Goal: Task Accomplishment & Management: Manage account settings

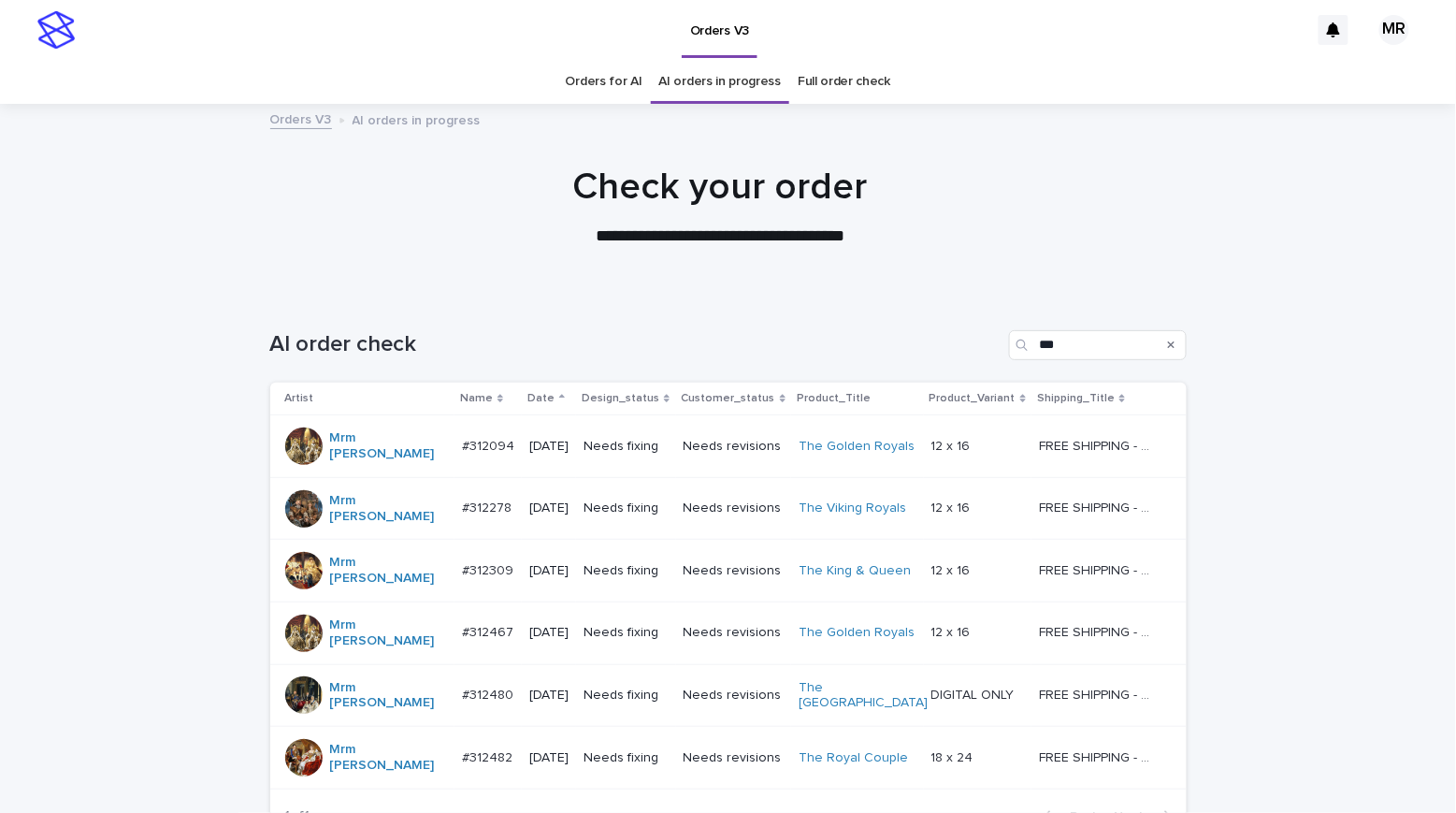
click at [666, 750] on p "Needs fixing" at bounding box center [626, 758] width 84 height 16
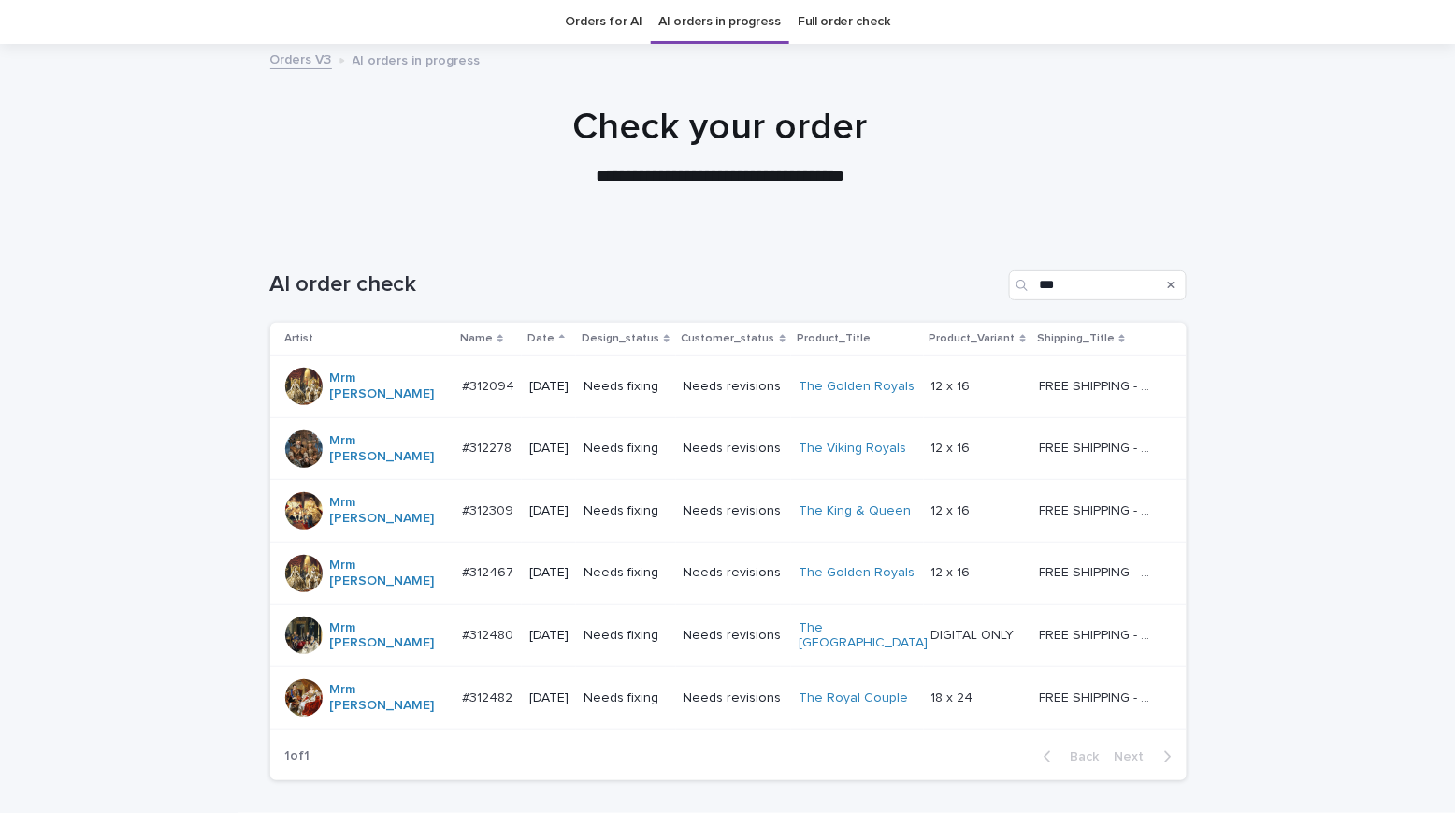
click at [662, 628] on p "Needs fixing" at bounding box center [626, 635] width 84 height 16
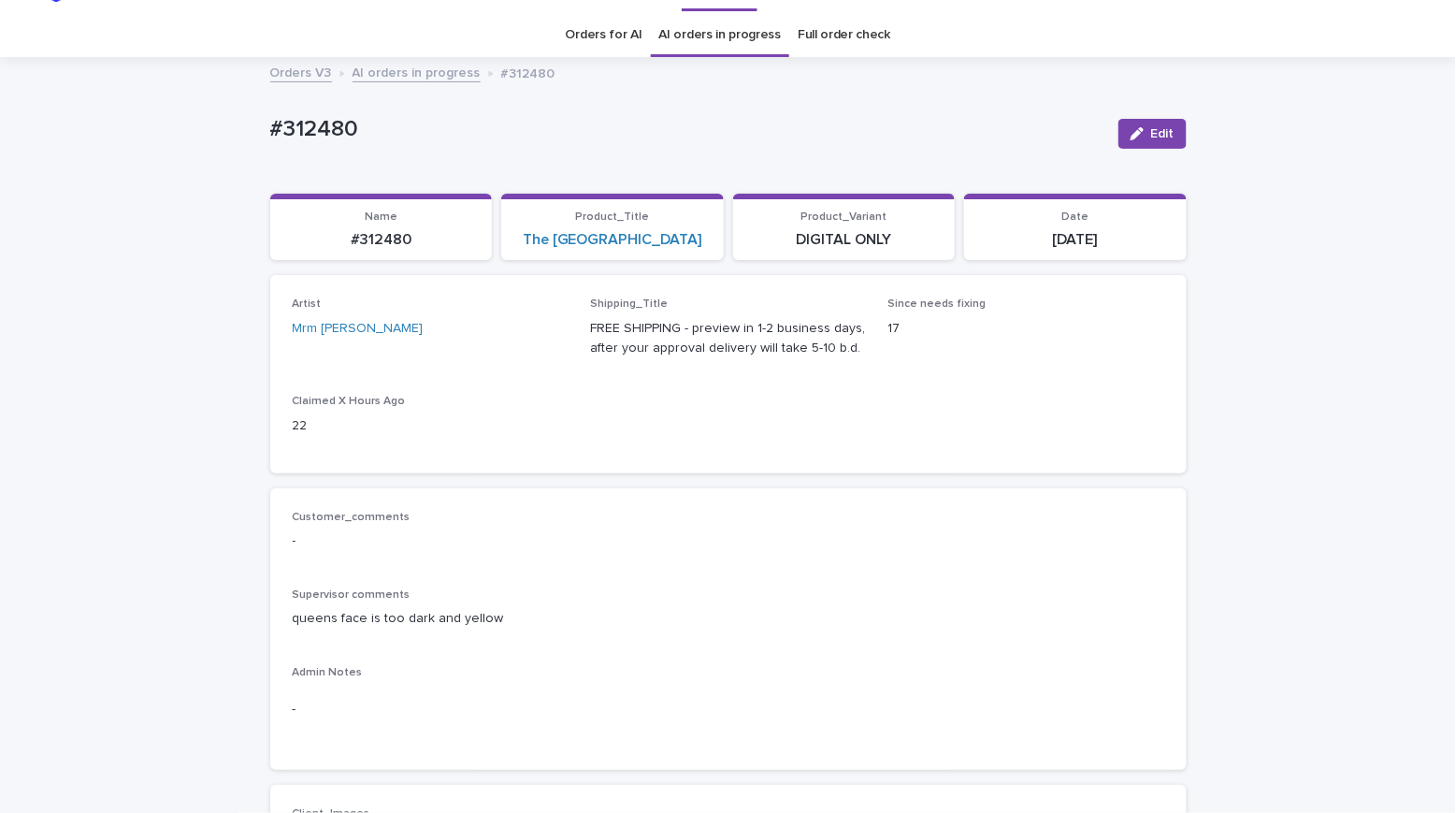
scroll to position [1086, 0]
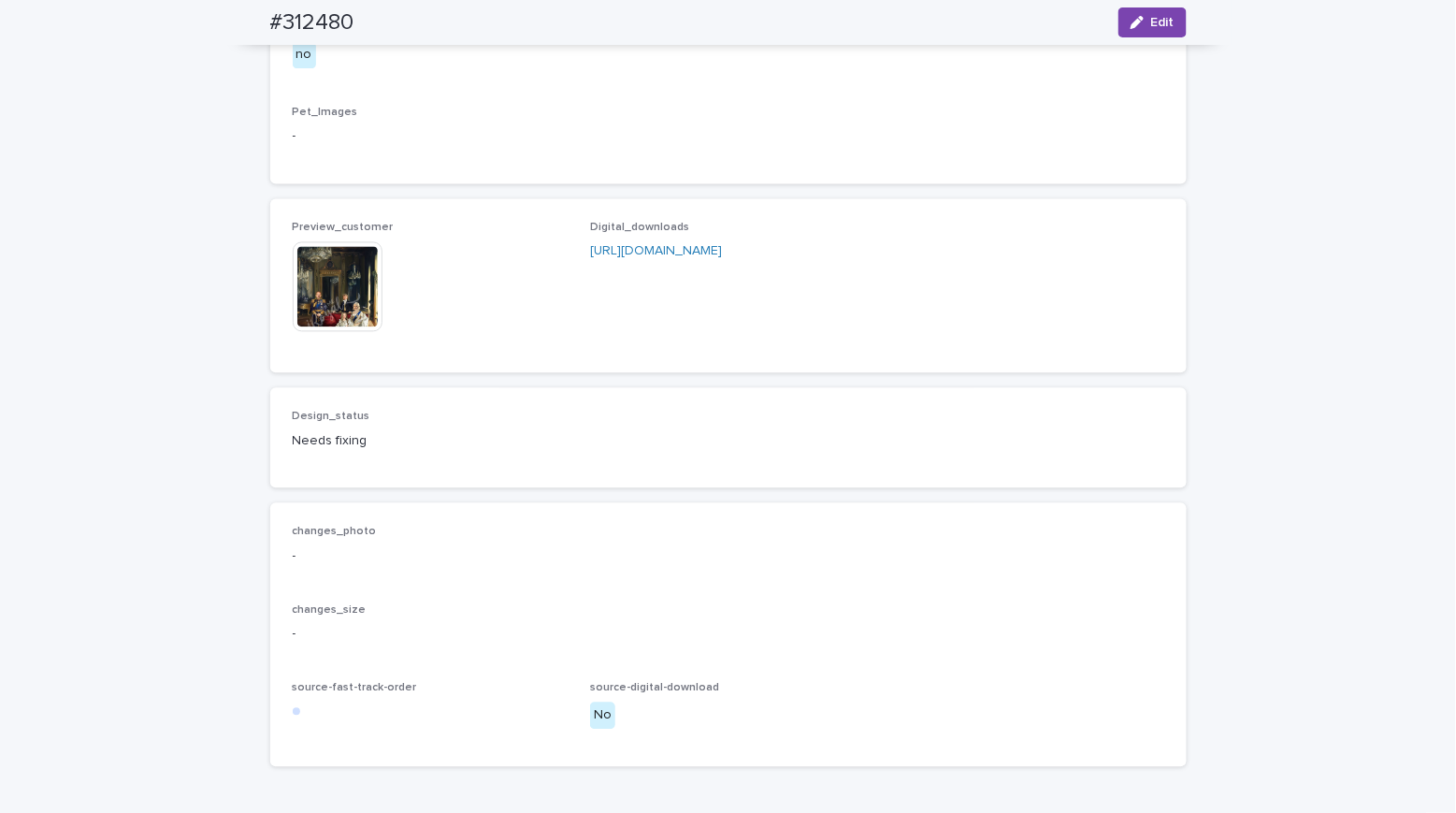
click at [348, 332] on img at bounding box center [338, 287] width 90 height 90
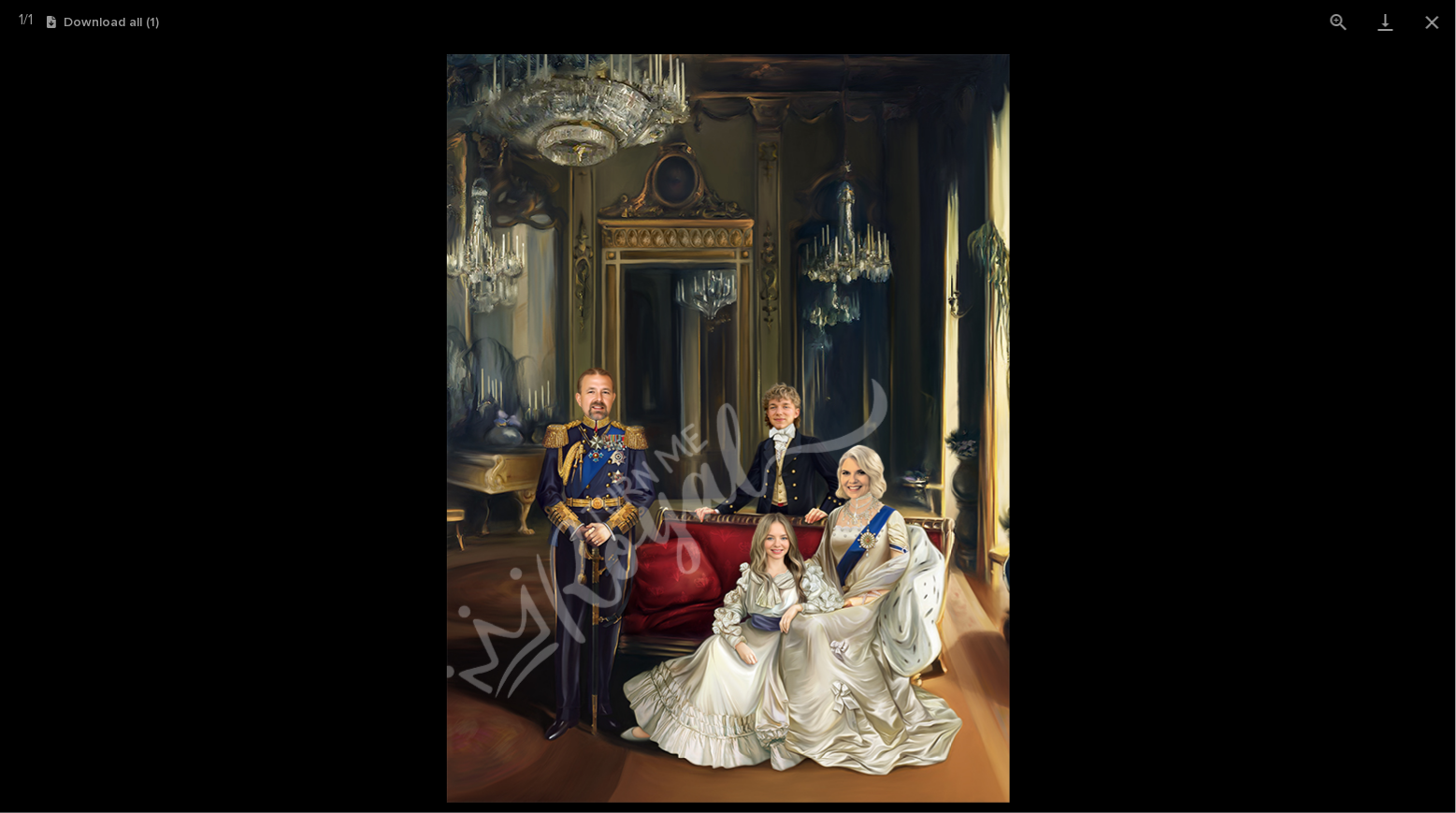
click at [223, 254] on picture at bounding box center [728, 428] width 1456 height 769
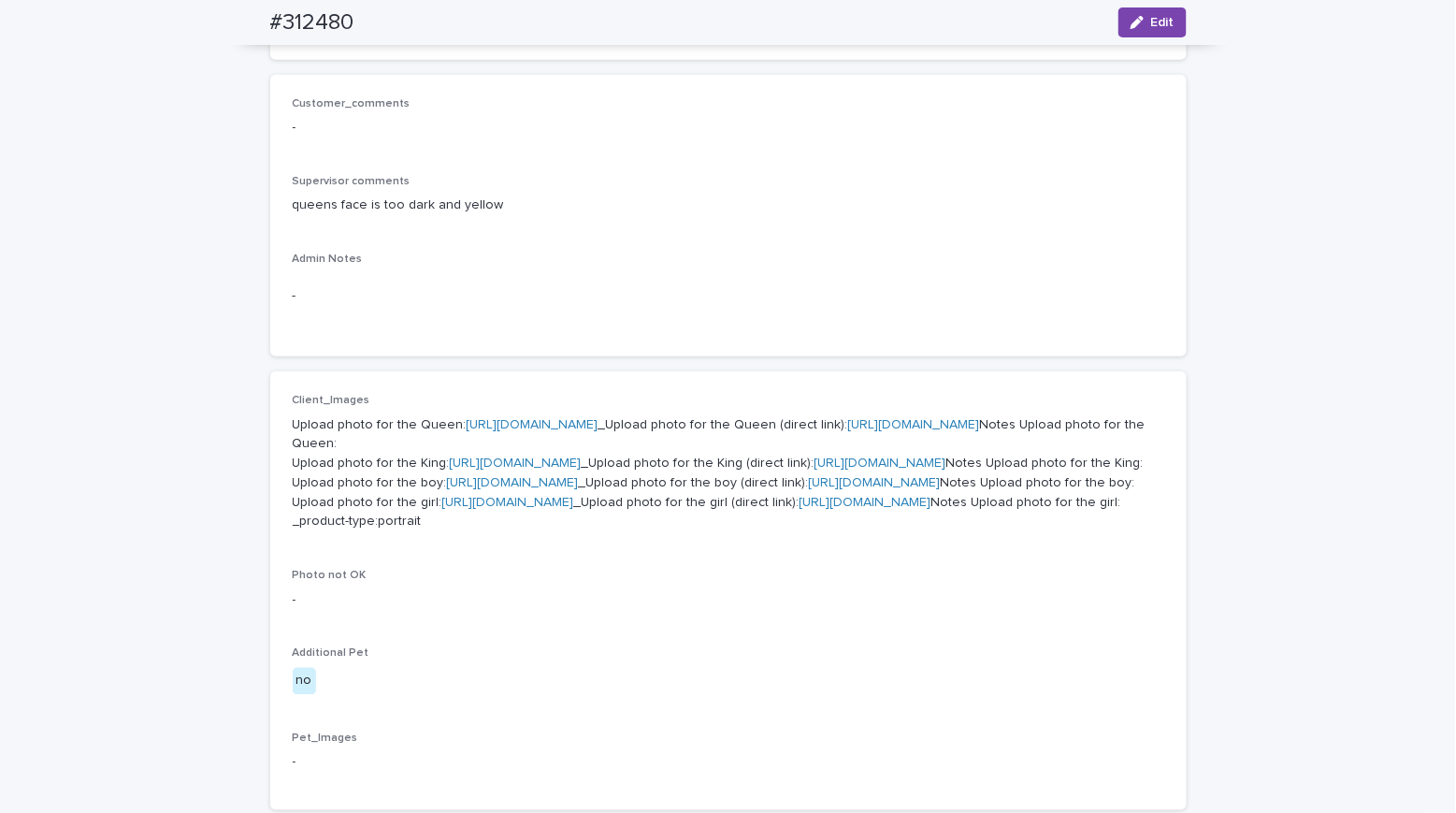
scroll to position [457, 0]
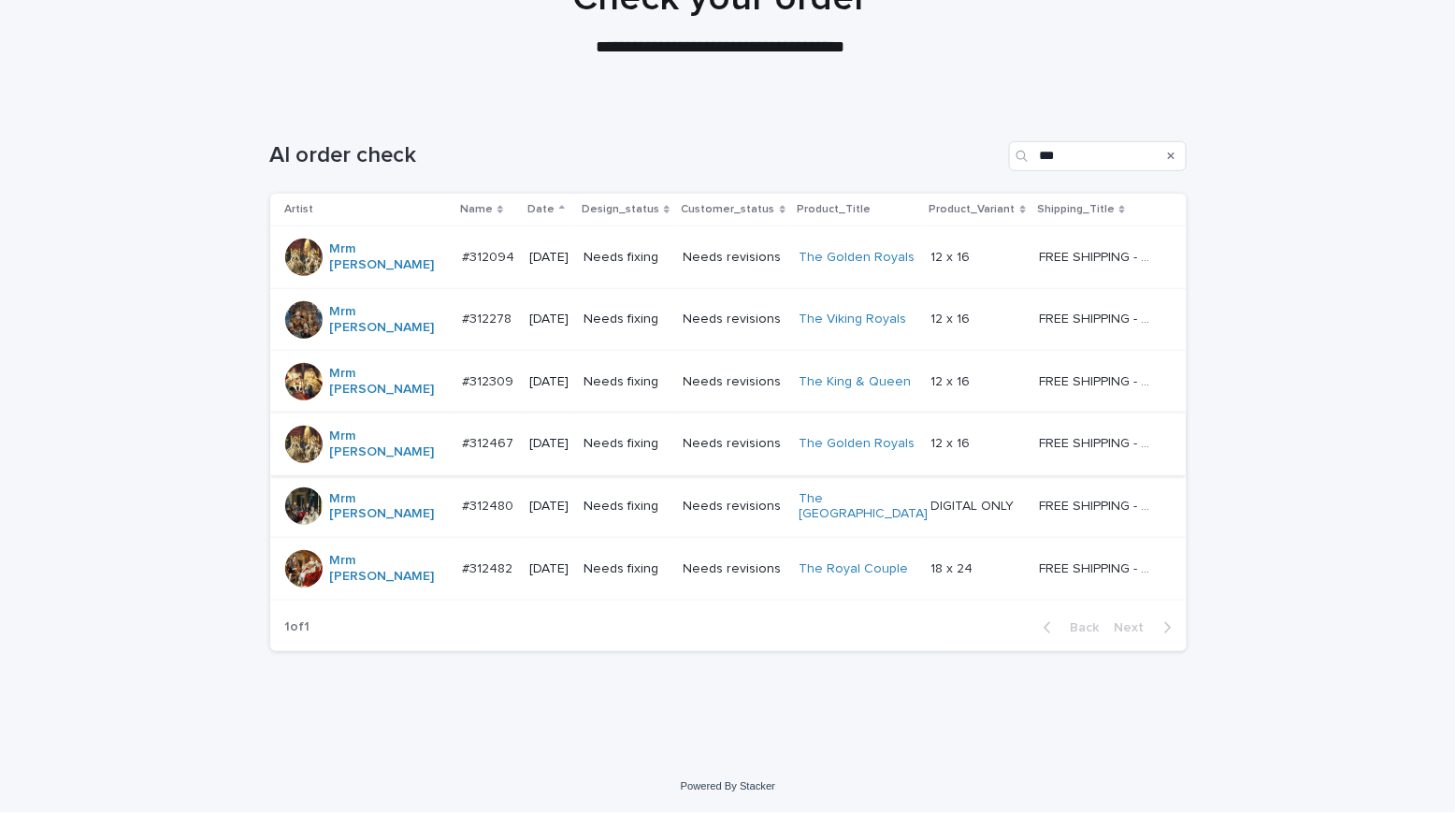
scroll to position [60, 0]
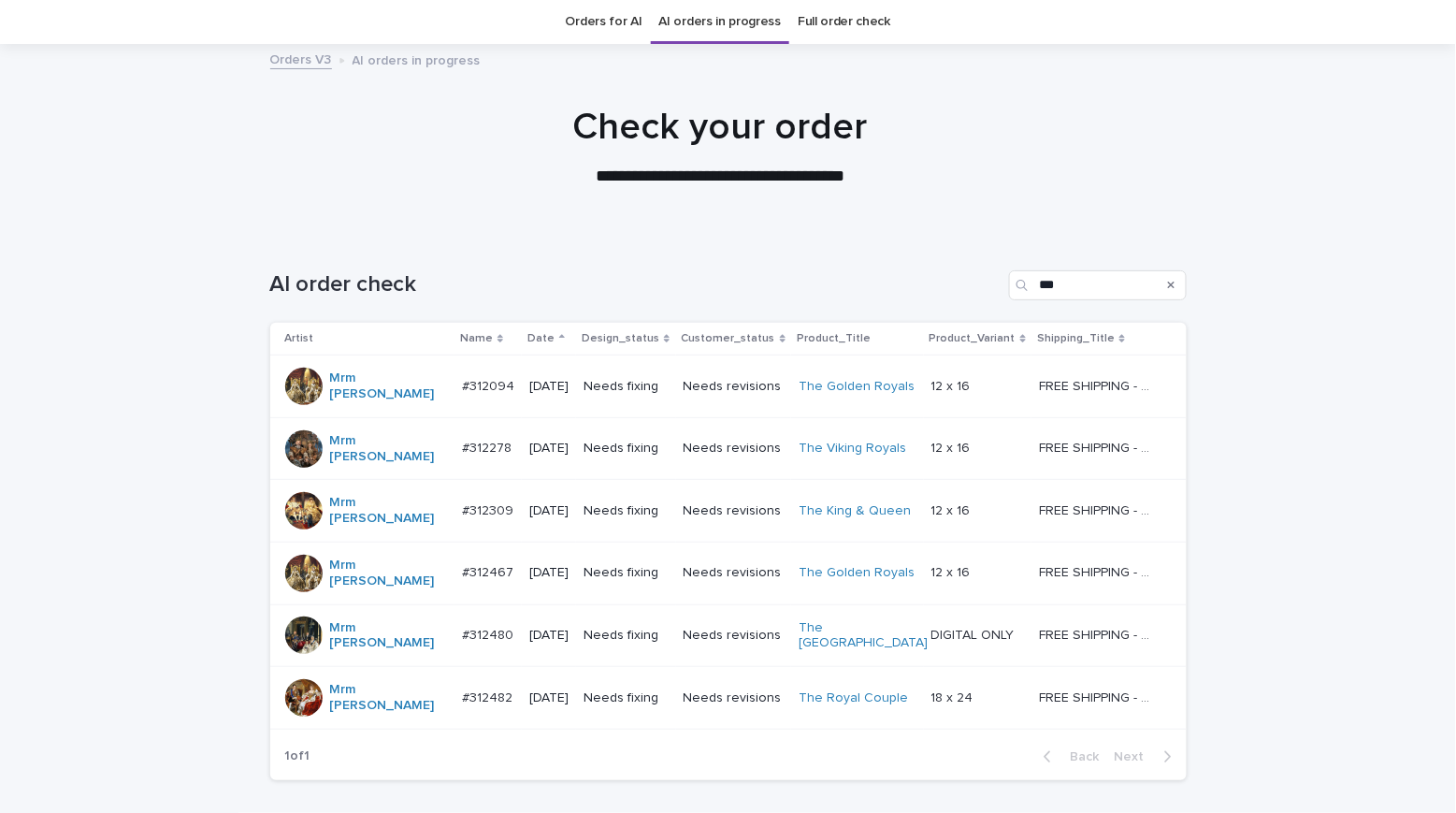
click at [676, 542] on td "Needs revisions" at bounding box center [734, 573] width 116 height 63
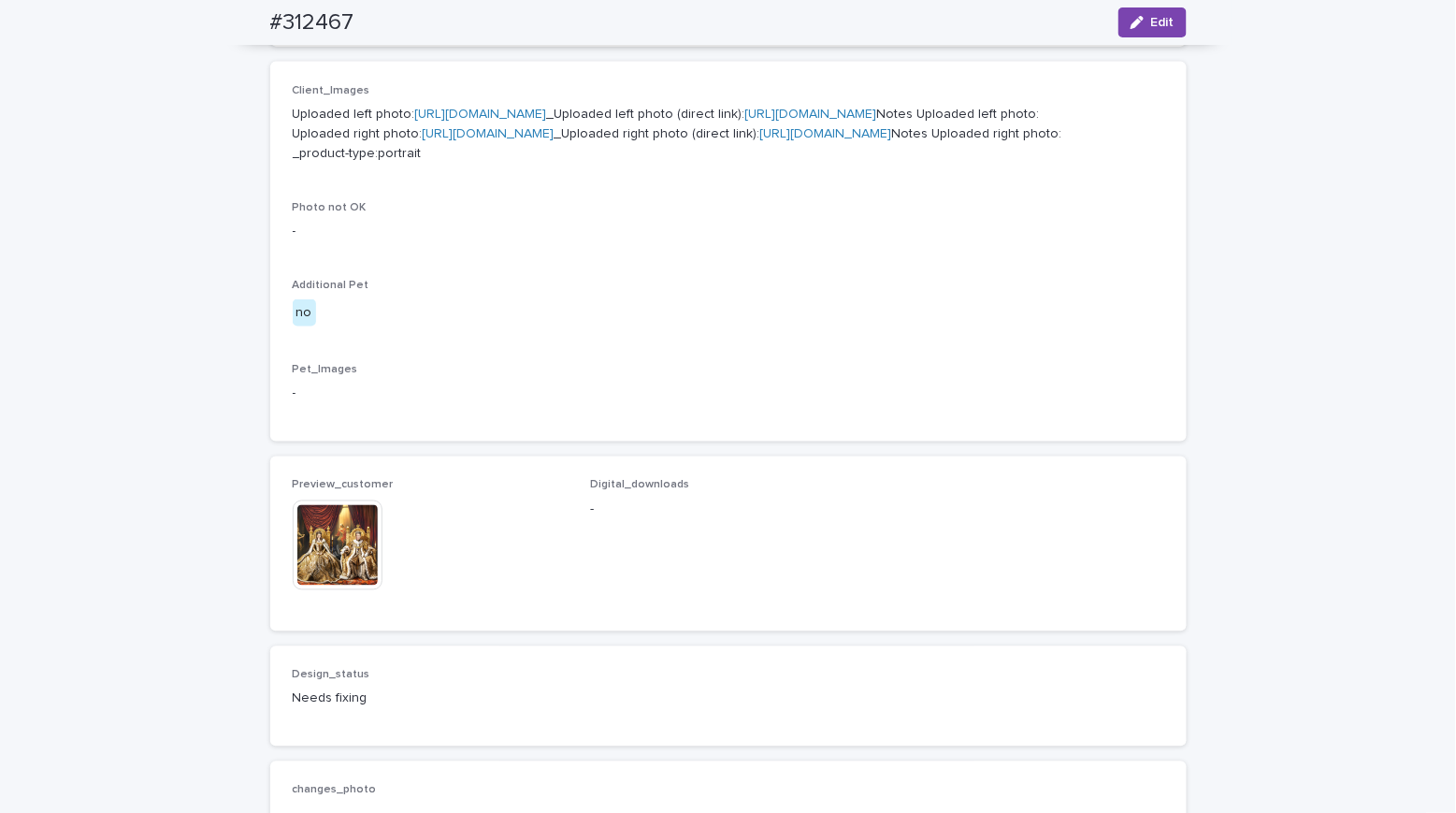
scroll to position [981, 0]
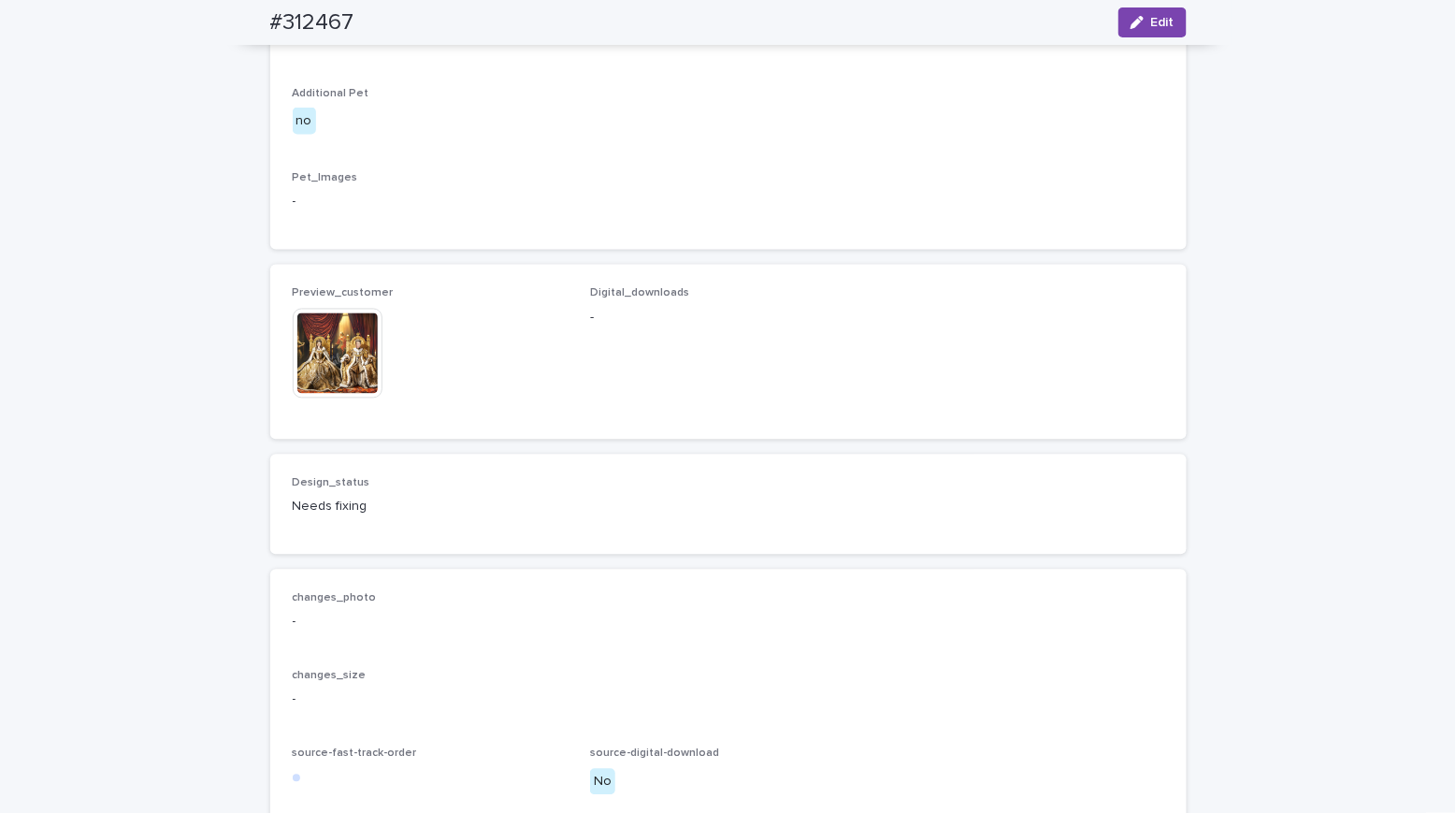
click at [332, 399] on img at bounding box center [338, 354] width 90 height 90
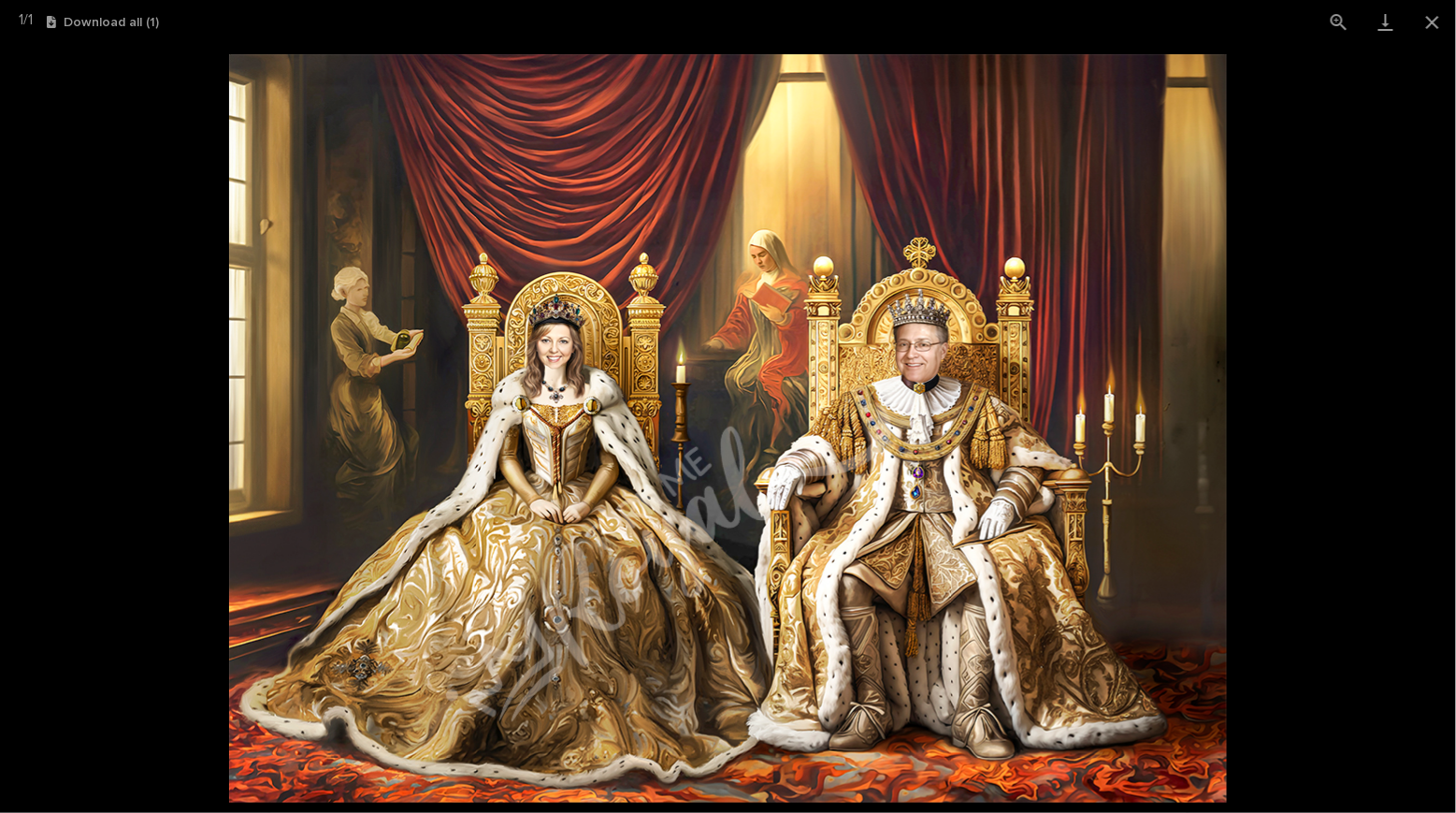
click at [116, 181] on picture at bounding box center [728, 428] width 1456 height 769
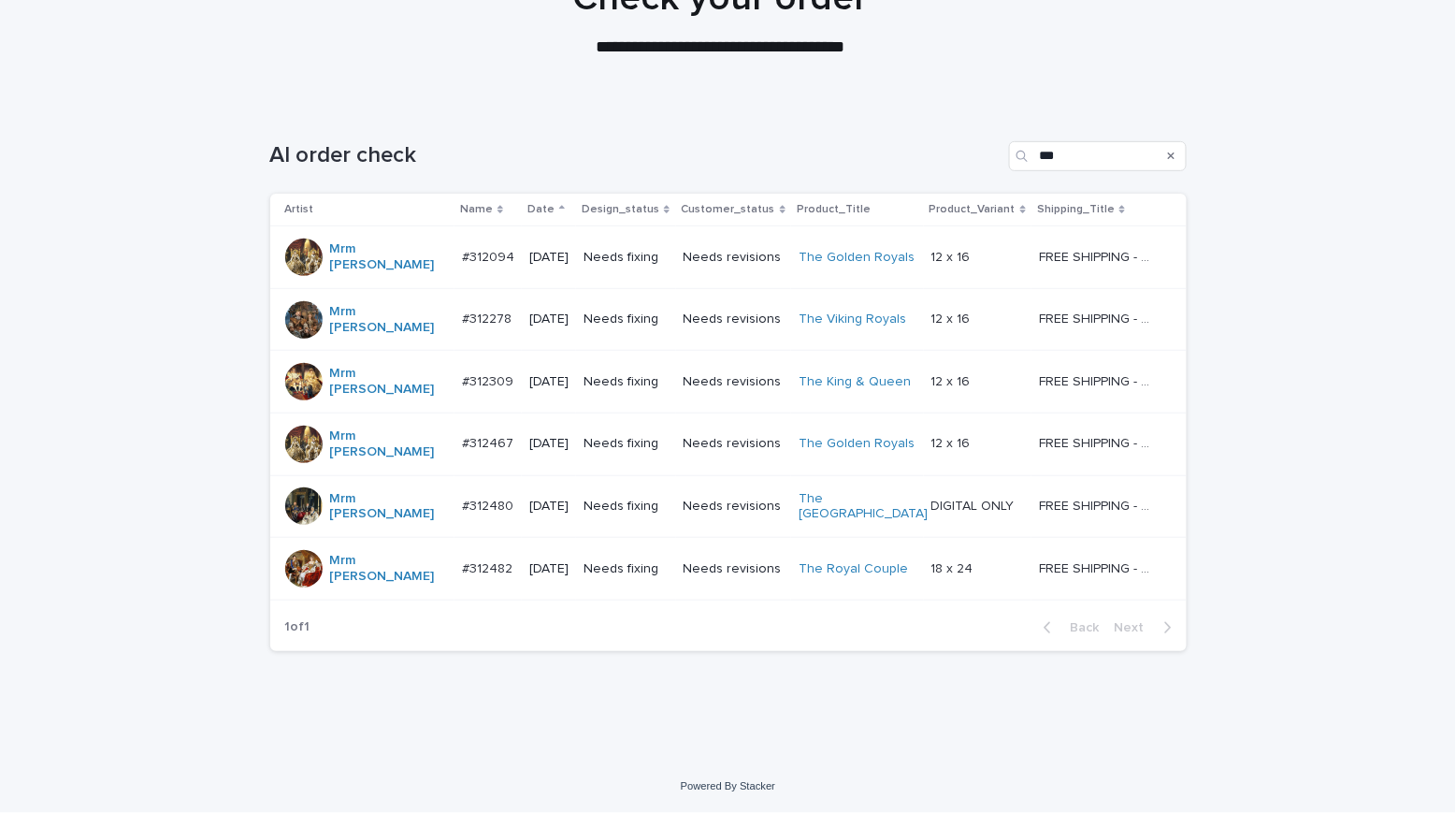
scroll to position [60, 0]
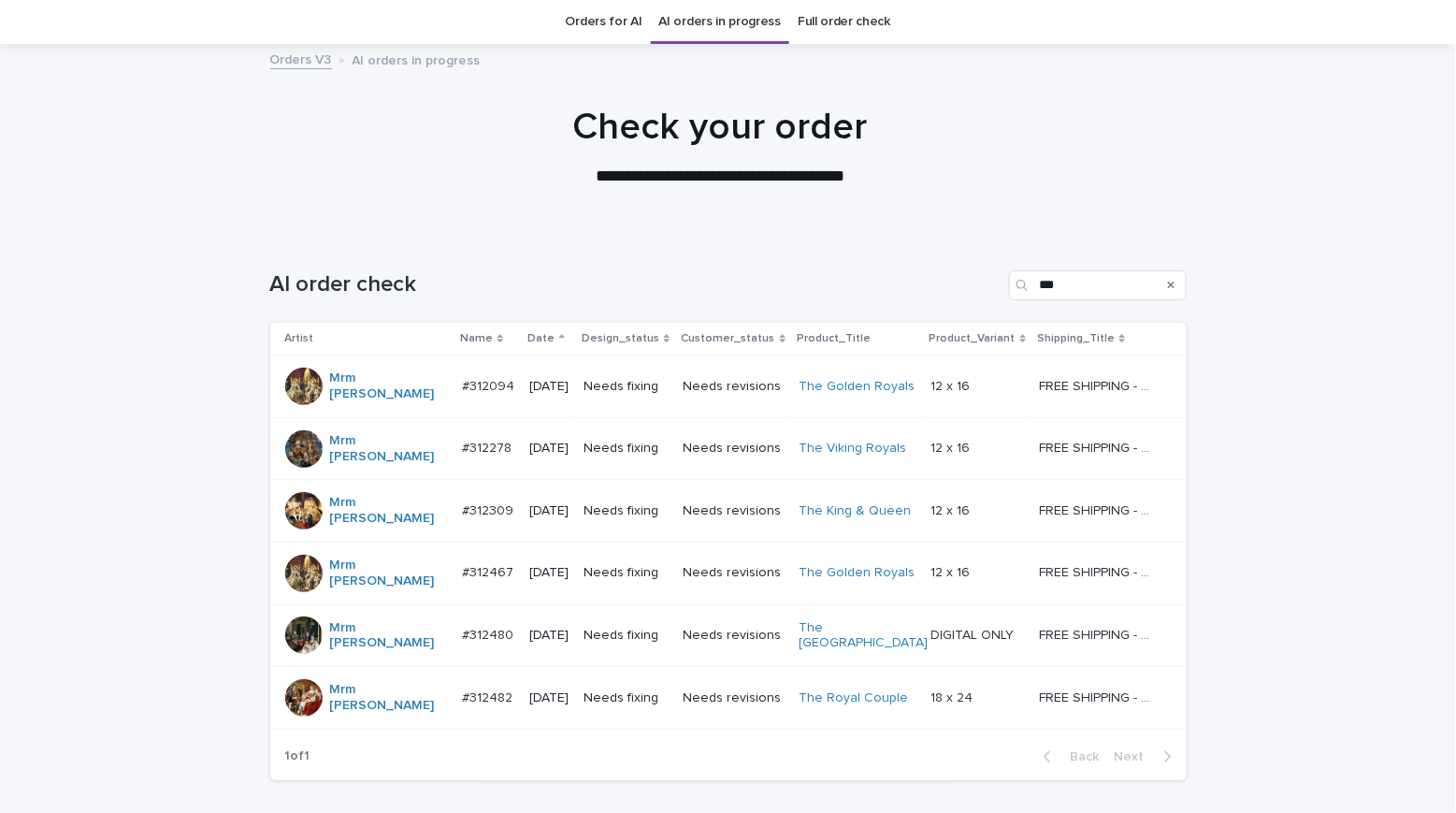
click at [676, 486] on td "Needs revisions" at bounding box center [734, 511] width 116 height 63
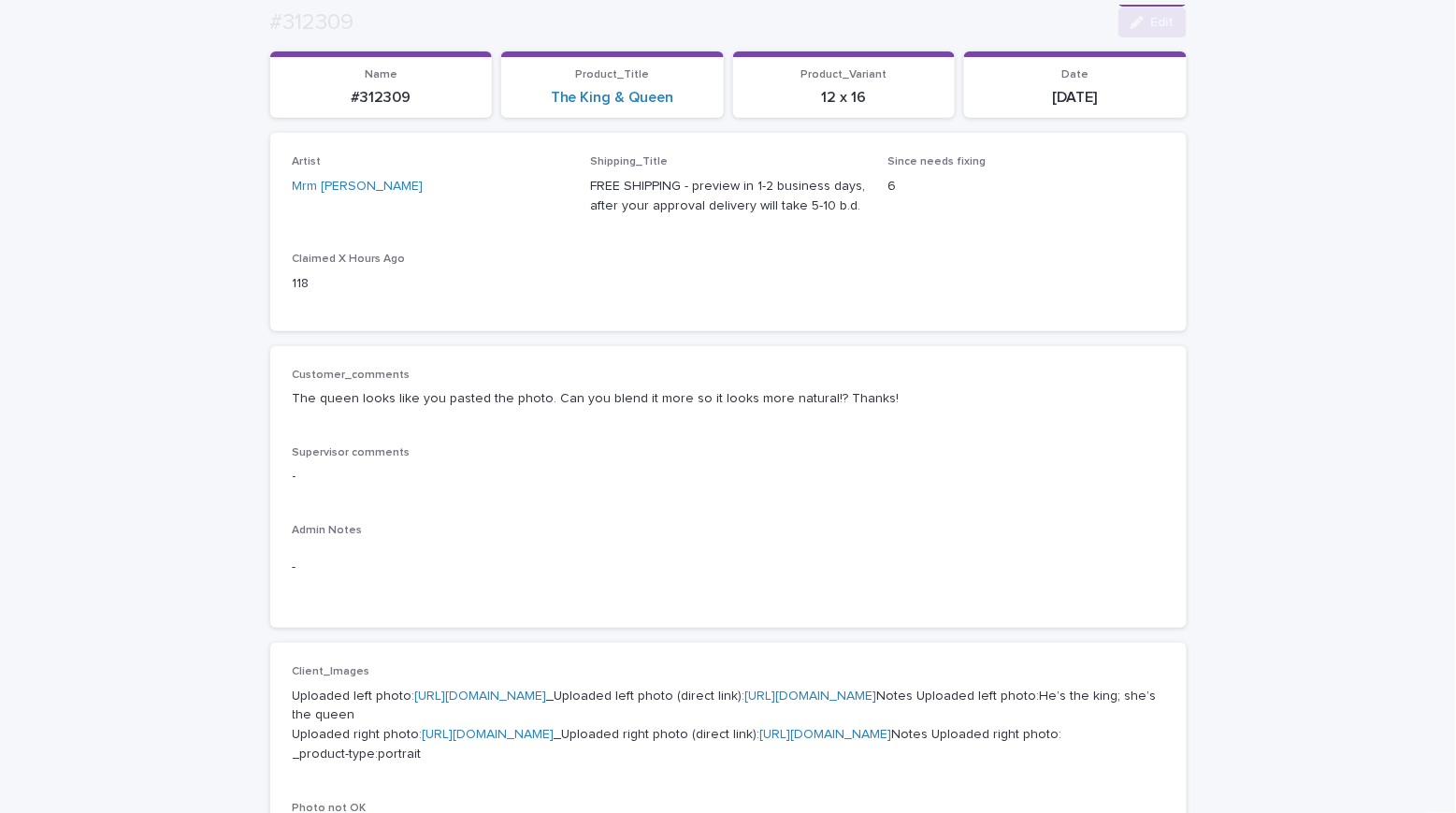
scroll to position [1218, 0]
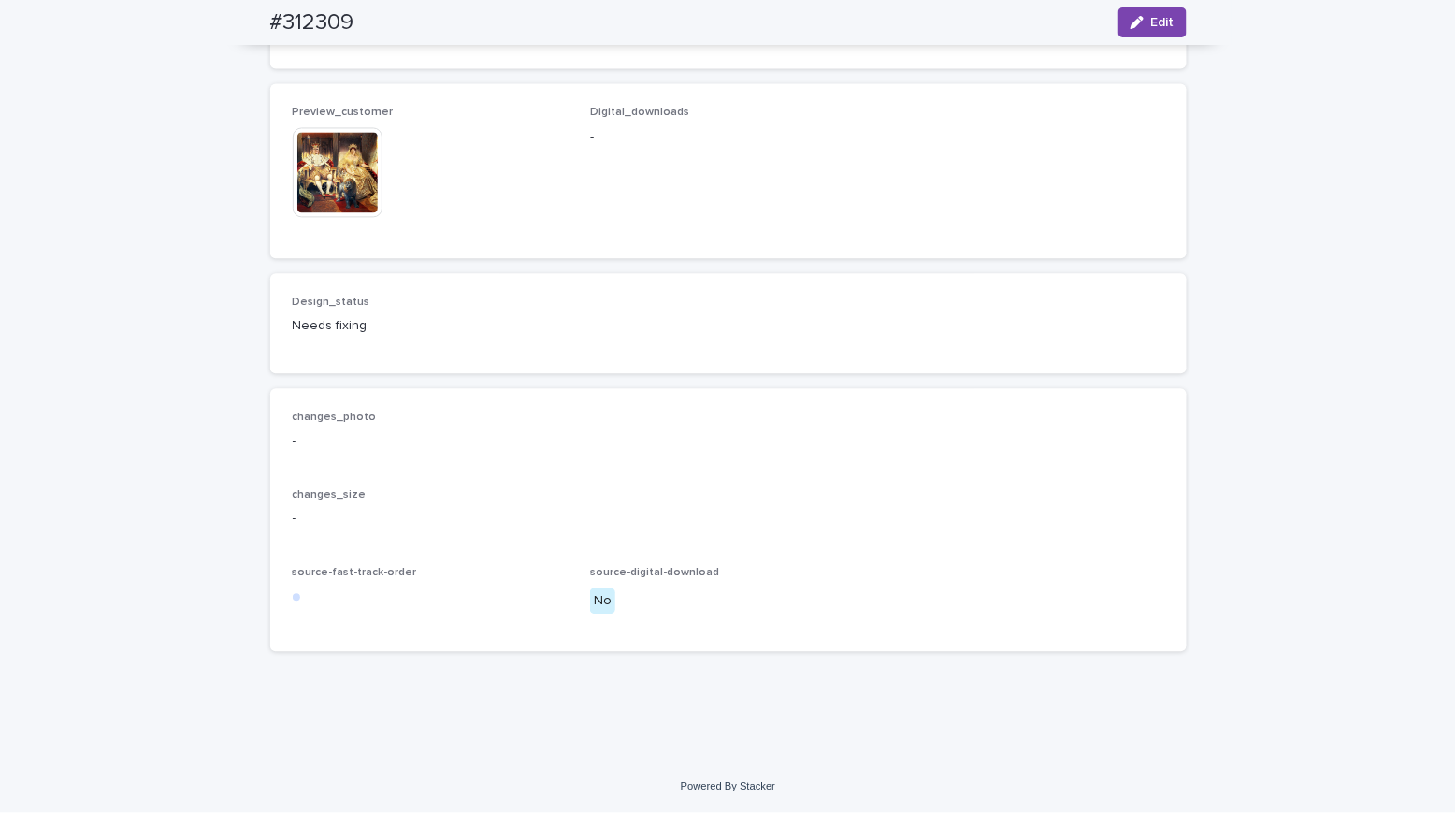
click at [322, 217] on img at bounding box center [338, 172] width 90 height 90
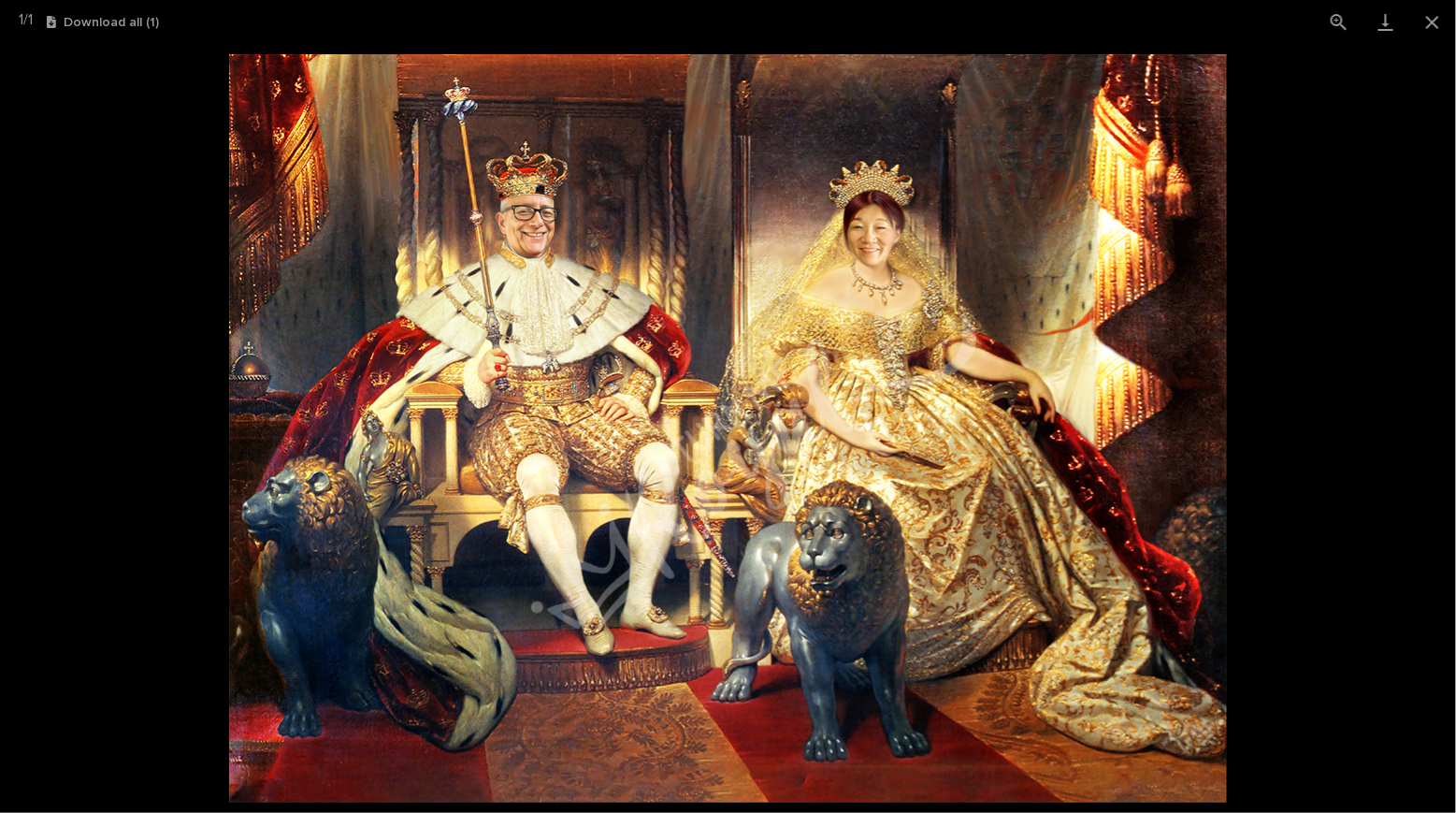
click at [144, 97] on picture at bounding box center [728, 428] width 1456 height 769
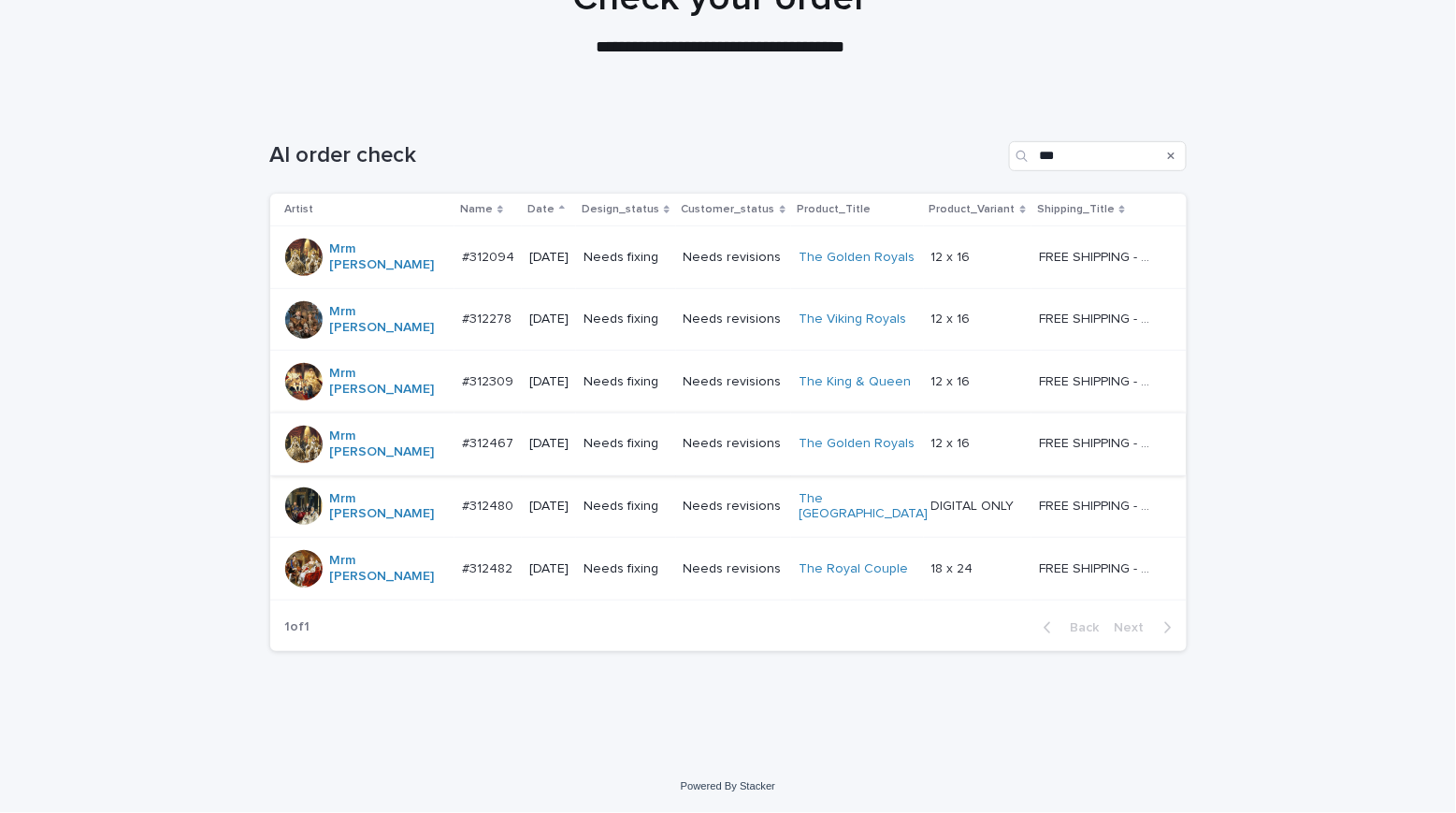
scroll to position [60, 0]
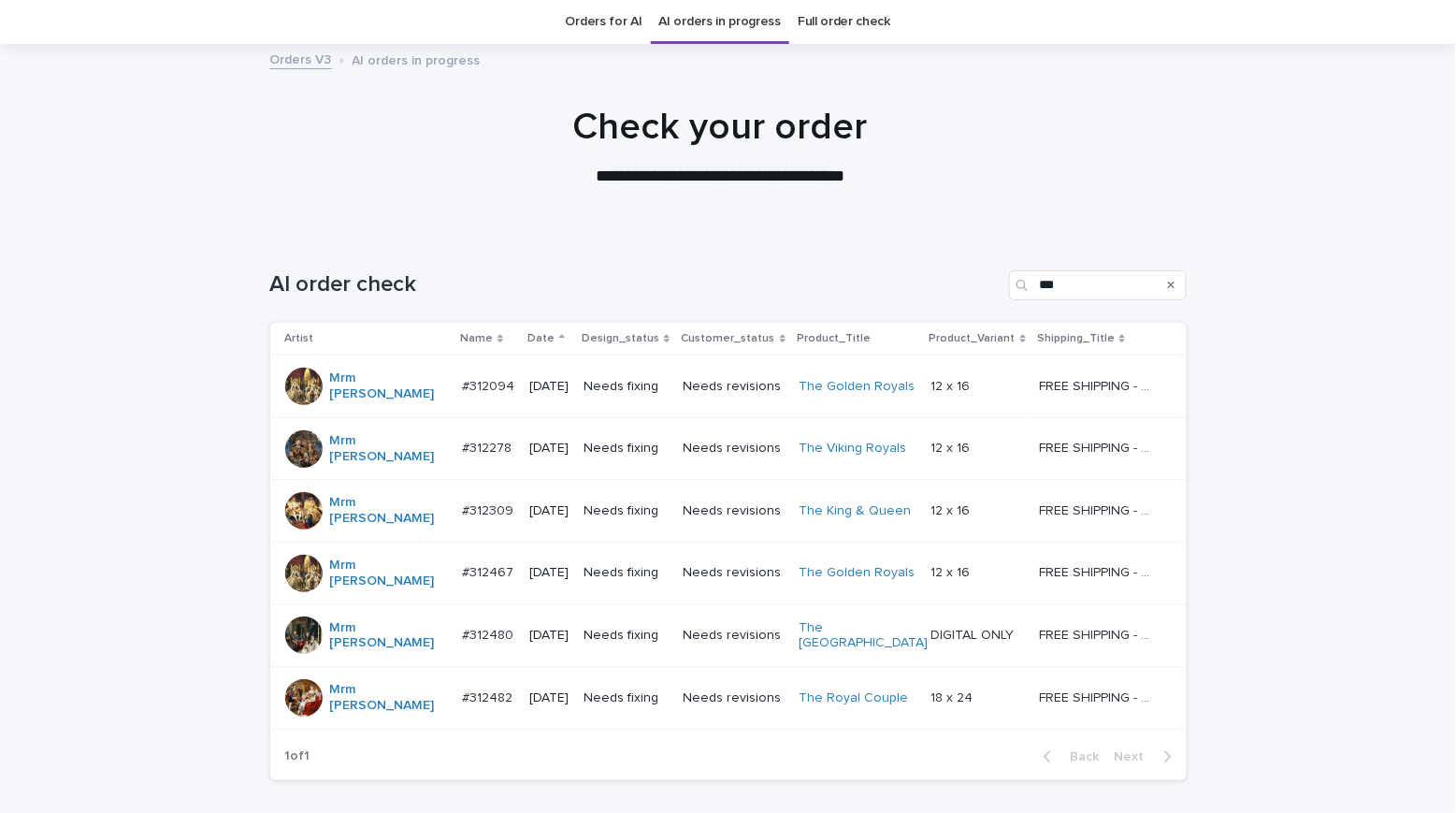
click at [664, 441] on p "Needs fixing" at bounding box center [626, 448] width 84 height 16
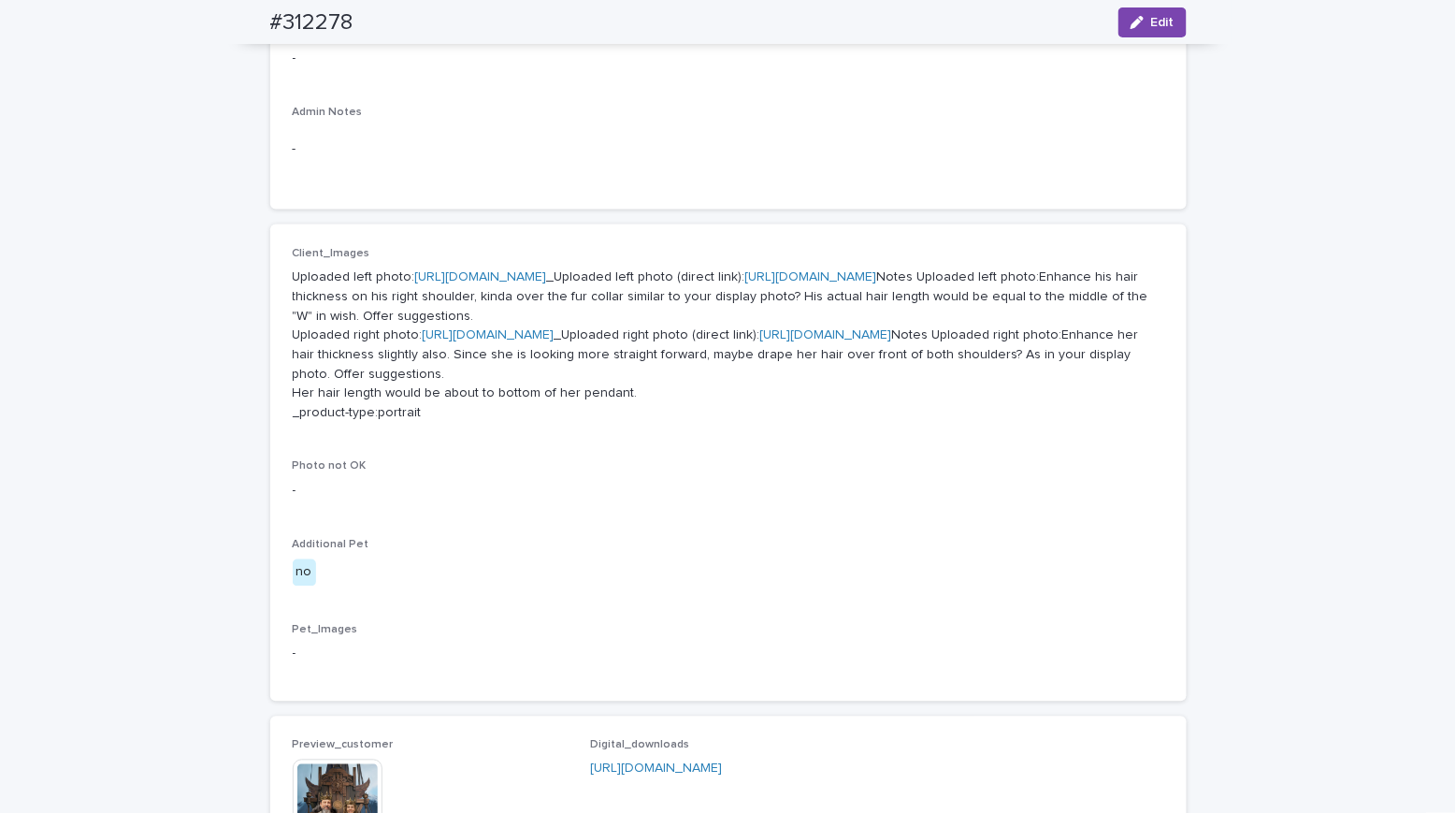
scroll to position [1202, 0]
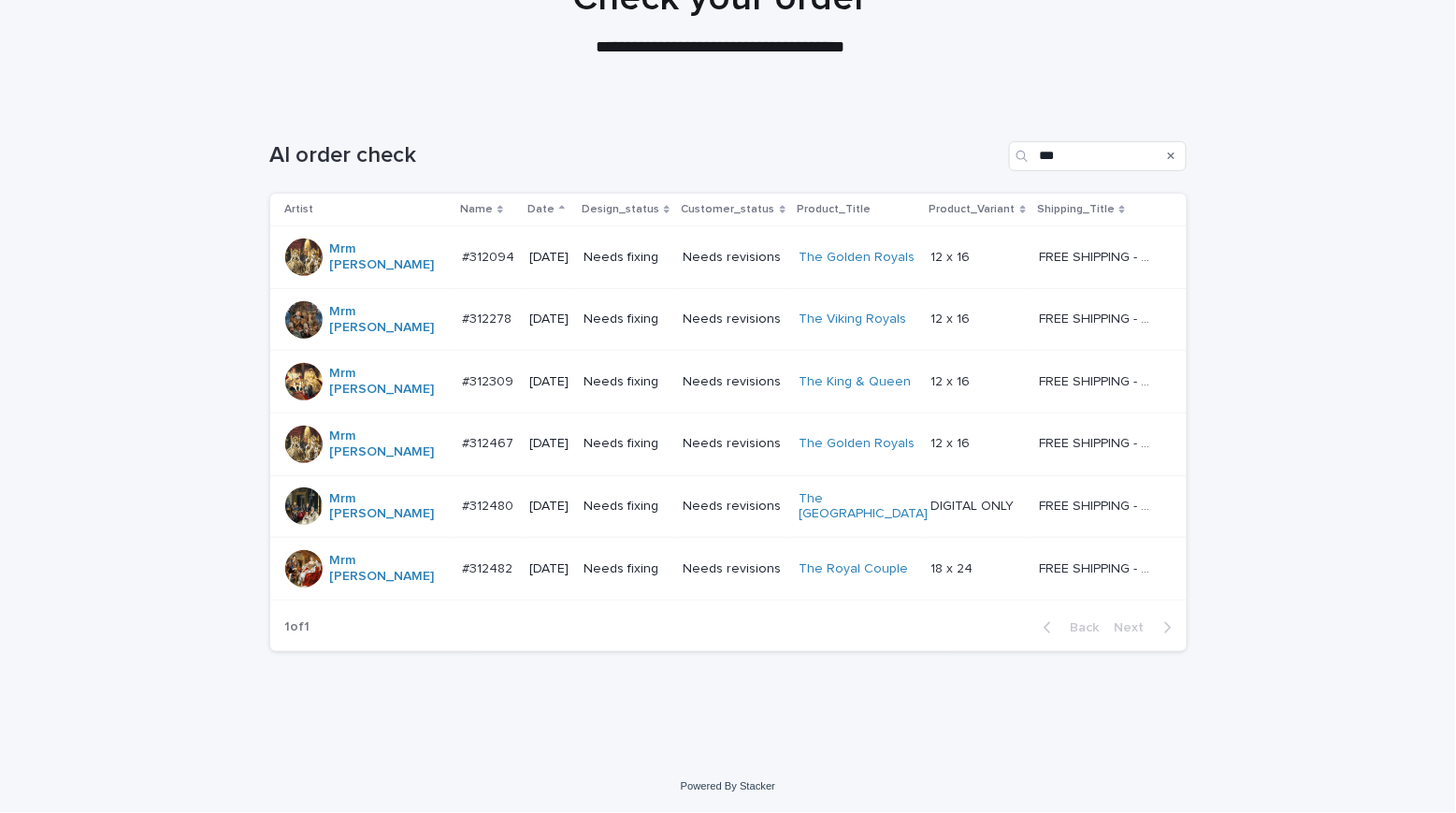
scroll to position [60, 0]
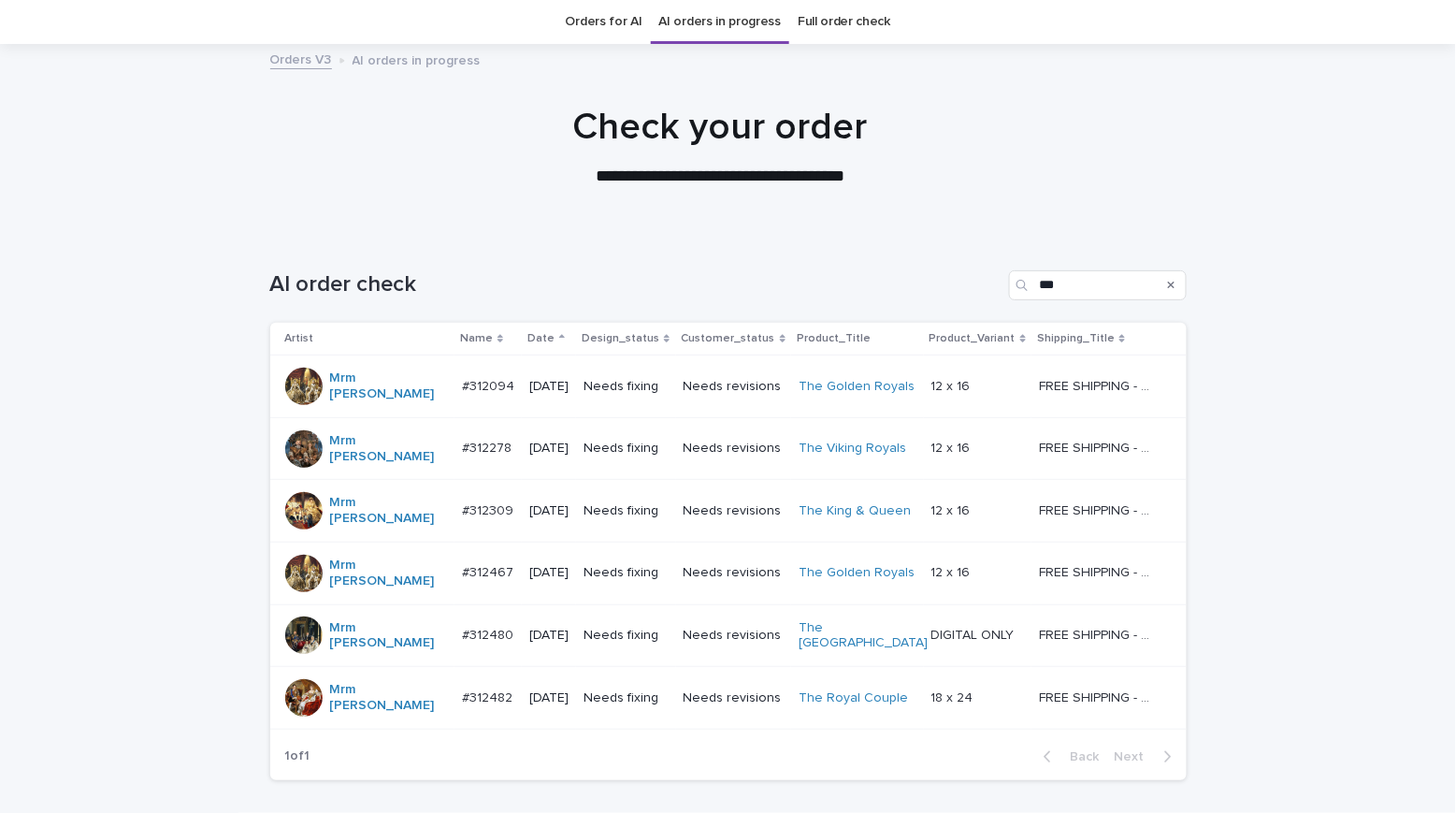
click at [659, 383] on p "Needs fixing" at bounding box center [626, 386] width 84 height 16
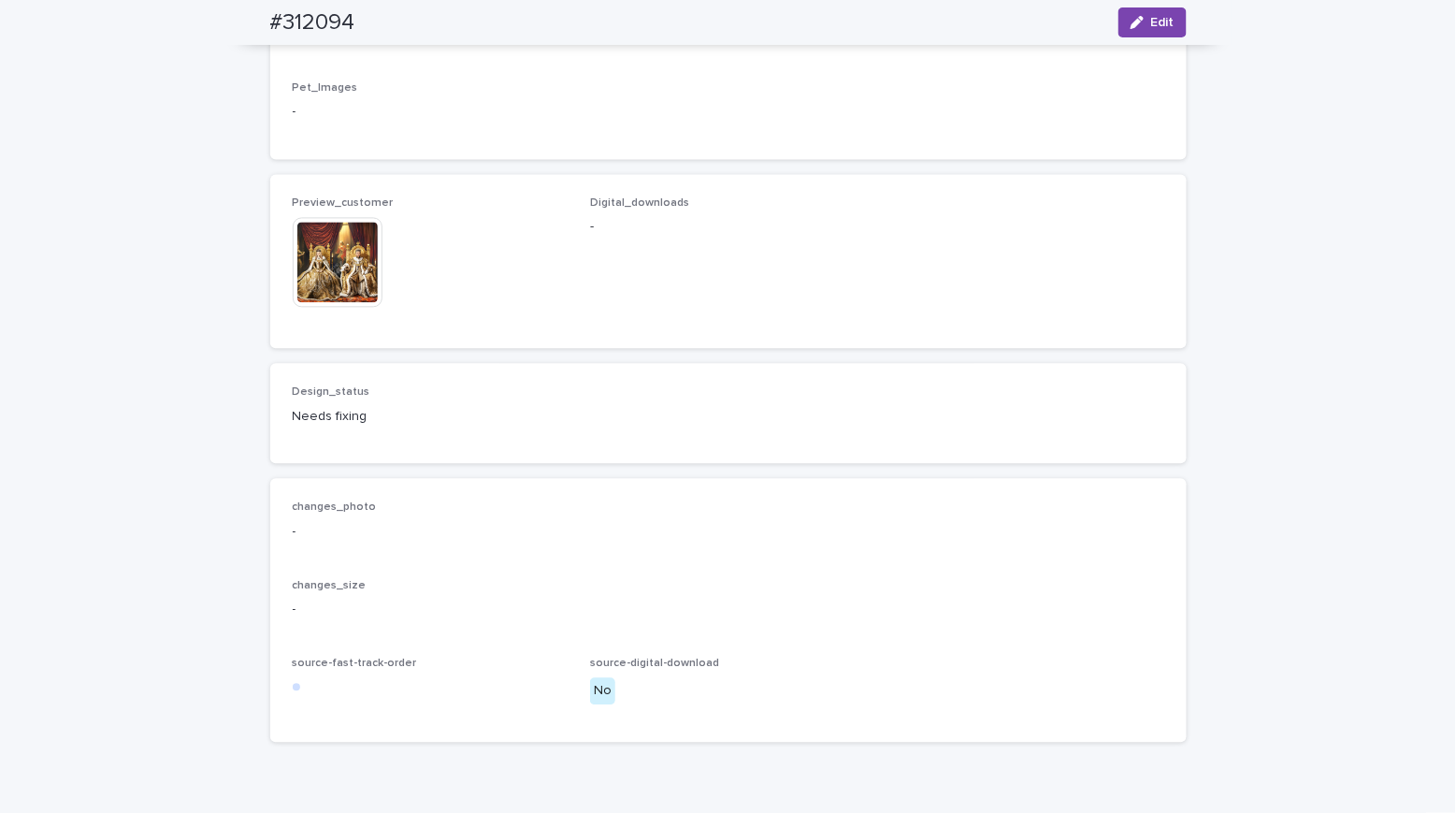
scroll to position [1370, 0]
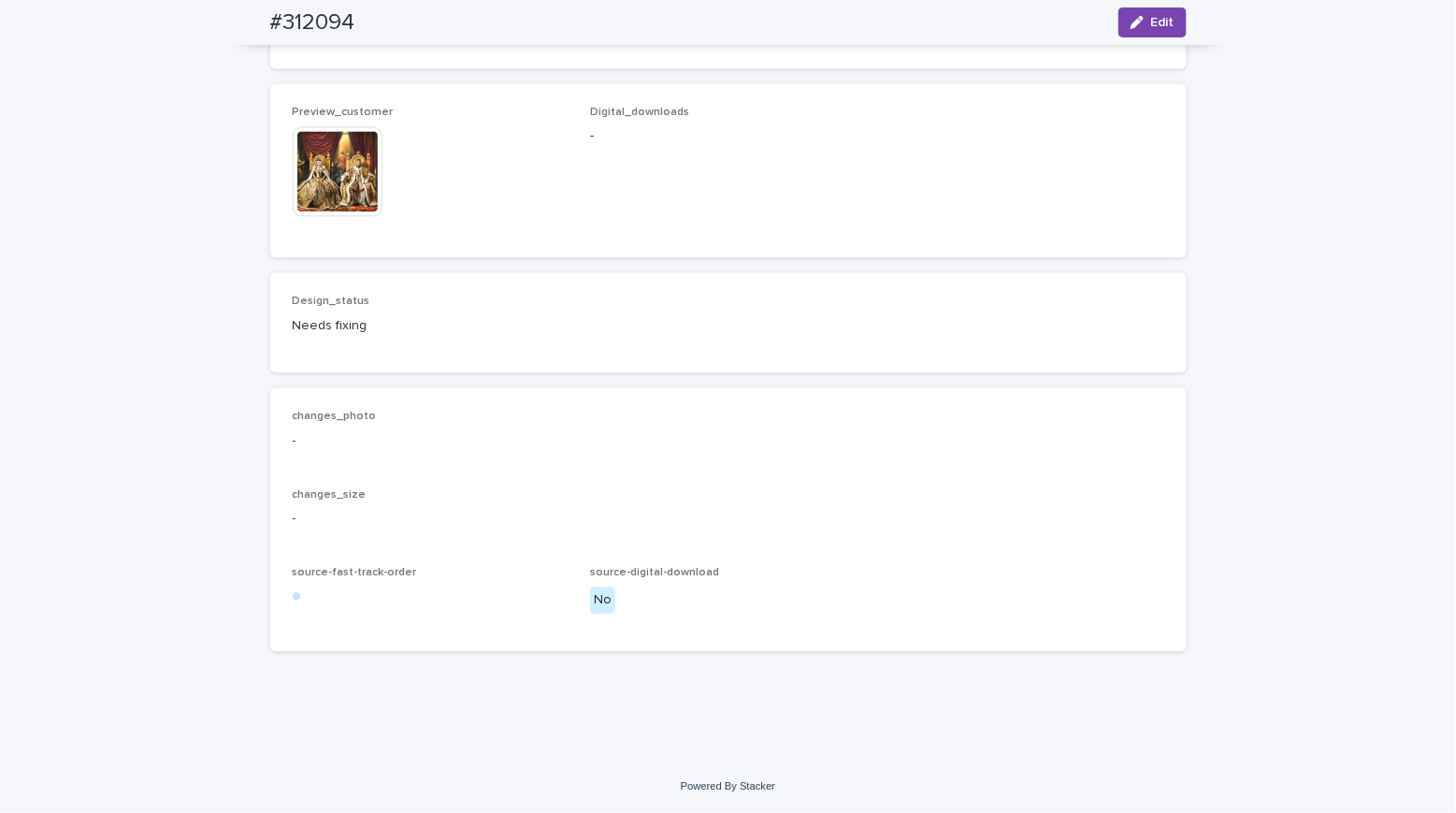
click at [346, 216] on img at bounding box center [338, 171] width 90 height 90
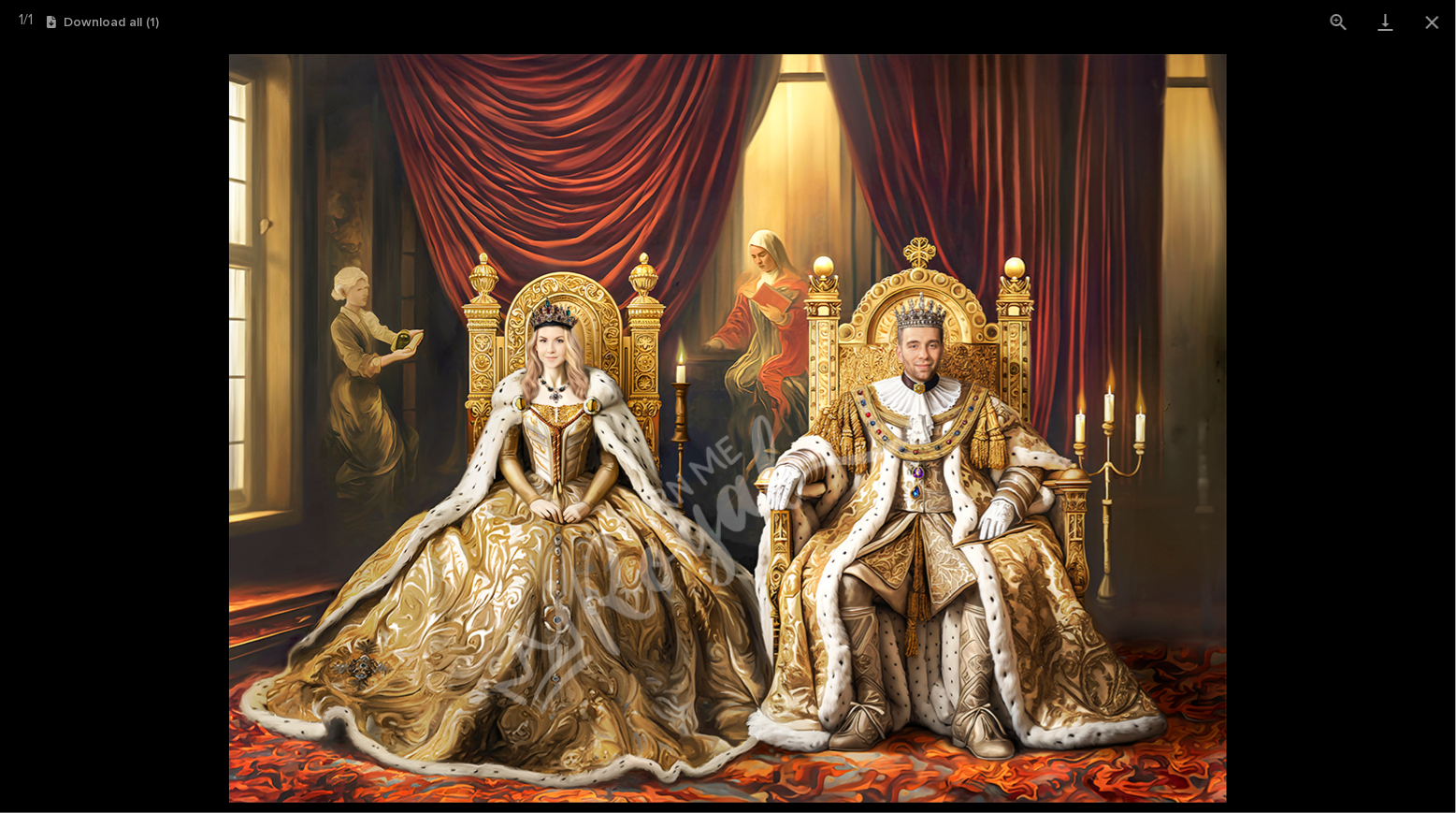
click at [103, 117] on picture at bounding box center [728, 428] width 1456 height 769
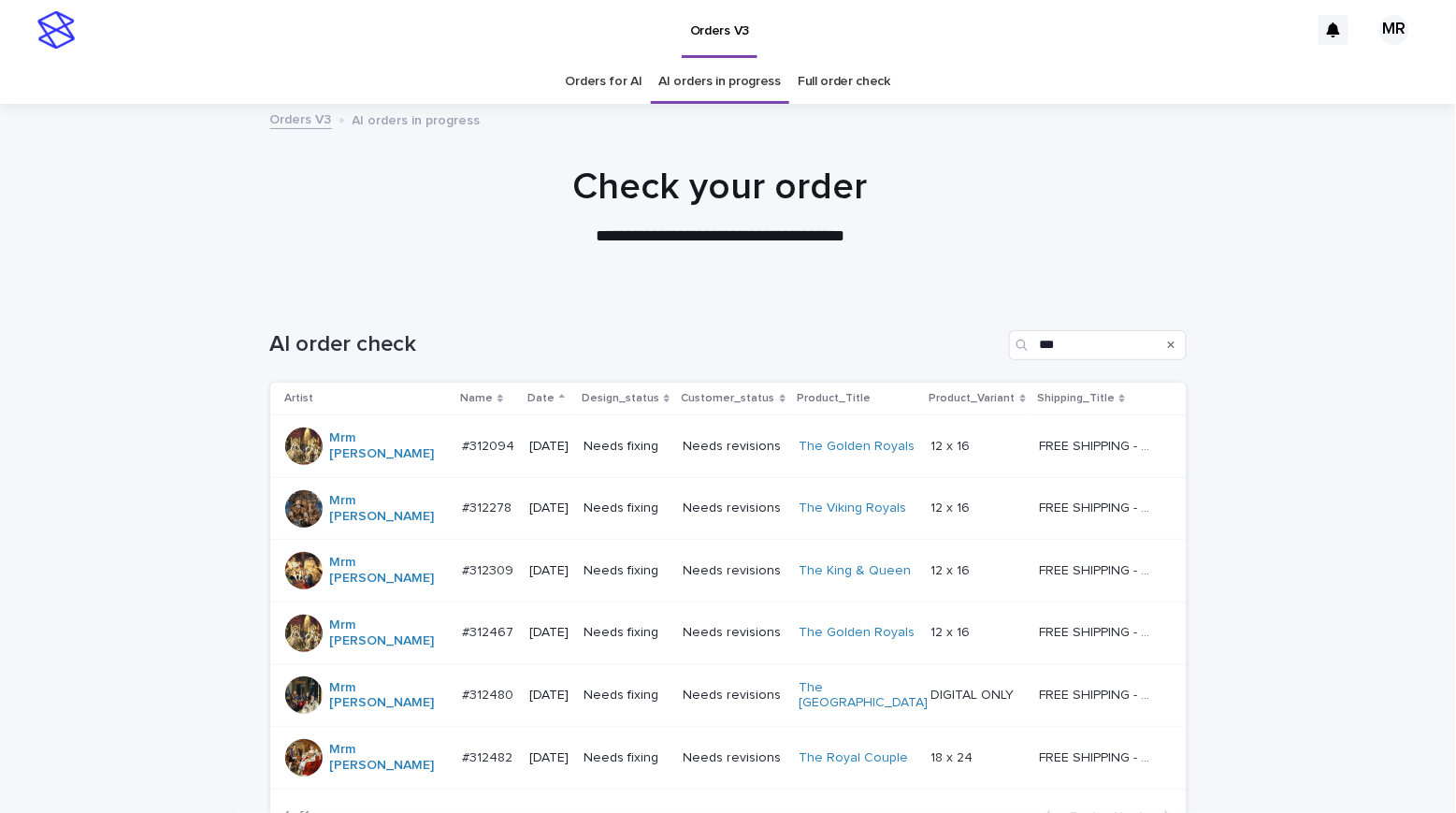
click at [663, 450] on div "Needs fixing" at bounding box center [626, 446] width 84 height 31
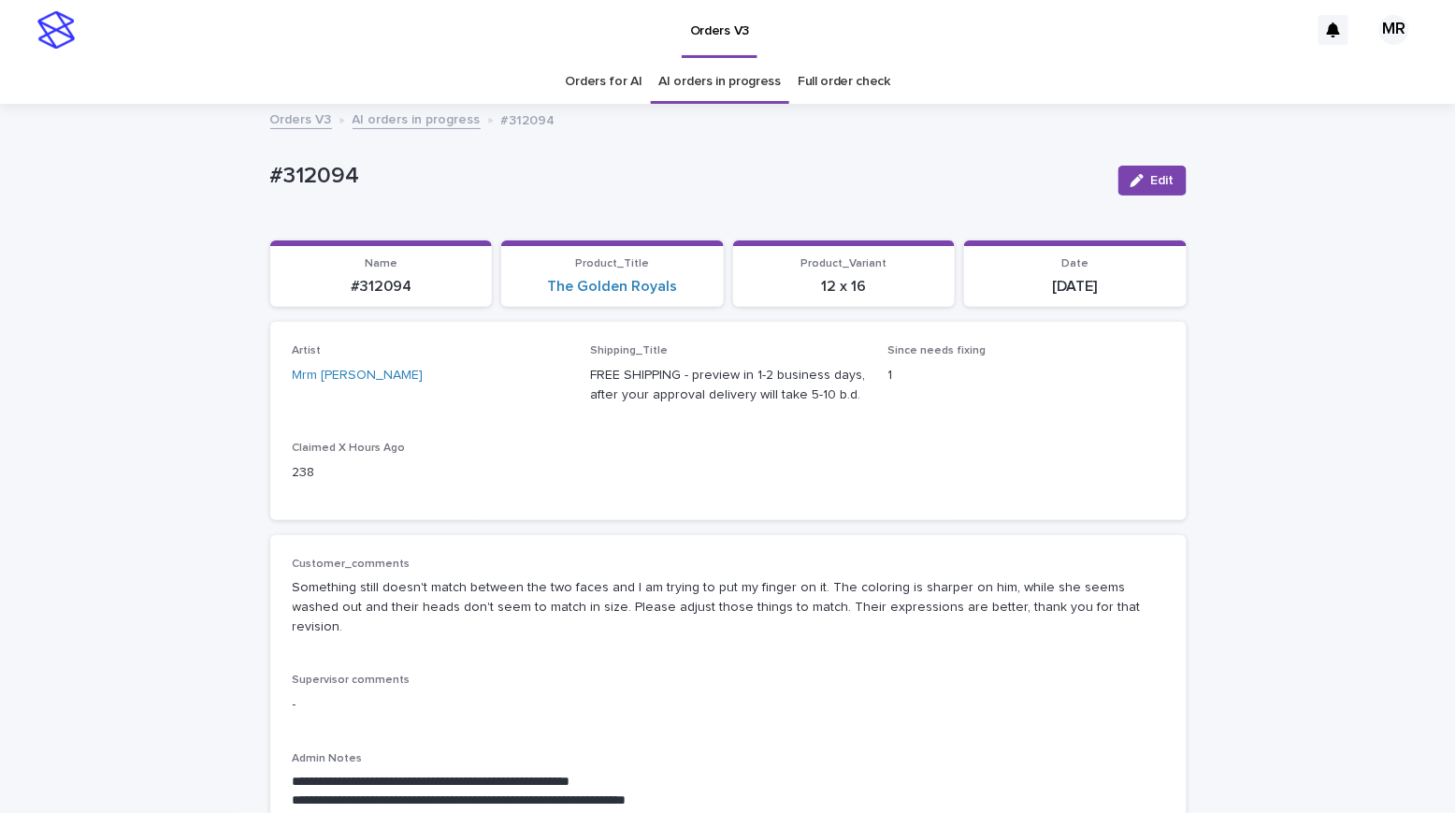
scroll to position [60, 0]
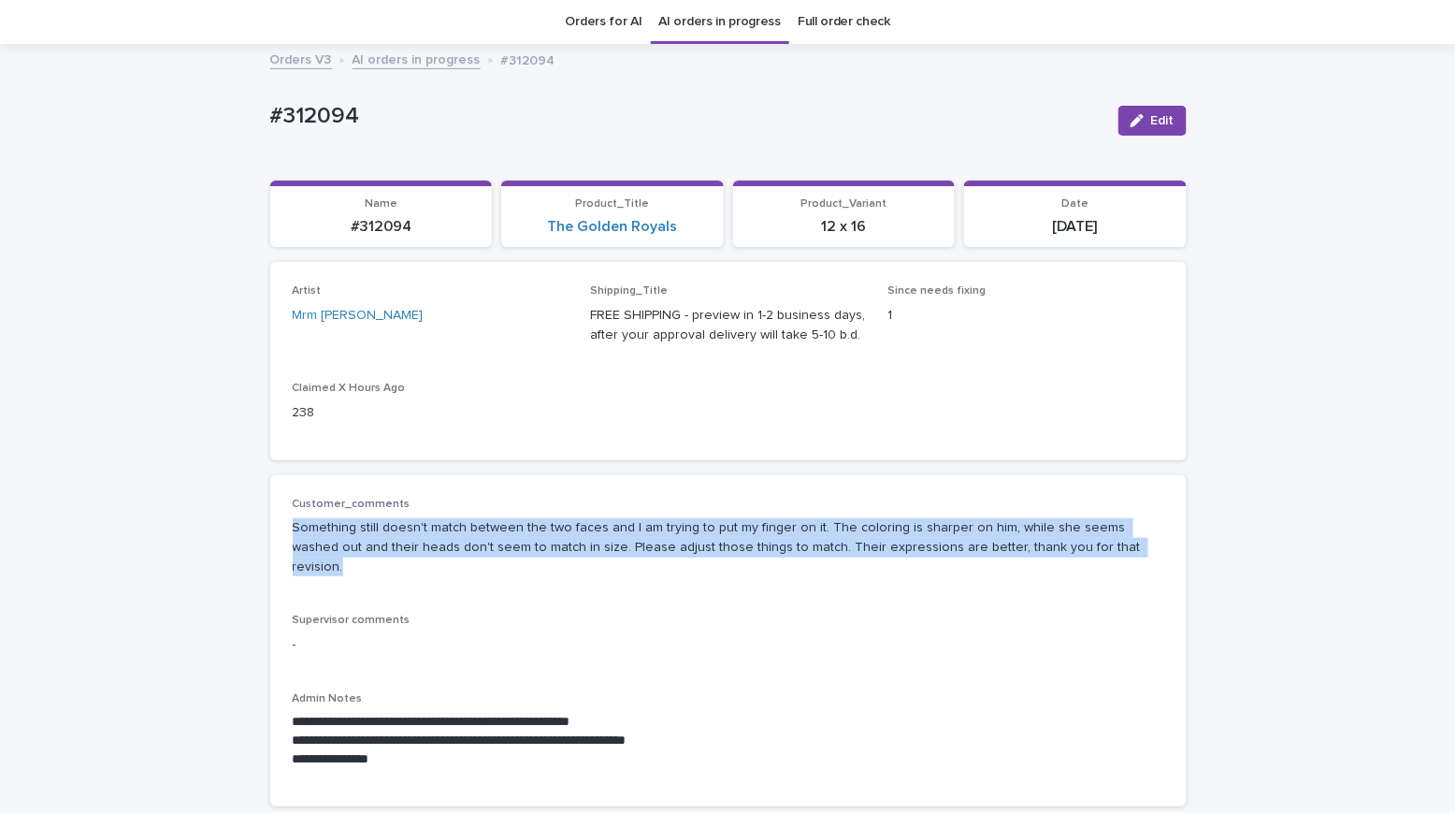
drag, startPoint x: 1075, startPoint y: 546, endPoint x: 232, endPoint y: 516, distance: 843.5
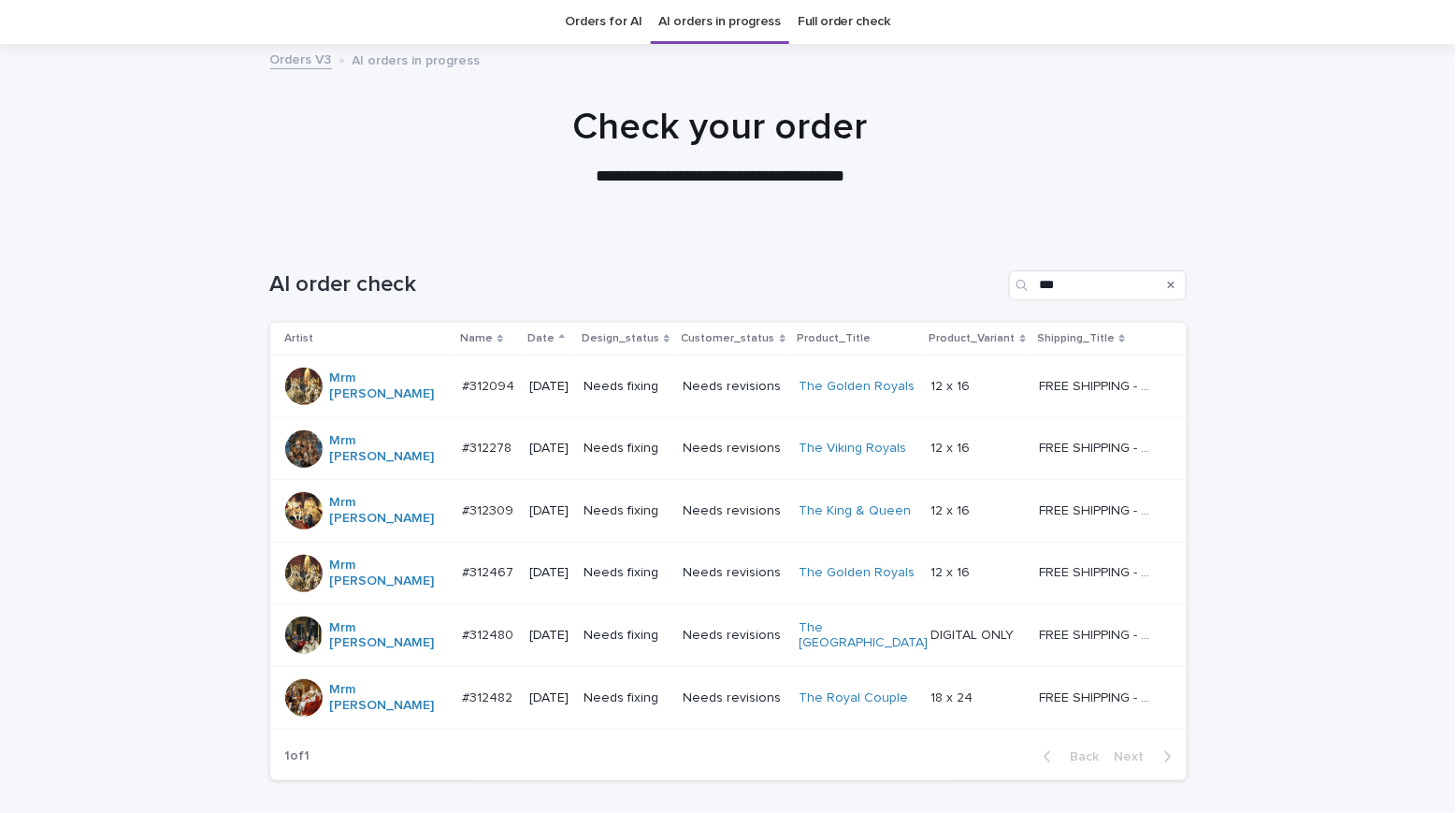
scroll to position [60, 0]
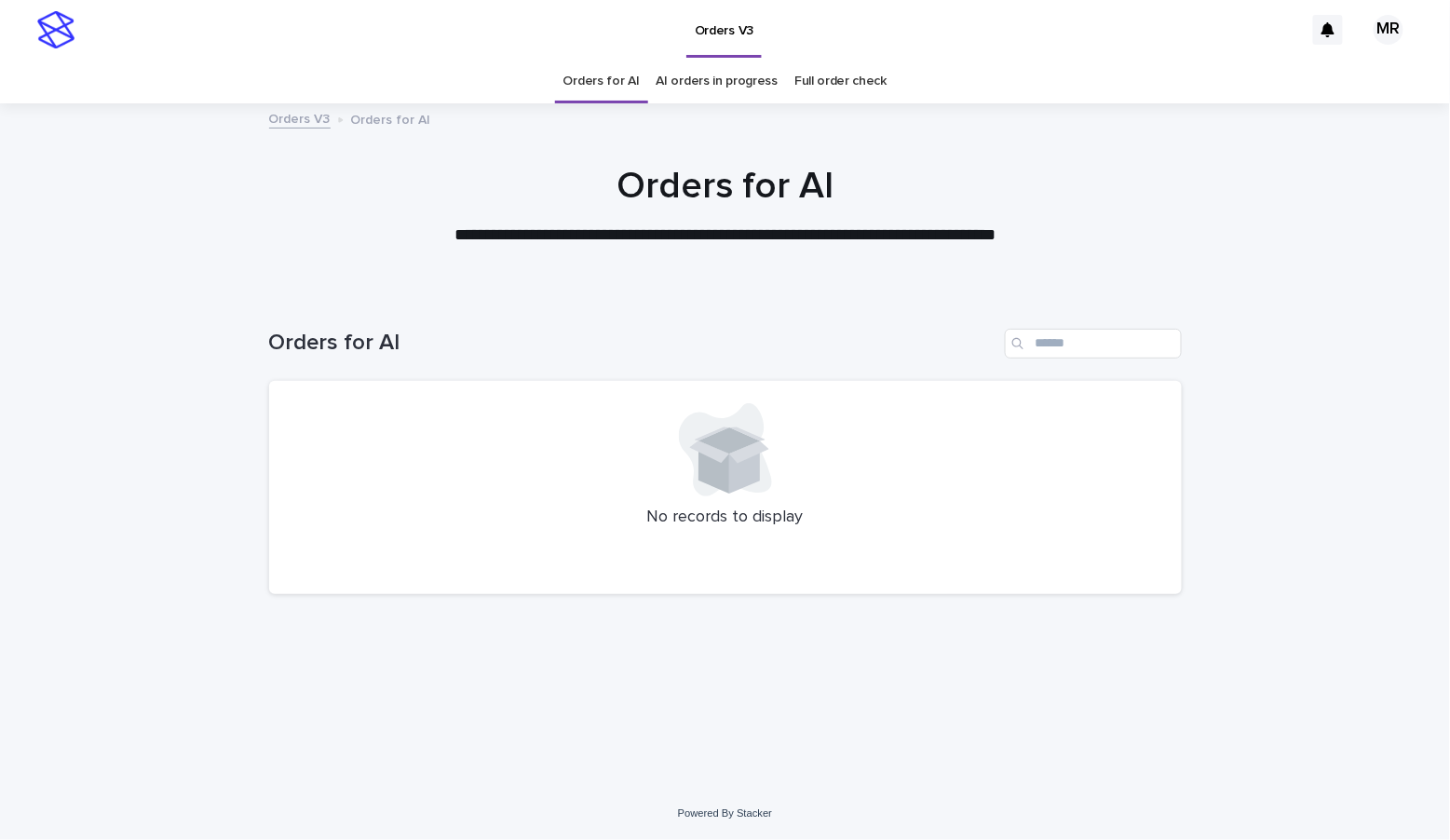
click at [736, 92] on link "AI orders in progress" at bounding box center [717, 81] width 122 height 44
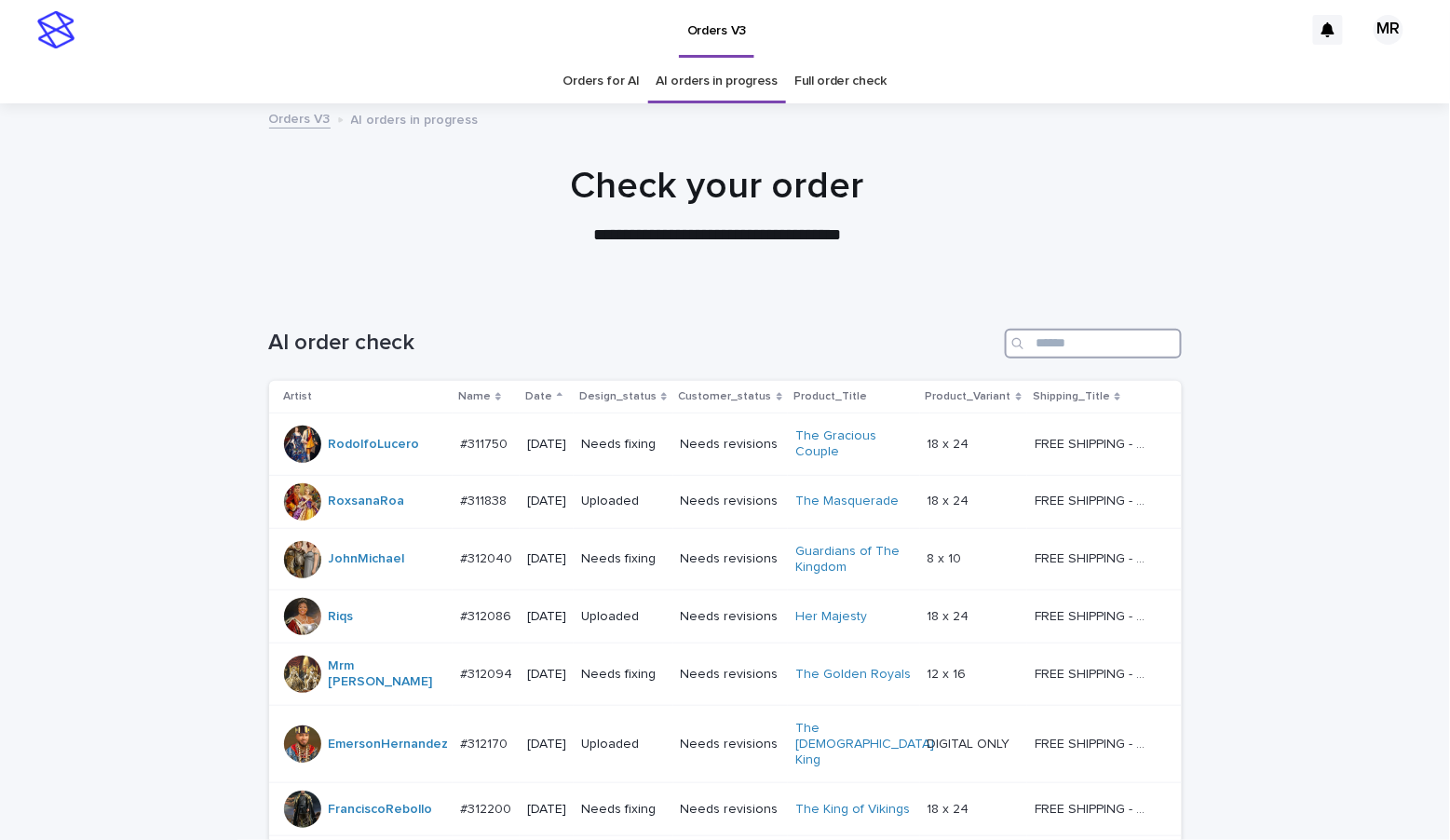
click at [1054, 344] on input "Search" at bounding box center [1093, 344] width 177 height 30
type input "***"
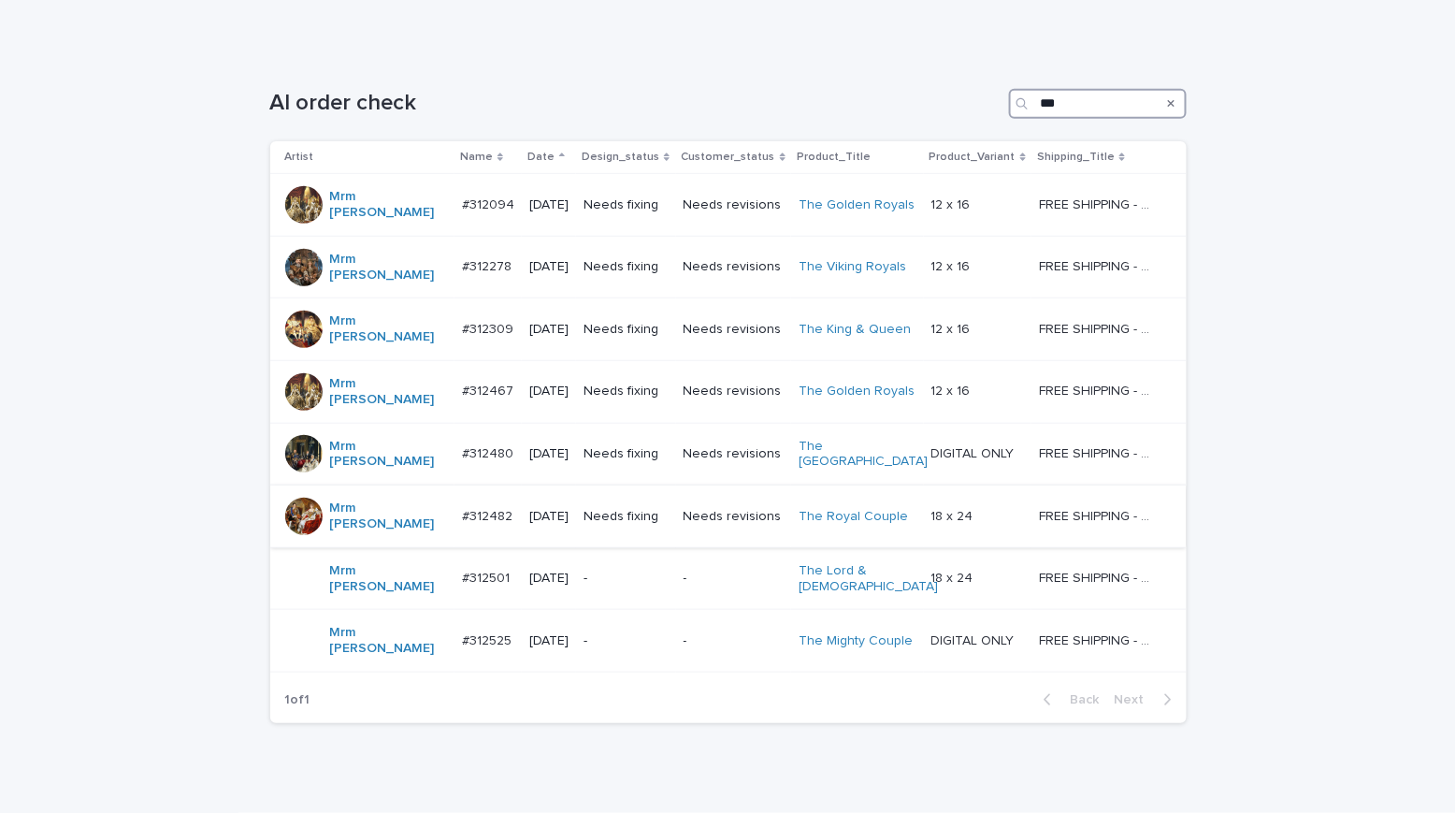
scroll to position [198, 0]
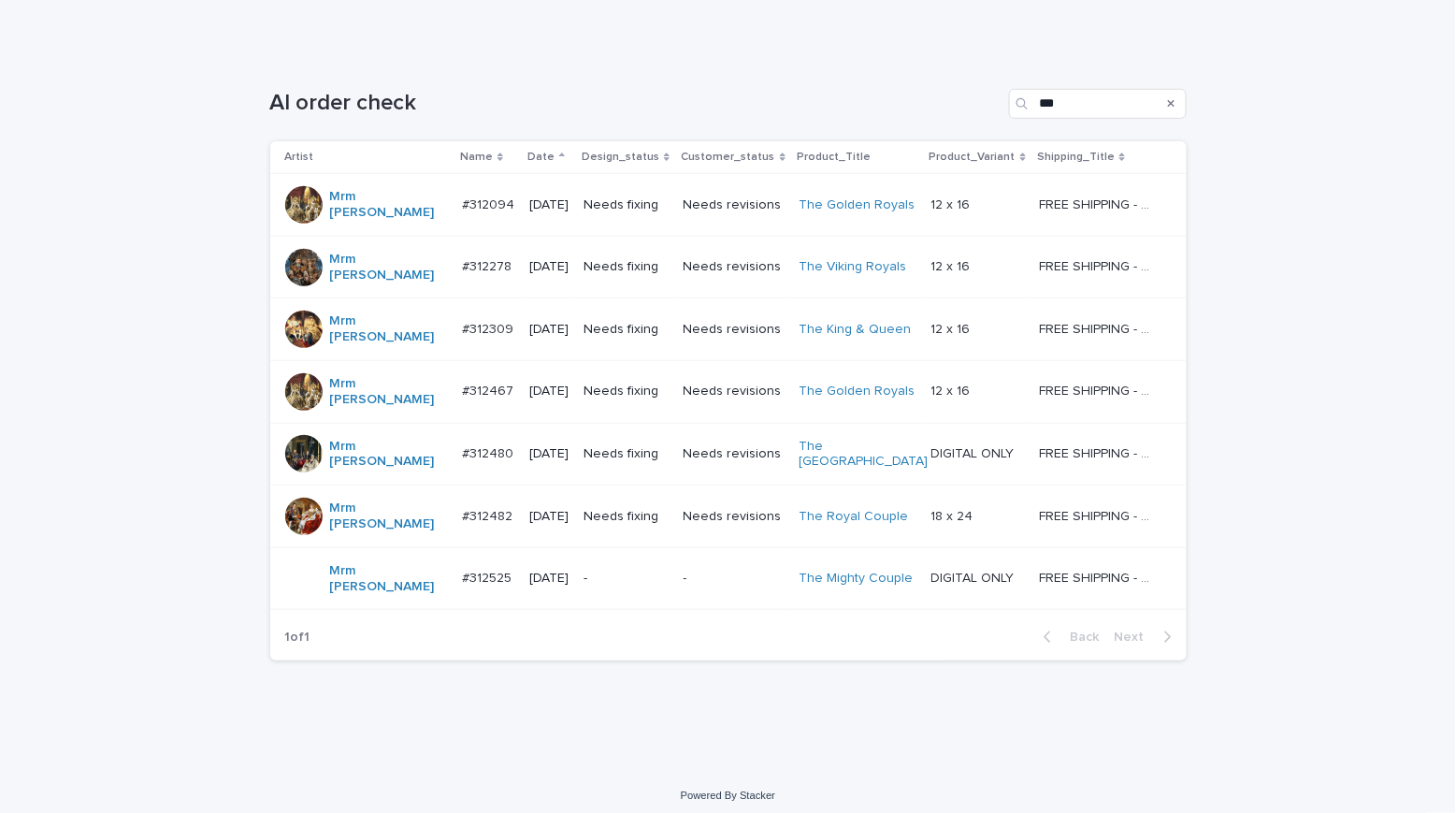
scroll to position [188, 0]
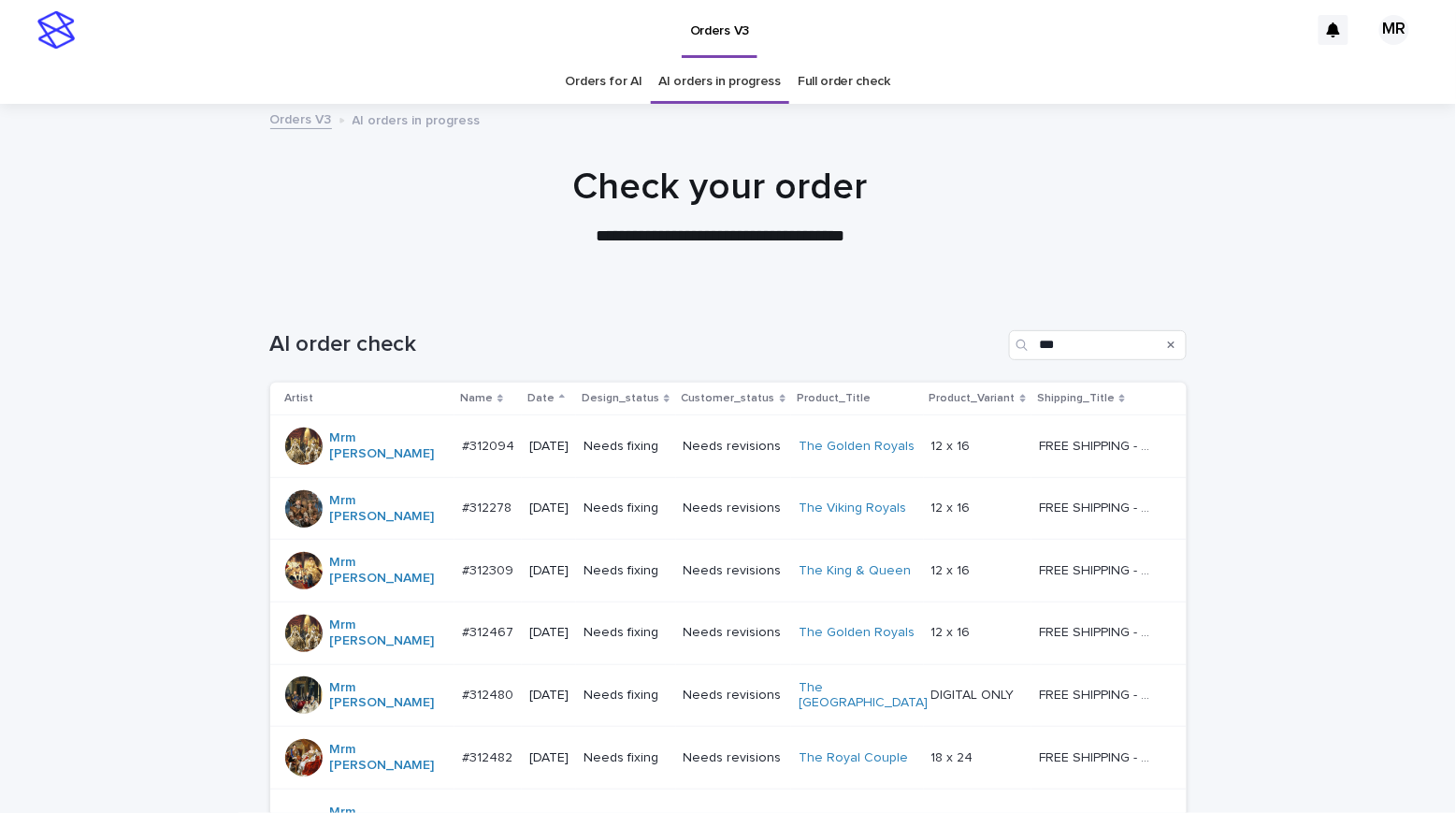
scroll to position [188, 0]
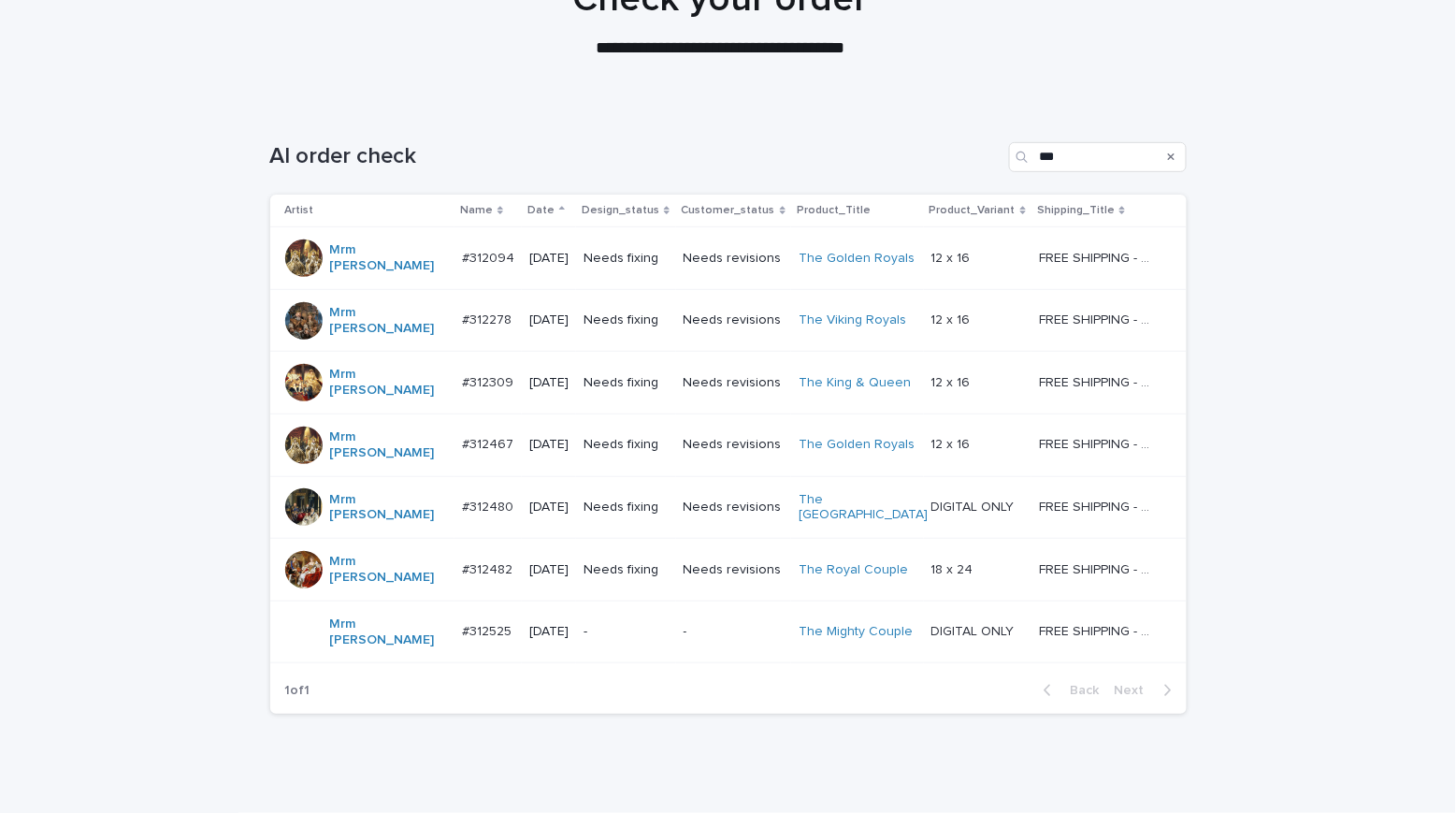
click at [666, 254] on p "Needs fixing" at bounding box center [626, 258] width 84 height 16
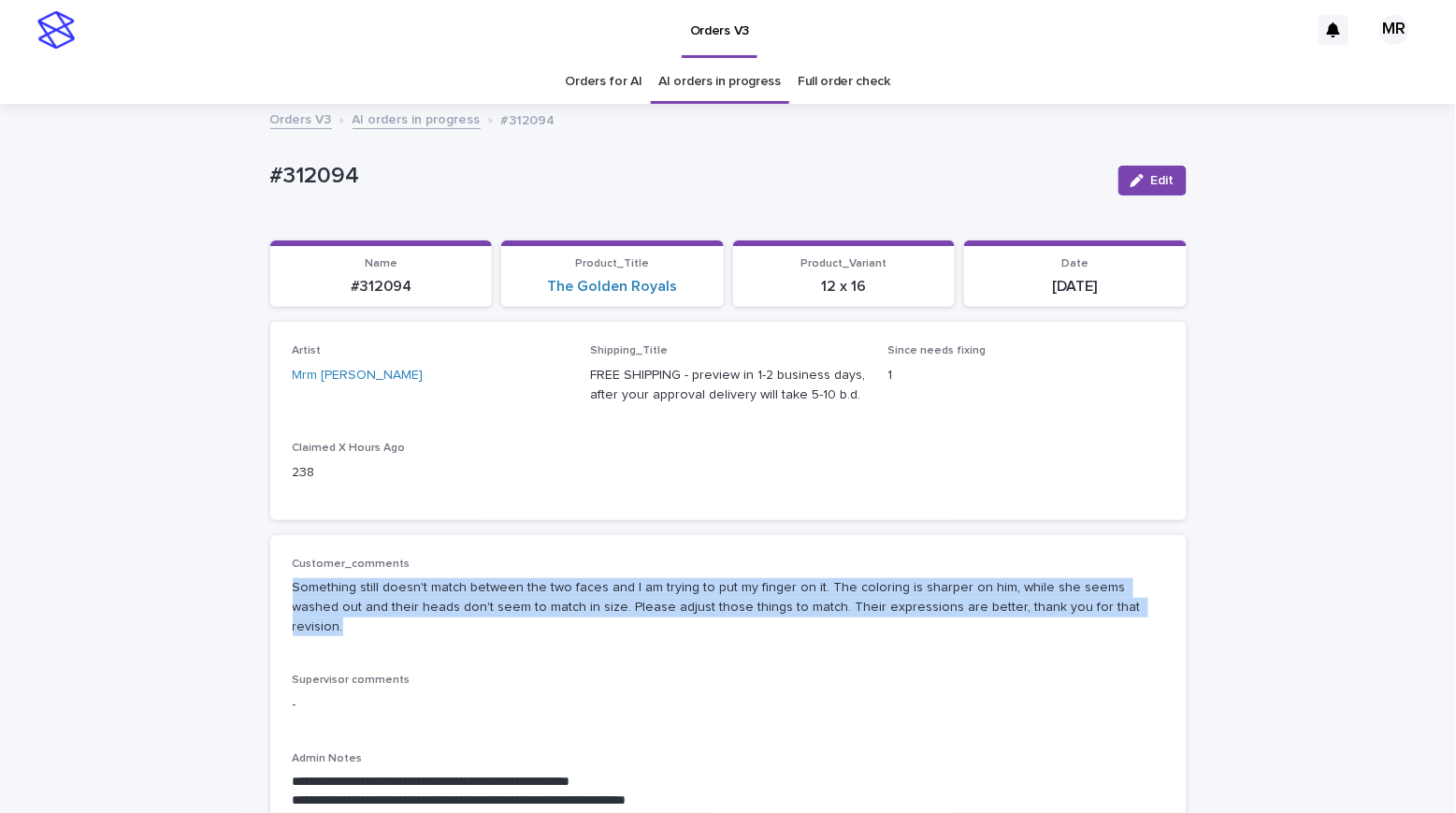
drag, startPoint x: 987, startPoint y: 597, endPoint x: 219, endPoint y: 582, distance: 768.1
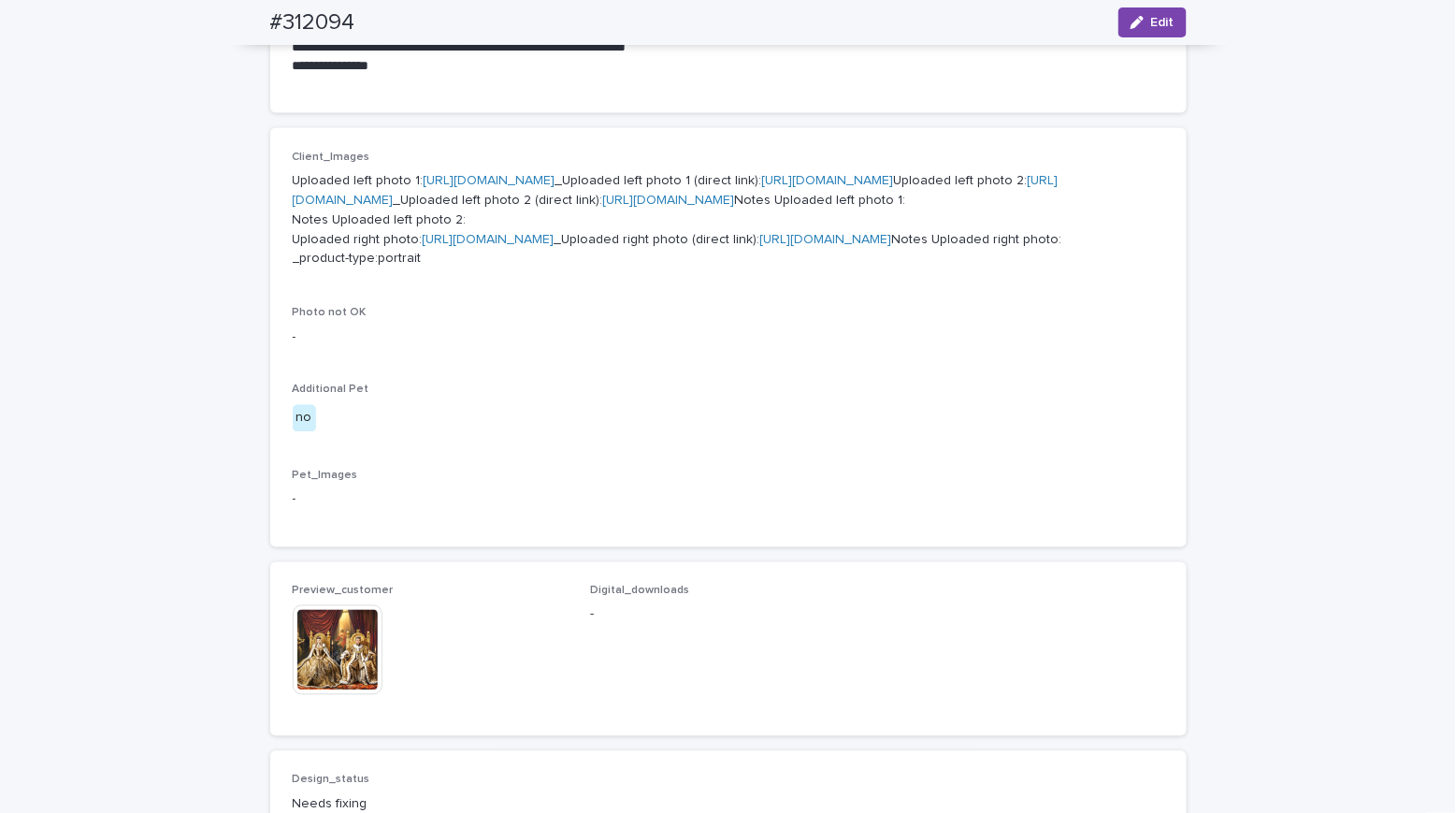
scroll to position [1493, 0]
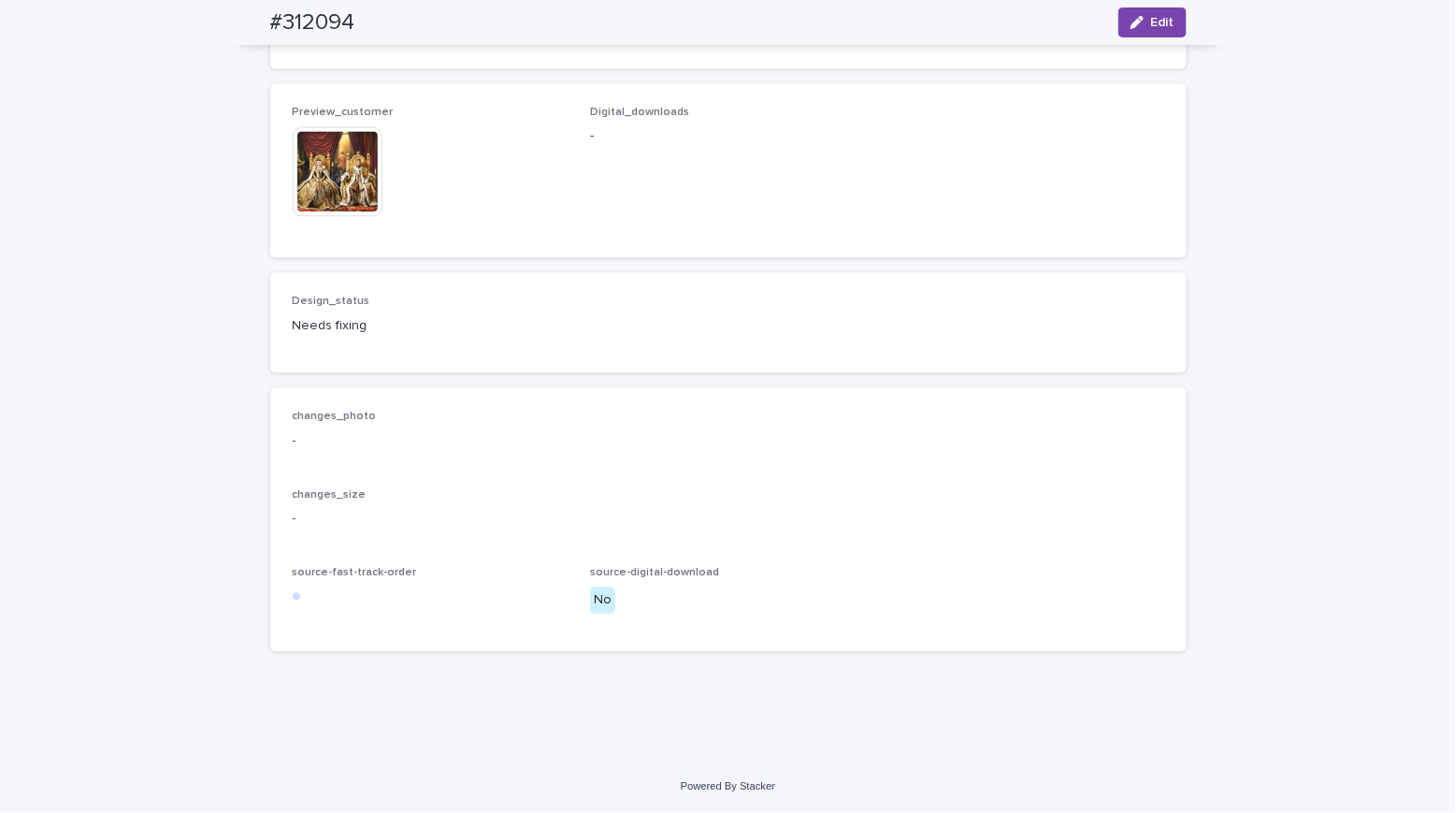
click at [351, 186] on img at bounding box center [338, 171] width 90 height 90
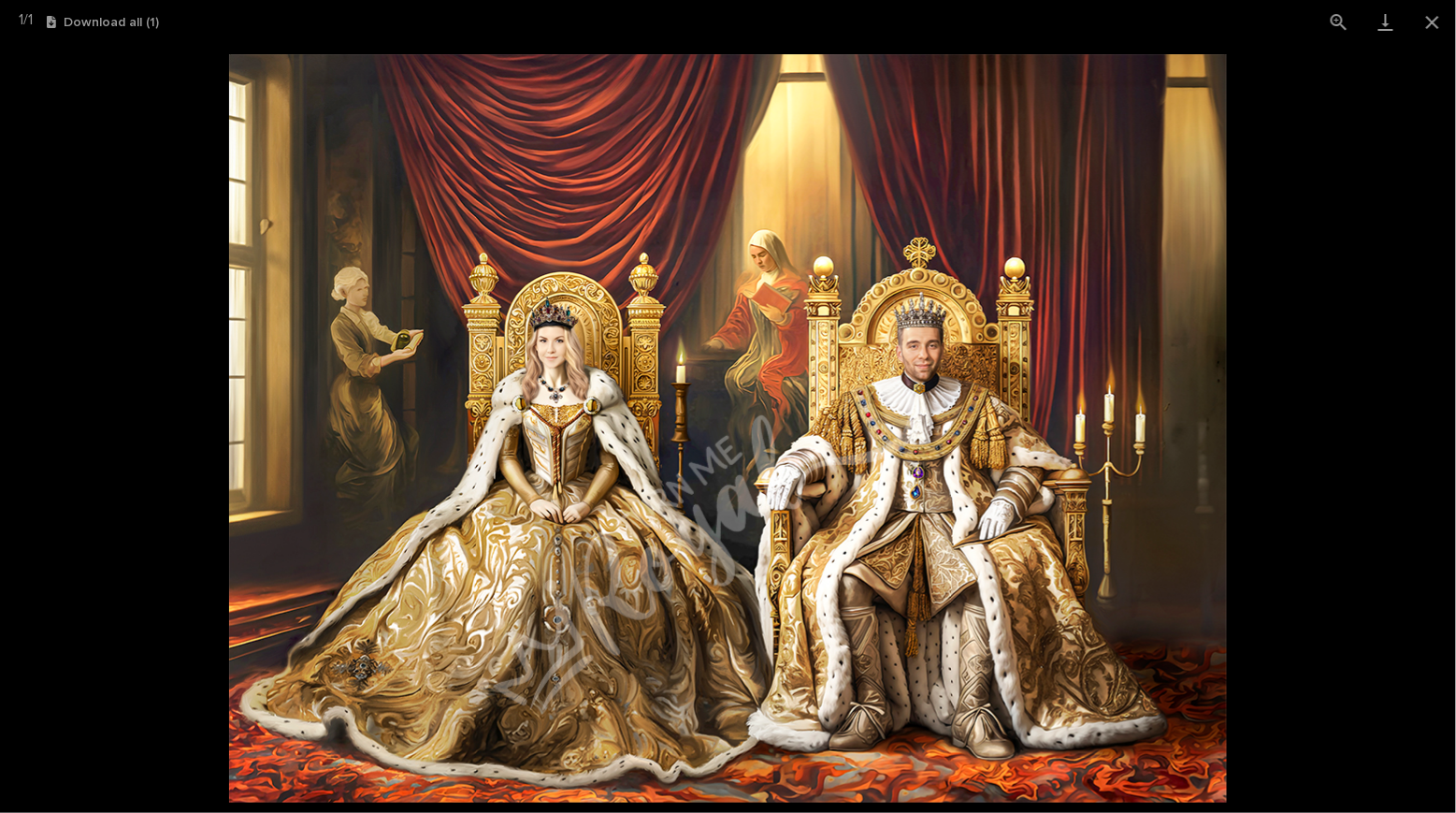
click at [121, 173] on picture at bounding box center [728, 428] width 1456 height 769
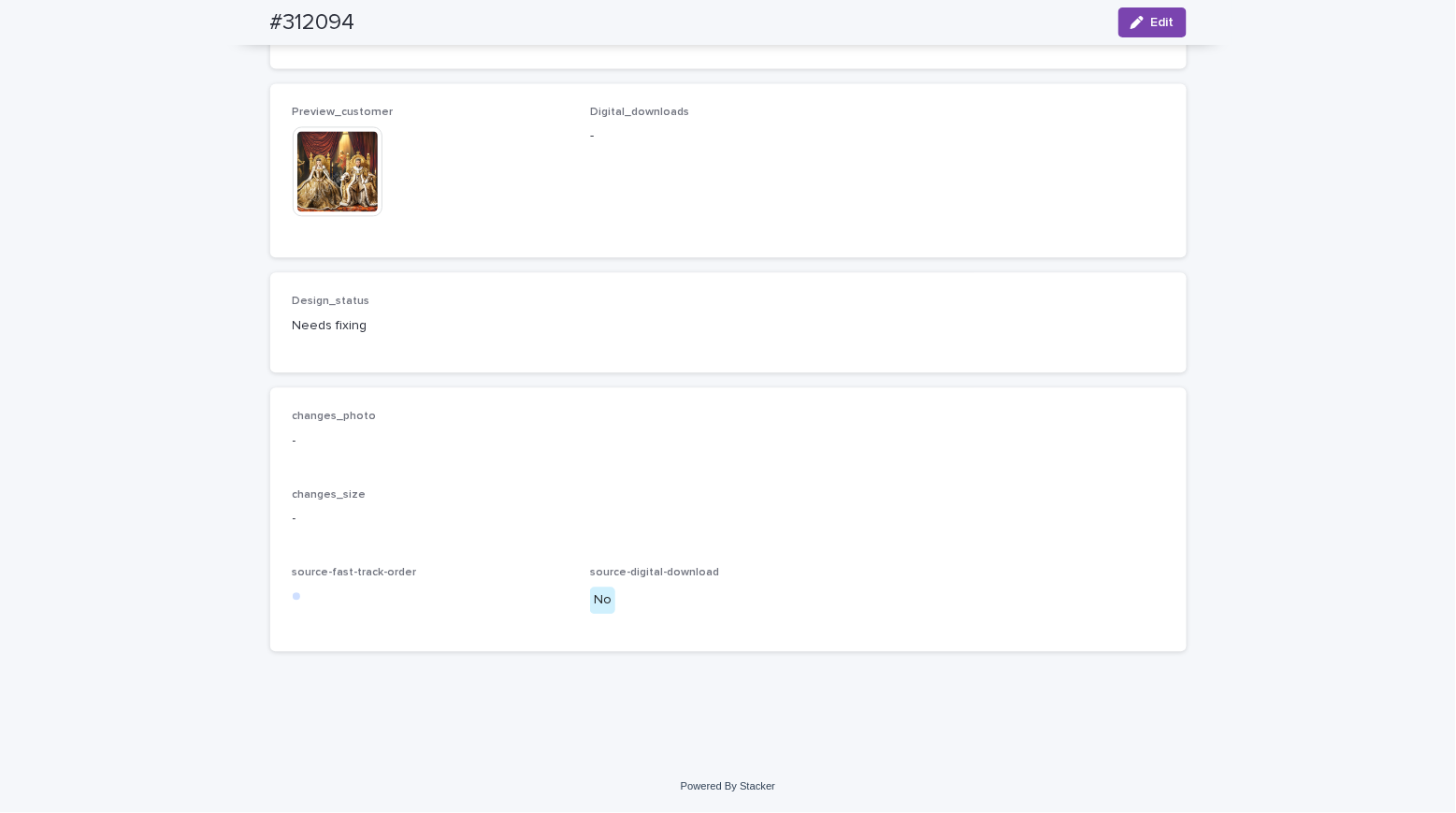
click at [331, 172] on img at bounding box center [338, 171] width 90 height 90
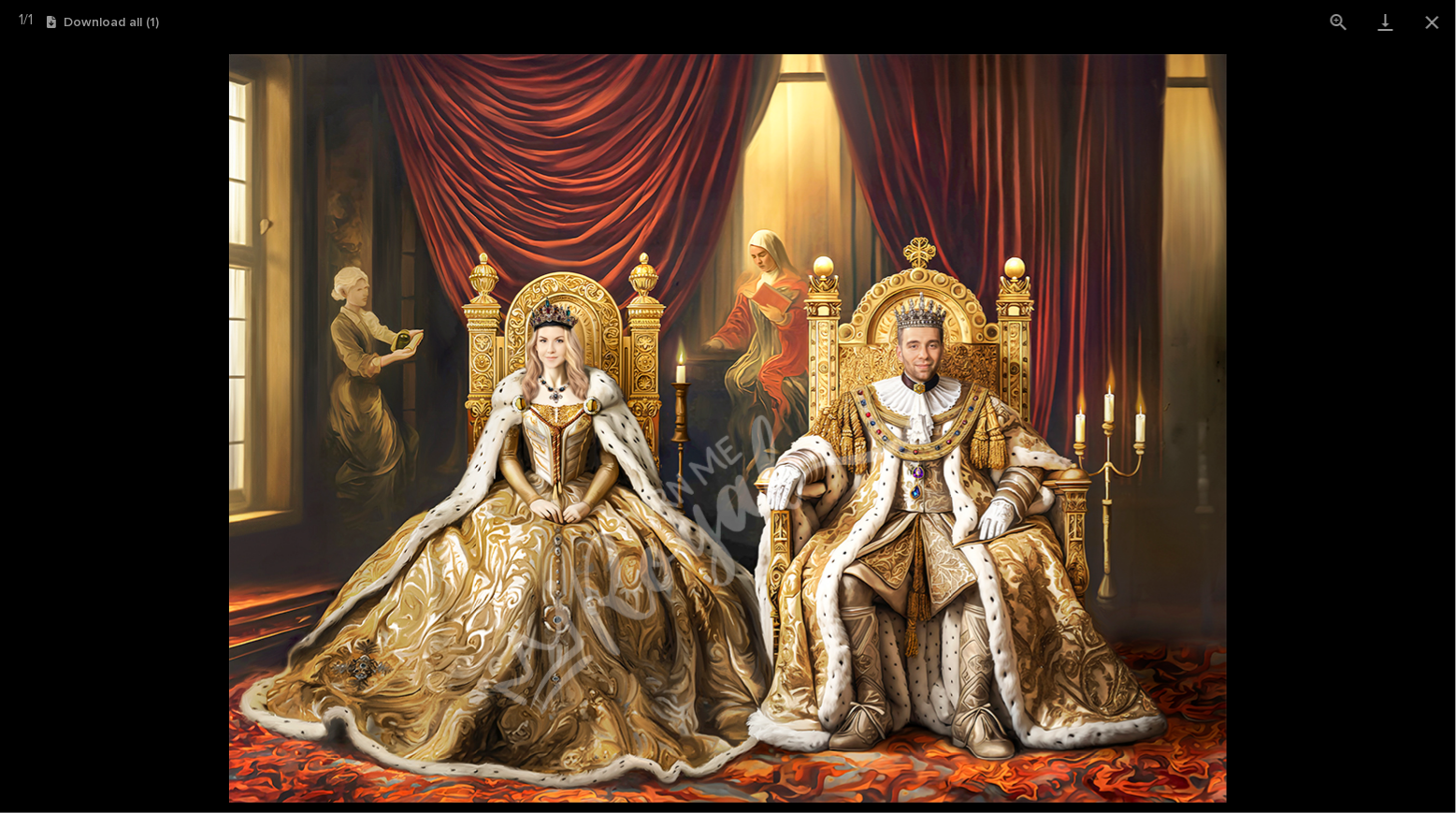
click at [120, 191] on picture at bounding box center [728, 428] width 1456 height 769
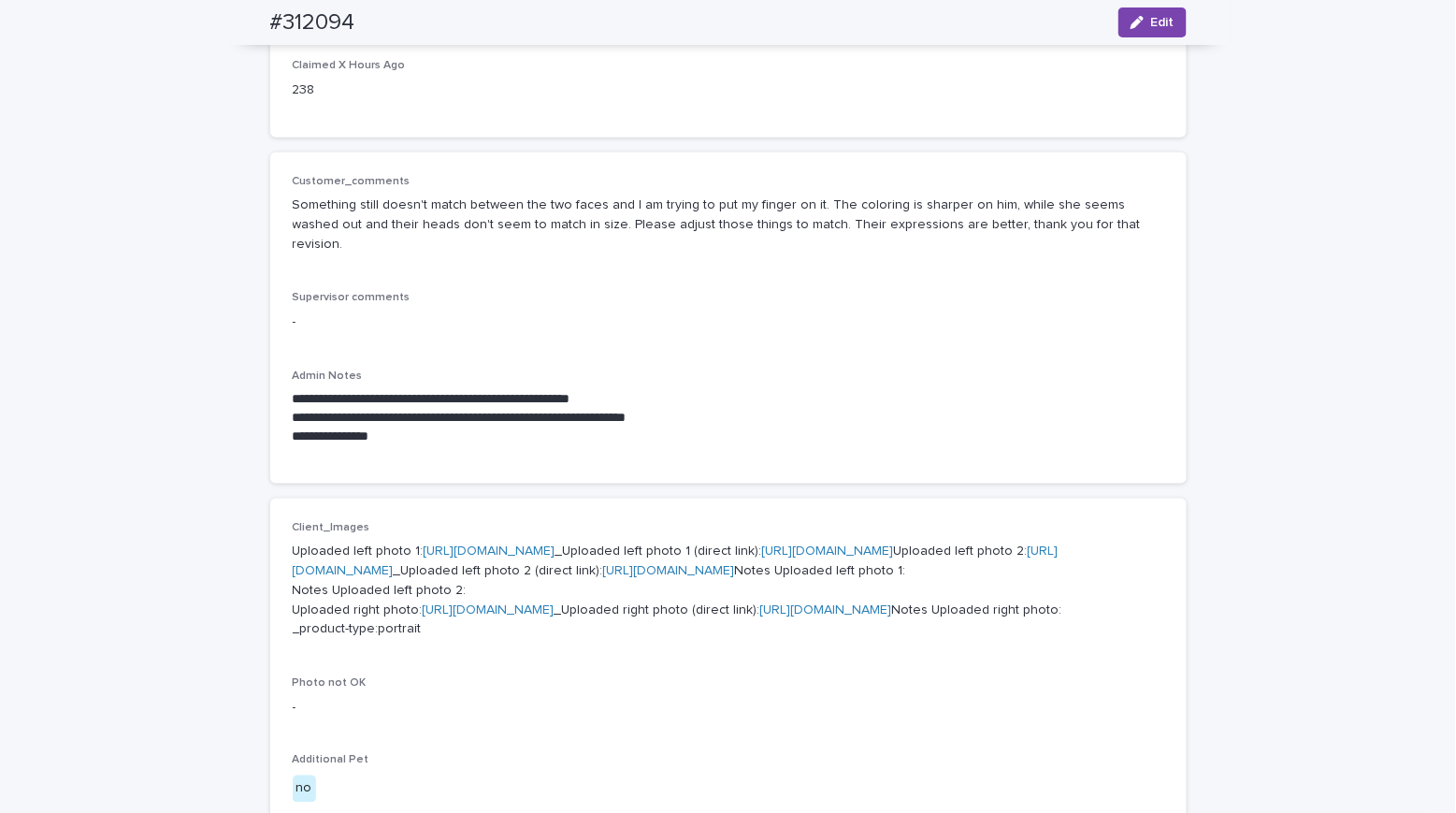
scroll to position [0, 0]
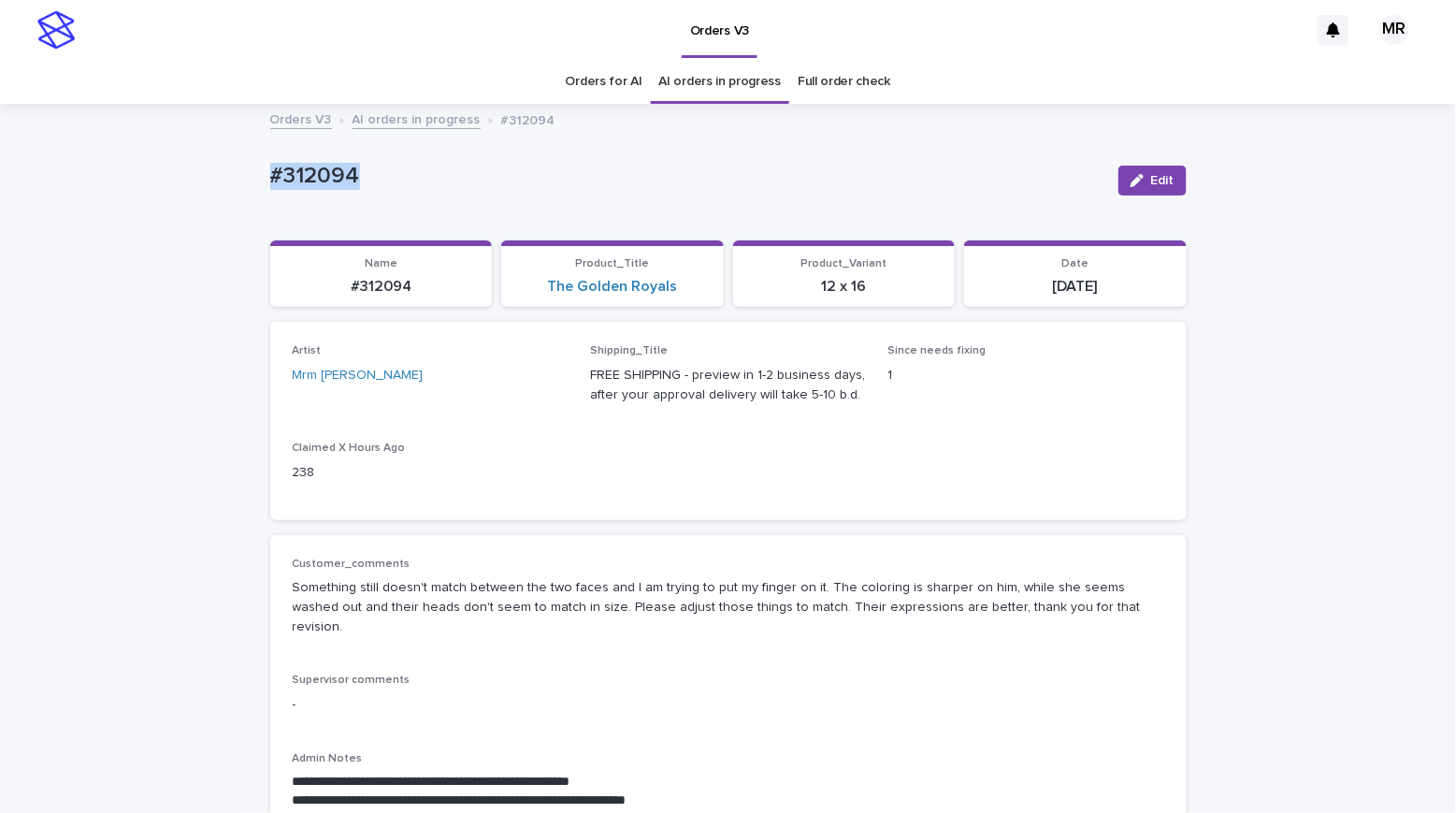
drag, startPoint x: 288, startPoint y: 175, endPoint x: 180, endPoint y: 175, distance: 108.0
copy p "#312094"
click at [1156, 185] on span "Edit" at bounding box center [1162, 181] width 23 height 13
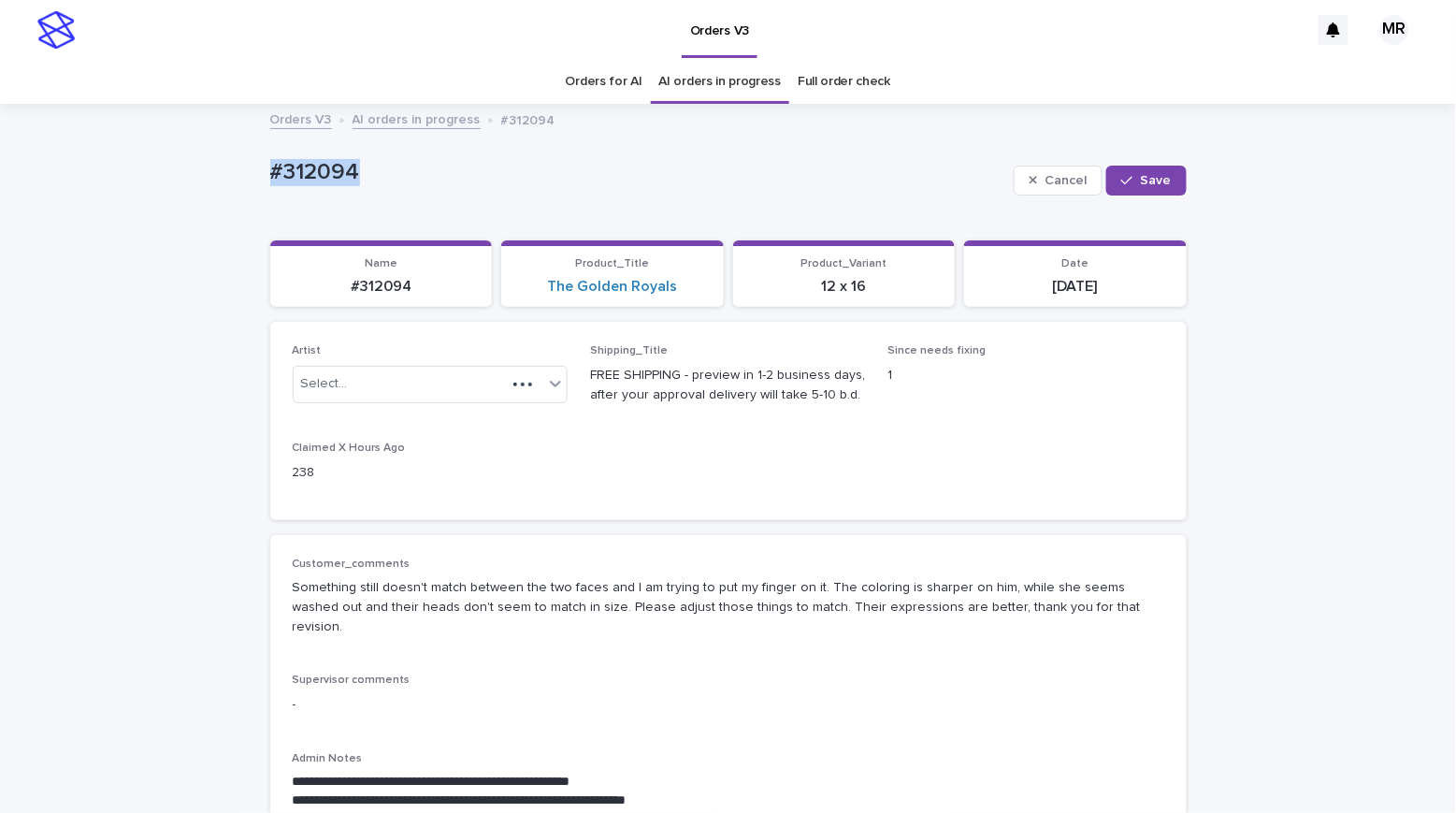
scroll to position [1543, 0]
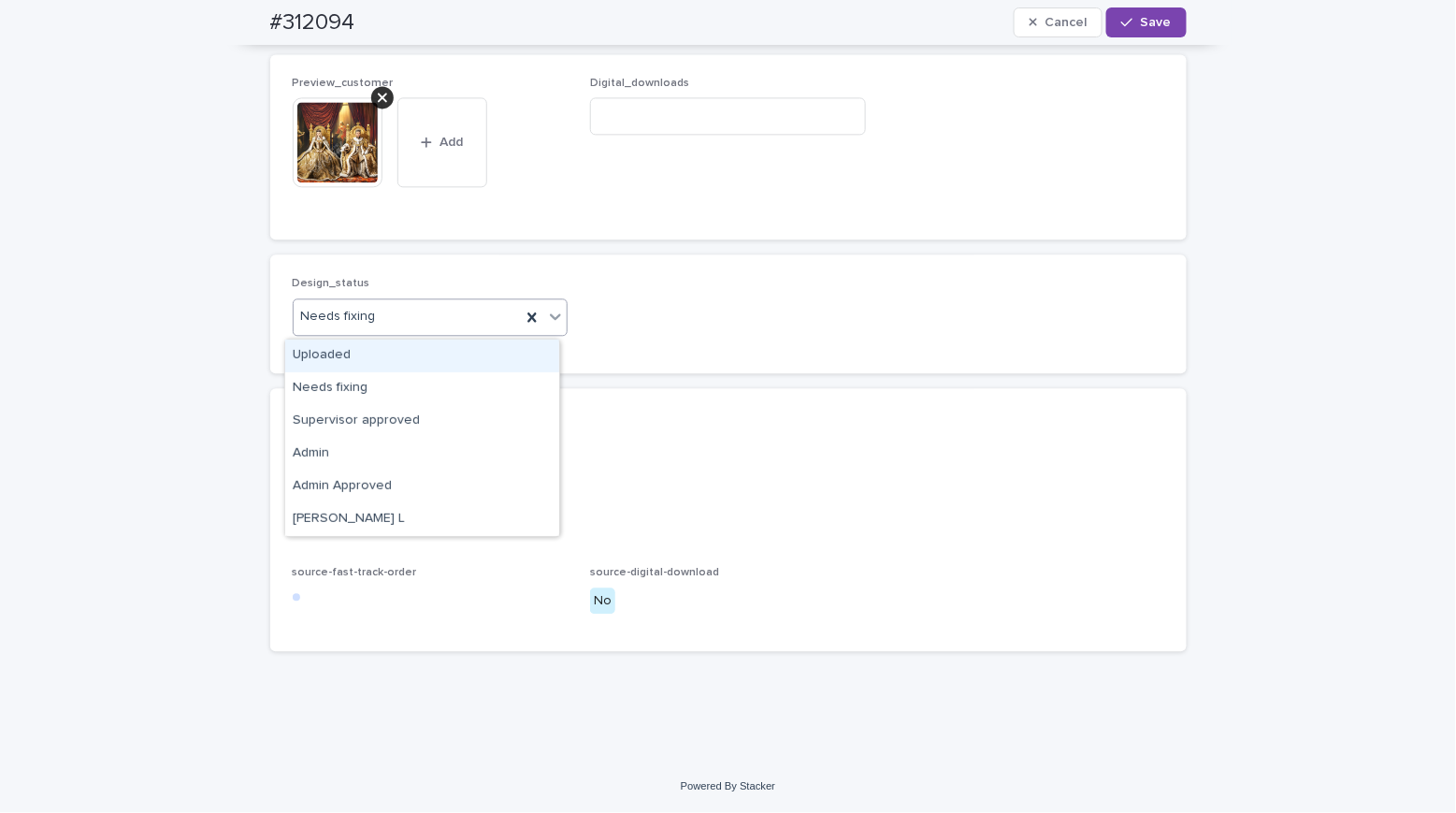
click at [379, 315] on div "Needs fixing" at bounding box center [408, 316] width 228 height 31
click at [362, 341] on div "Uploaded" at bounding box center [422, 356] width 274 height 33
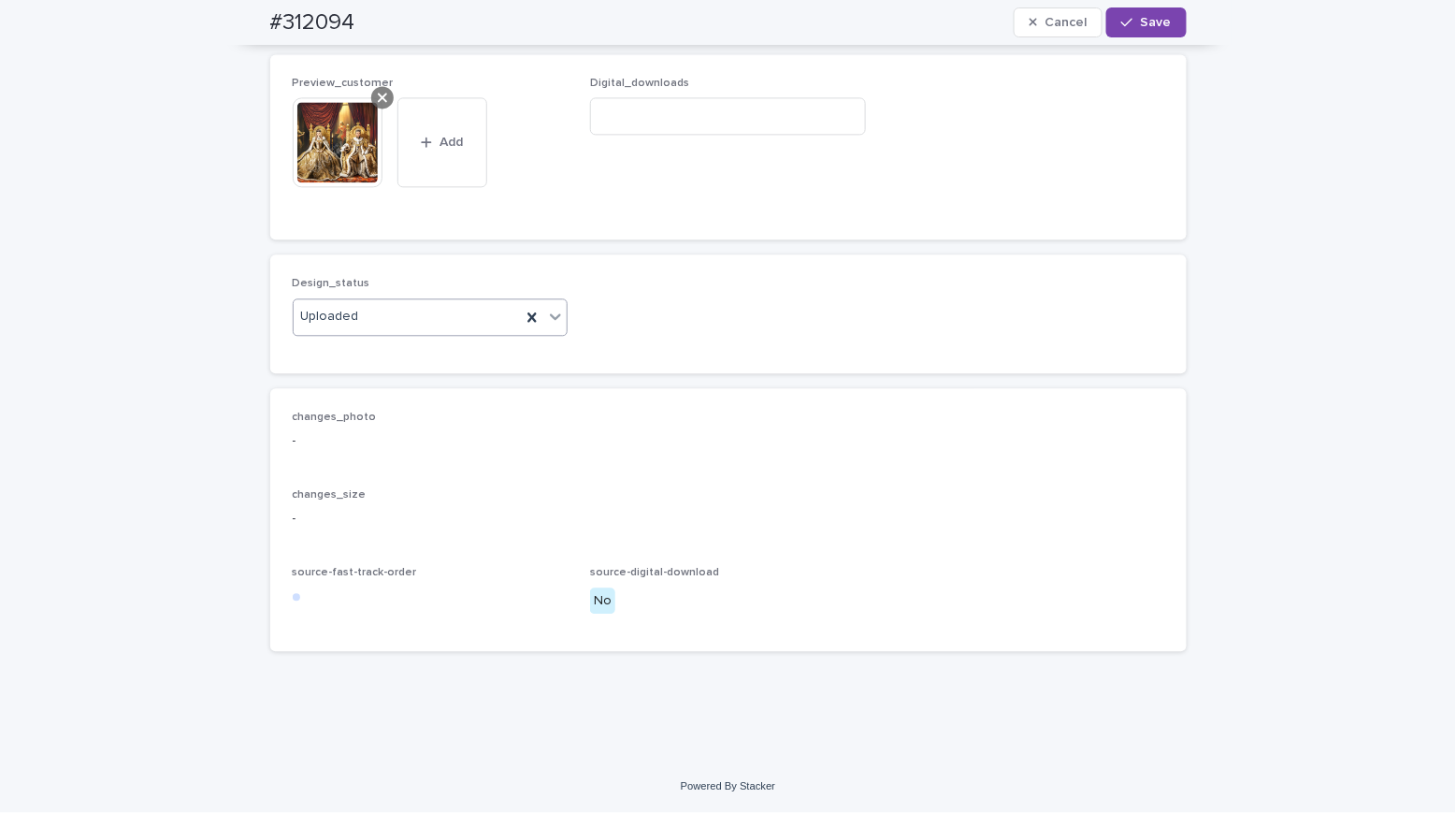
click at [371, 109] on div at bounding box center [382, 97] width 22 height 22
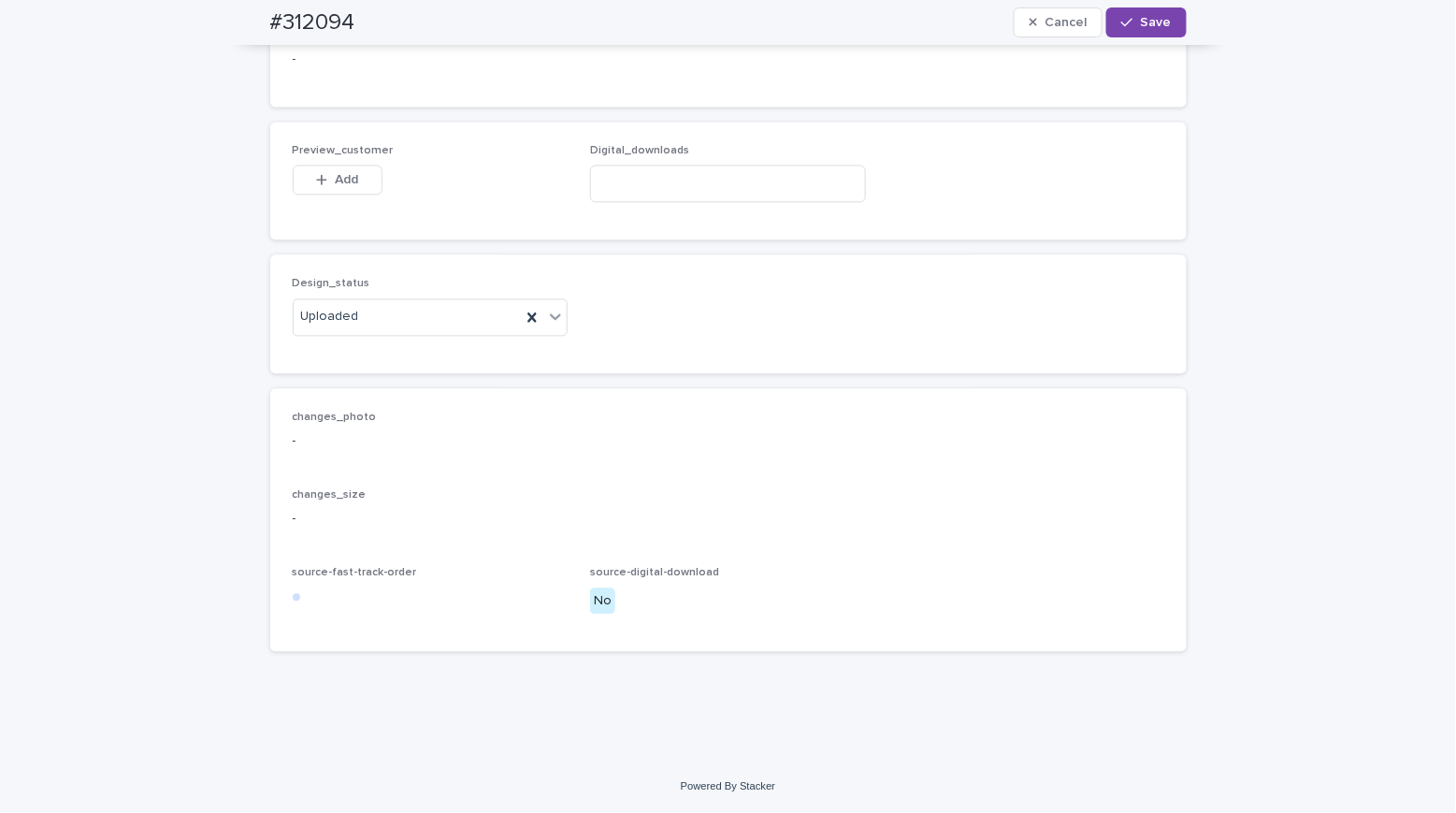
scroll to position [1475, 0]
click at [323, 179] on div "button" at bounding box center [325, 180] width 19 height 13
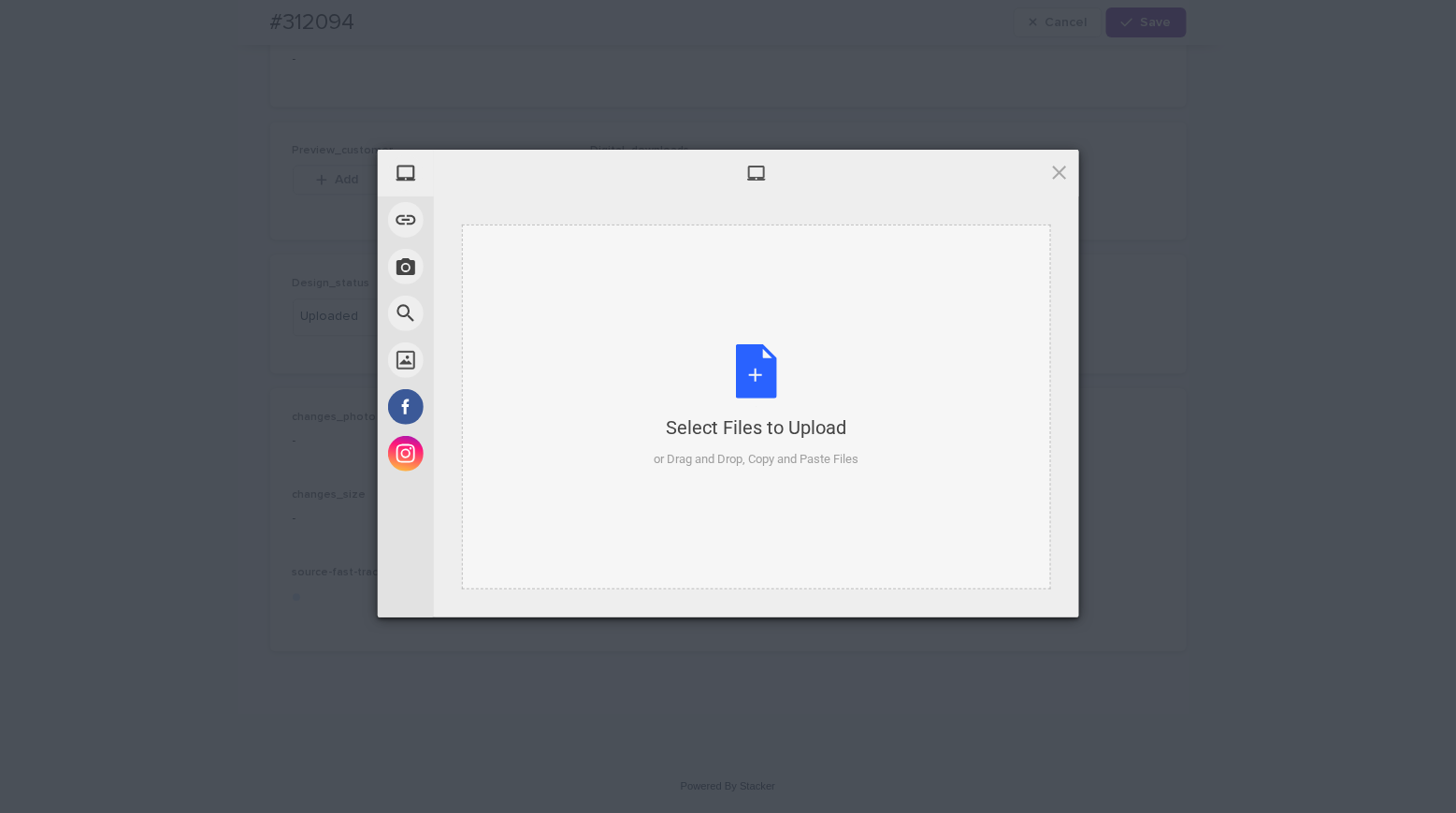
click at [749, 379] on div "Select Files to Upload or Drag and Drop, Copy and Paste Files" at bounding box center [756, 406] width 205 height 124
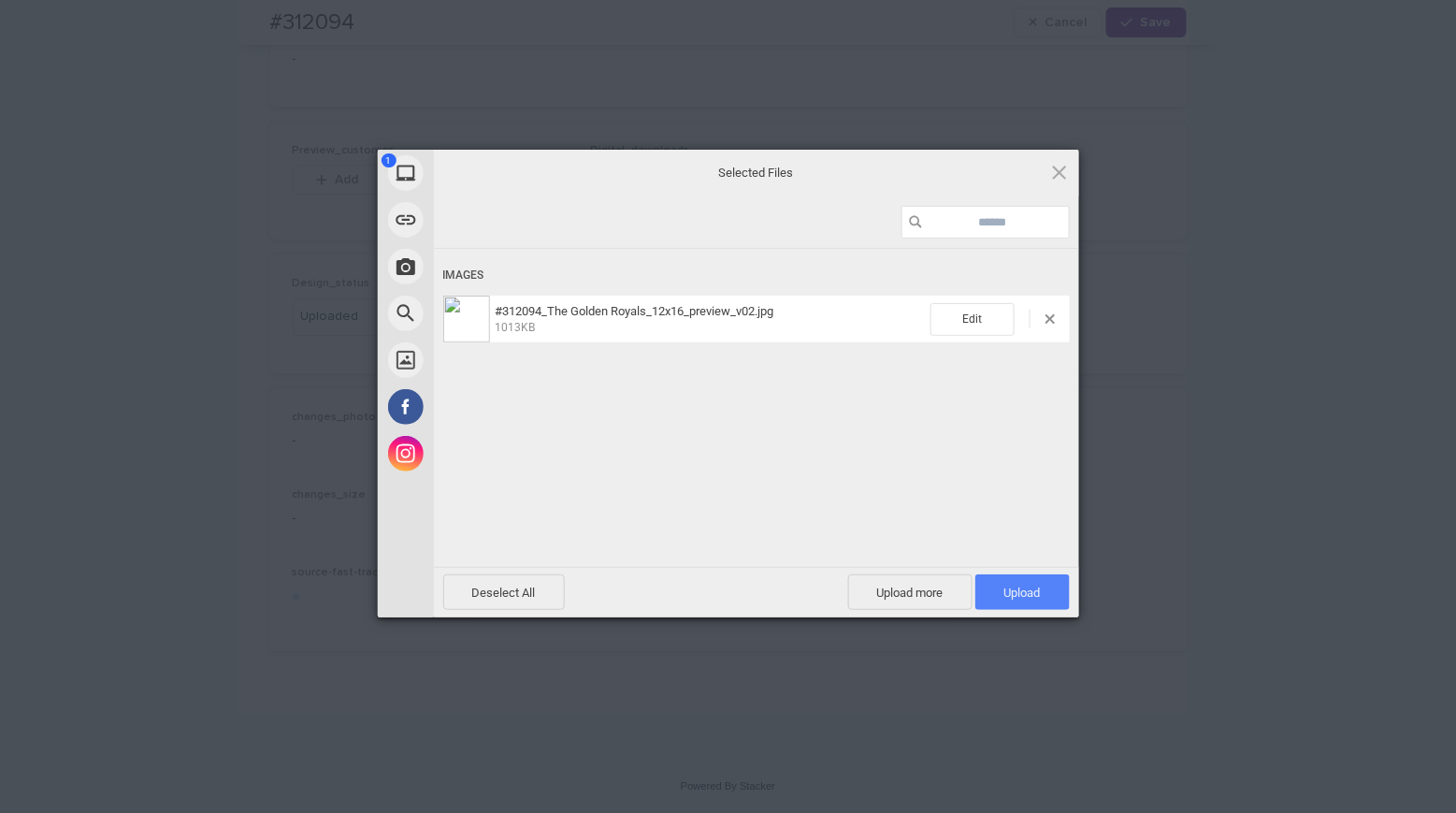
click at [987, 583] on span "Upload 1" at bounding box center [1022, 592] width 94 height 36
click at [1024, 584] on div "Uploading #312094_The Golden Royals_12x16_preview_v02.jpg 0.00B / 1013KB" at bounding box center [757, 436] width 645 height 374
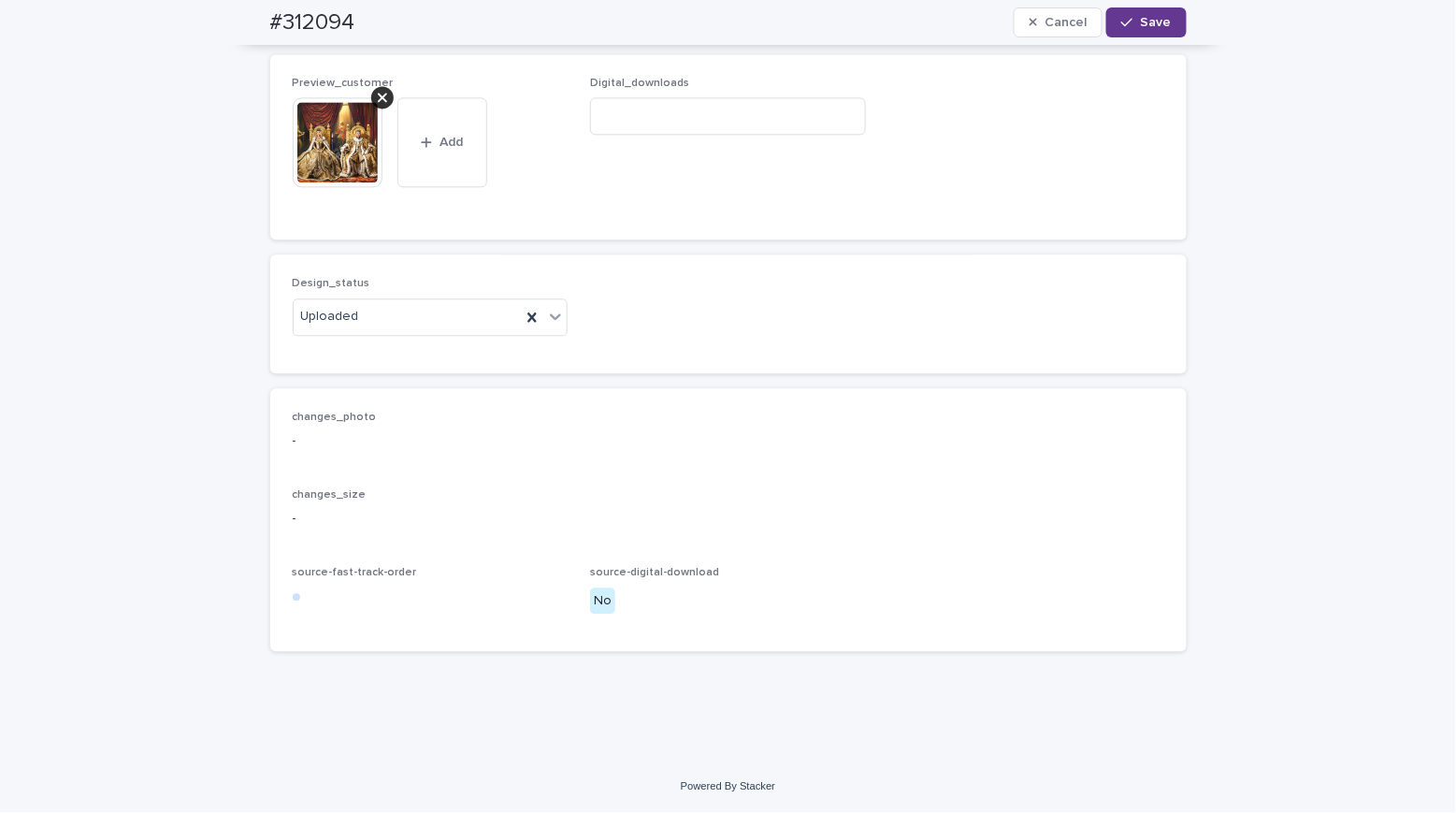
click at [1143, 26] on span "Save" at bounding box center [1156, 22] width 31 height 13
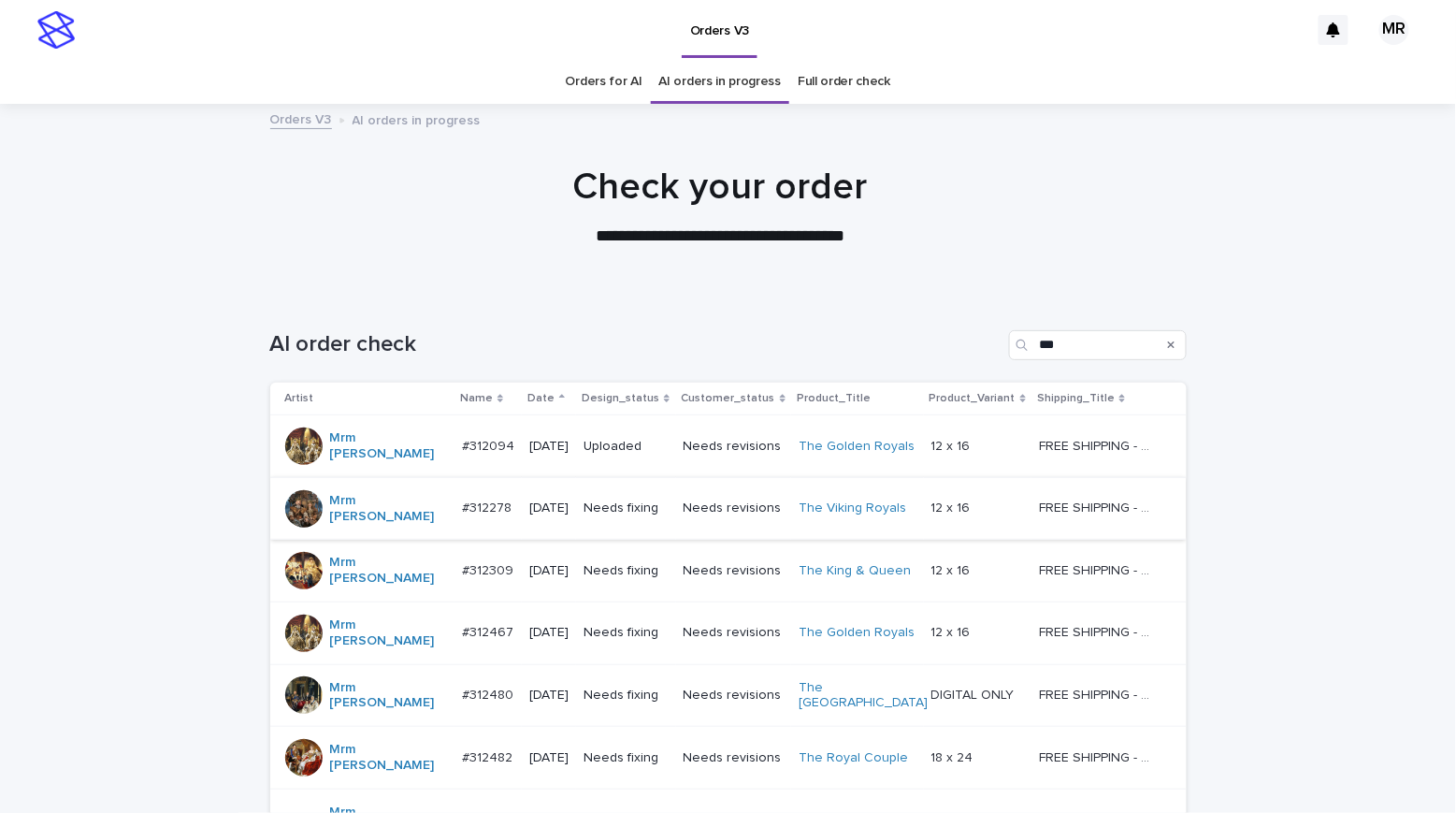
scroll to position [188, 0]
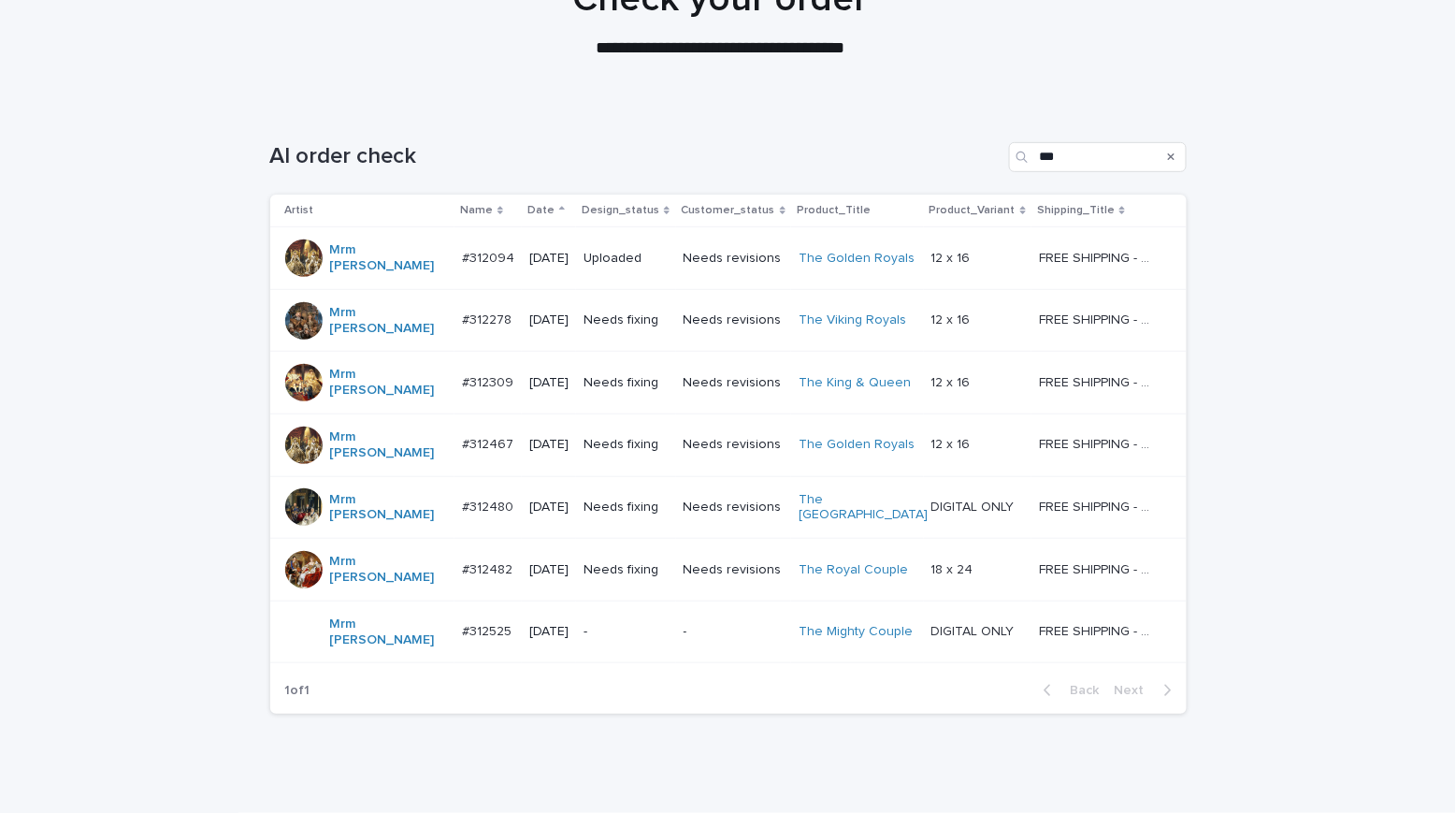
click at [669, 314] on td "Needs fixing" at bounding box center [626, 320] width 99 height 63
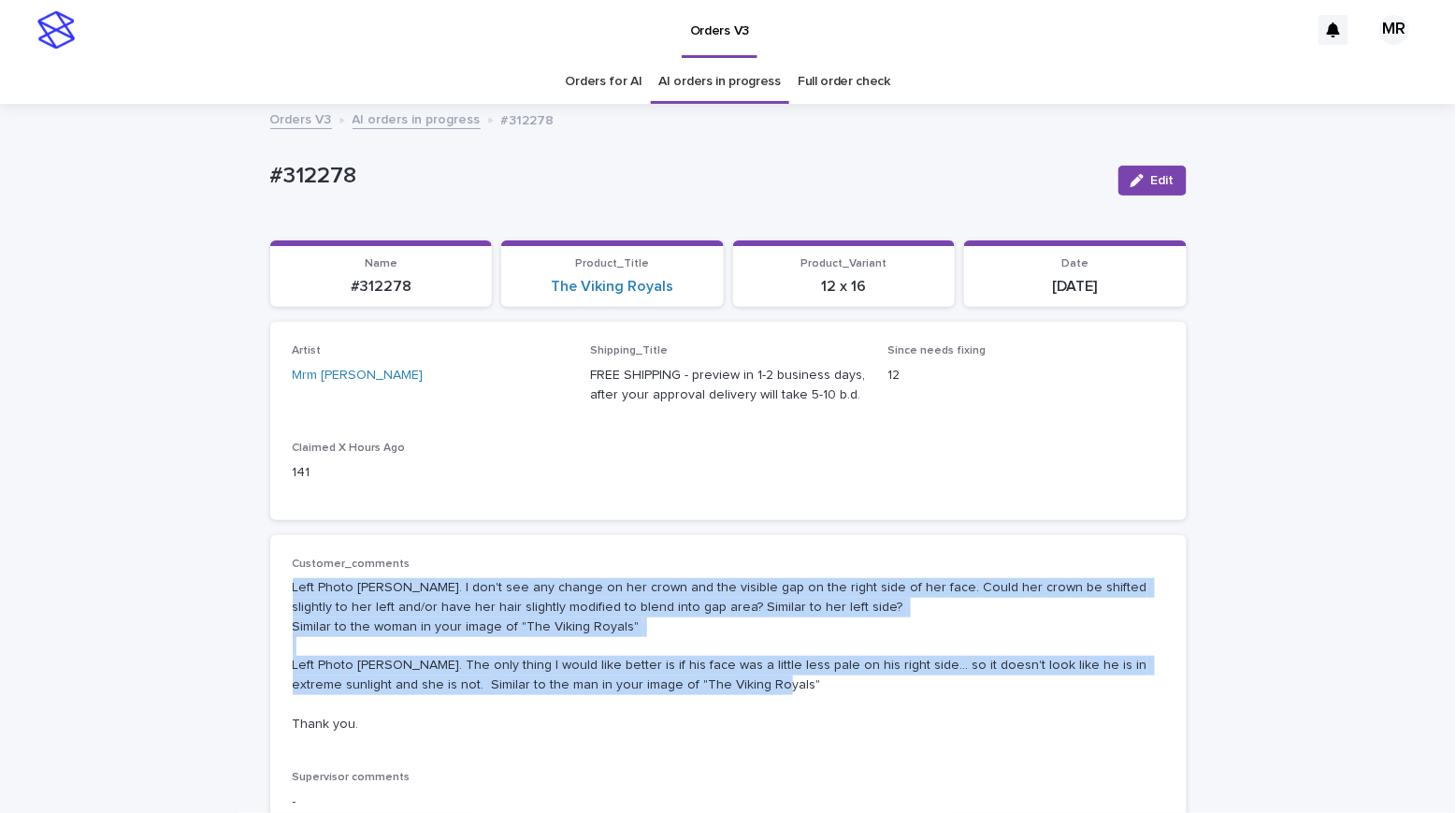
drag, startPoint x: 366, startPoint y: 710, endPoint x: 272, endPoint y: 577, distance: 162.9
click at [272, 577] on div "Customer_comments Left Photo Chris. I don't see any change on her crown and the…" at bounding box center [728, 744] width 916 height 418
copy p "Left Photo Chris. I don't see any change on her crown and the visible gap on th…"
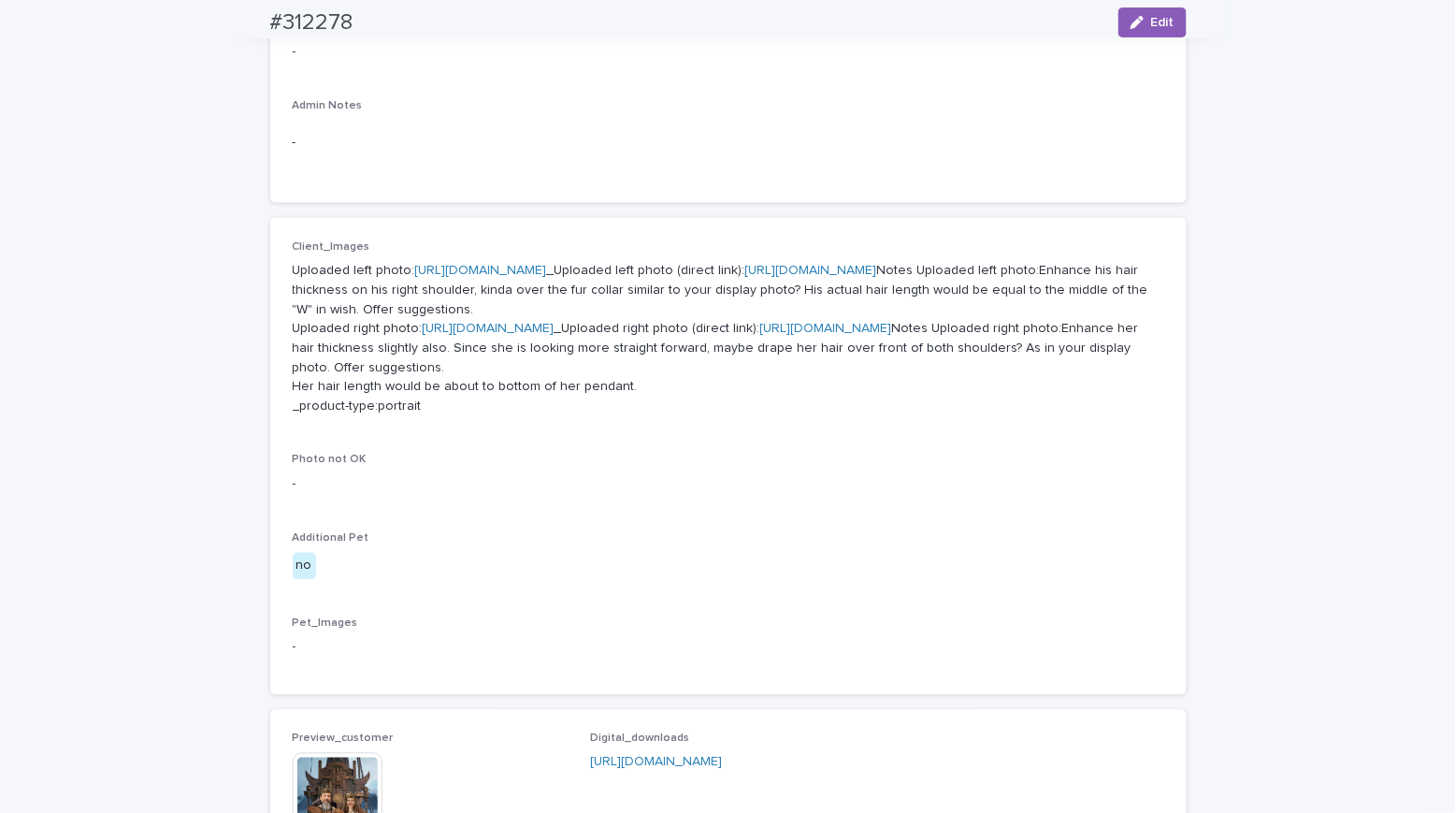
scroll to position [1217, 0]
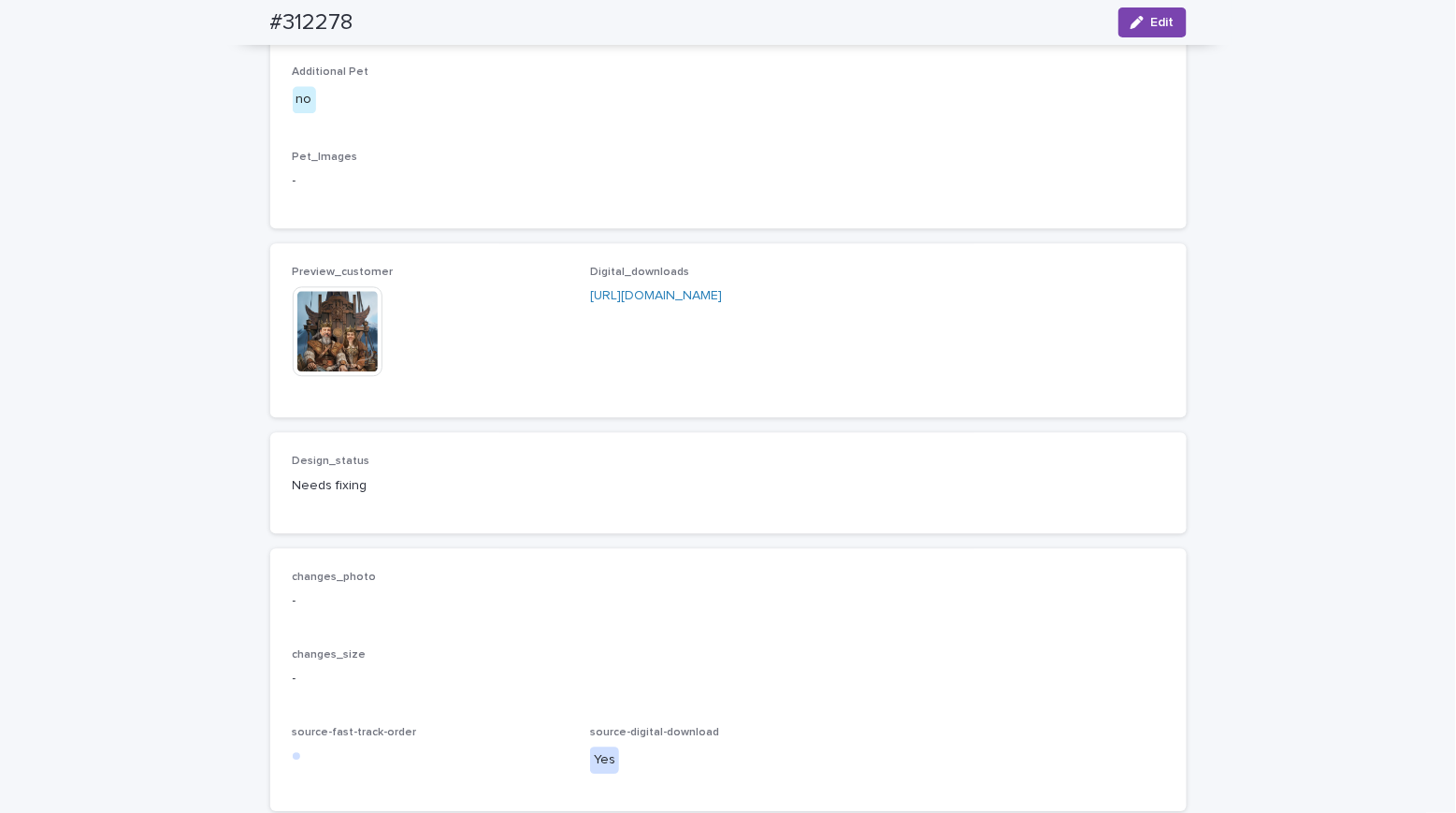
click at [346, 376] on img at bounding box center [338, 331] width 90 height 90
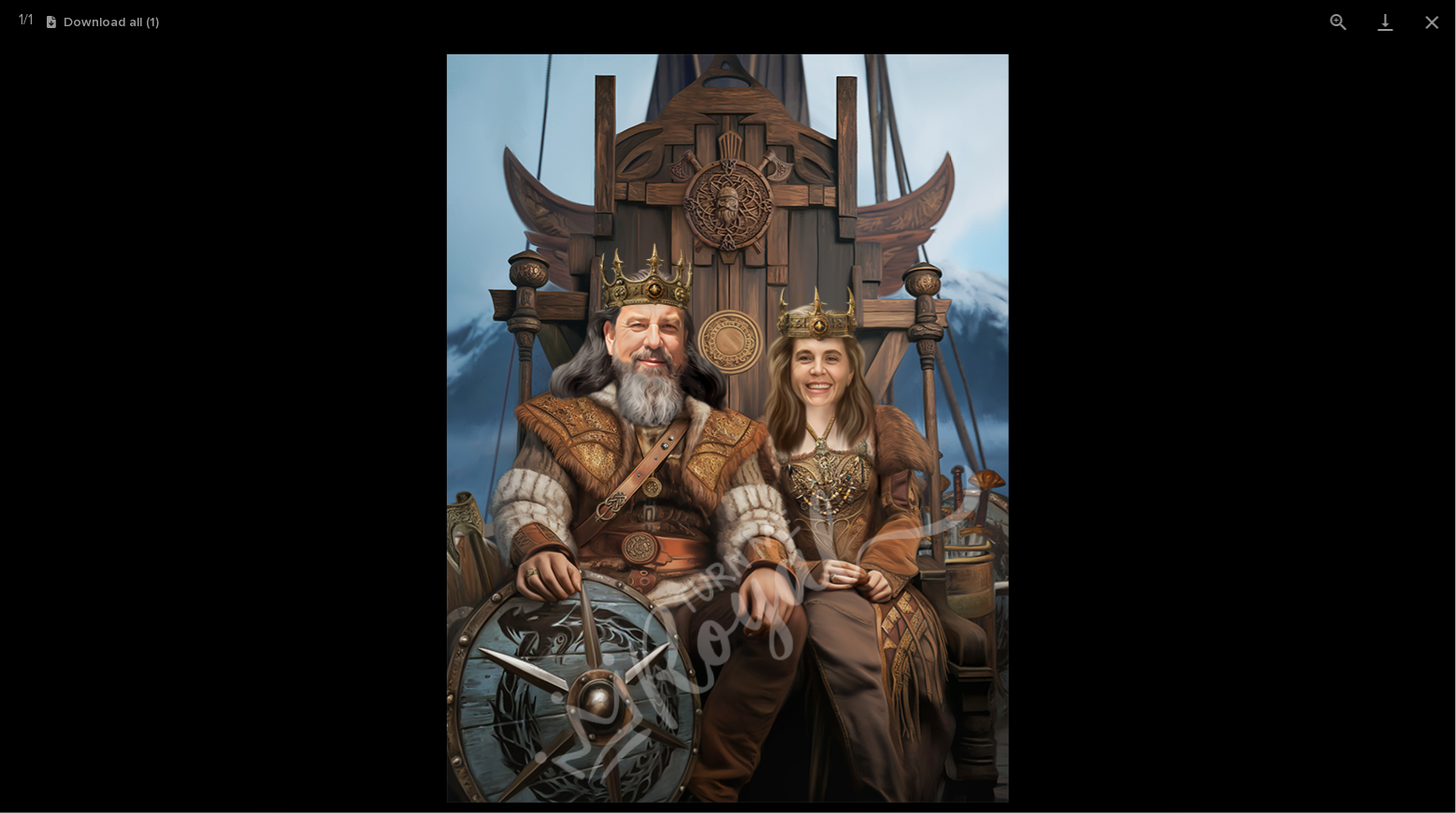
click at [194, 244] on picture at bounding box center [728, 428] width 1456 height 769
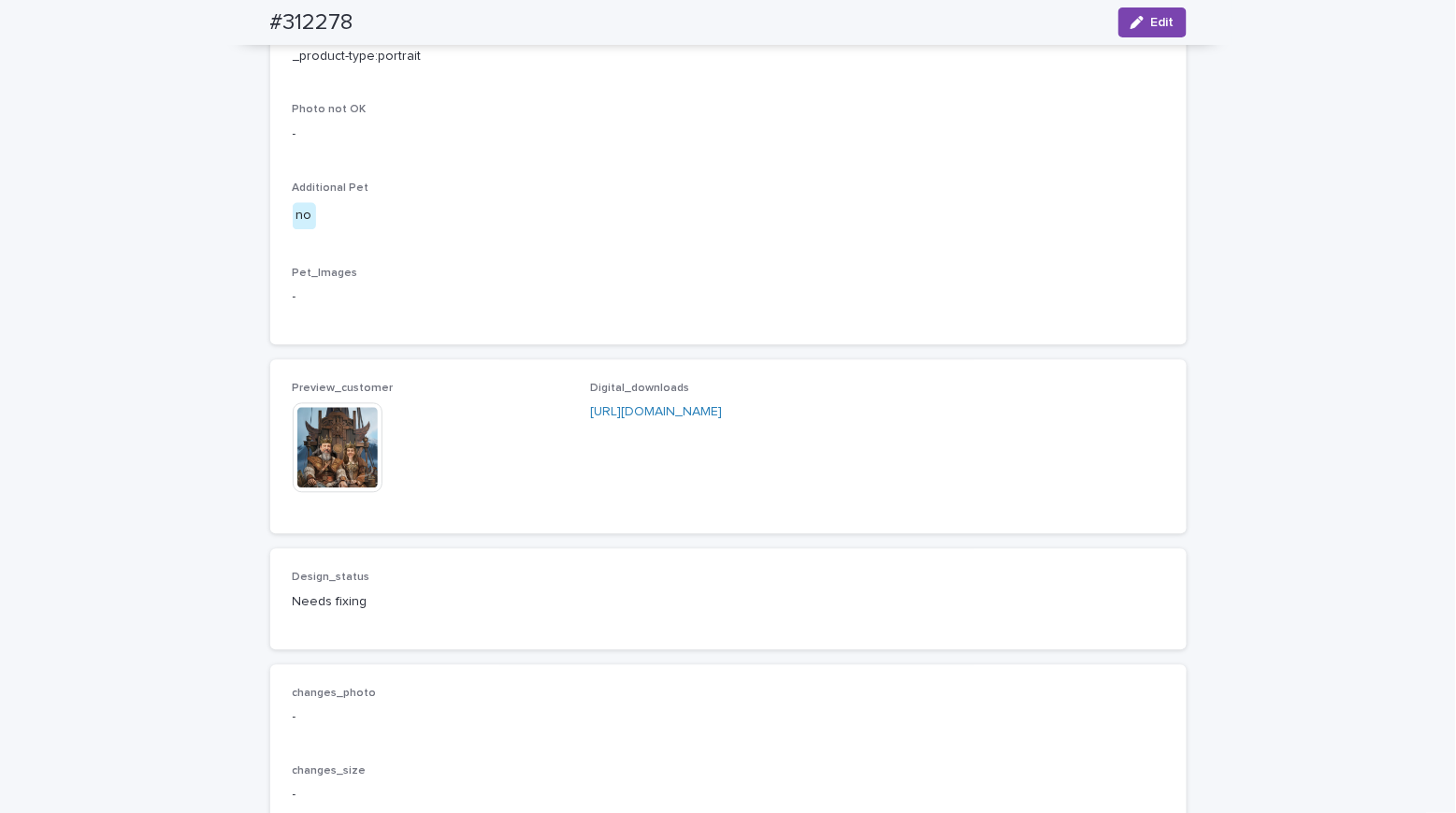
scroll to position [1096, 0]
click at [331, 498] on img at bounding box center [338, 453] width 90 height 90
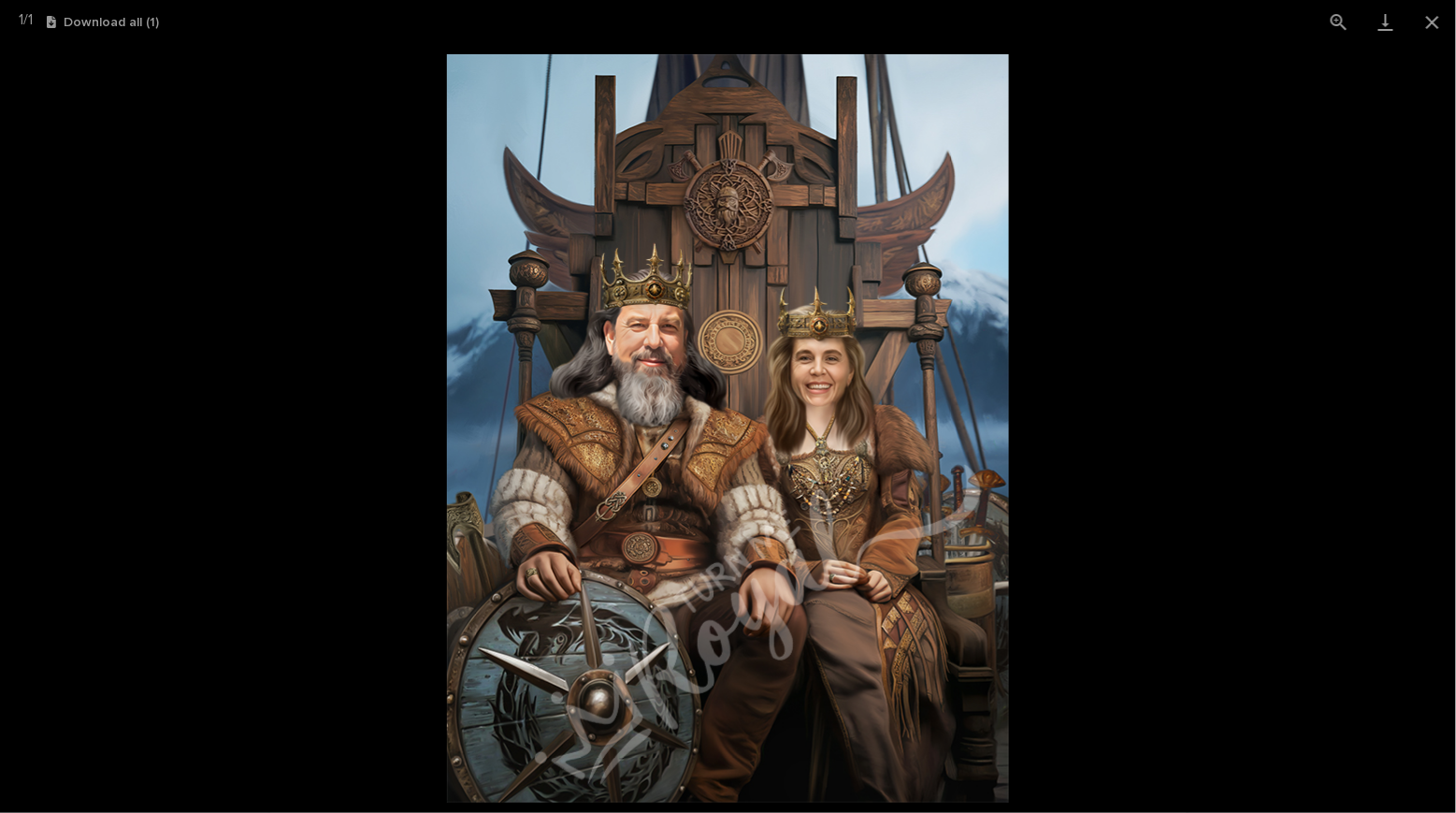
click at [195, 223] on picture at bounding box center [728, 428] width 1456 height 769
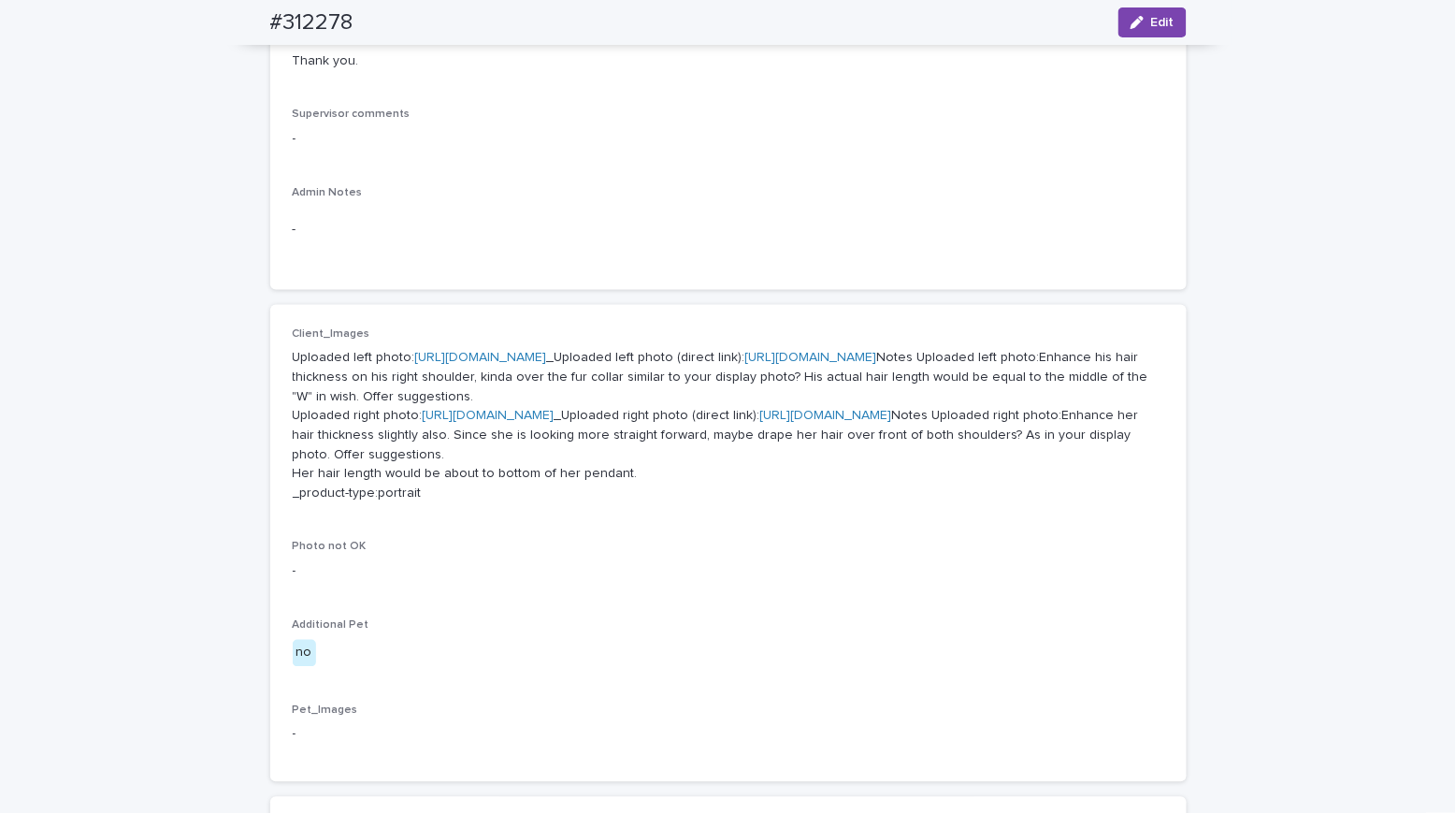
scroll to position [0, 0]
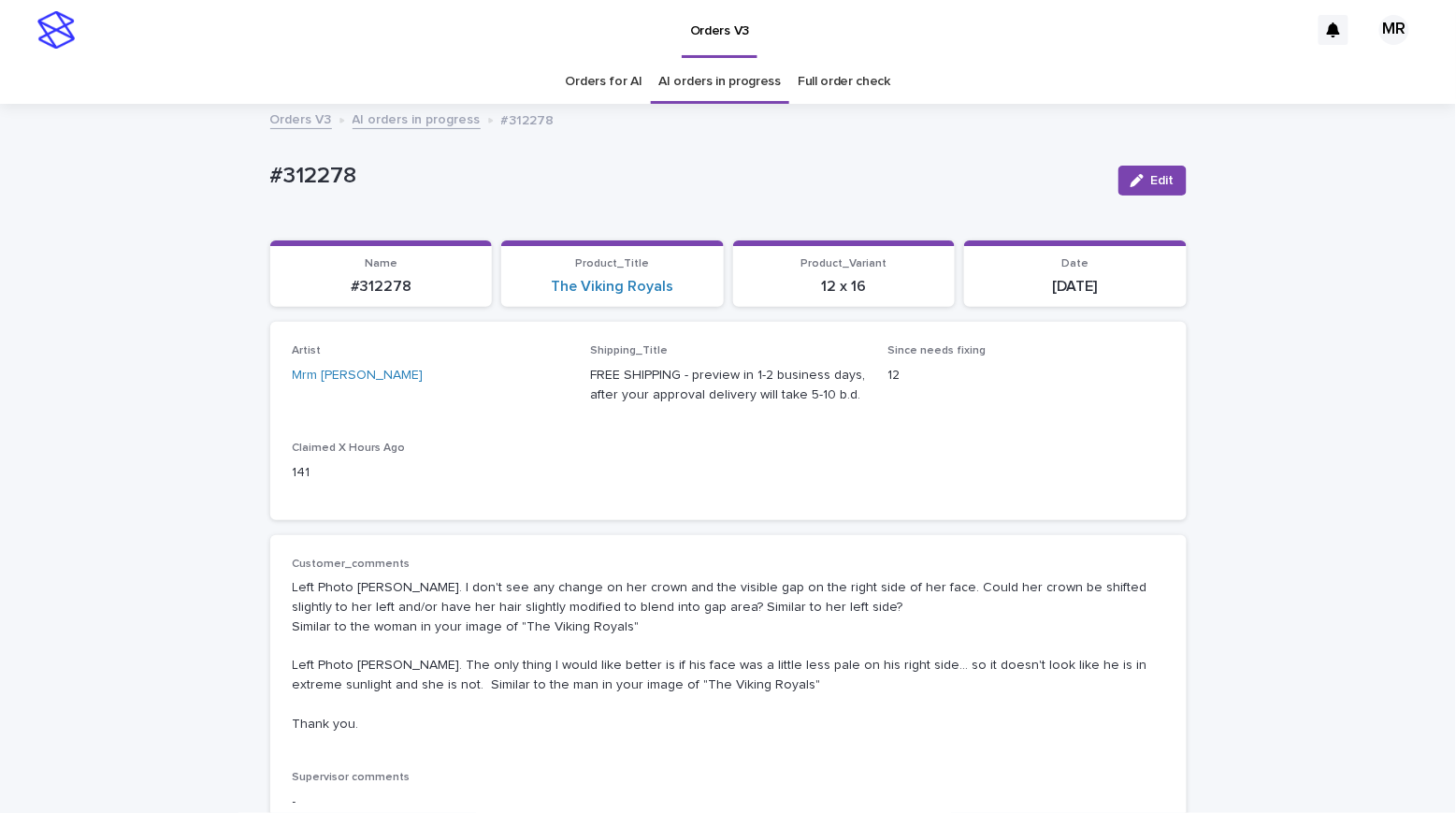
click at [416, 170] on p "#312278" at bounding box center [686, 176] width 833 height 27
drag, startPoint x: 384, startPoint y: 173, endPoint x: 192, endPoint y: 173, distance: 192.0
copy p "#312278"
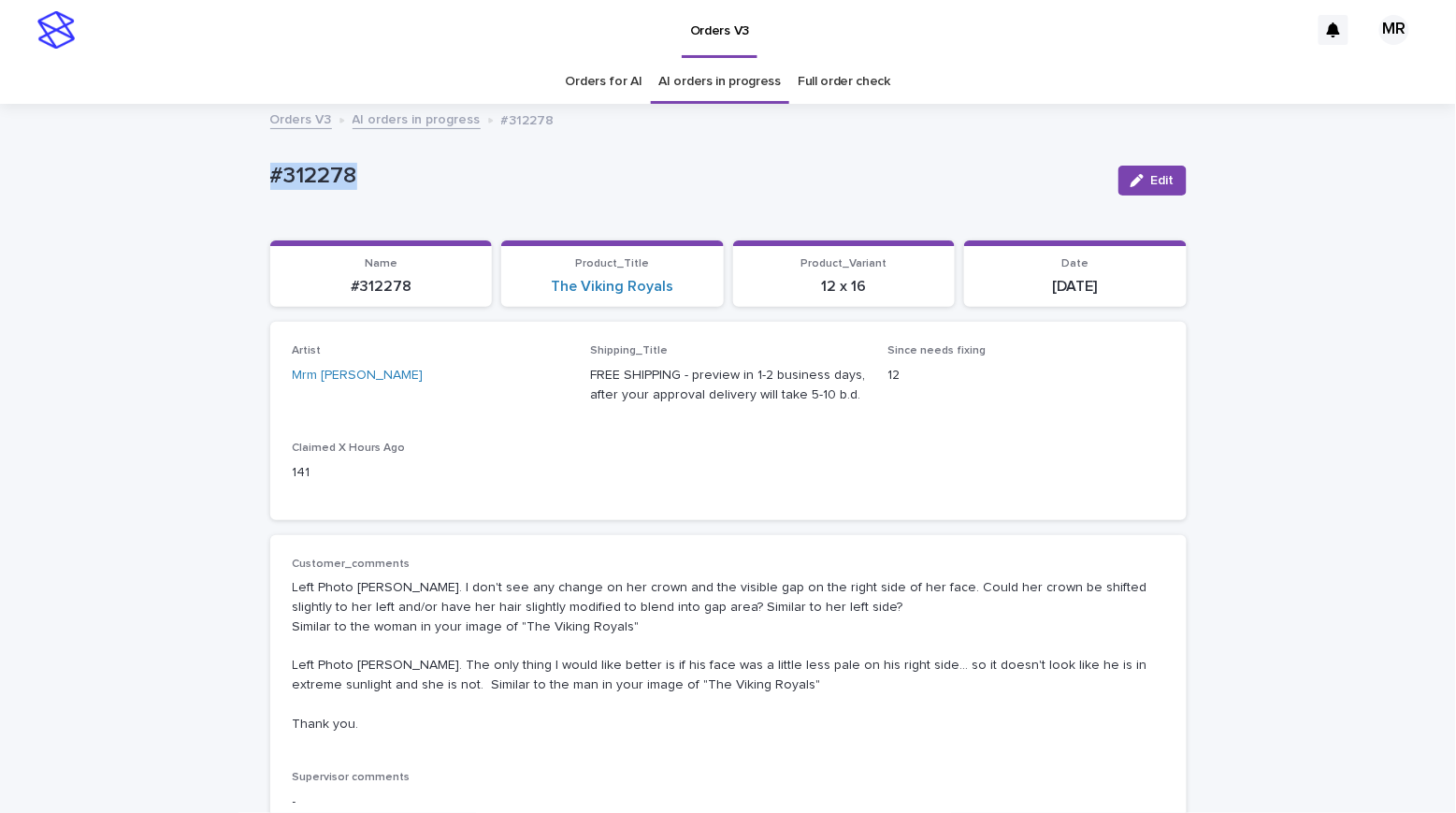
copy p "#312278"
click at [1173, 178] on button "Edit" at bounding box center [1152, 181] width 68 height 30
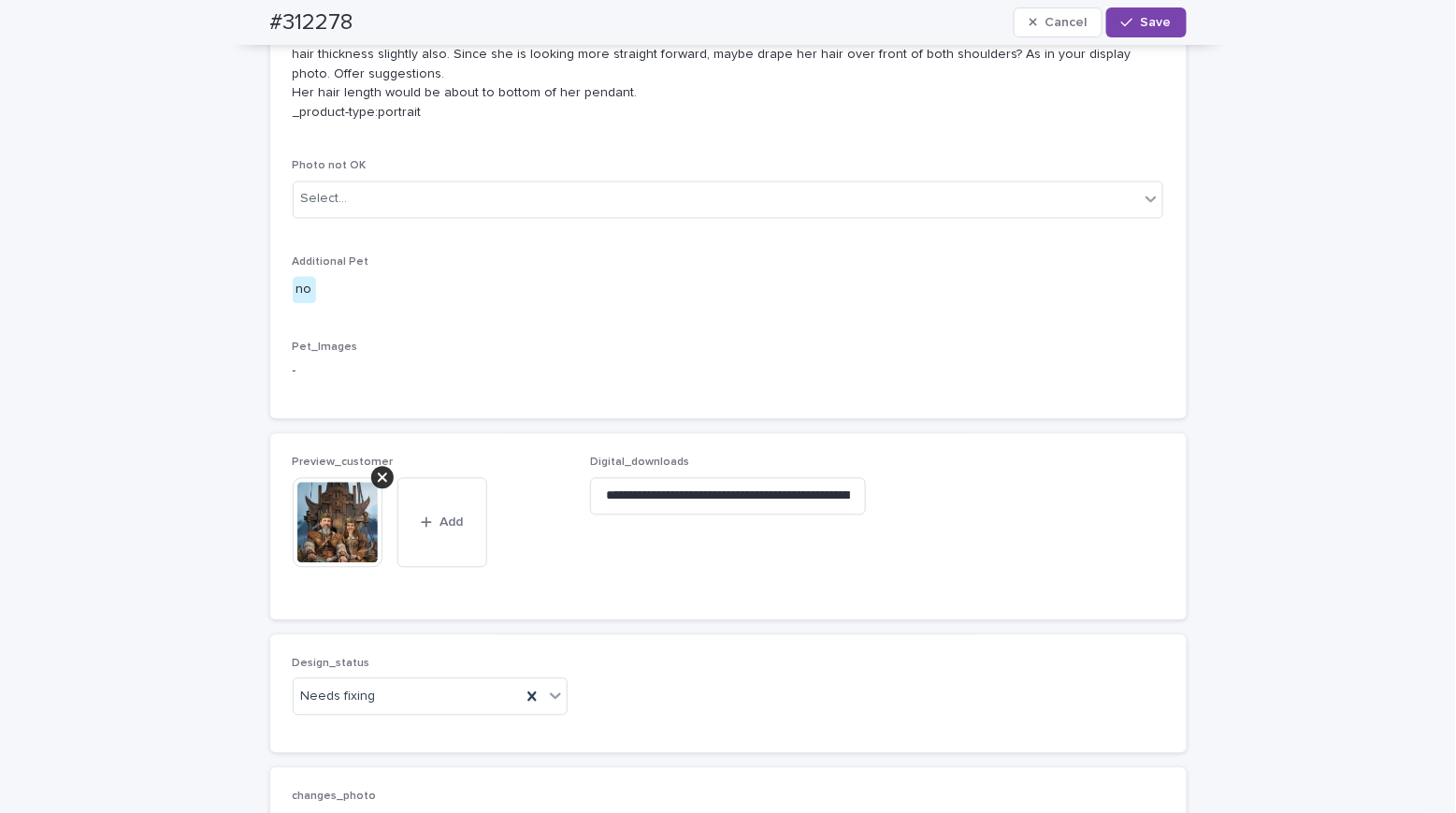
scroll to position [1232, 0]
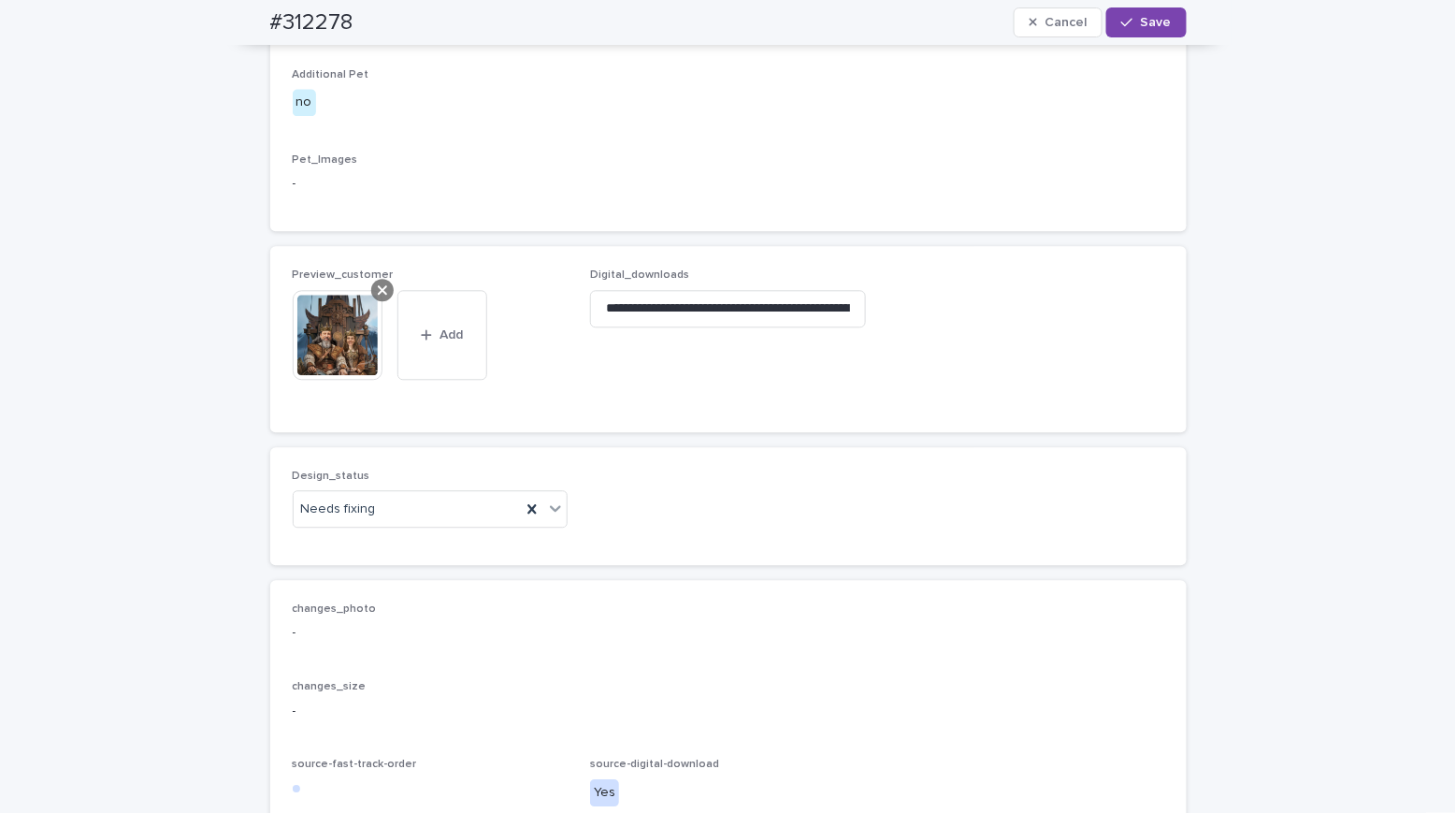
click at [378, 298] on icon at bounding box center [382, 290] width 9 height 15
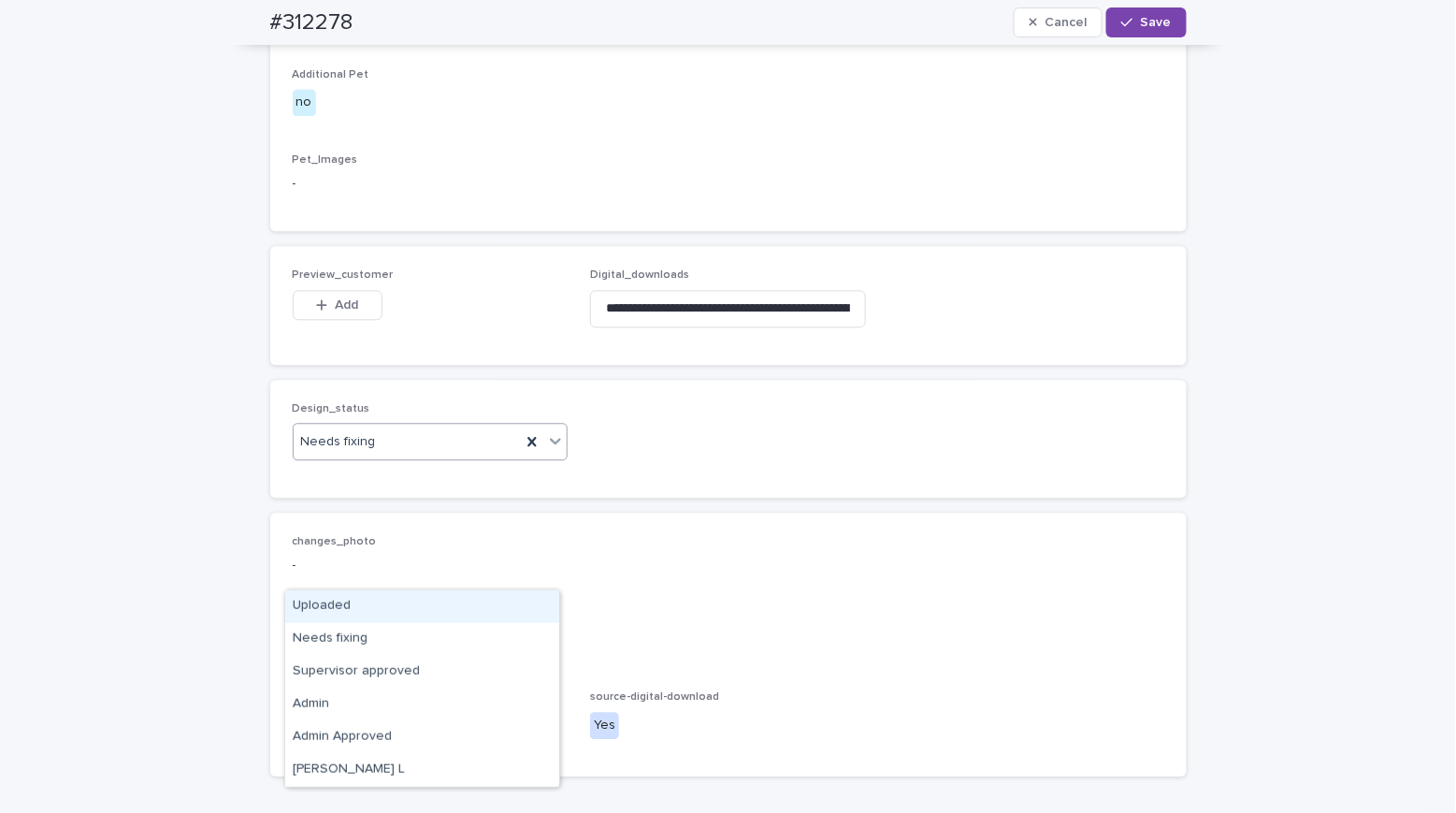
click at [344, 602] on div "Uploaded" at bounding box center [422, 606] width 274 height 33
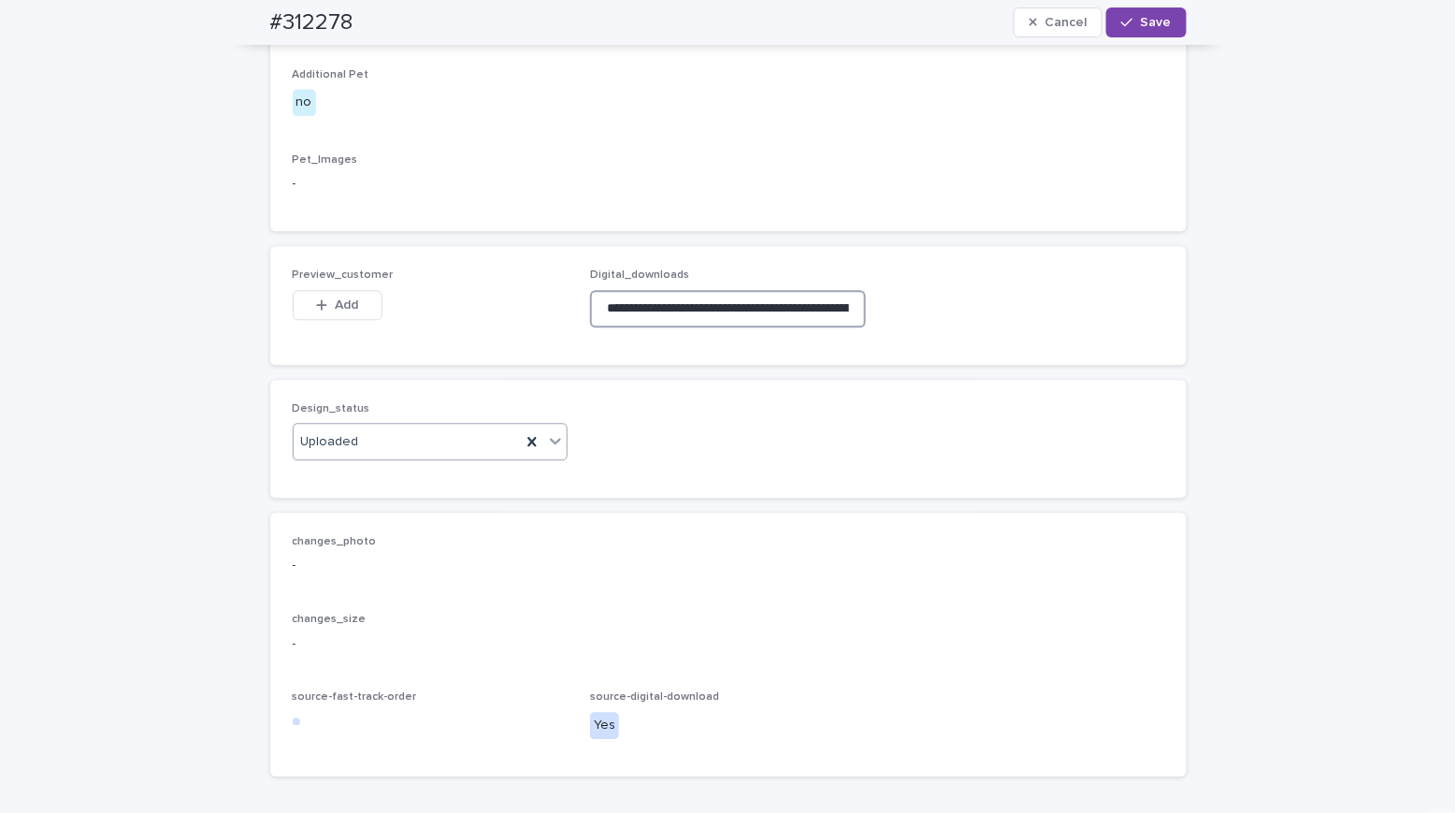
click at [654, 327] on input "**********" at bounding box center [728, 309] width 276 height 37
click at [325, 320] on button "Add" at bounding box center [338, 305] width 90 height 30
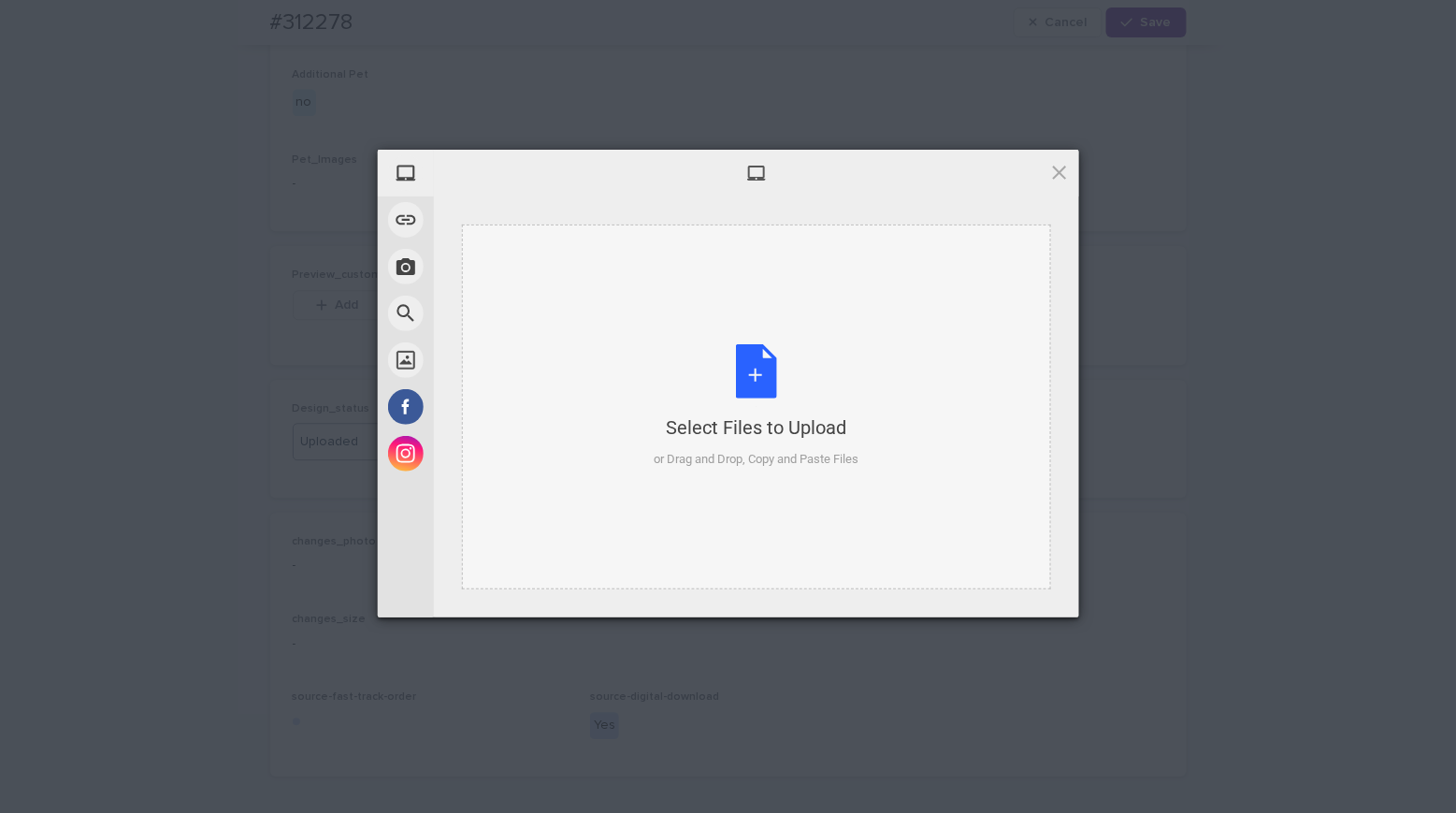
click at [743, 377] on div "Select Files to Upload or Drag and Drop, Copy and Paste Files" at bounding box center [756, 406] width 205 height 124
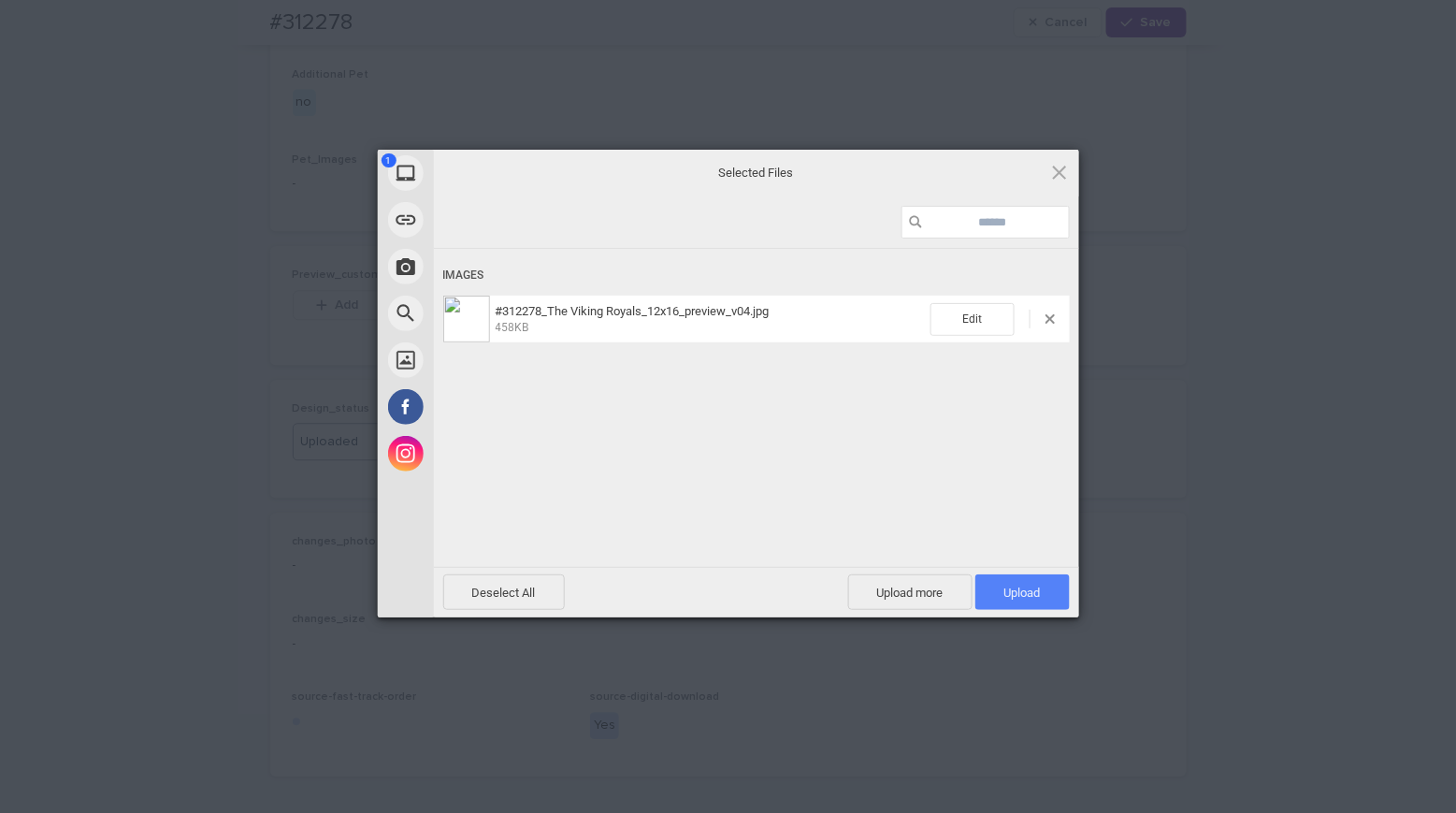
click at [1032, 601] on span "Upload 1" at bounding box center [1022, 592] width 94 height 36
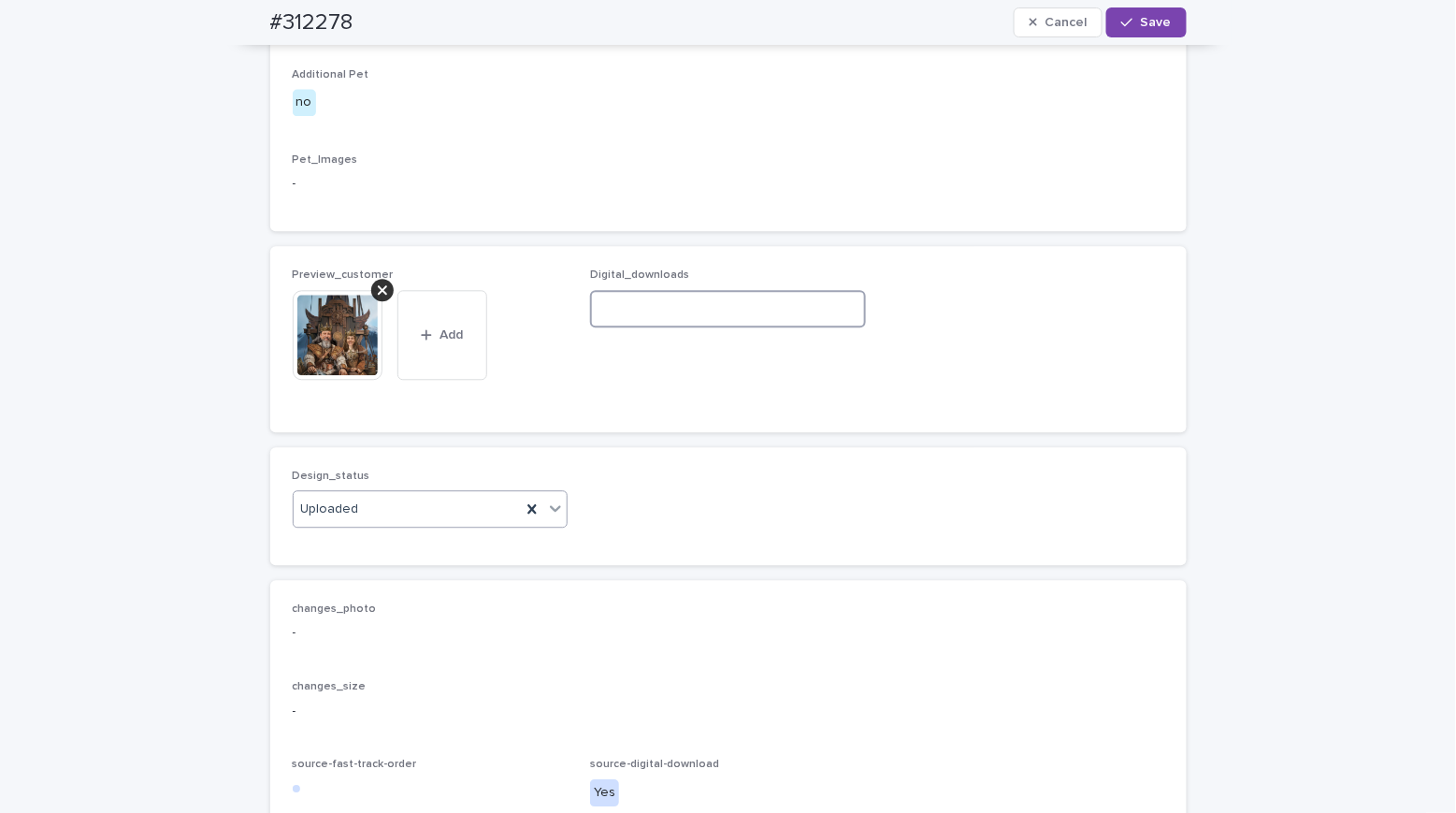
click at [610, 327] on input at bounding box center [728, 309] width 276 height 37
paste input "**********"
type input "**********"
click at [1162, 27] on span "Save" at bounding box center [1156, 22] width 31 height 13
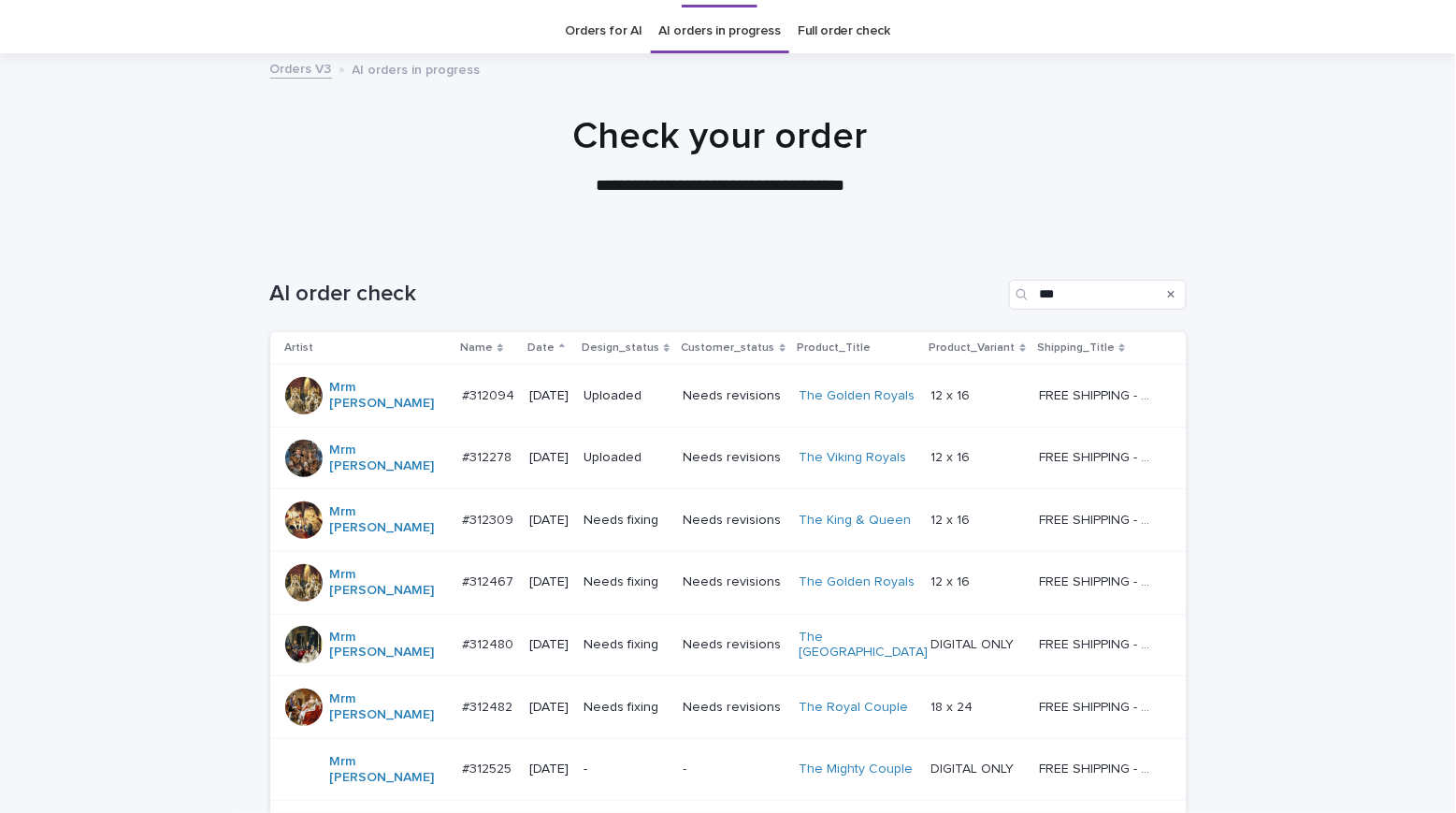
scroll to position [122, 0]
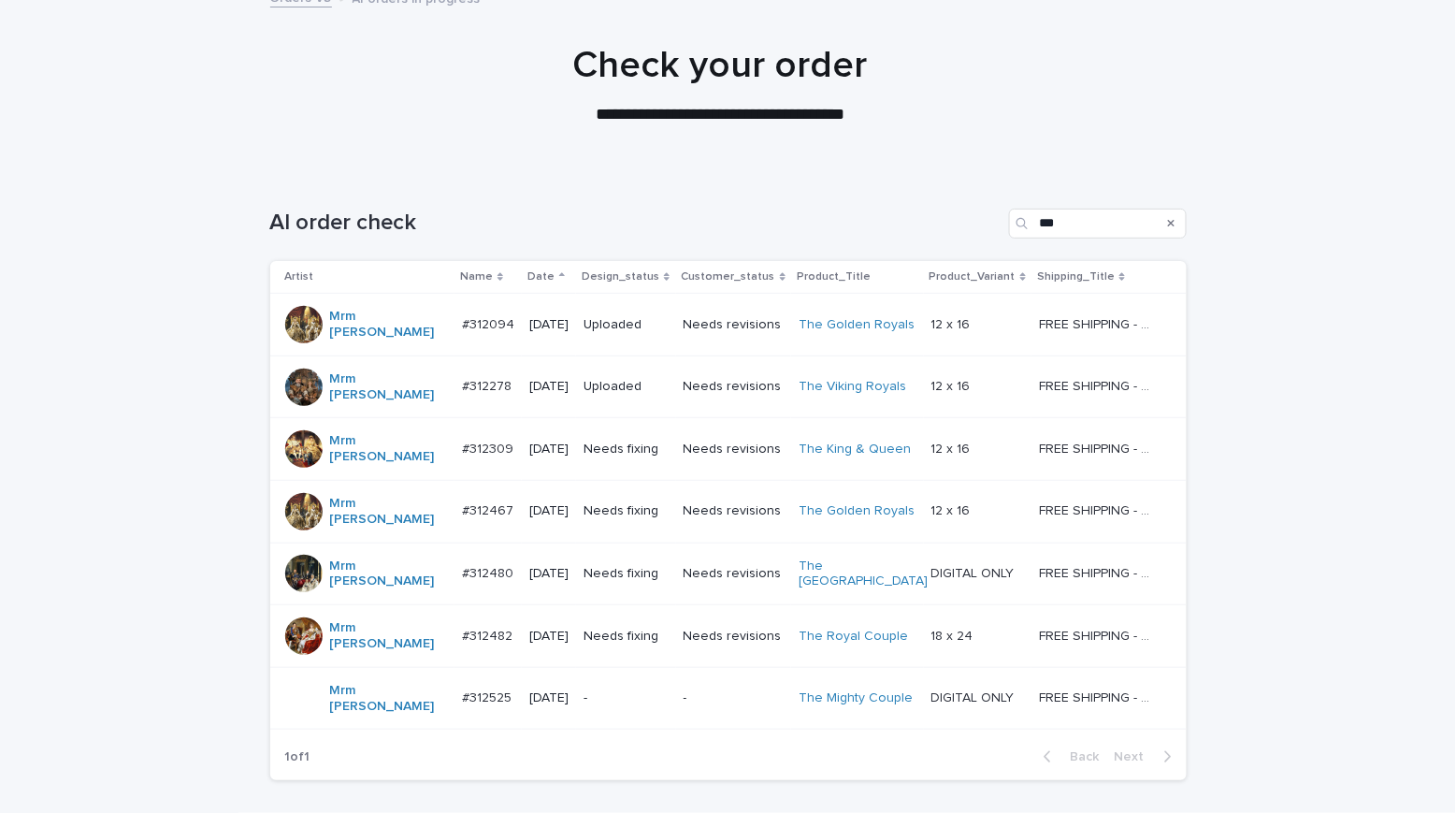
click at [659, 434] on div "Needs fixing" at bounding box center [626, 449] width 84 height 31
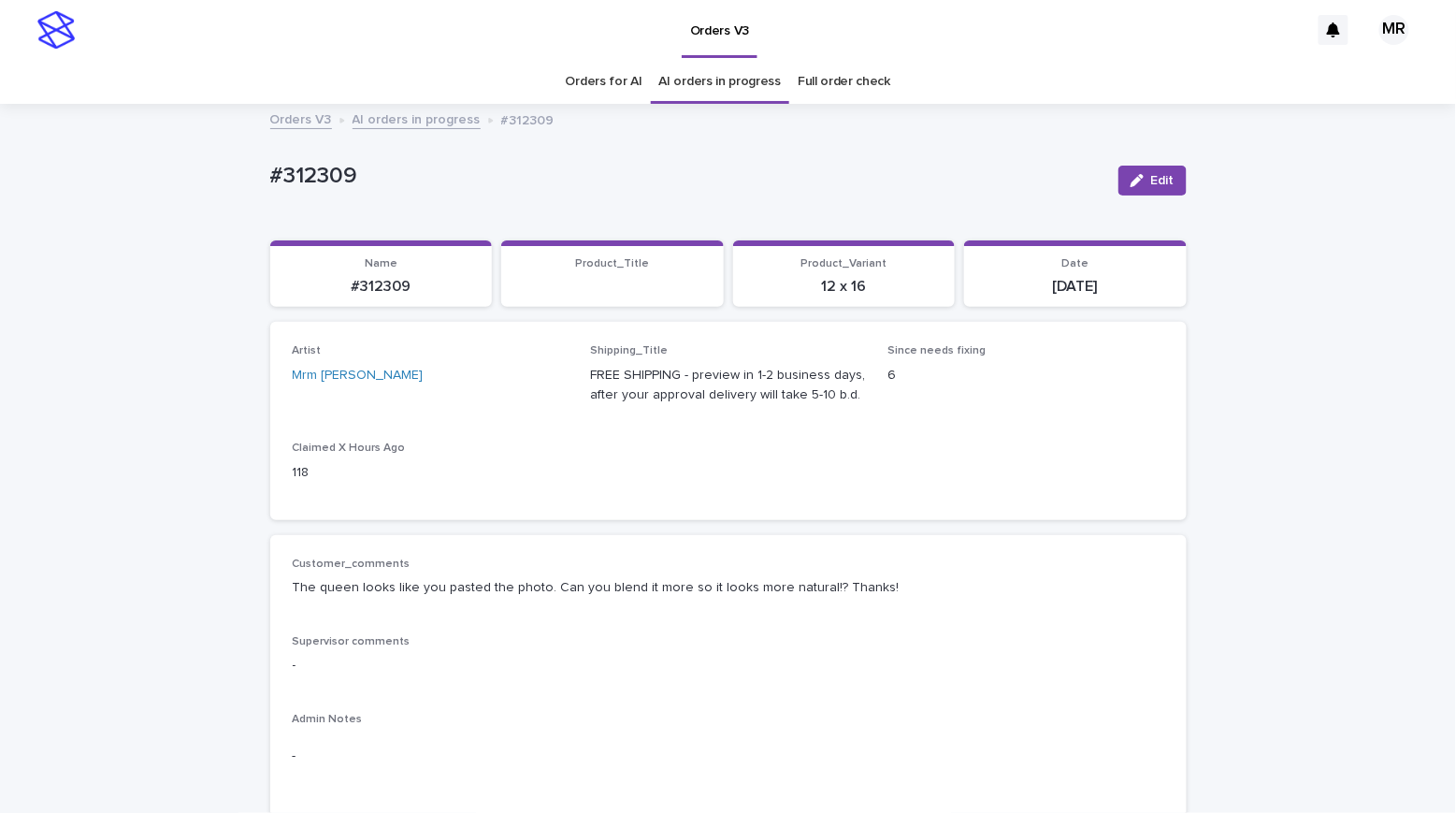
scroll to position [4, 0]
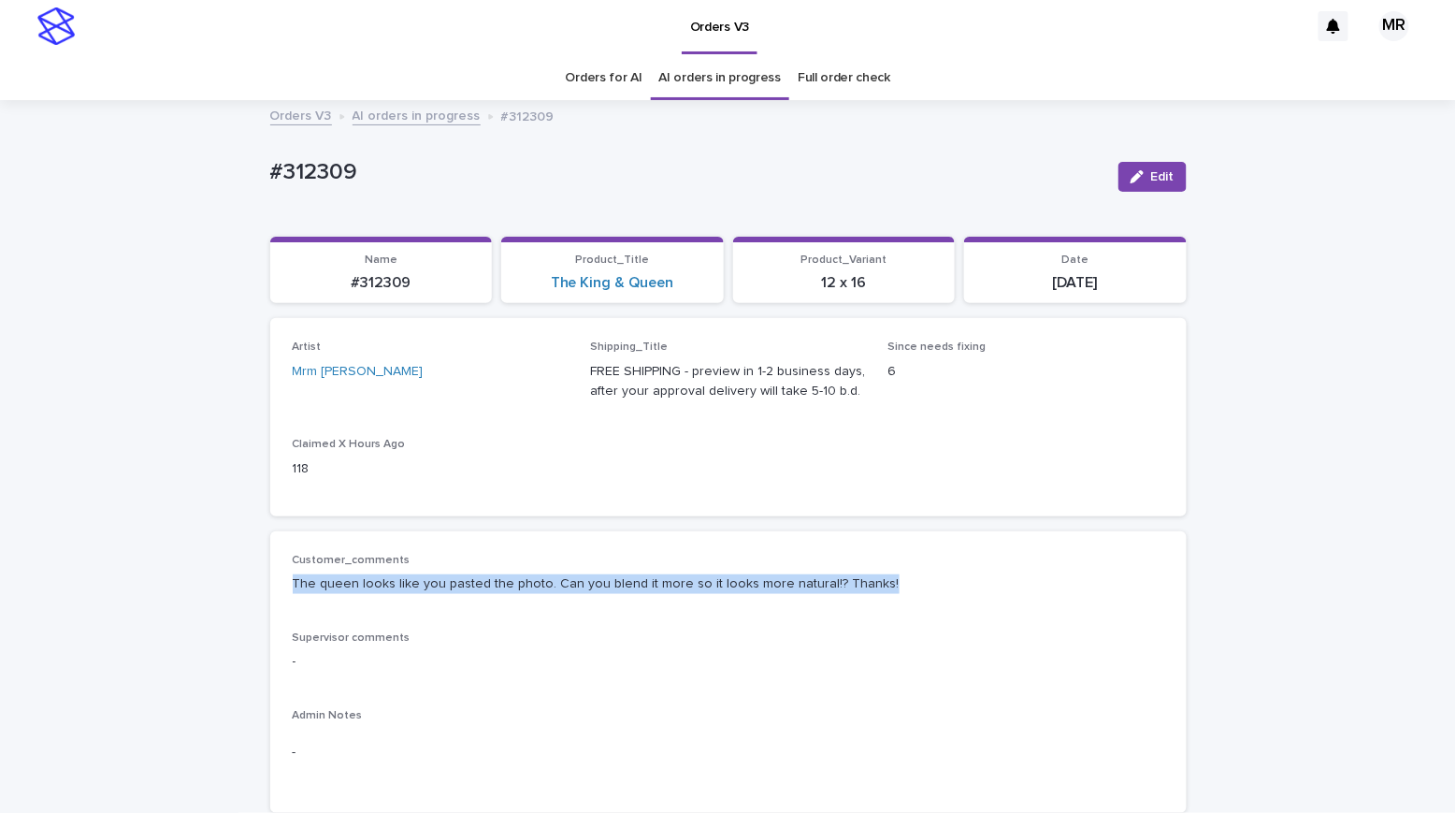
drag, startPoint x: 865, startPoint y: 583, endPoint x: 239, endPoint y: 578, distance: 626.0
copy p "The queen looks like you pasted the photo. Can you blend it more so it looks mo…"
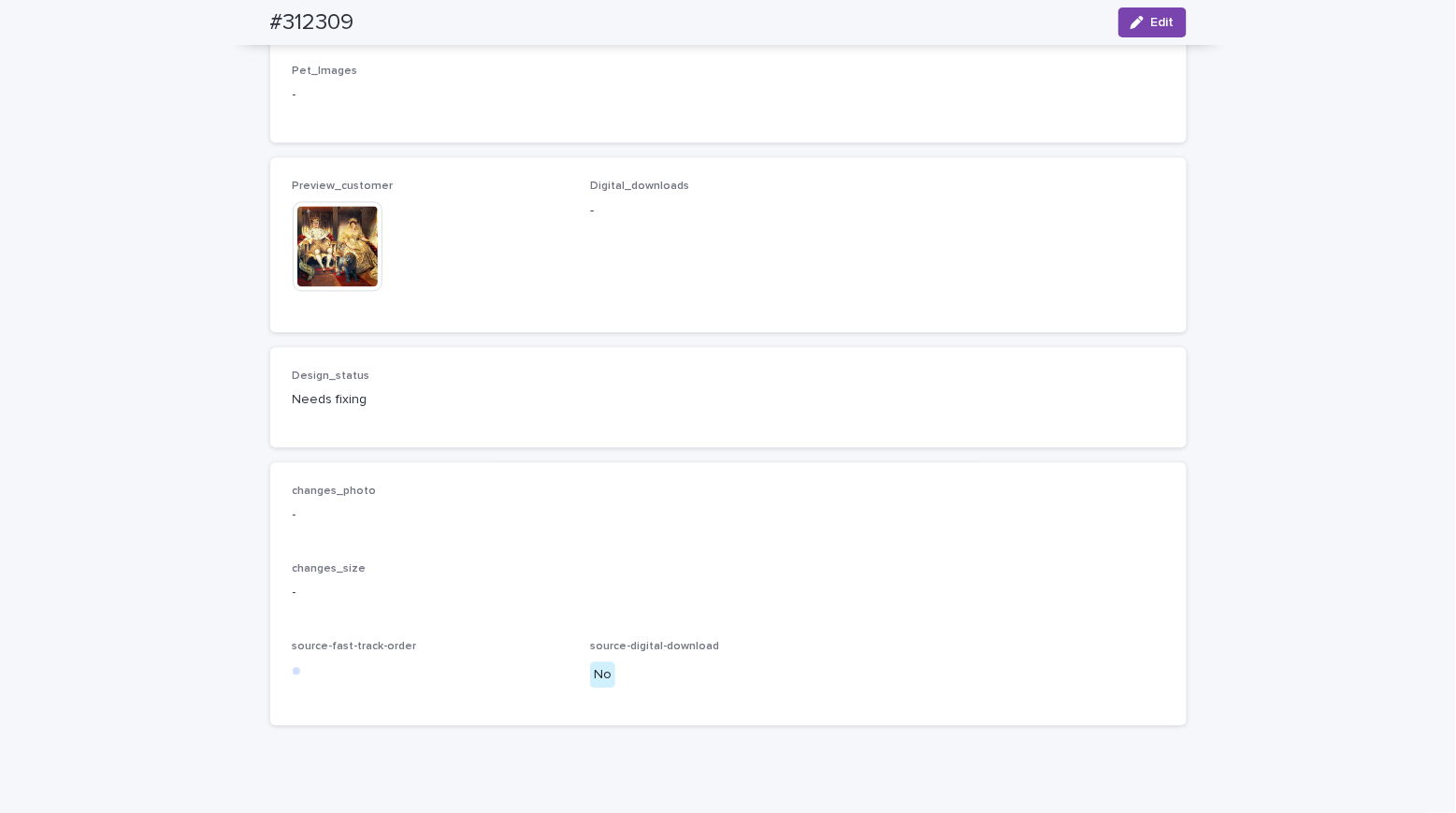
click at [310, 292] on img at bounding box center [338, 247] width 90 height 90
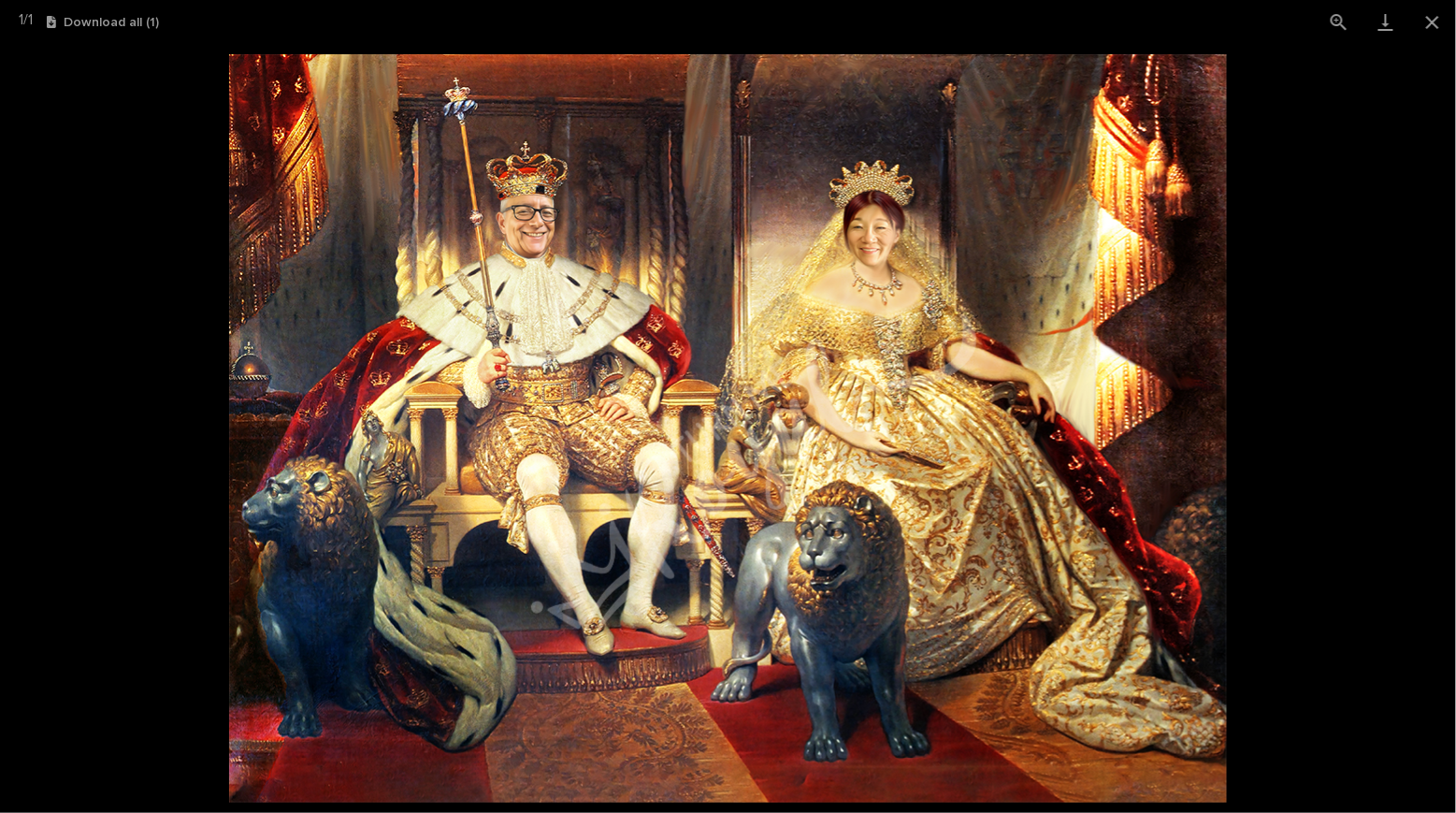
click at [114, 171] on picture at bounding box center [728, 428] width 1456 height 769
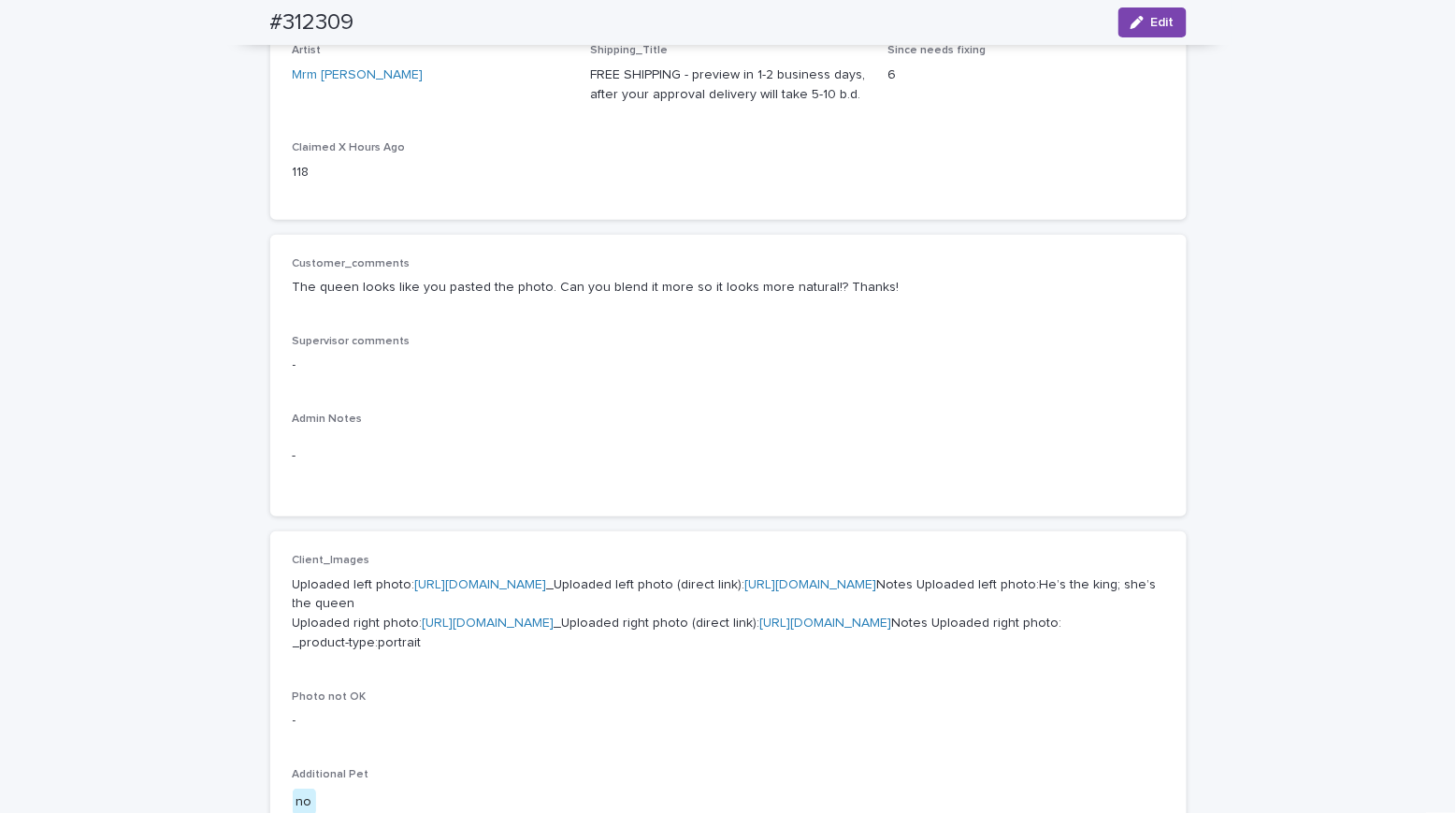
scroll to position [0, 0]
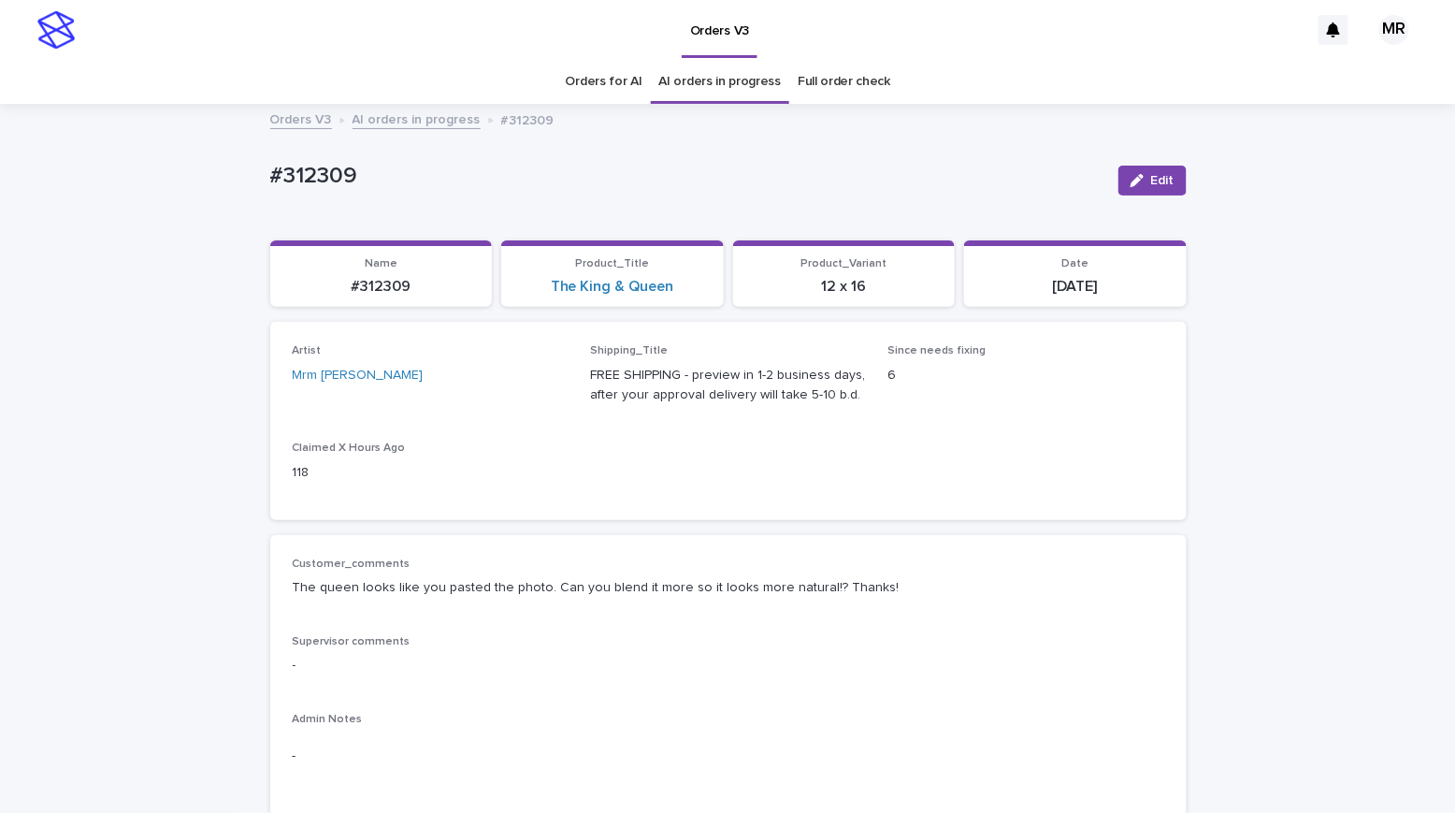
click at [358, 190] on div "#312309" at bounding box center [686, 180] width 833 height 35
drag, startPoint x: 367, startPoint y: 173, endPoint x: 184, endPoint y: 176, distance: 183.0
copy p "#312309"
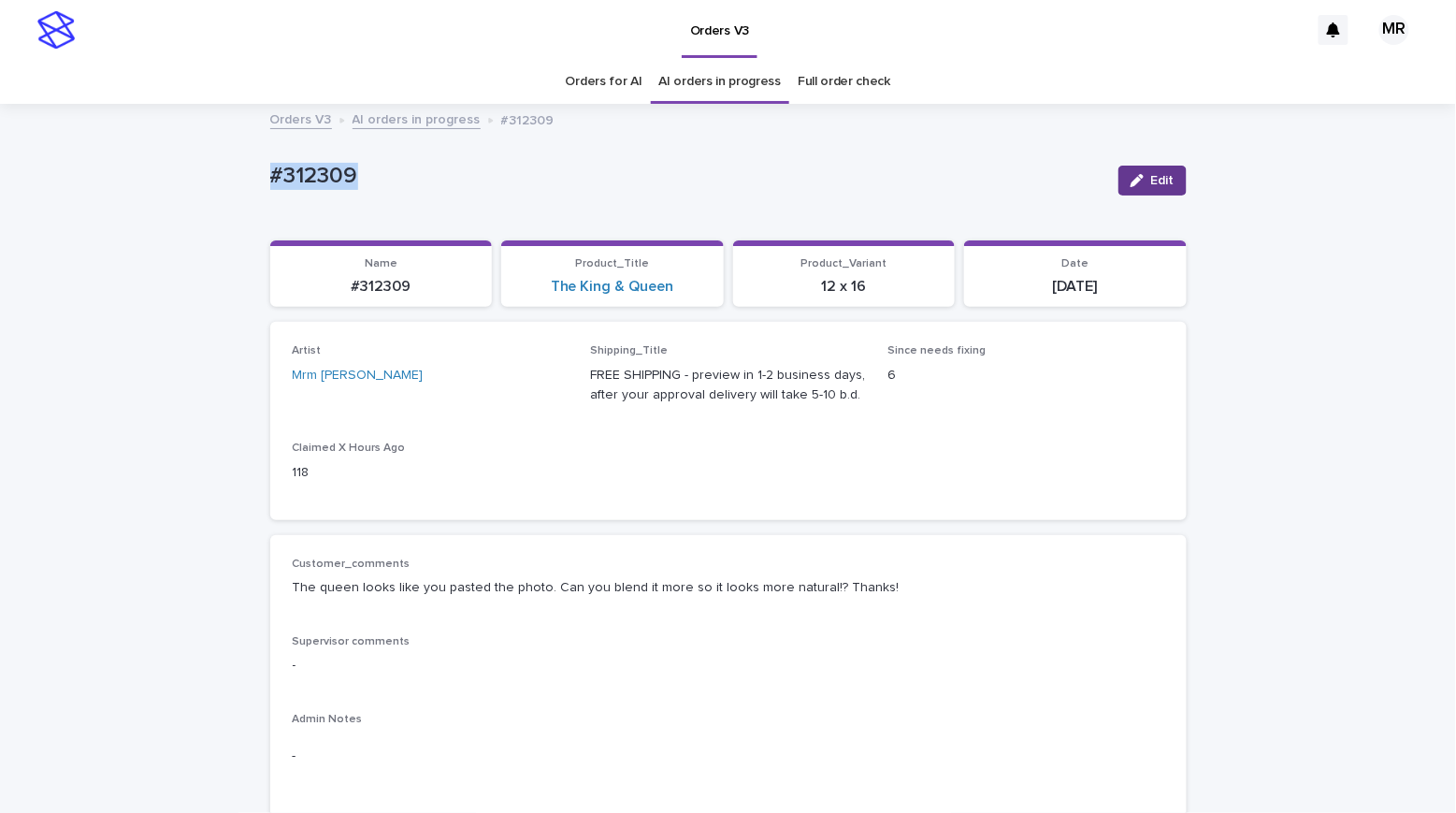
click at [1152, 180] on span "Edit" at bounding box center [1162, 181] width 23 height 13
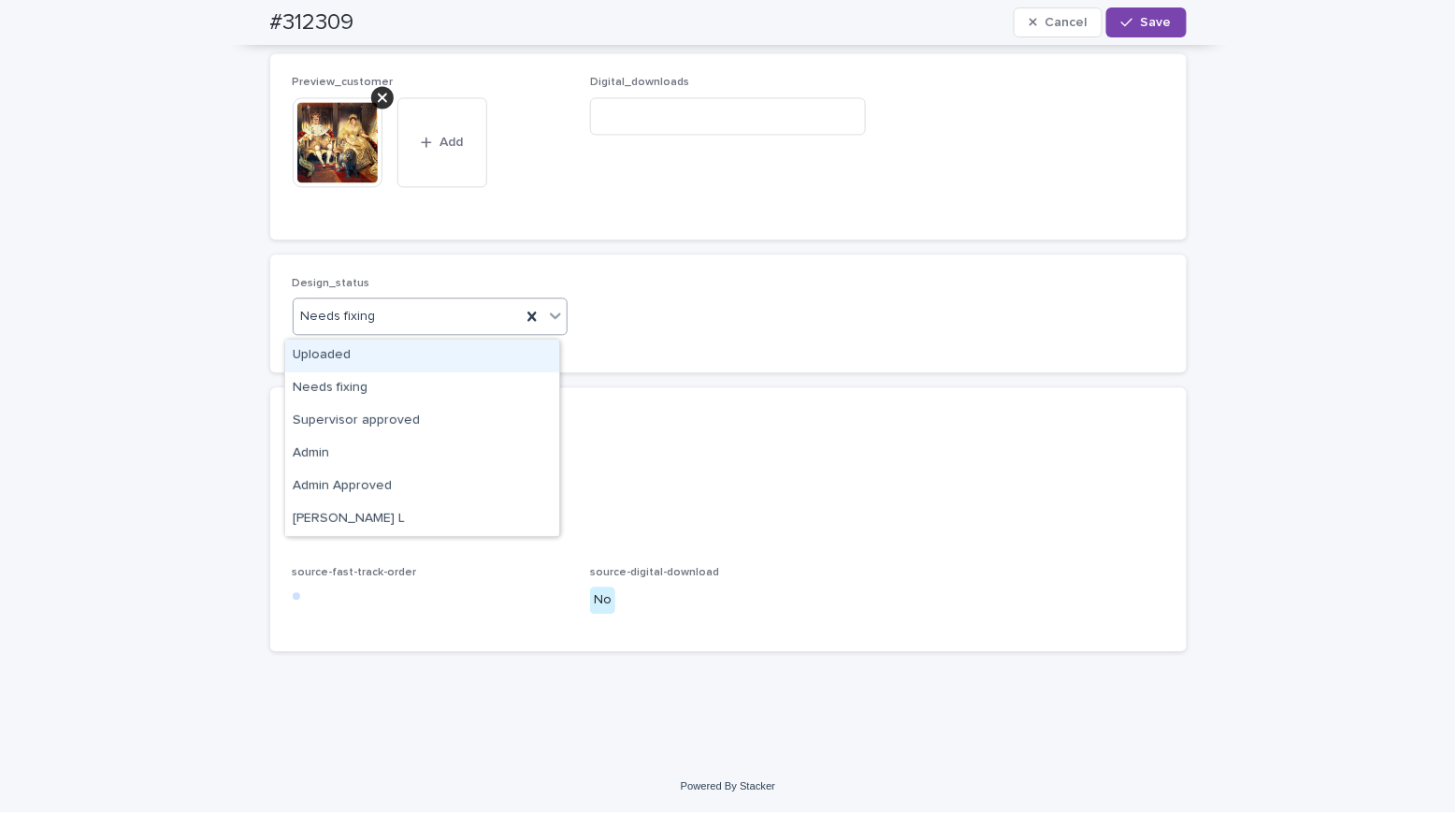
click at [329, 358] on div "Uploaded" at bounding box center [422, 356] width 274 height 33
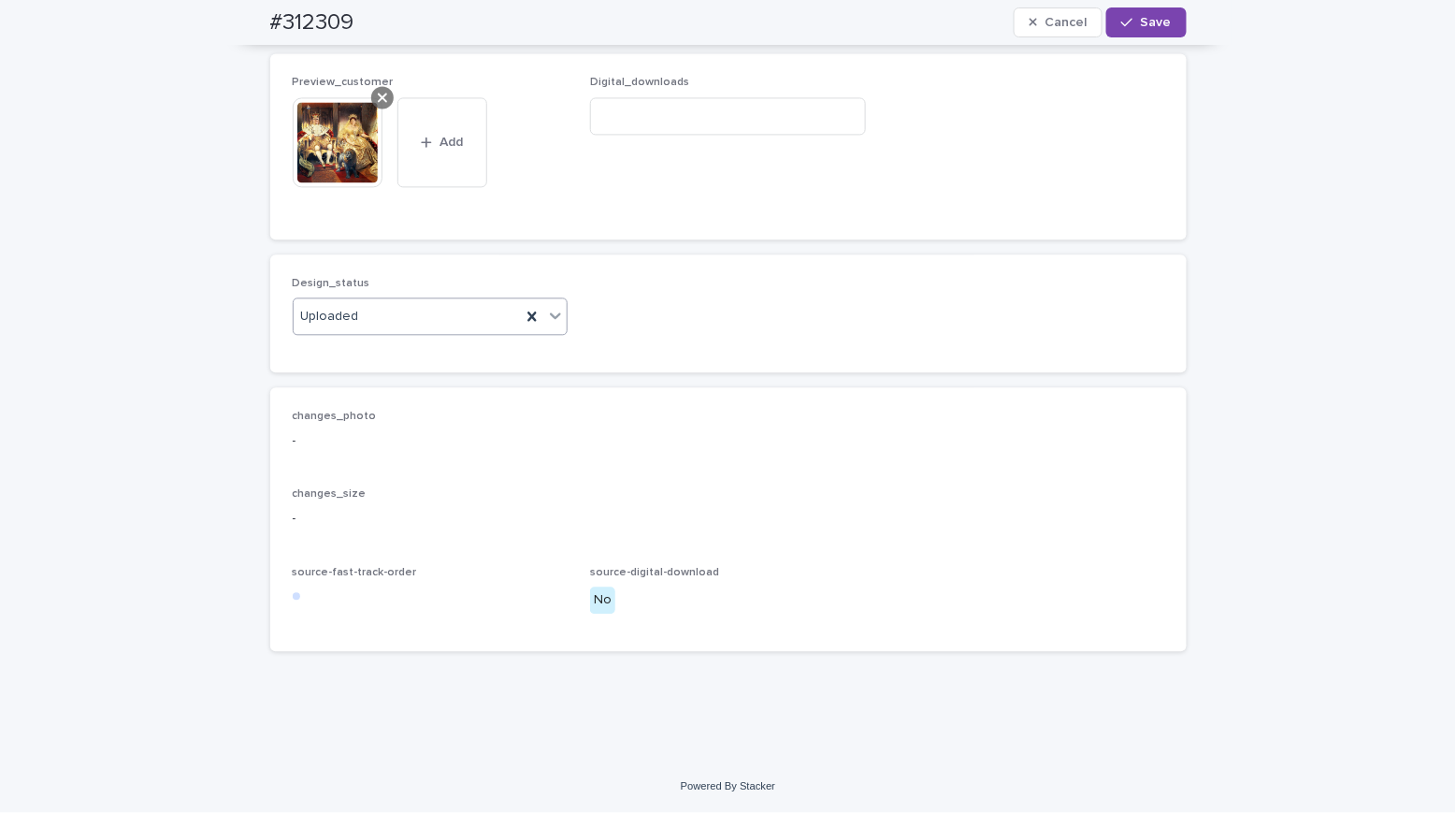
click at [378, 101] on icon at bounding box center [382, 97] width 9 height 15
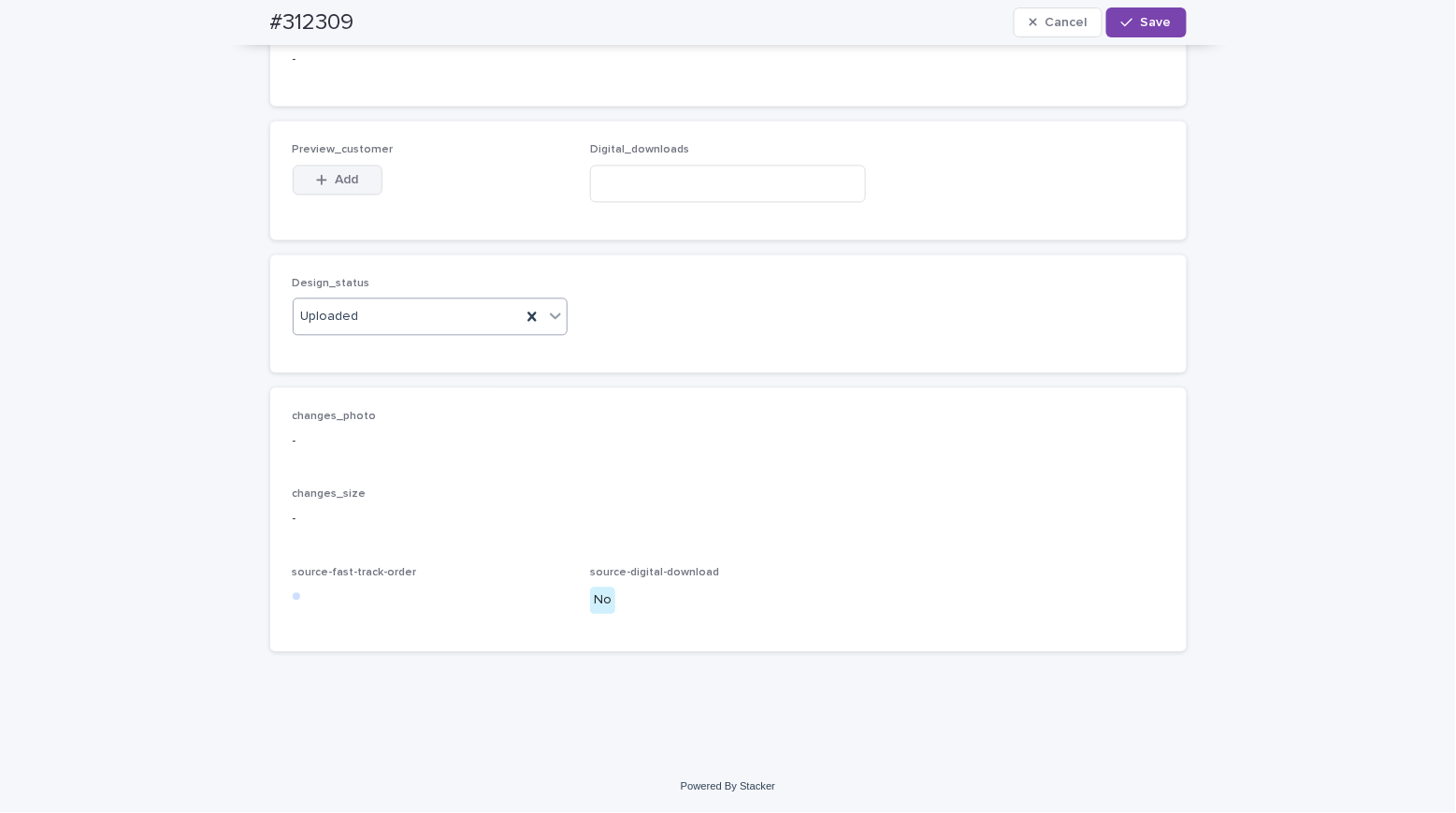
click at [339, 186] on span "Add" at bounding box center [346, 180] width 23 height 13
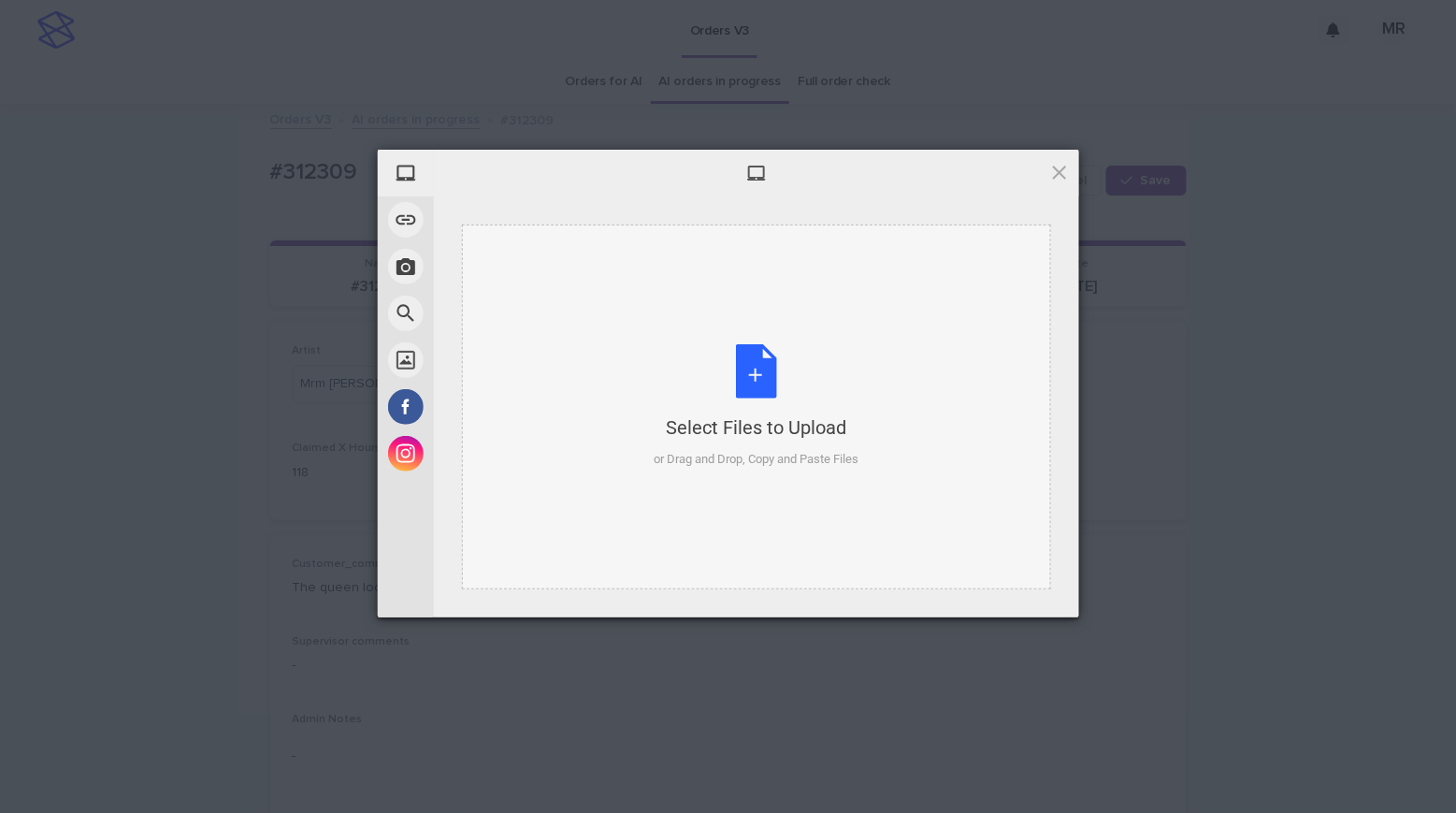
click at [765, 384] on div "Select Files to Upload or Drag and Drop, Copy and Paste Files" at bounding box center [756, 406] width 205 height 124
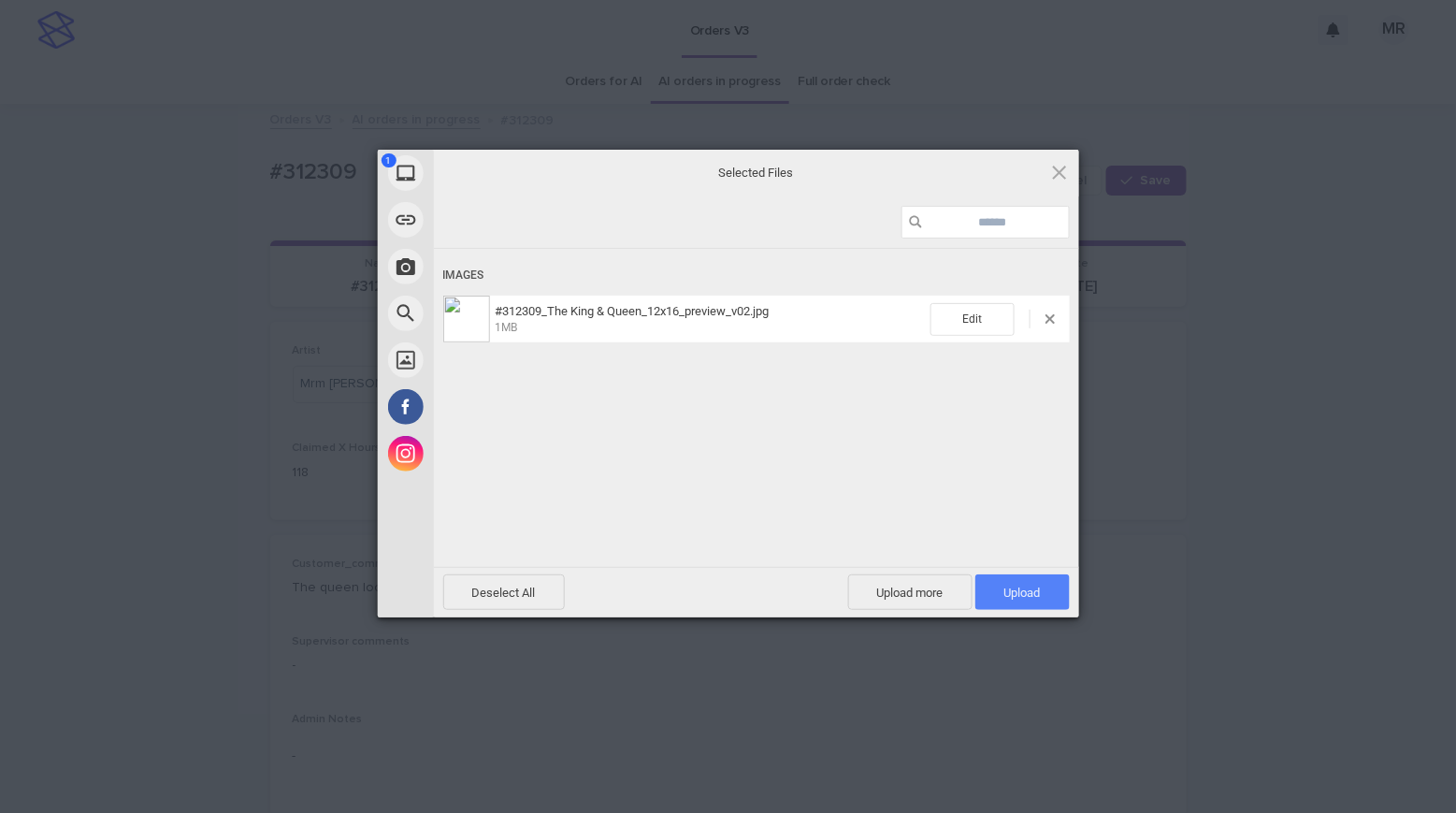
click at [1033, 602] on span "Upload 1" at bounding box center [1022, 592] width 94 height 36
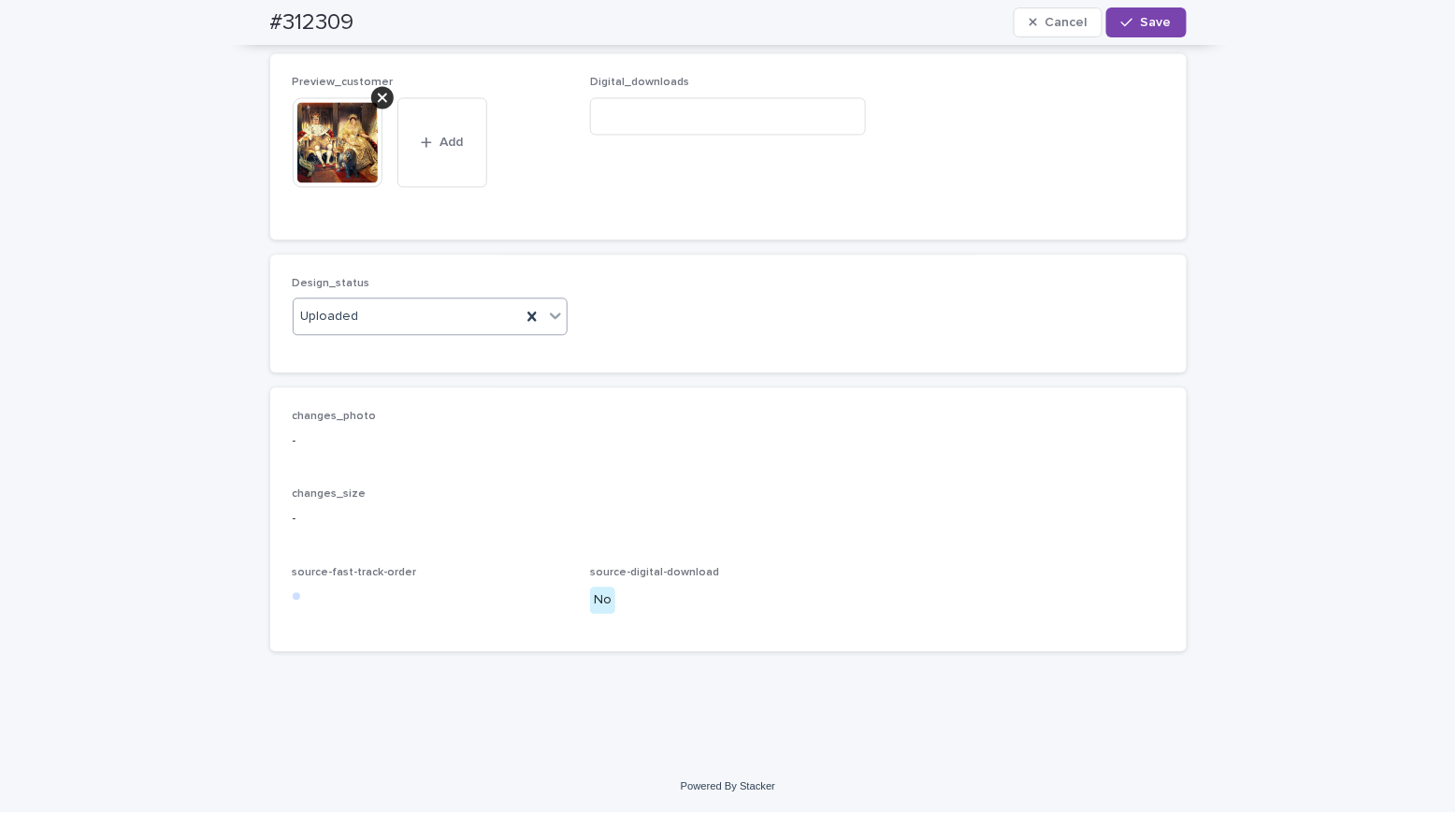
scroll to position [272, 0]
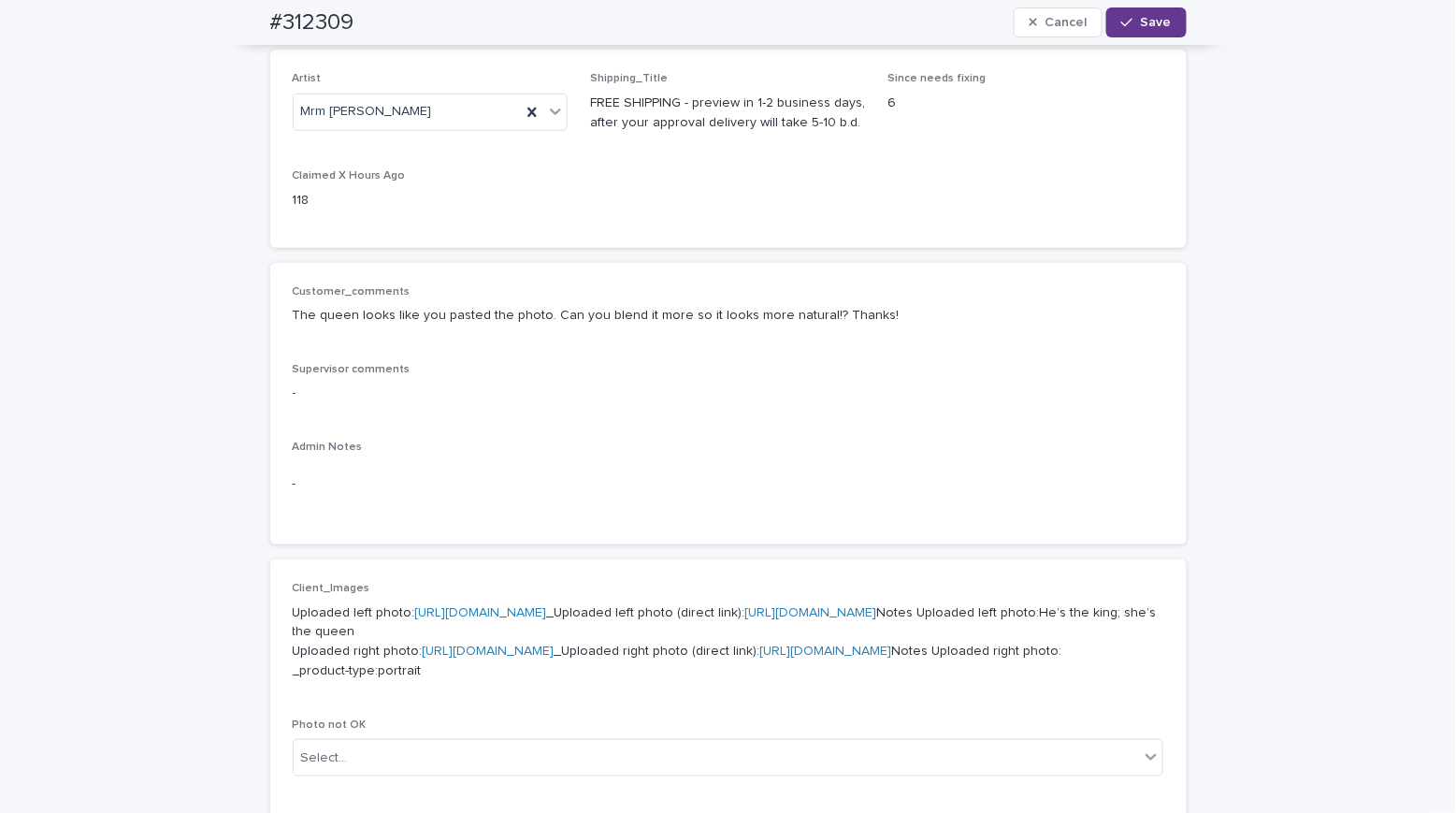
click at [1155, 18] on span "Save" at bounding box center [1156, 22] width 31 height 13
drag, startPoint x: 159, startPoint y: 84, endPoint x: 159, endPoint y: 7, distance: 77.0
click at [159, 84] on div "Loading... Saving… Loading... Saving… #312309 Edit #312309 Edit Sorry, there wa…" at bounding box center [728, 742] width 1456 height 1818
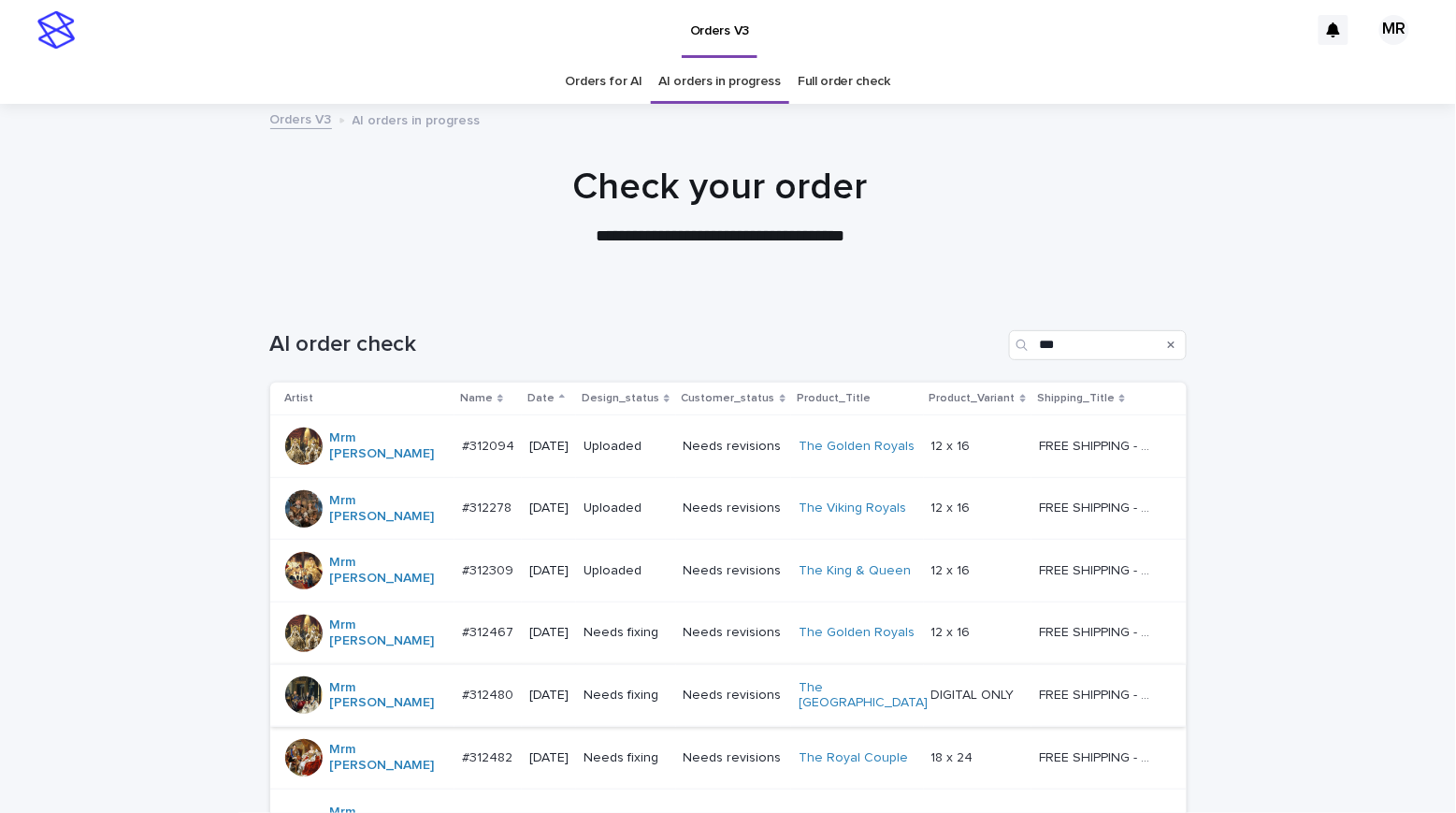
scroll to position [45, 0]
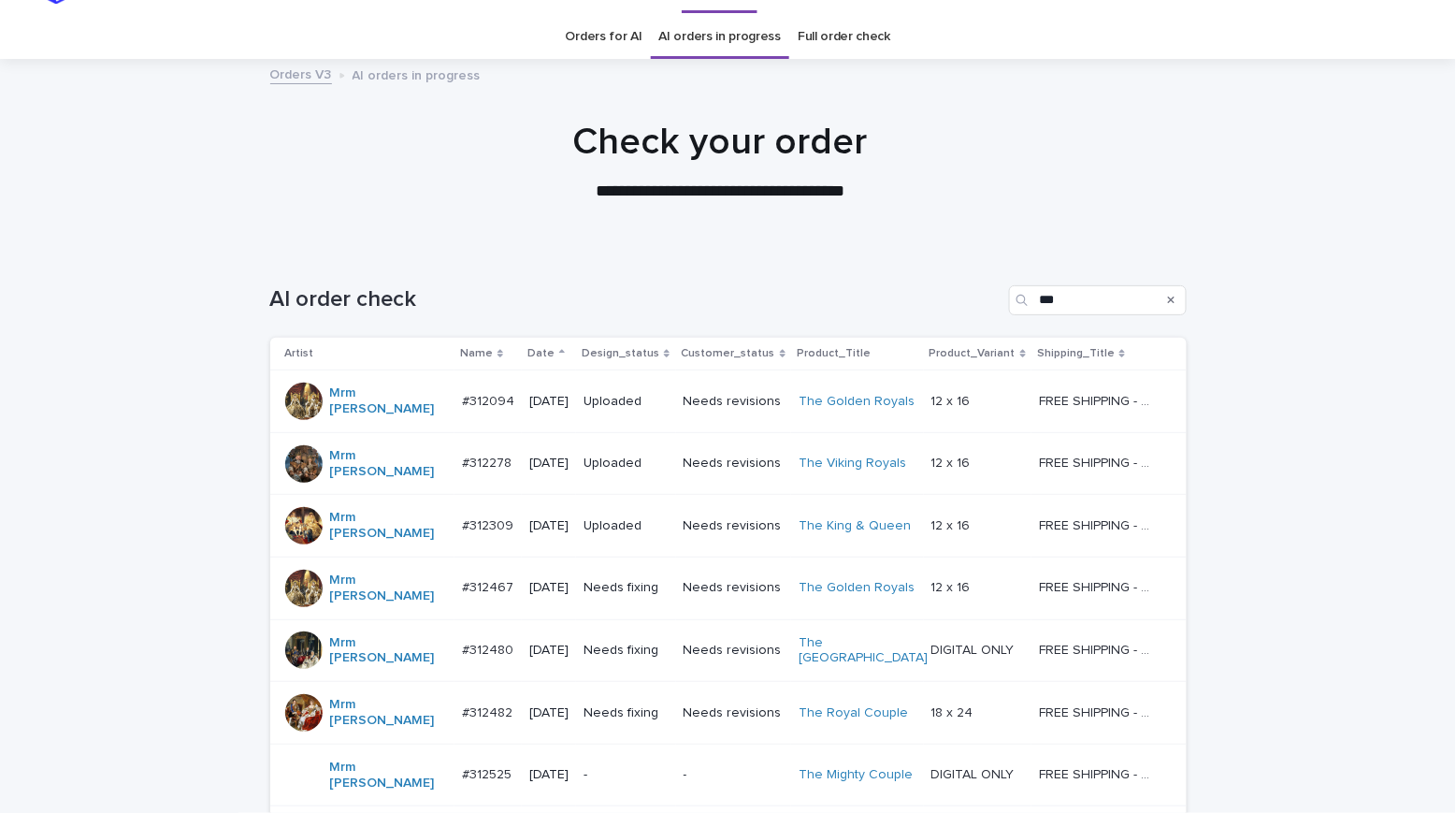
click at [661, 580] on p "Needs fixing" at bounding box center [626, 588] width 84 height 16
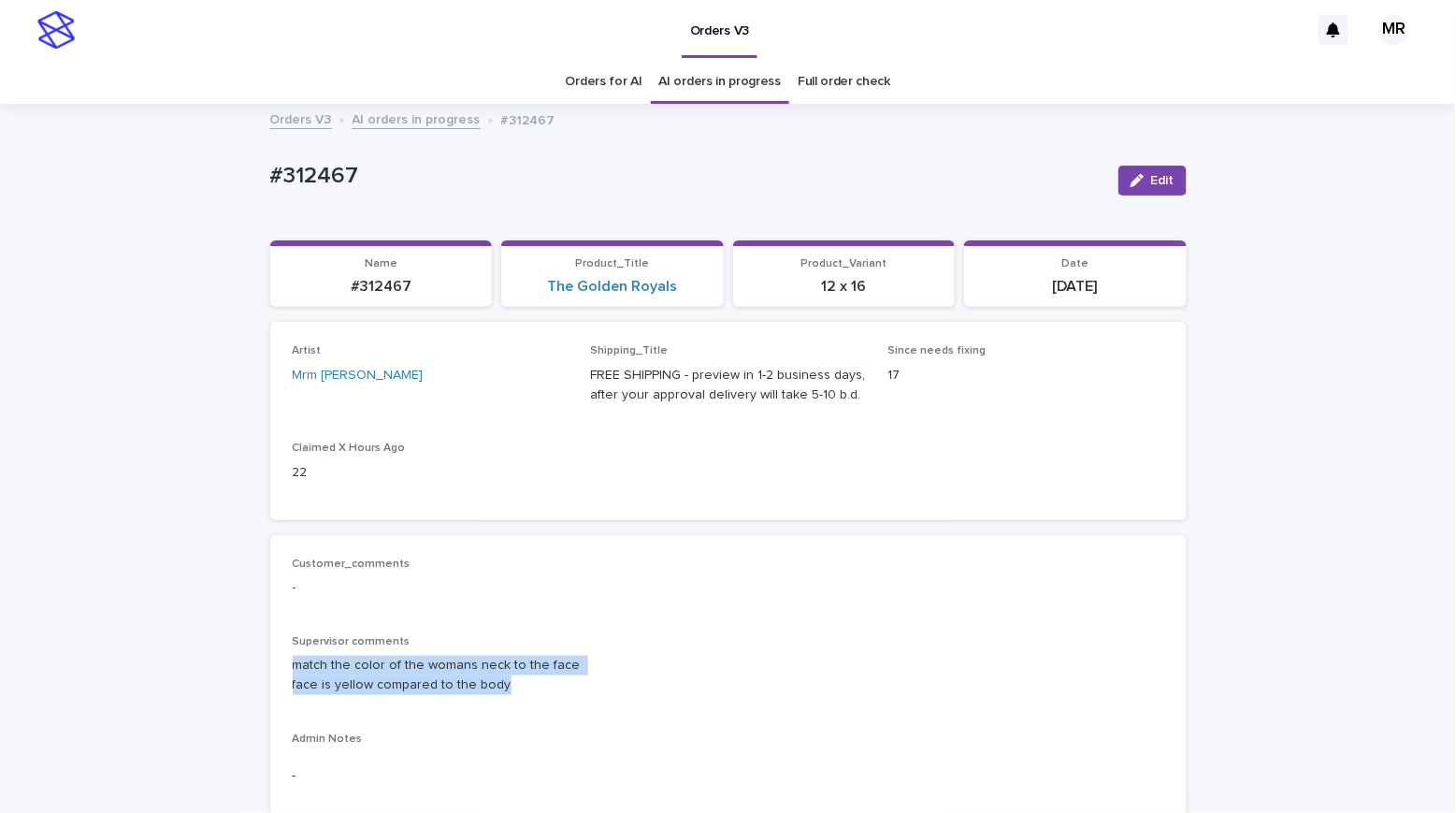
drag, startPoint x: 348, startPoint y: 659, endPoint x: 275, endPoint y: 652, distance: 73.3
click at [275, 652] on div "Customer_comments - Supervisor comments match the color of the womans neck to t…" at bounding box center [728, 686] width 916 height 301
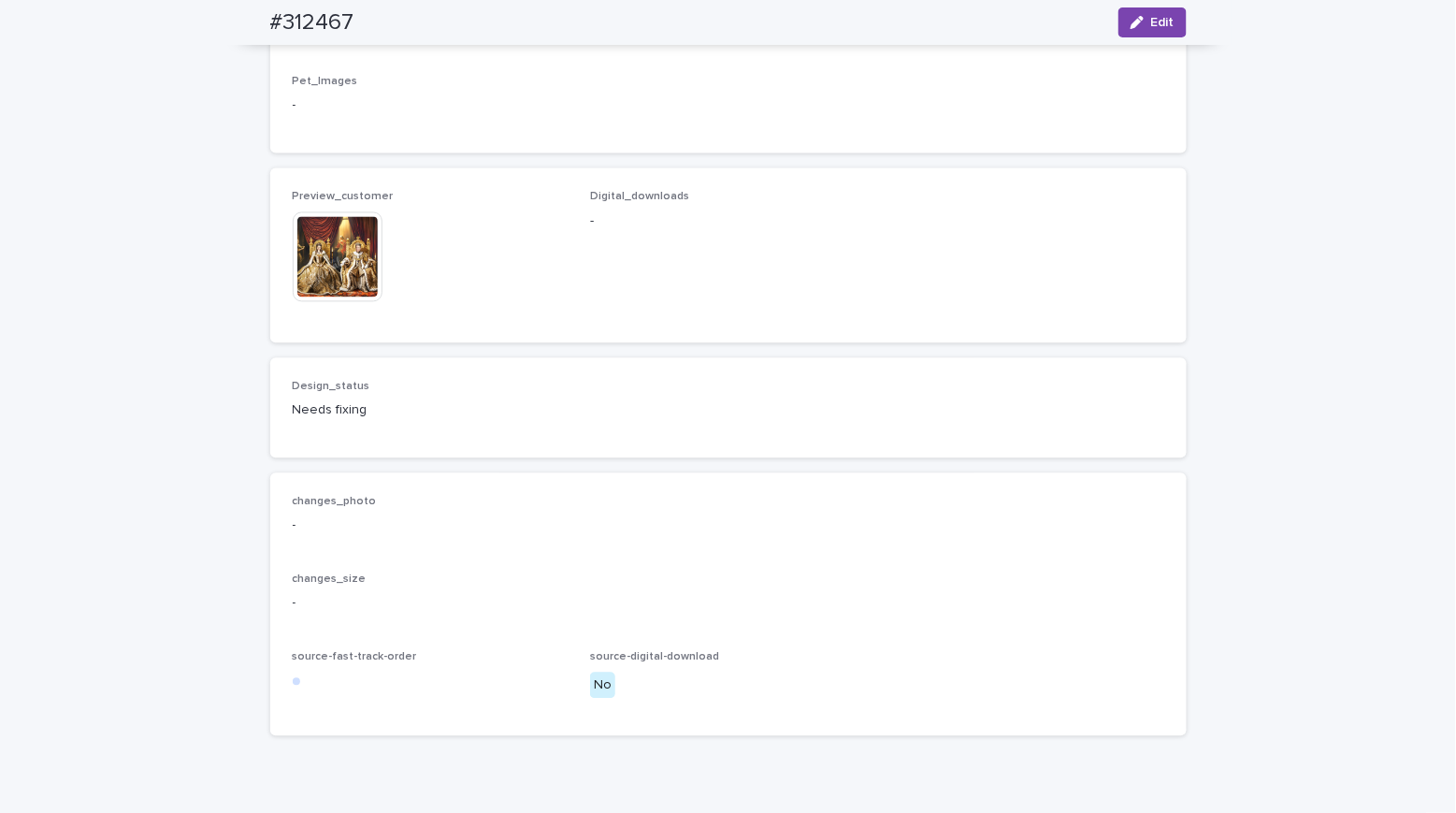
click at [296, 302] on img at bounding box center [338, 257] width 90 height 90
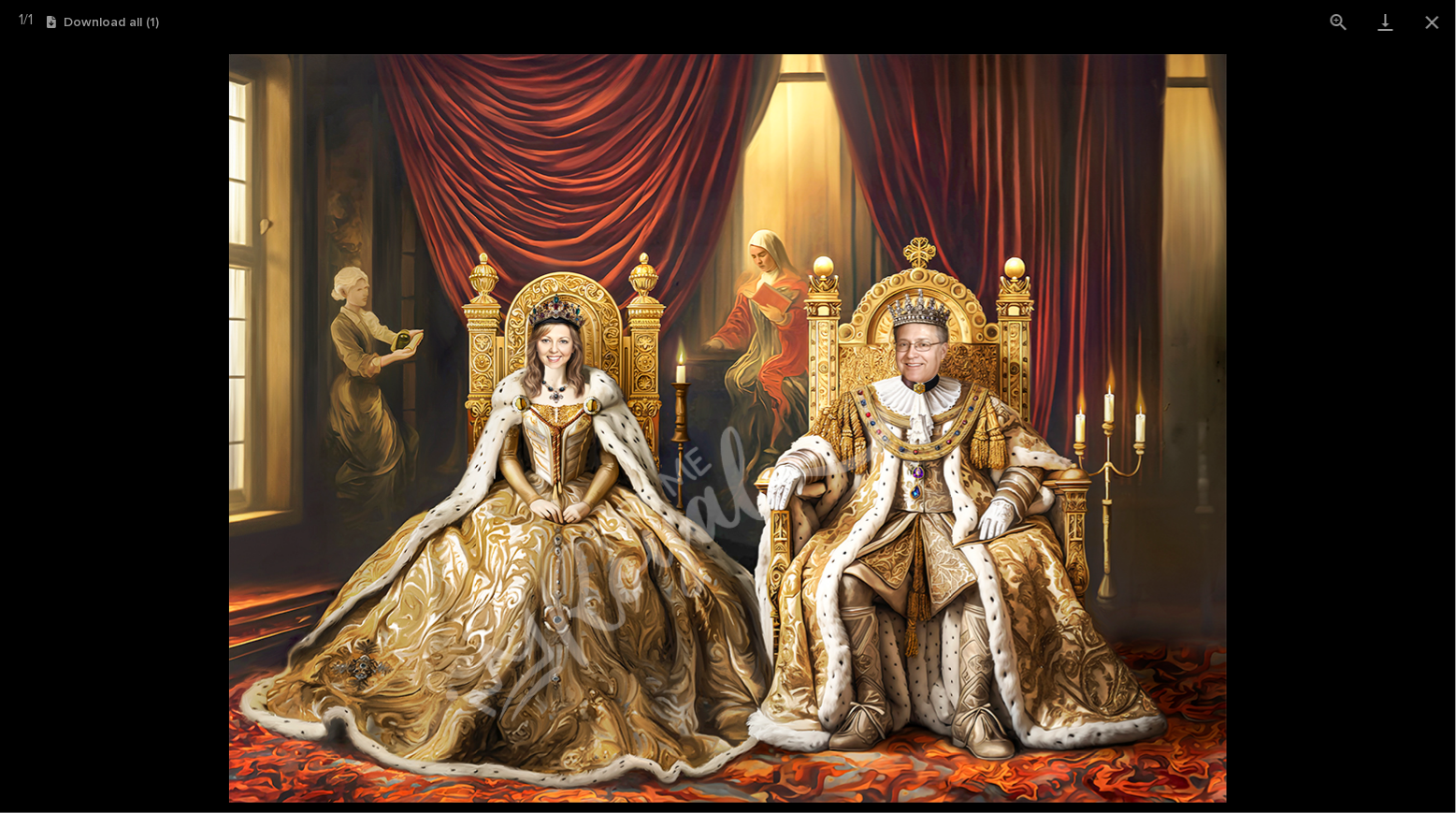
click at [175, 229] on picture at bounding box center [728, 428] width 1456 height 769
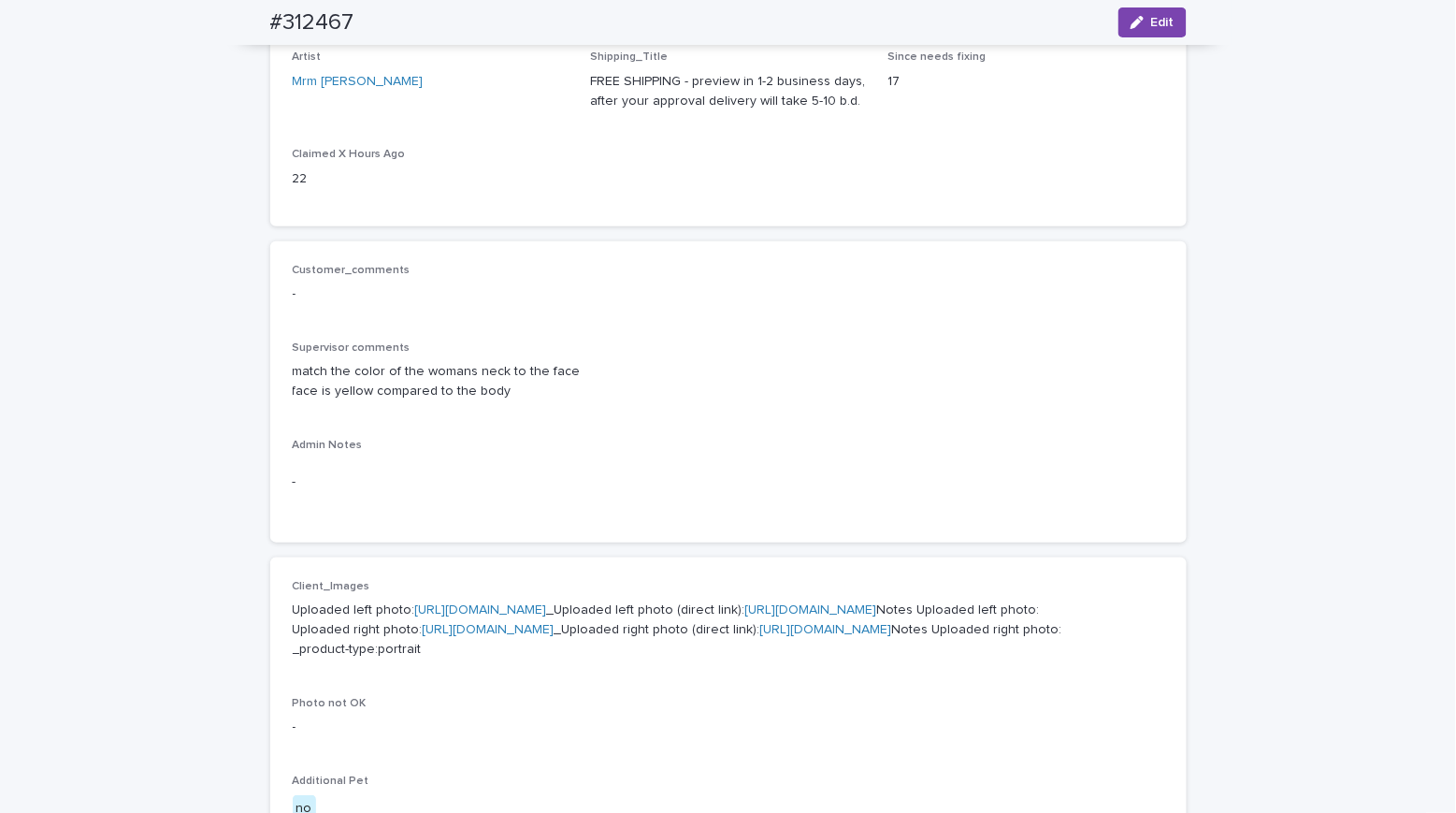
scroll to position [0, 0]
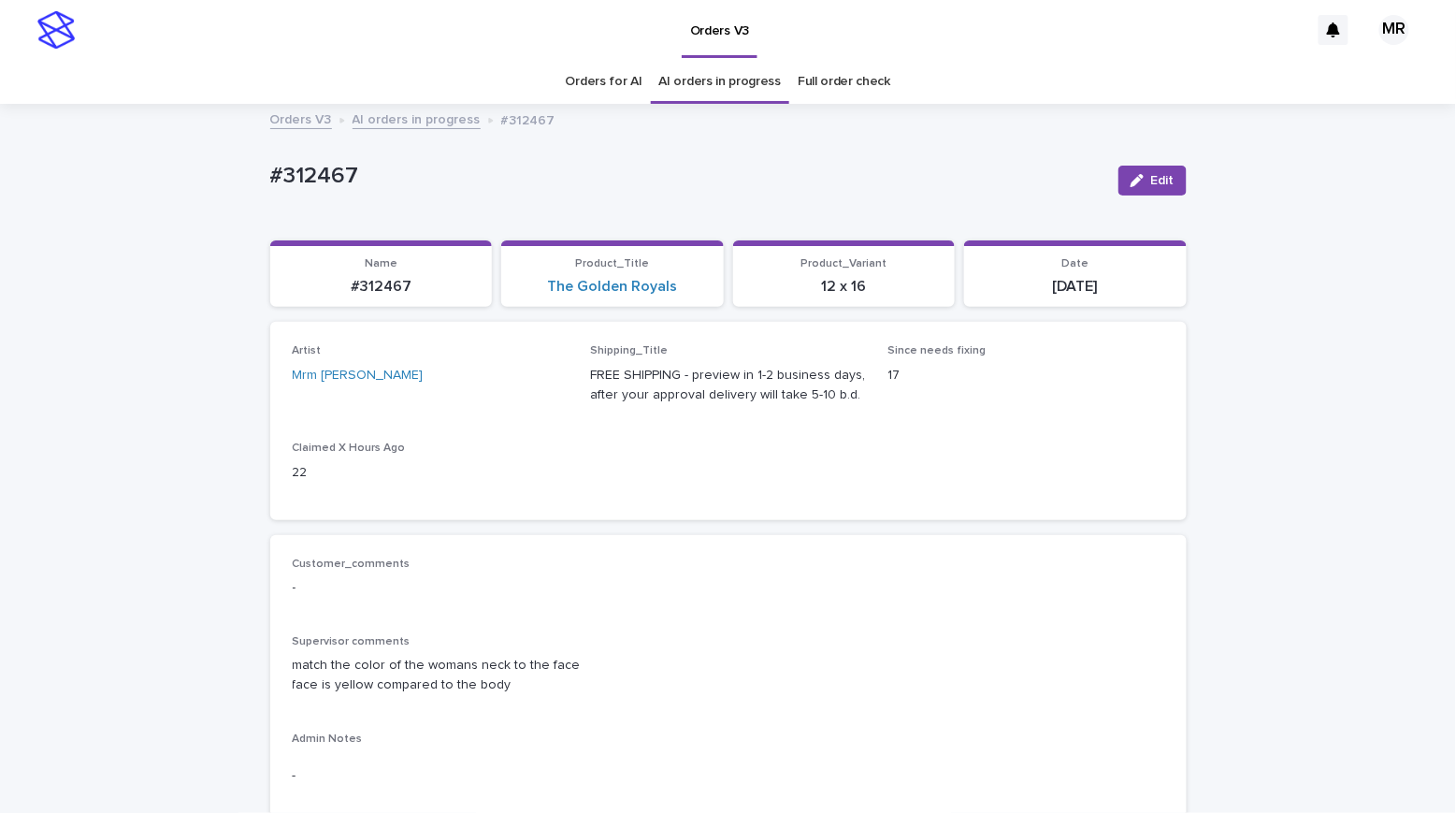
click at [370, 177] on p "#312467" at bounding box center [686, 176] width 833 height 27
copy p "#312467"
click at [1163, 177] on span "Edit" at bounding box center [1162, 181] width 23 height 13
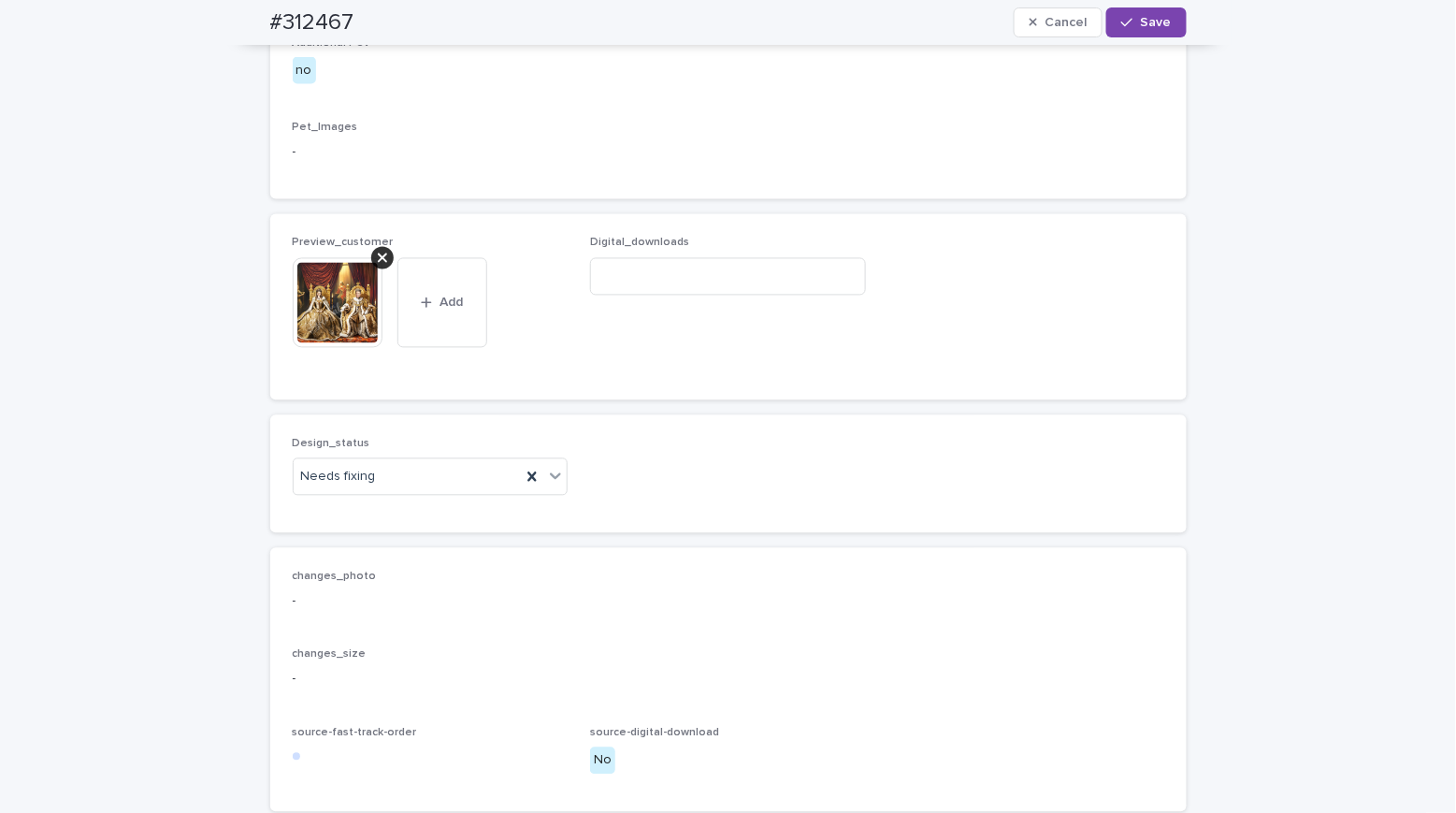
scroll to position [1382, 0]
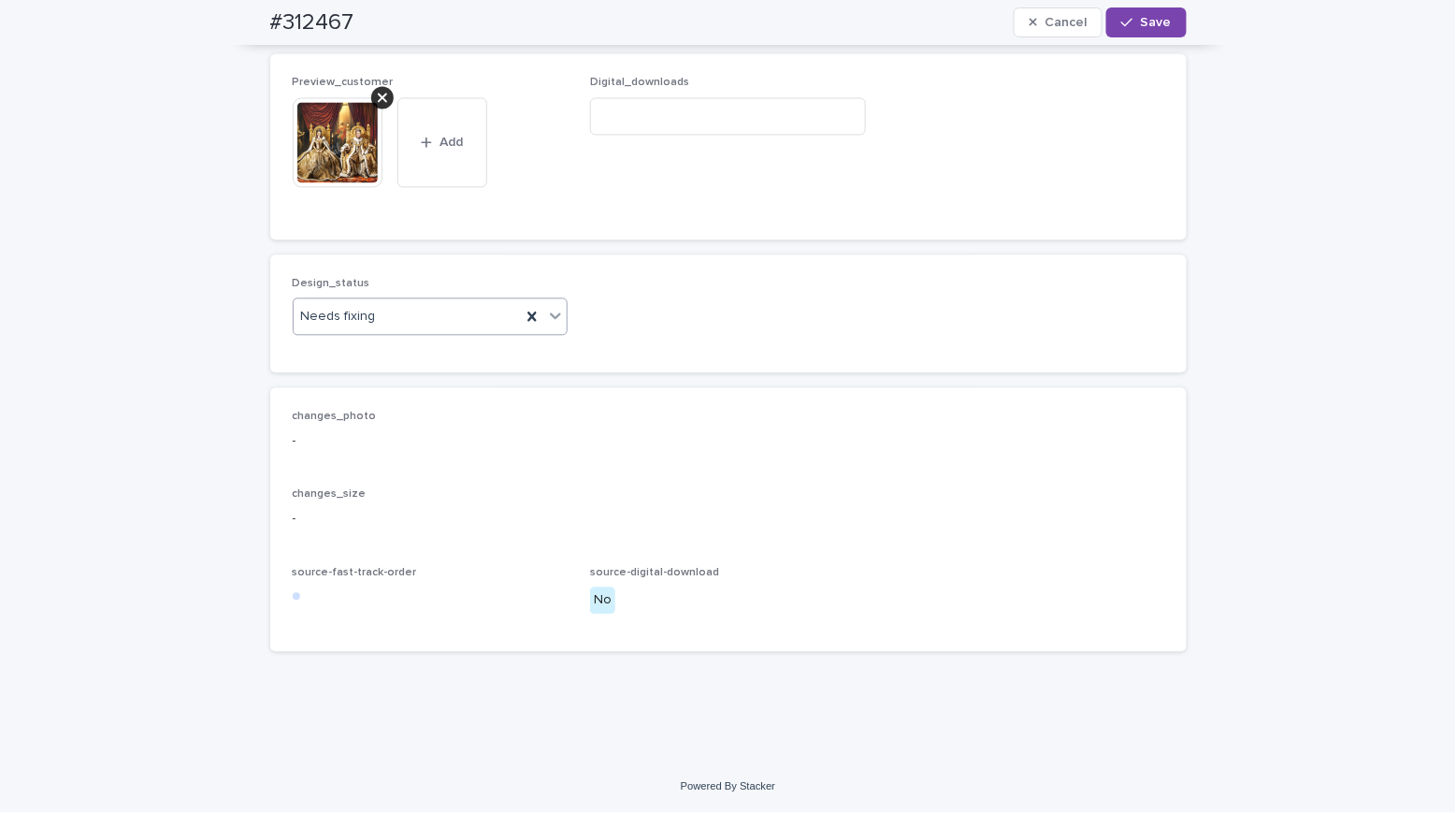
click at [314, 335] on div "Needs fixing" at bounding box center [430, 316] width 276 height 37
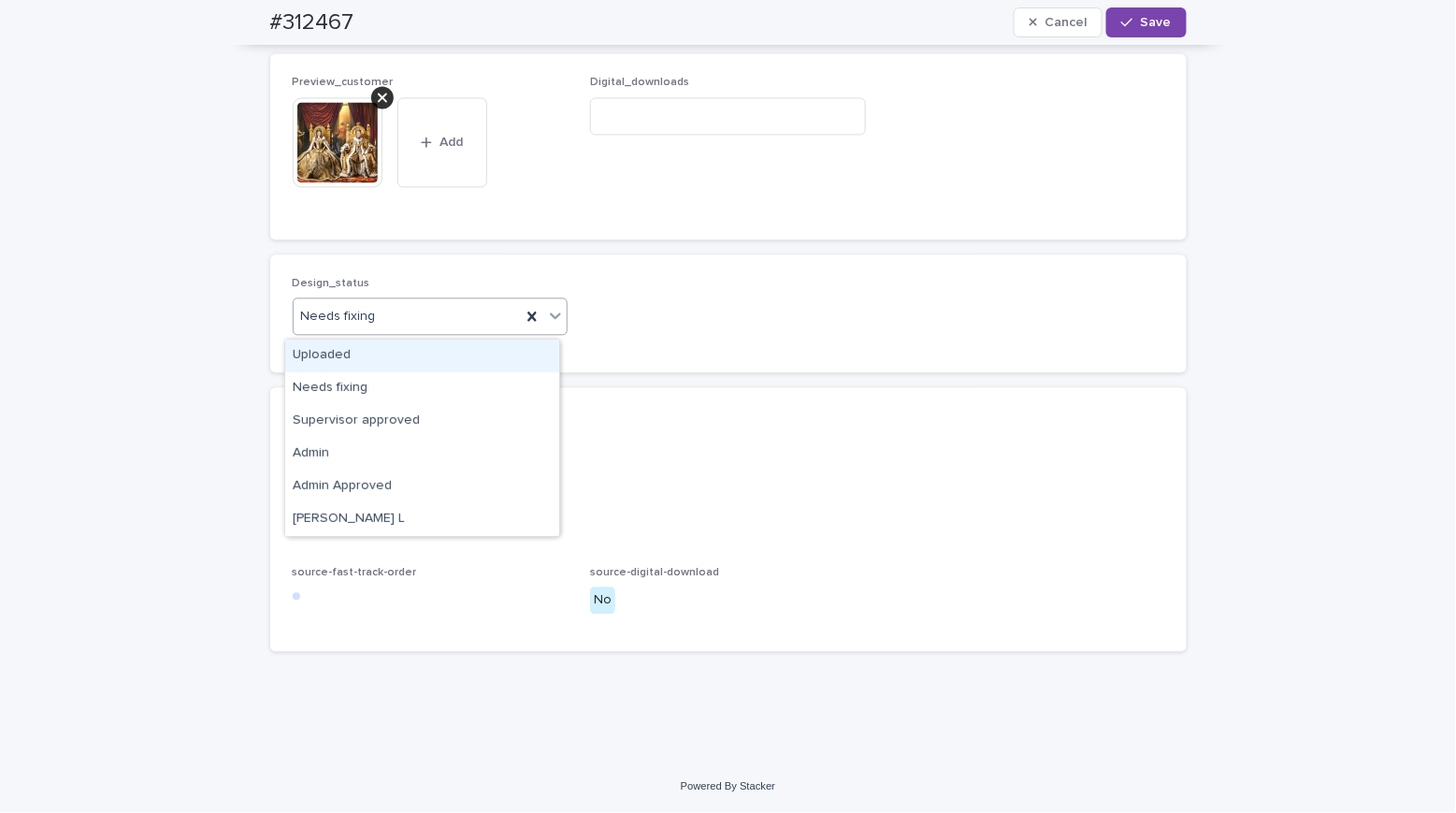
click at [323, 341] on div "Uploaded" at bounding box center [422, 356] width 274 height 33
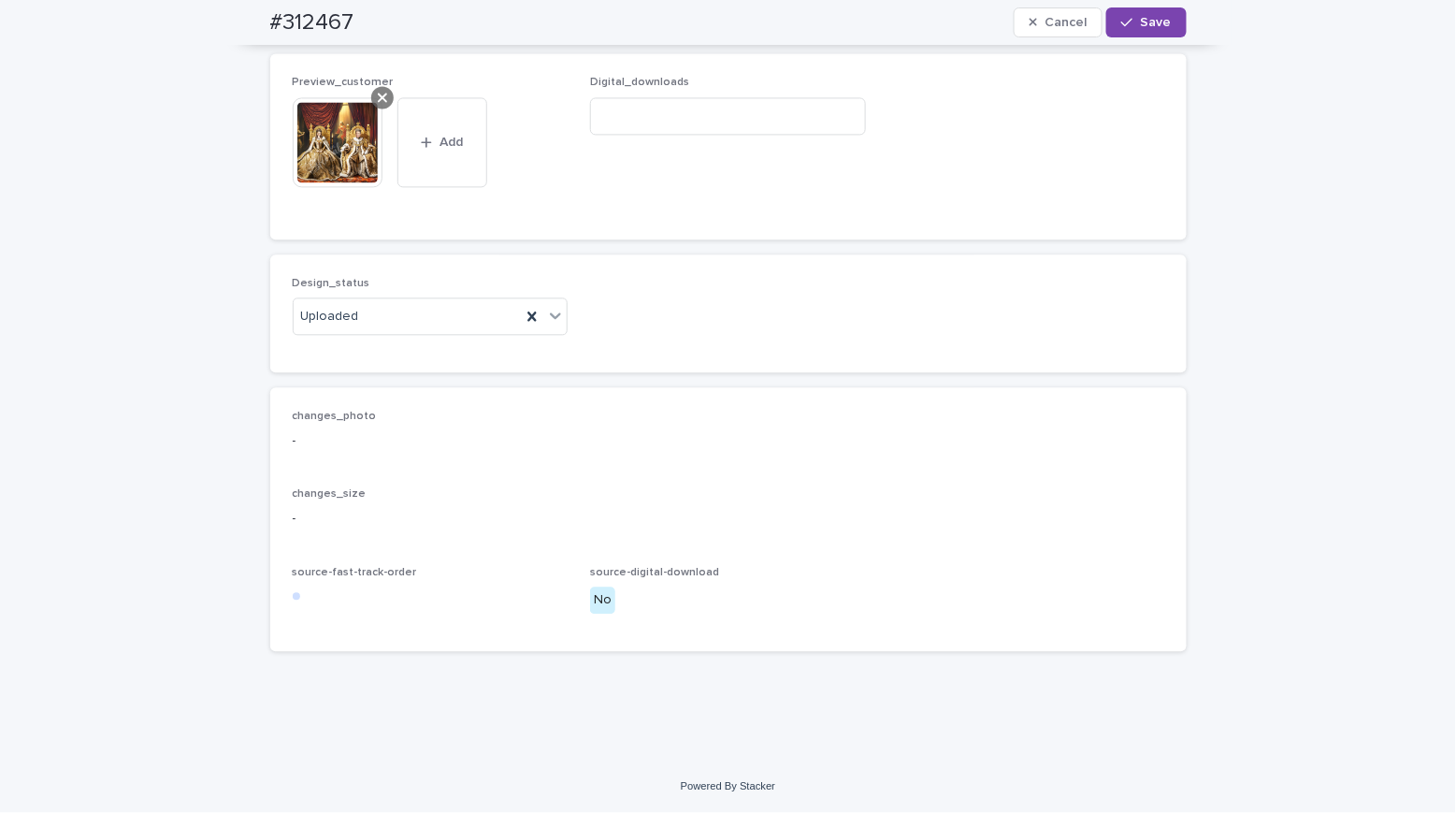
click at [376, 89] on div at bounding box center [382, 97] width 22 height 22
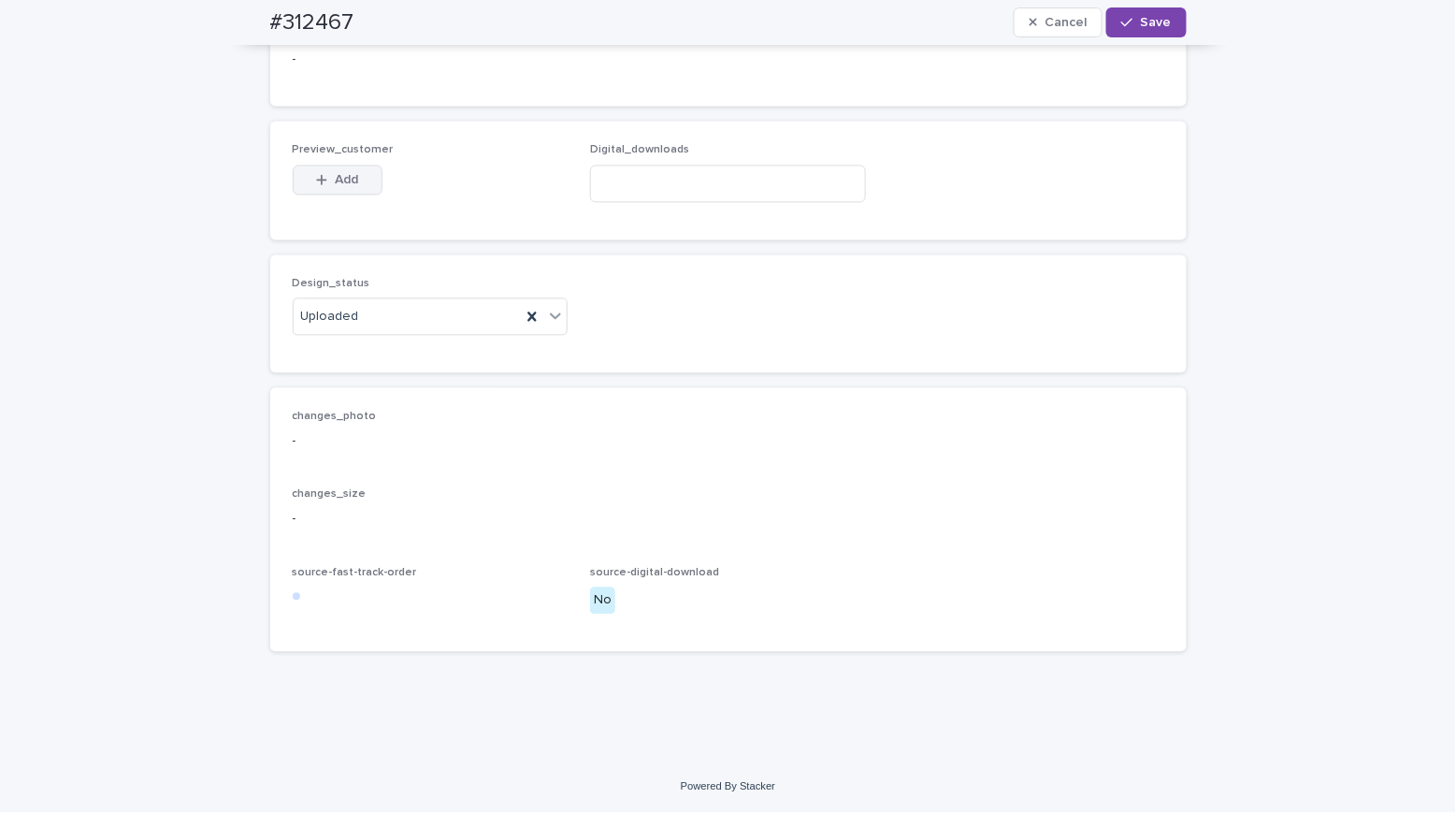
scroll to position [1314, 0]
click at [329, 173] on button "Add" at bounding box center [338, 180] width 90 height 30
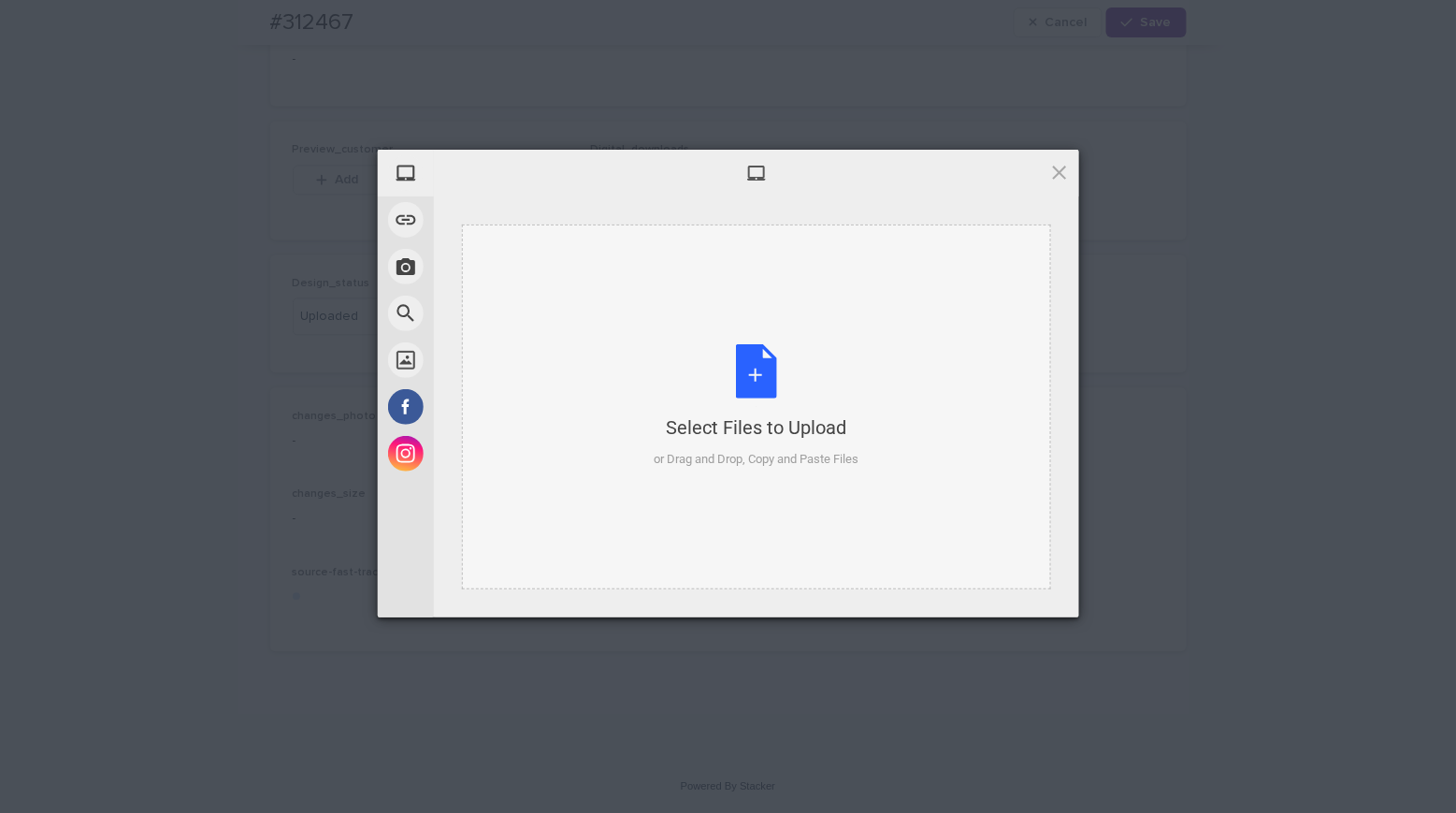
click at [762, 381] on div "Select Files to Upload or Drag and Drop, Copy and Paste Files" at bounding box center [756, 406] width 205 height 124
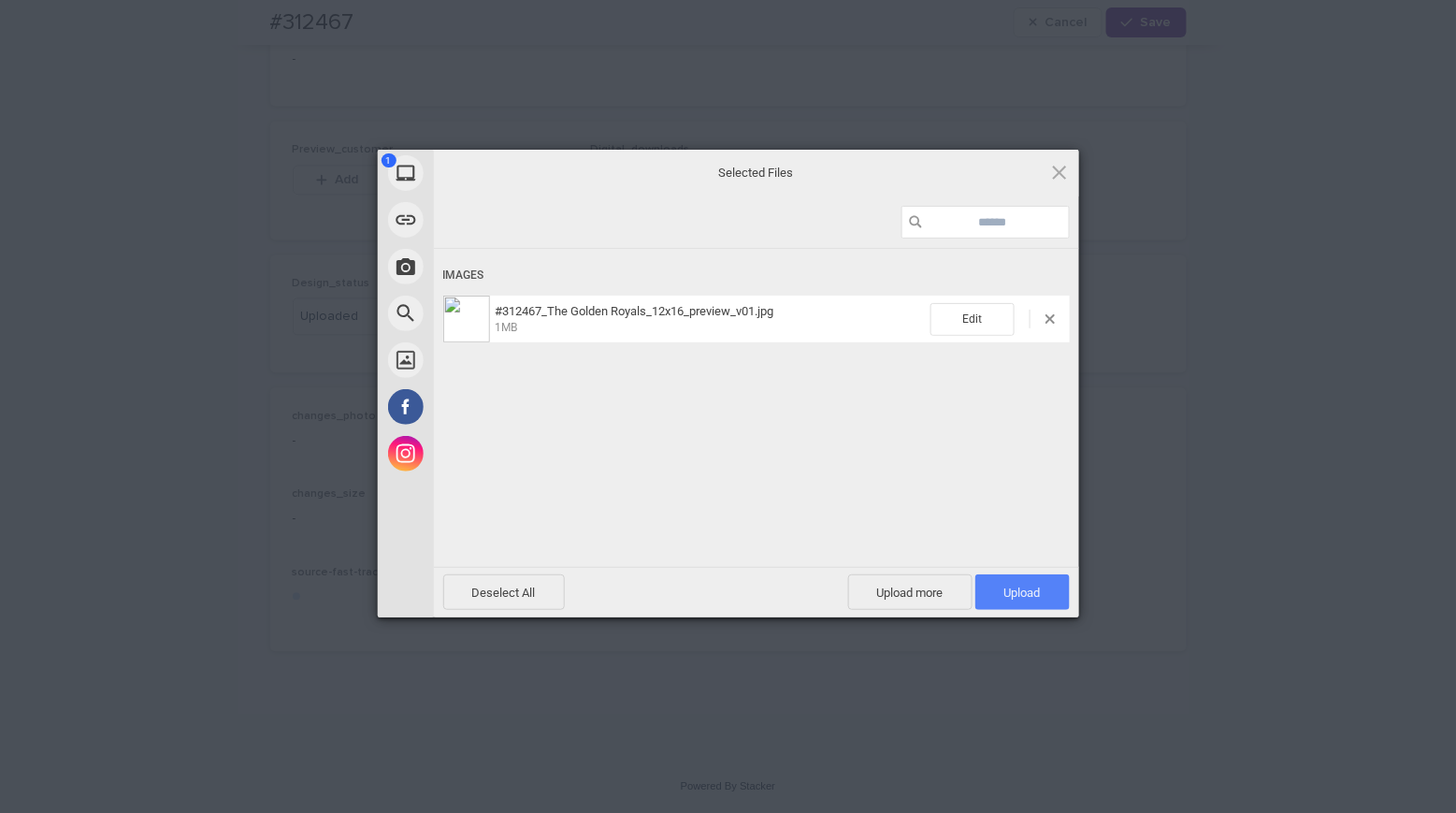
click at [1028, 596] on span "Upload 1" at bounding box center [1022, 592] width 36 height 14
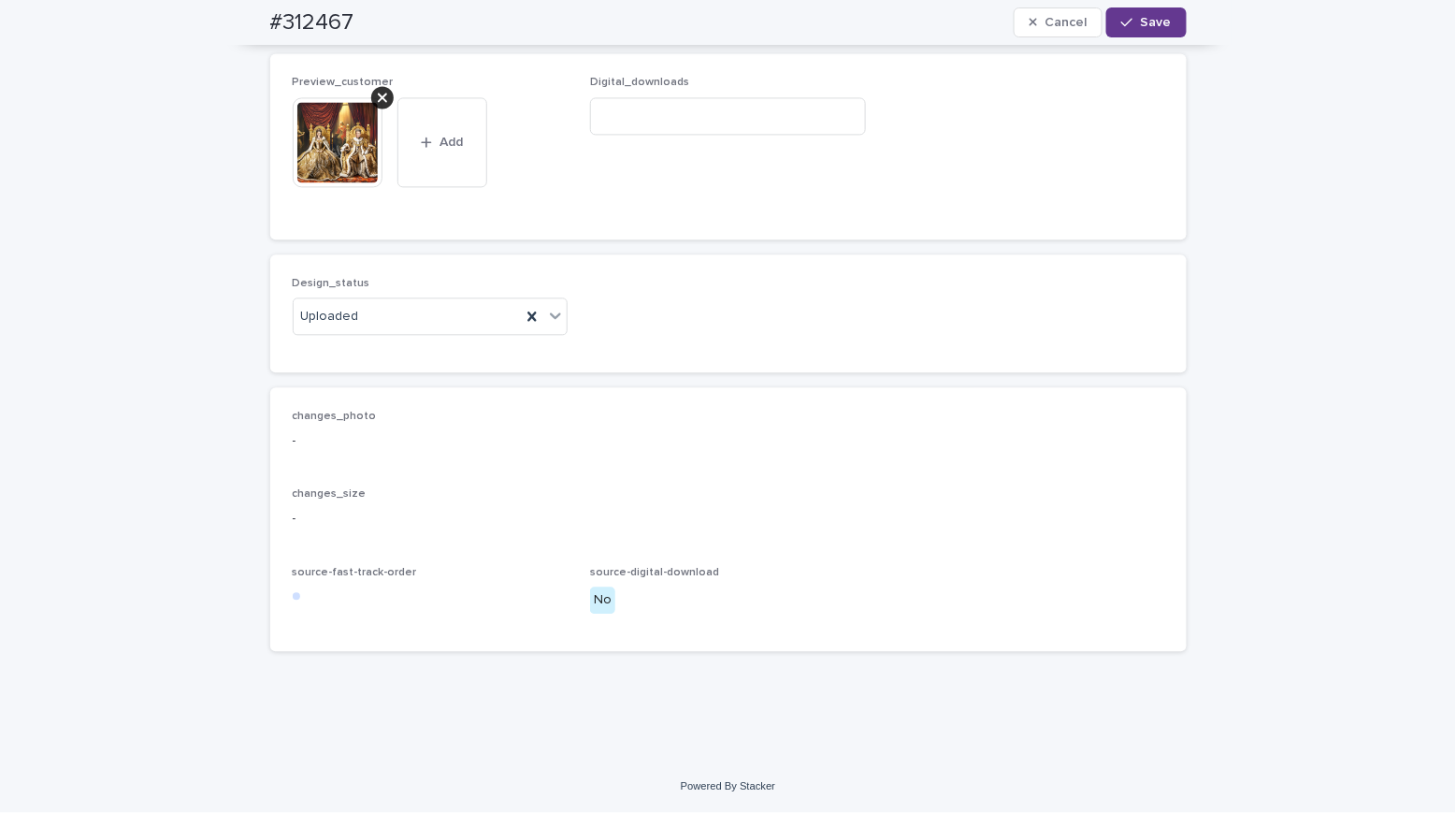
click at [1140, 11] on button "Save" at bounding box center [1146, 22] width 79 height 30
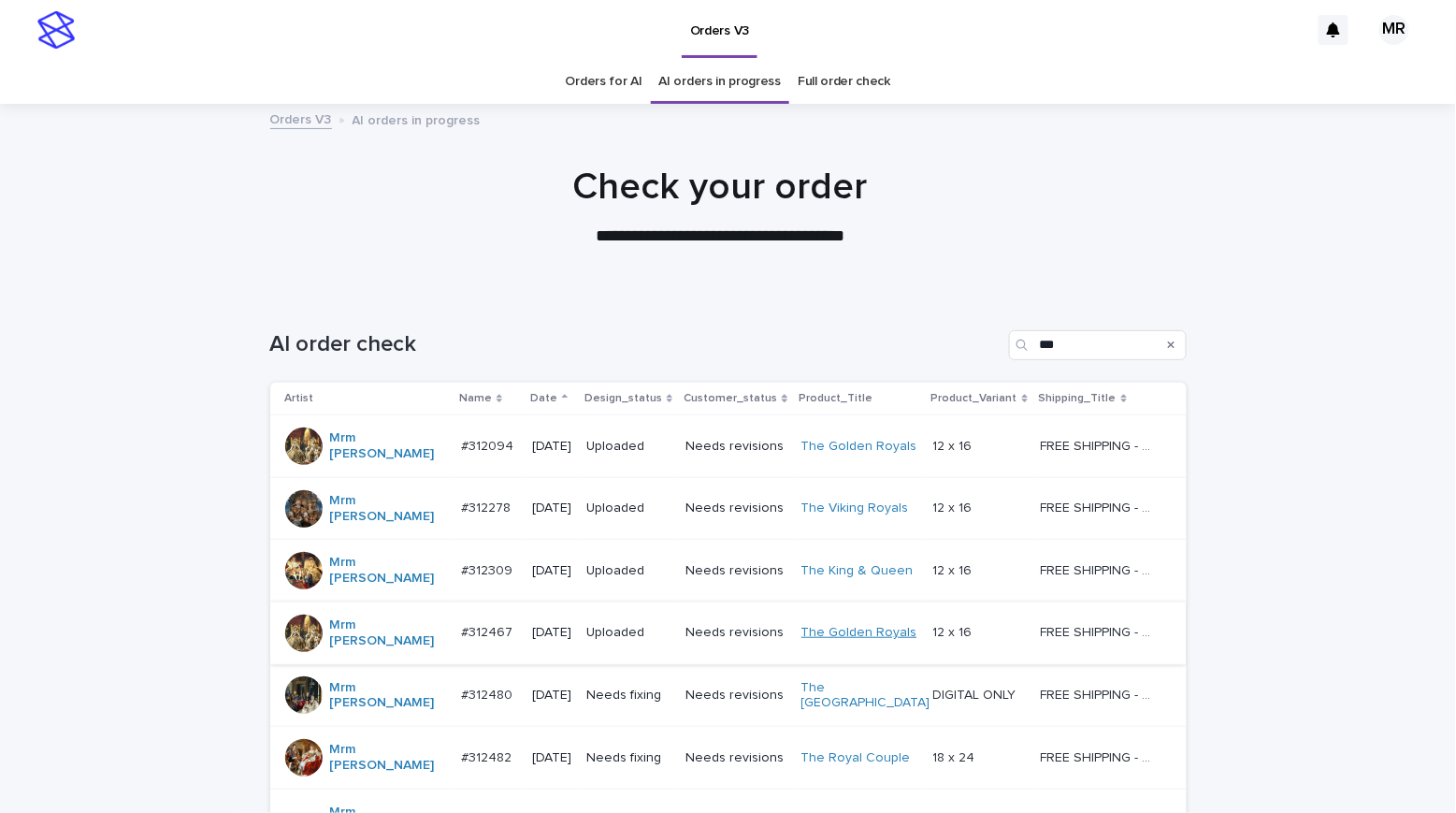
scroll to position [241, 0]
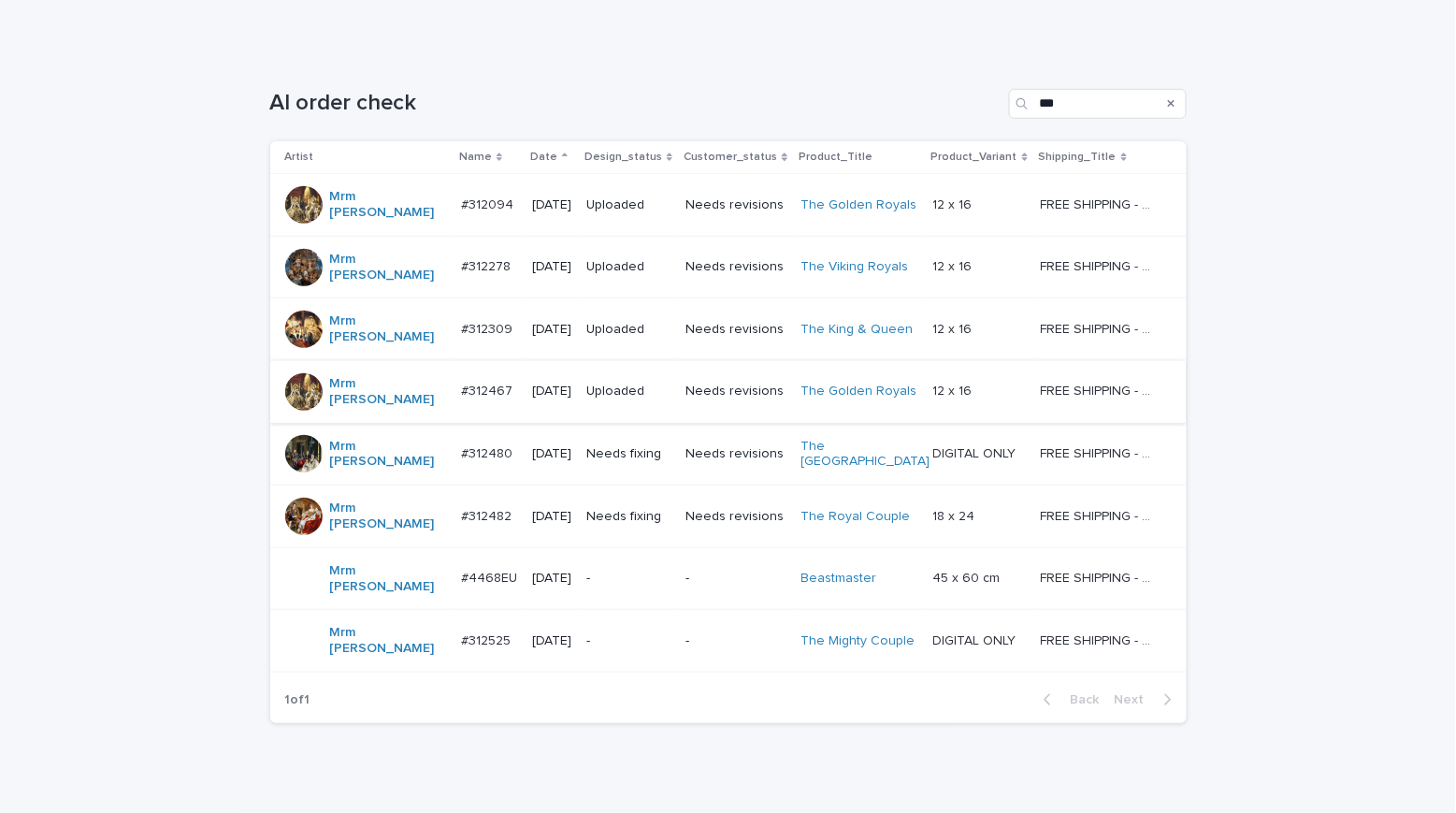
click at [628, 571] on p "-" at bounding box center [628, 578] width 84 height 16
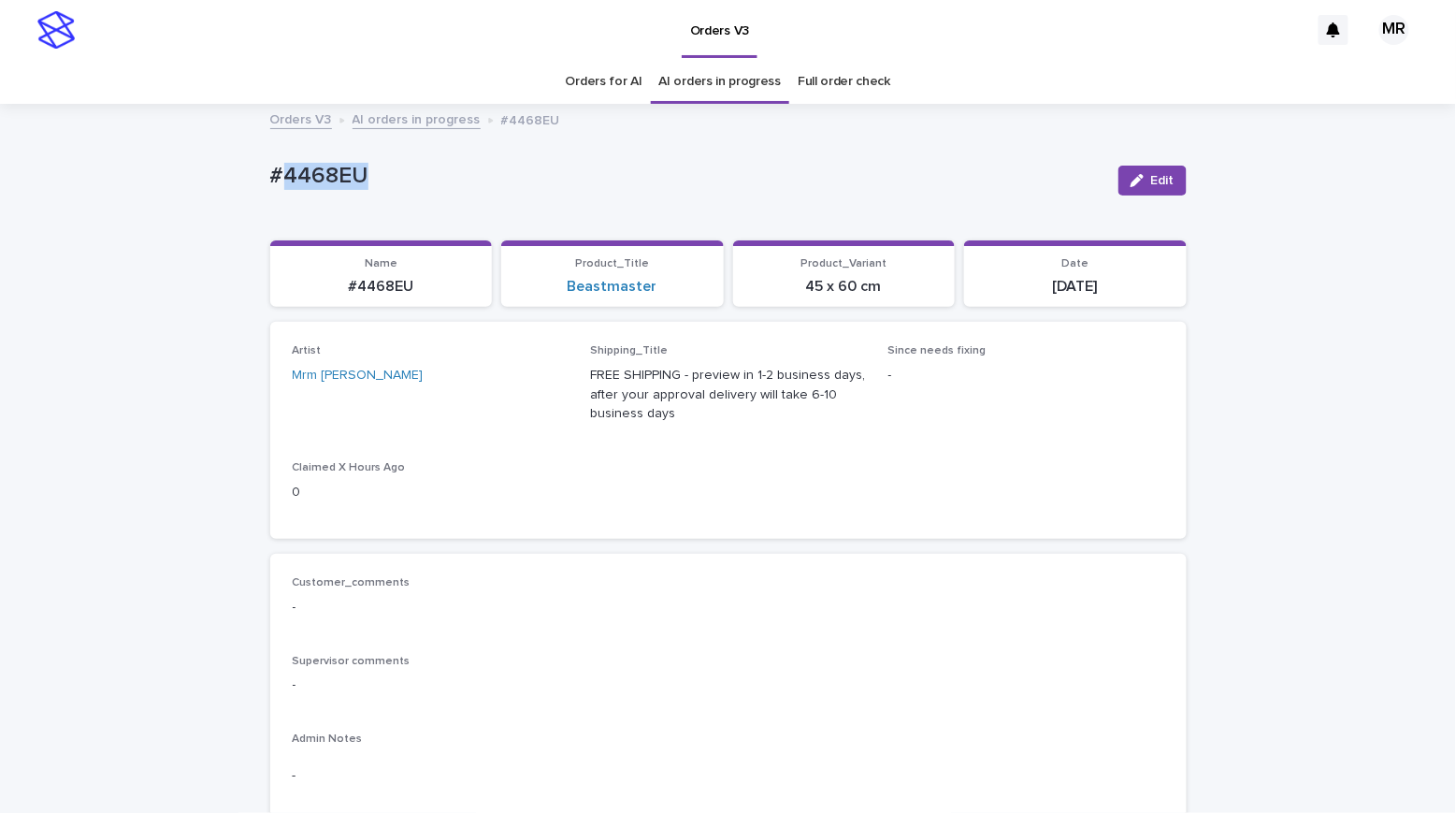
drag, startPoint x: 384, startPoint y: 188, endPoint x: 246, endPoint y: 185, distance: 138.0
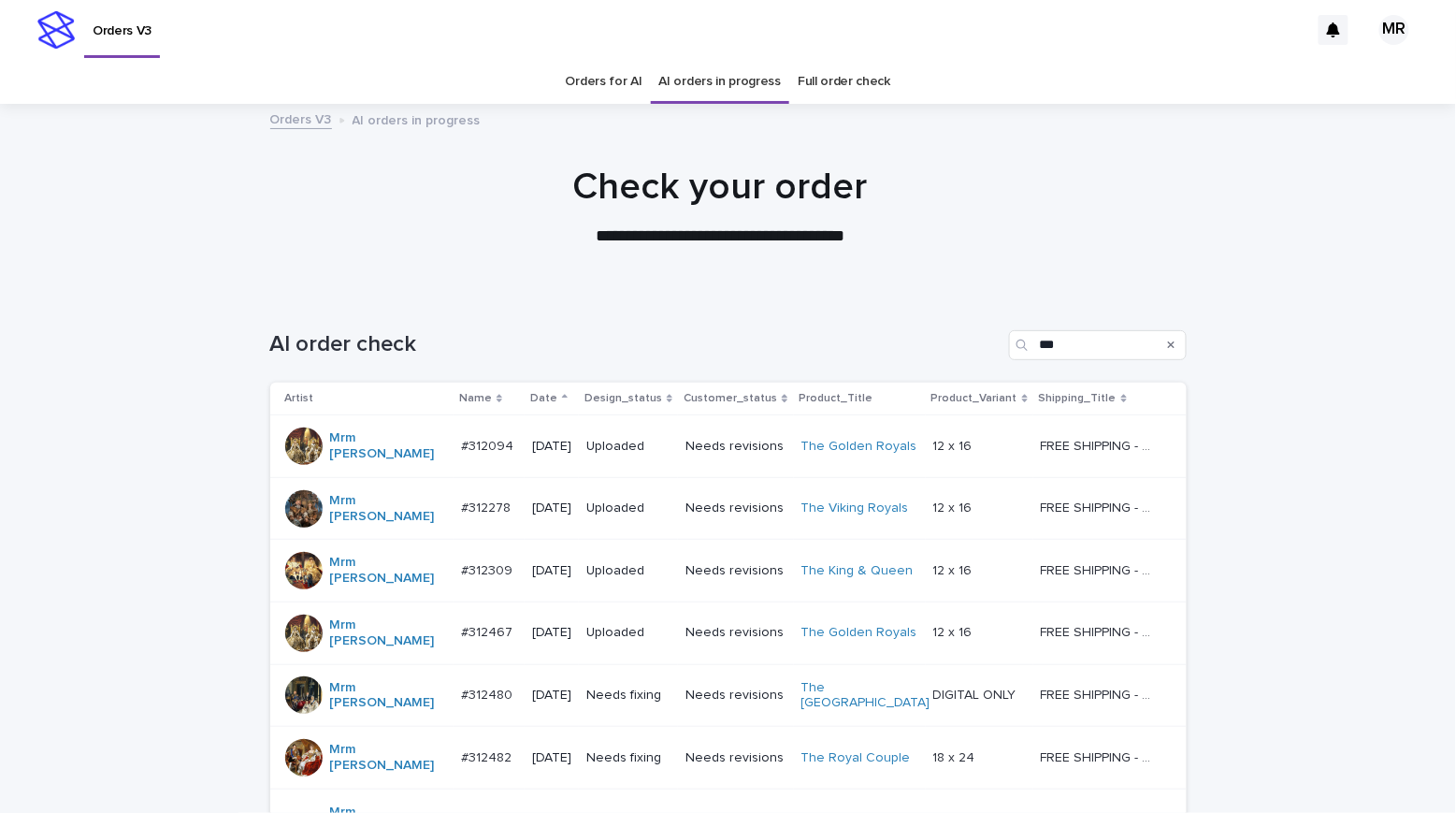
scroll to position [60, 0]
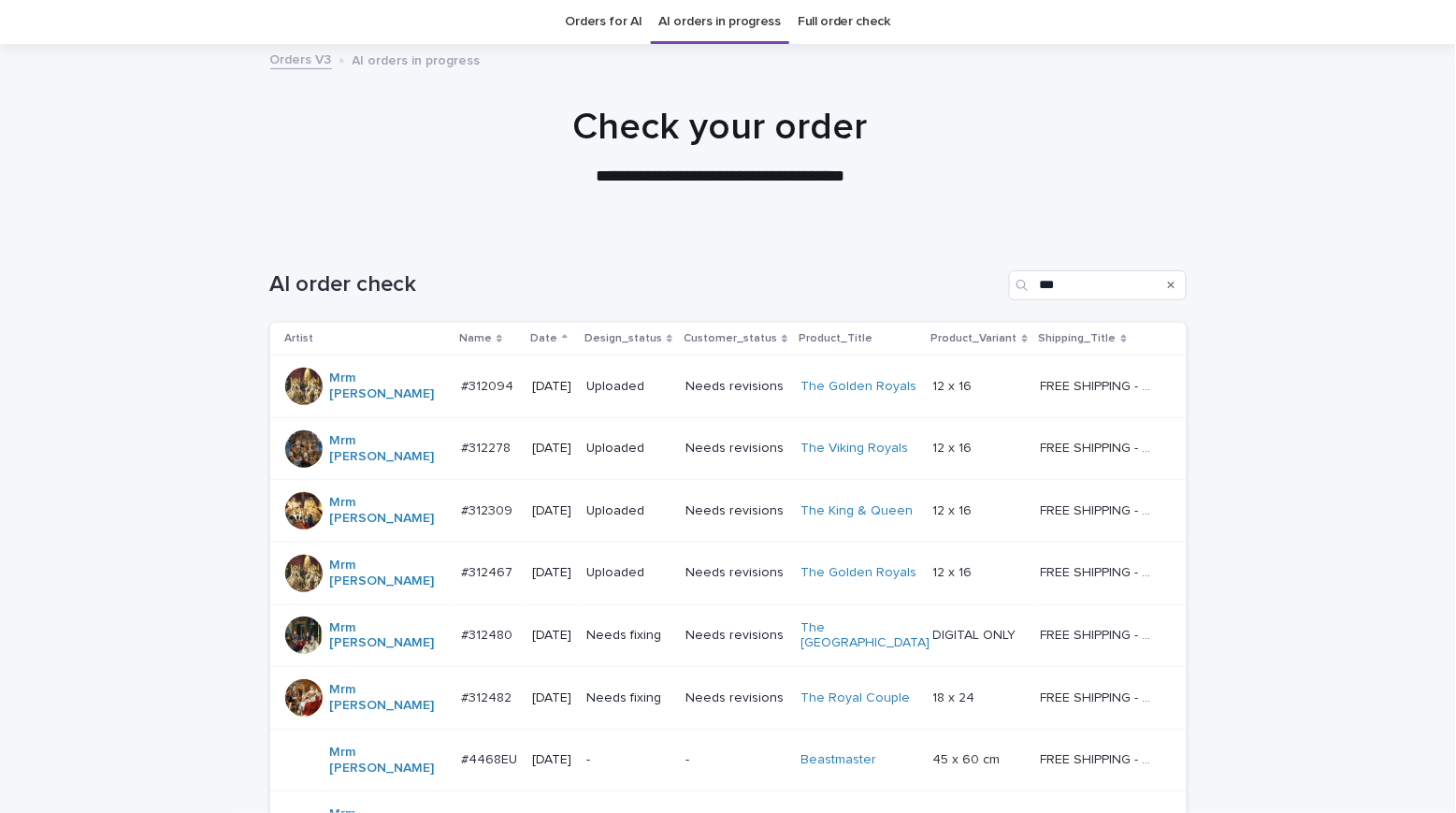
click at [666, 620] on div "Needs fixing" at bounding box center [628, 635] width 84 height 31
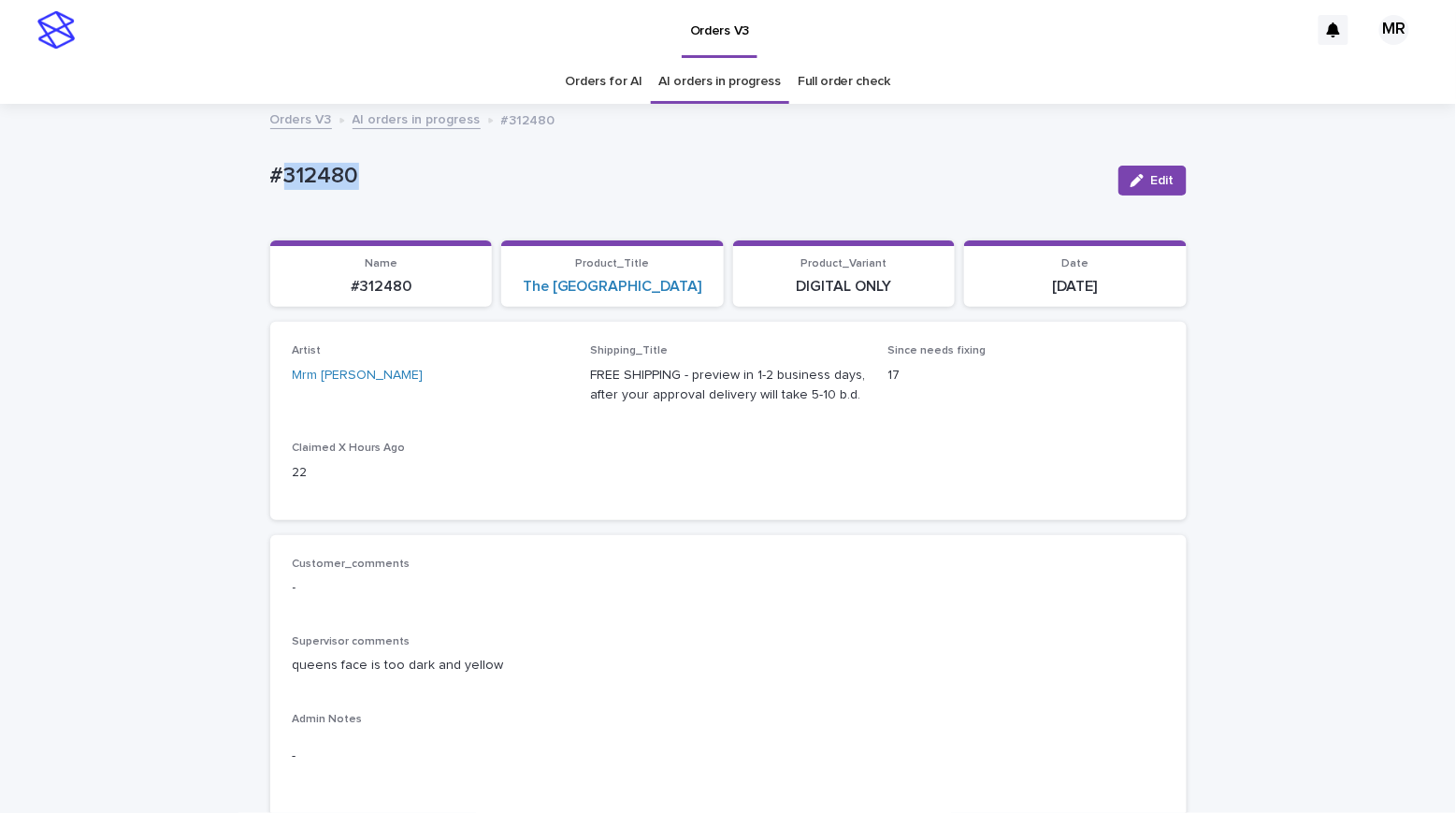
drag, startPoint x: 363, startPoint y: 171, endPoint x: 215, endPoint y: 165, distance: 148.1
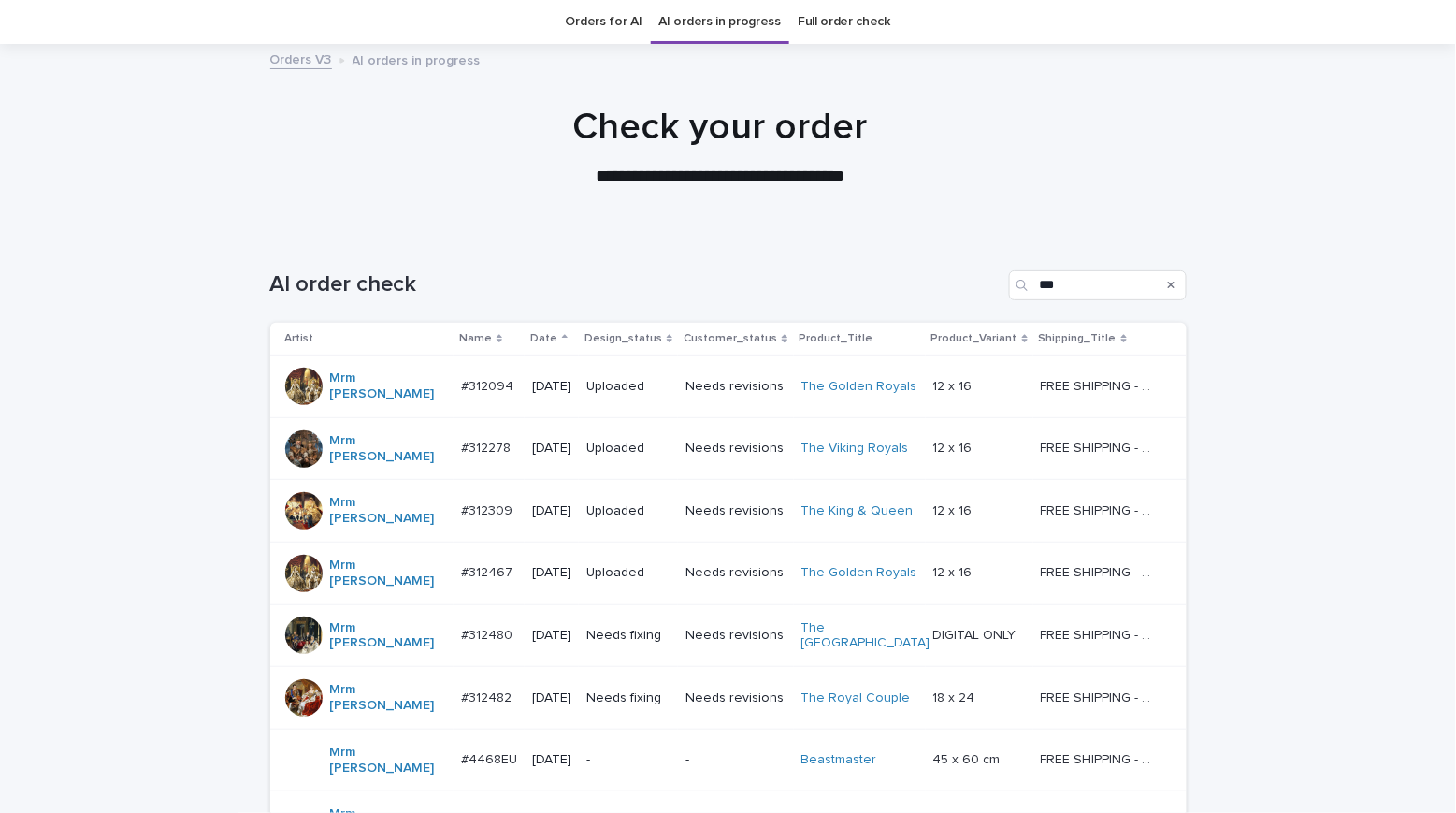
scroll to position [234, 0]
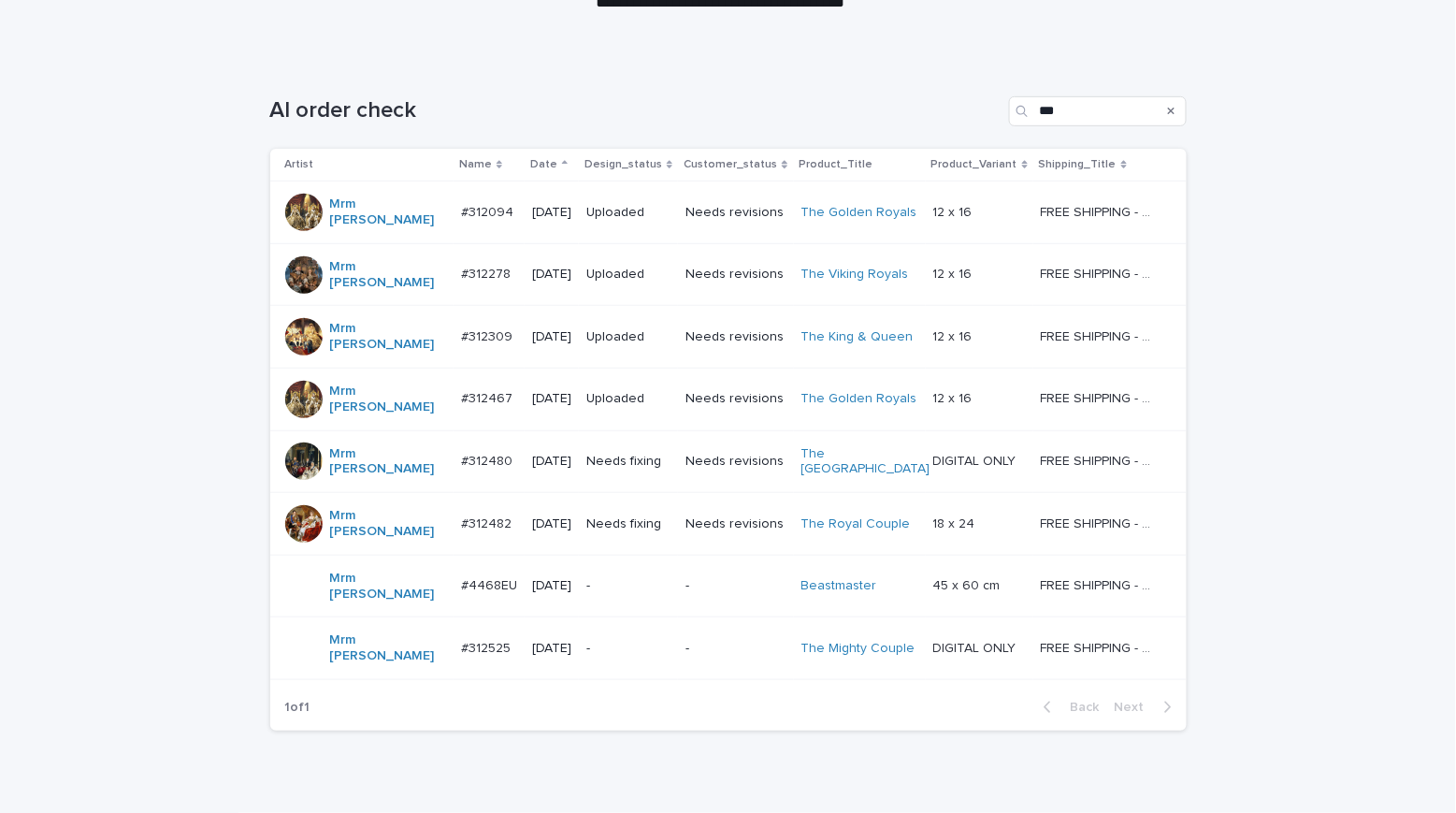
click at [672, 430] on td "Needs fixing" at bounding box center [628, 461] width 99 height 63
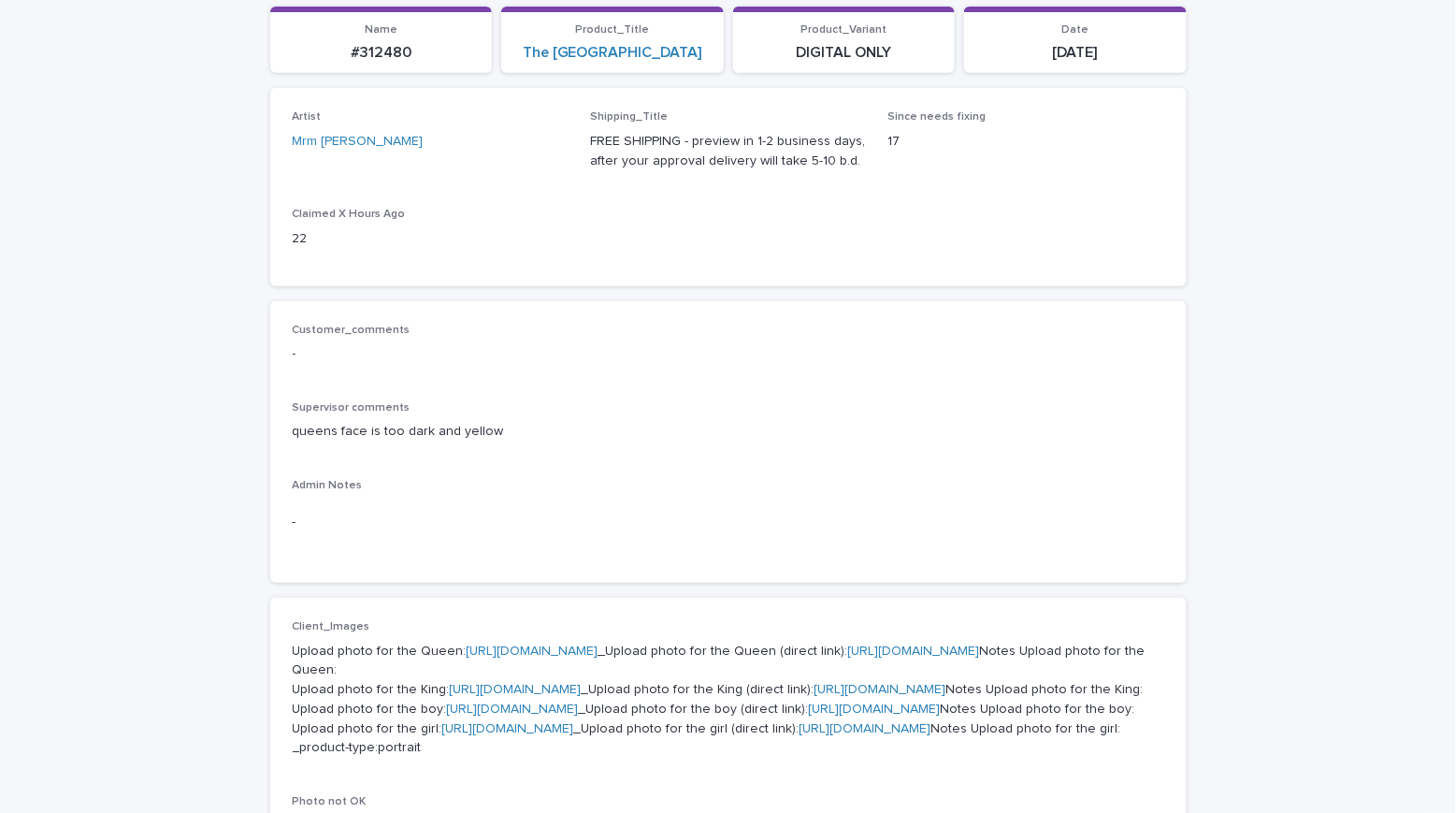
scroll to position [60, 0]
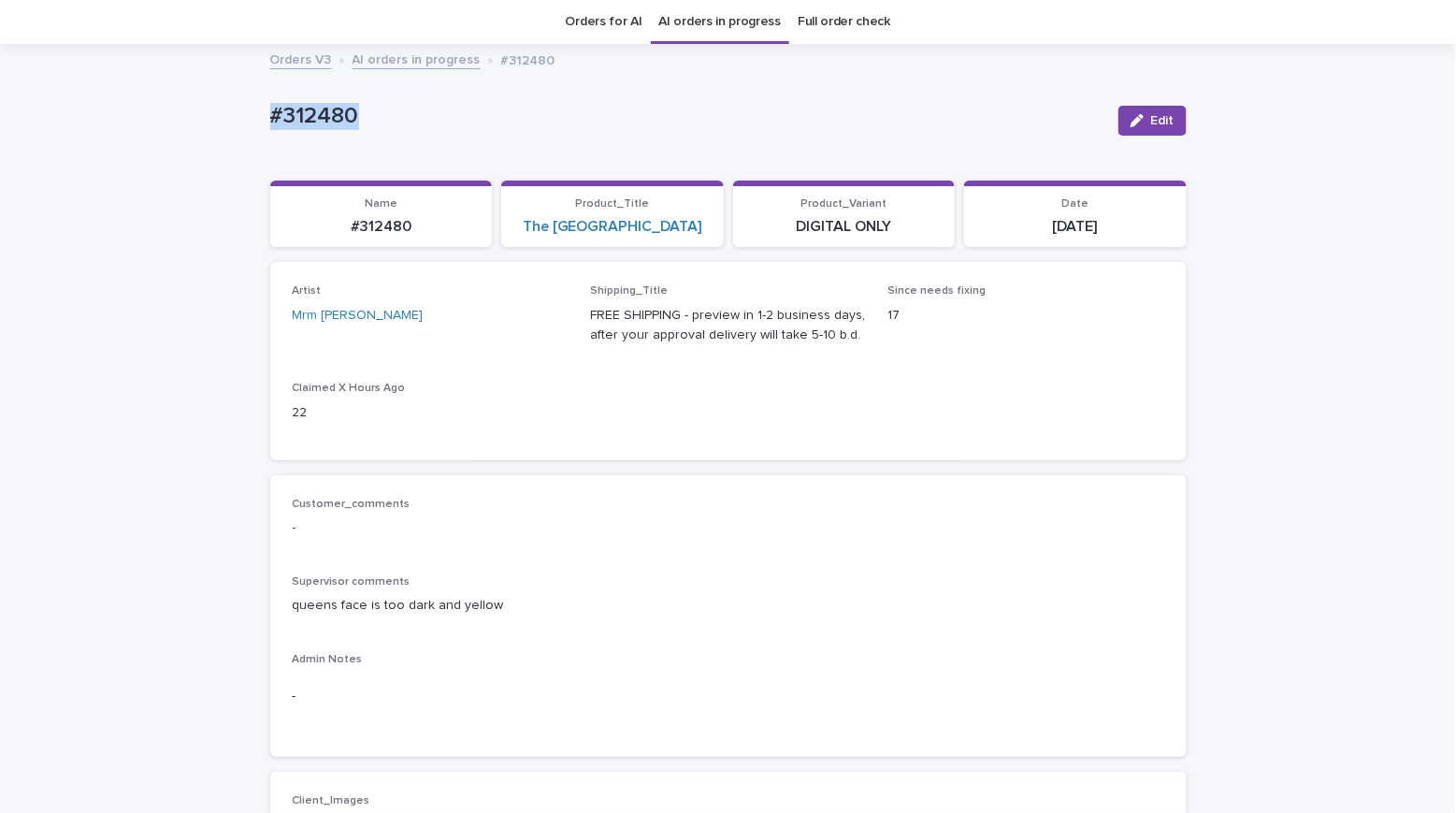
drag, startPoint x: 366, startPoint y: 105, endPoint x: 163, endPoint y: 104, distance: 203.0
click at [1127, 103] on div "Edit" at bounding box center [1148, 121] width 76 height 75
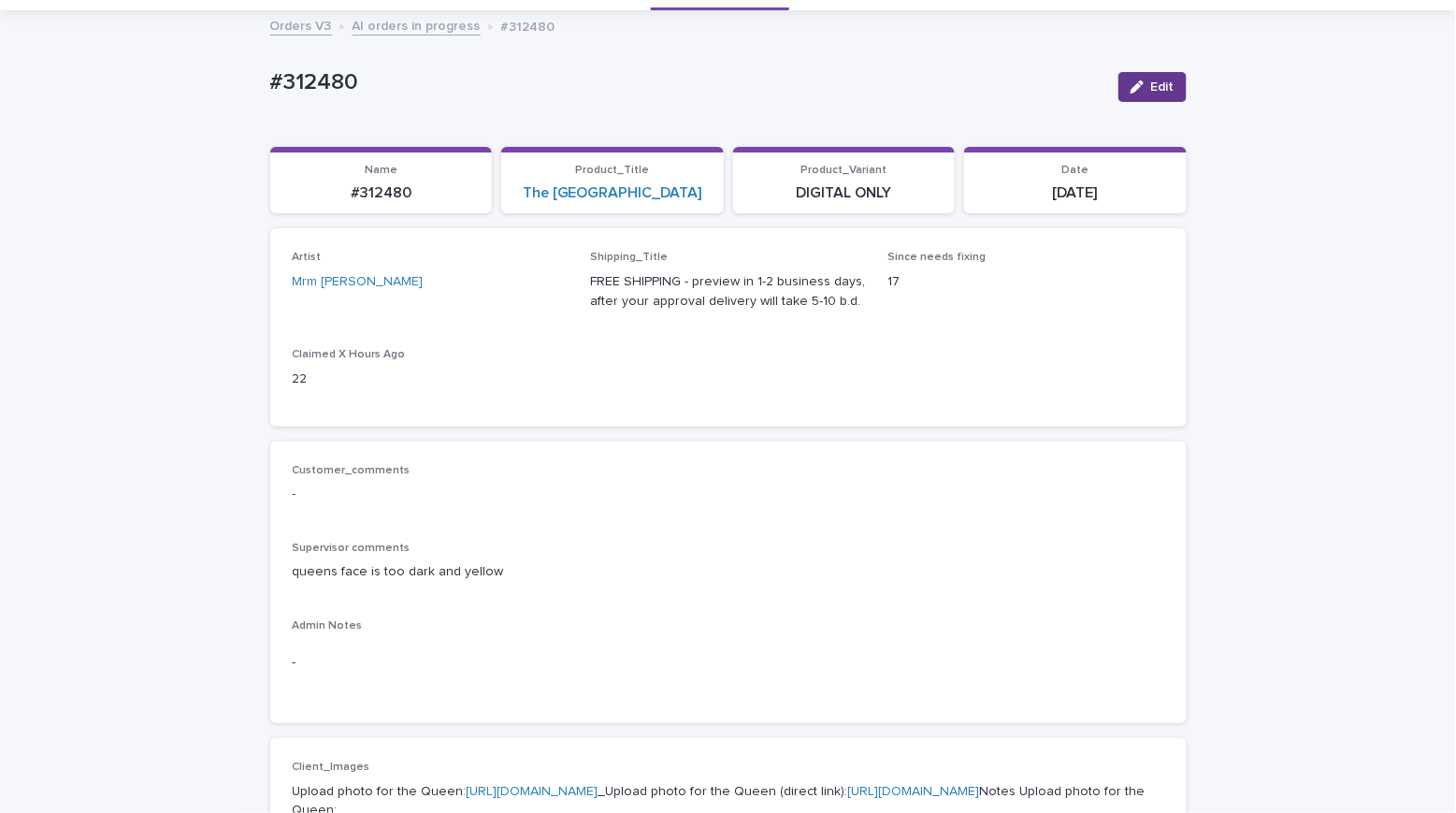
click at [1151, 91] on span "Edit" at bounding box center [1162, 87] width 23 height 13
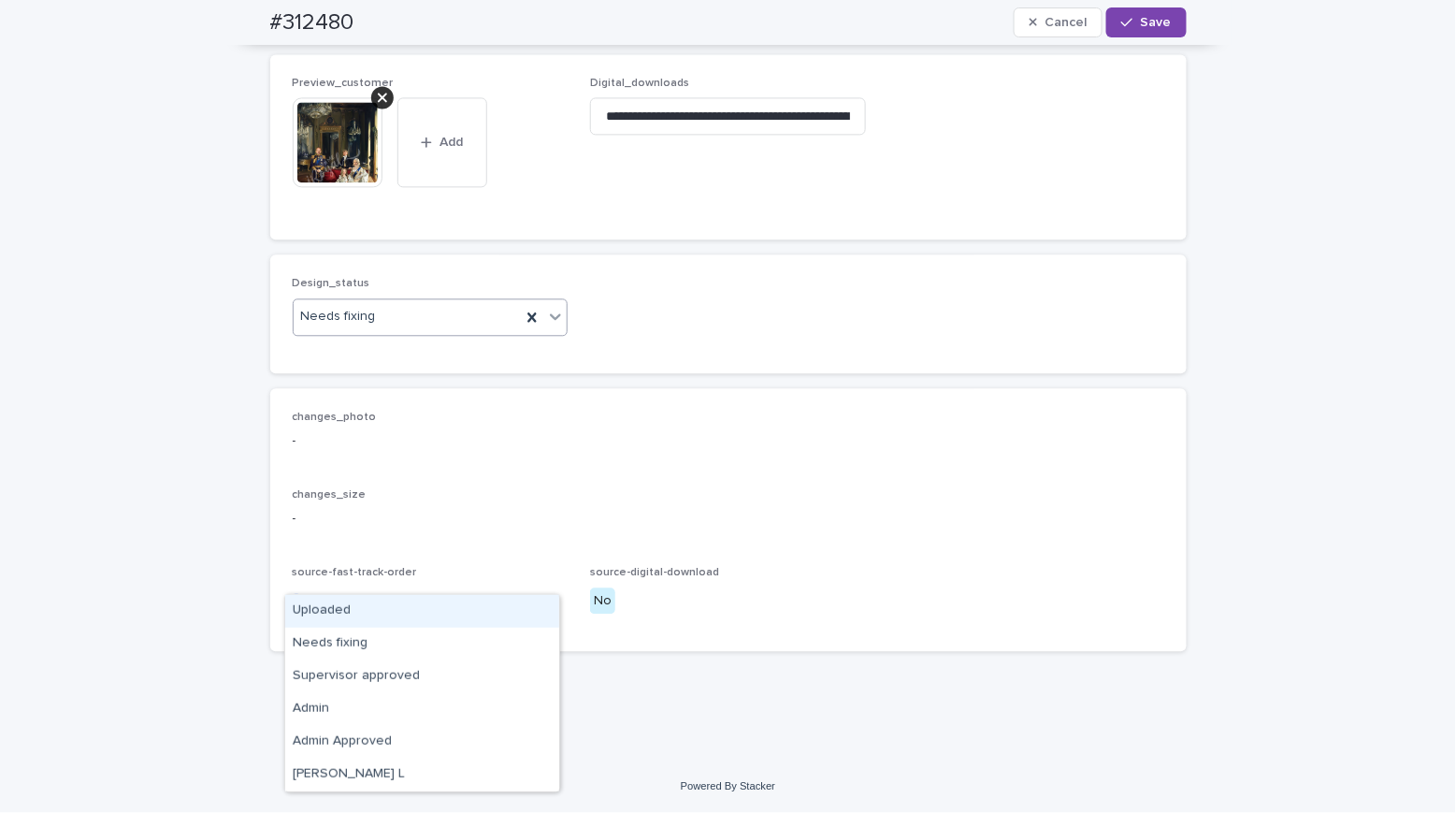
click at [326, 606] on div "Uploaded" at bounding box center [422, 611] width 274 height 33
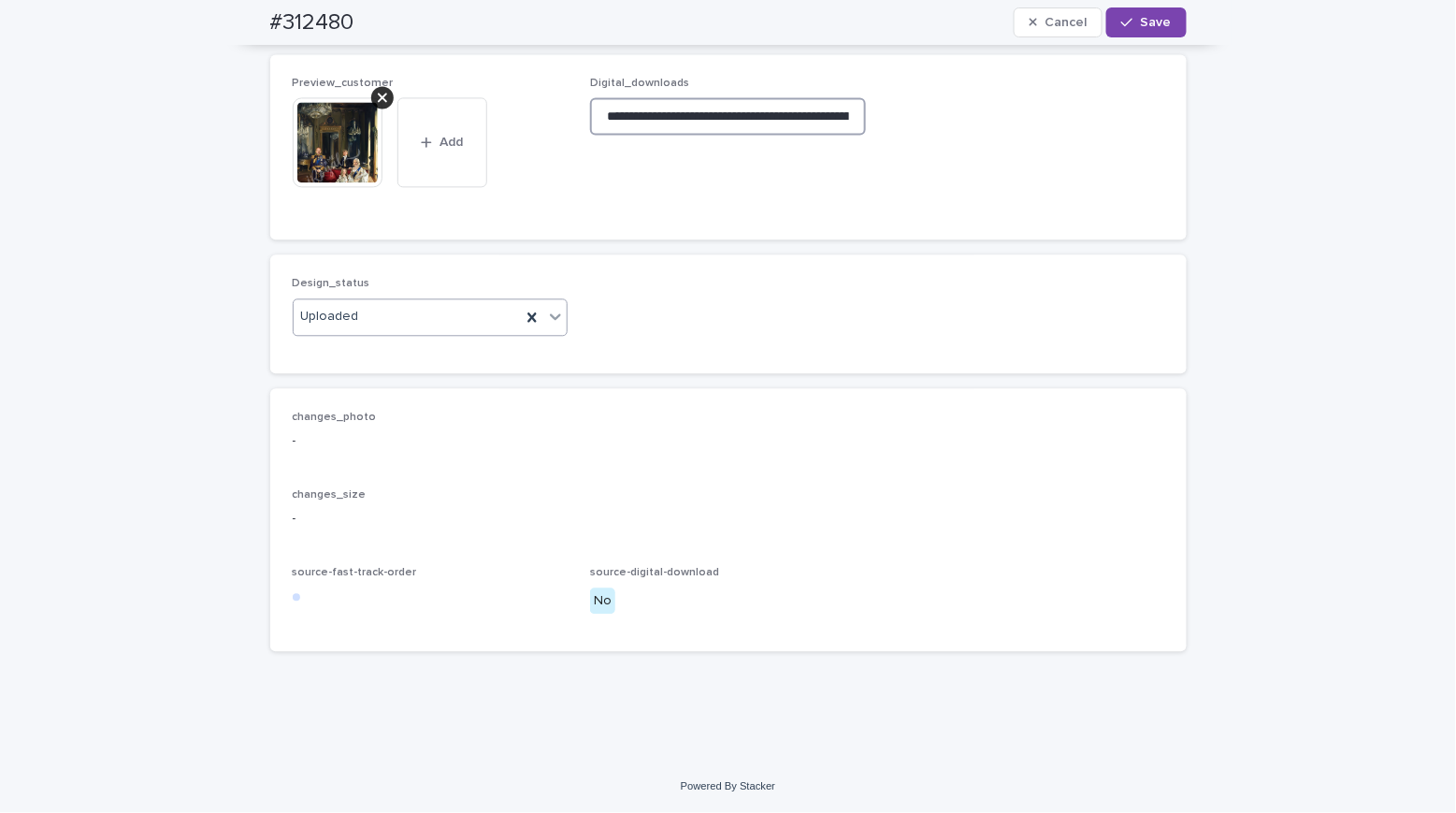
click at [712, 135] on input "**********" at bounding box center [728, 116] width 276 height 37
click at [378, 105] on icon at bounding box center [382, 97] width 9 height 15
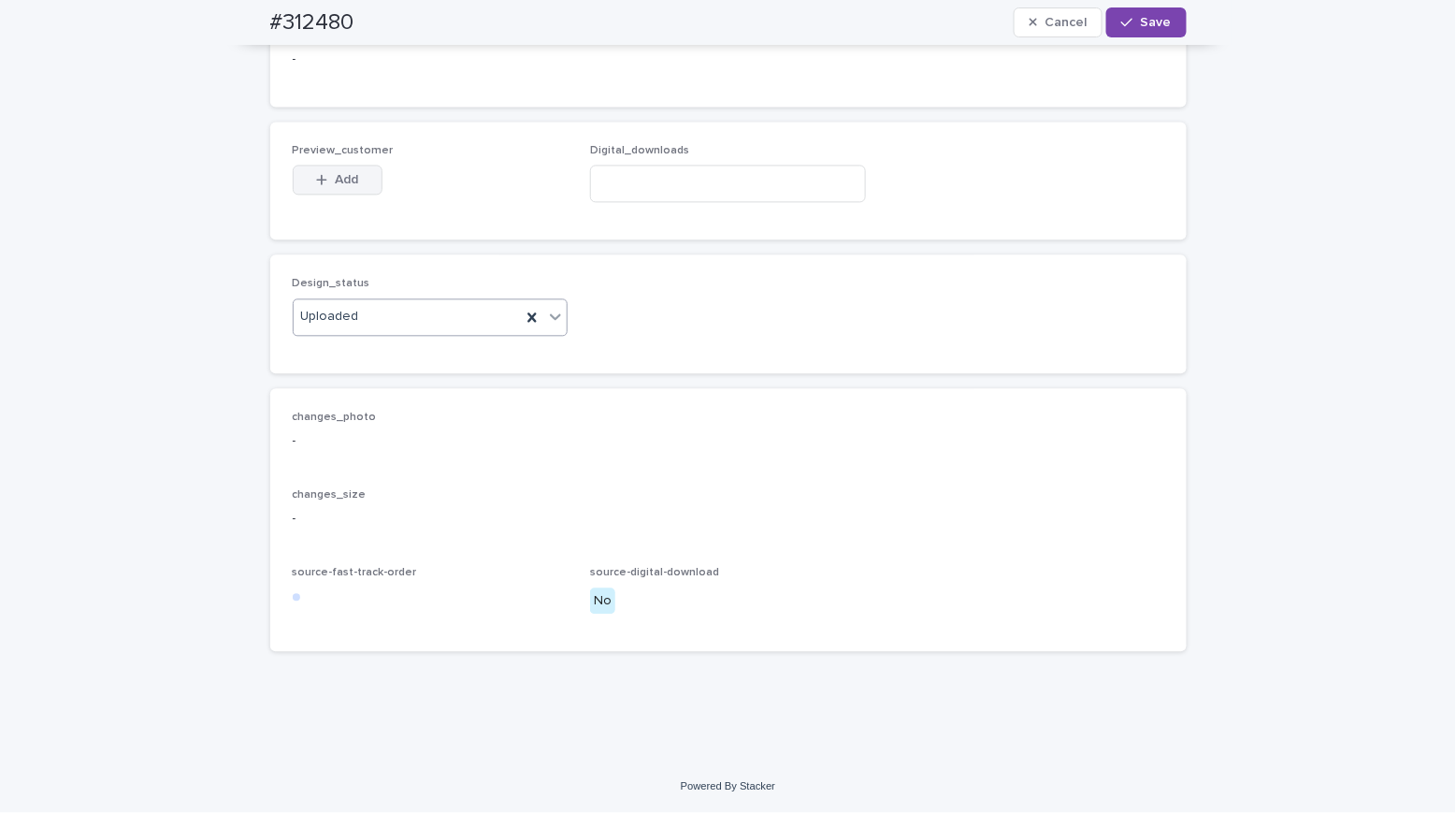
click at [345, 186] on span "Add" at bounding box center [346, 180] width 23 height 13
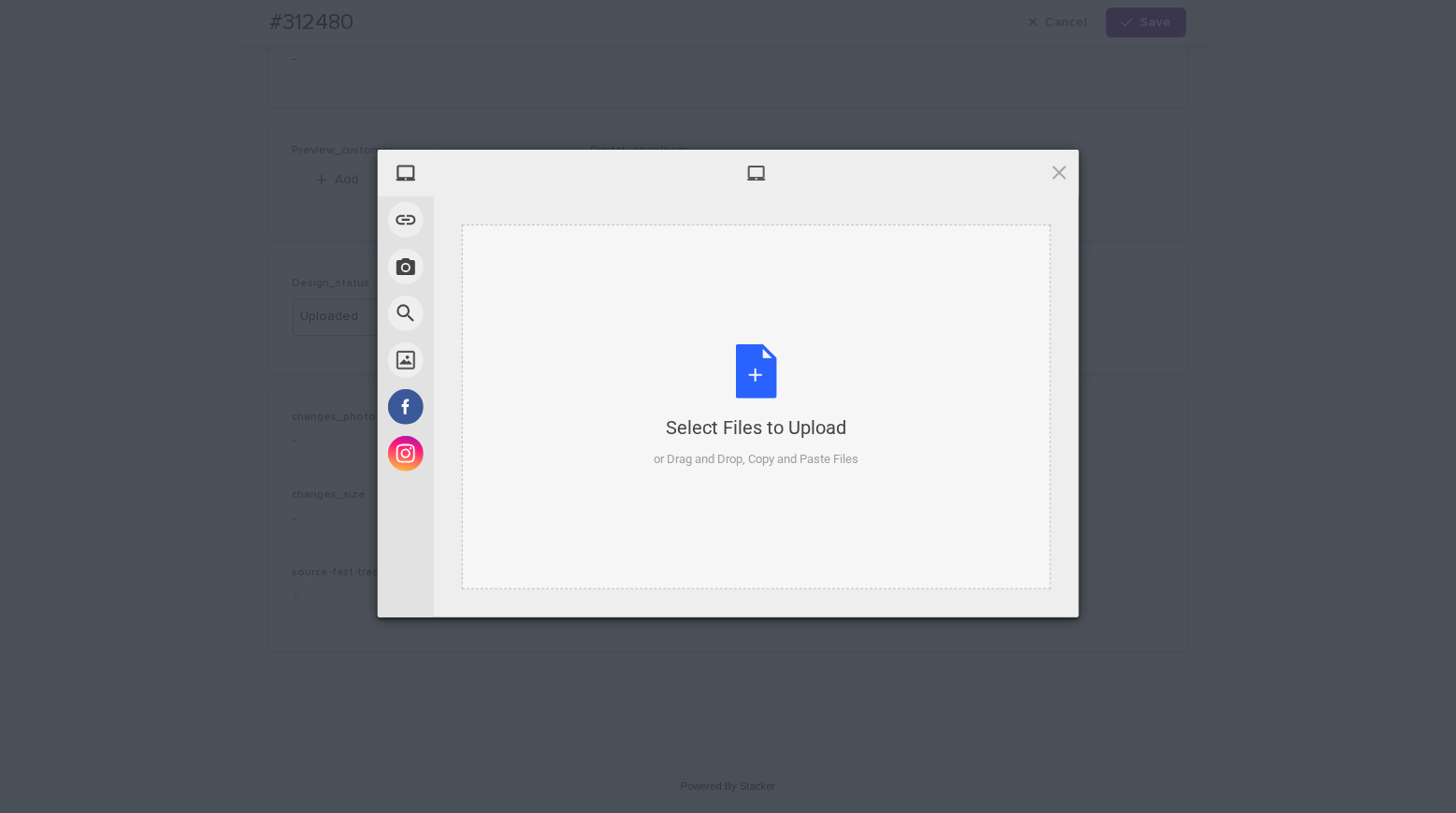
click at [743, 365] on div "Select Files to Upload or Drag and Drop, Copy and Paste Files" at bounding box center [756, 406] width 205 height 124
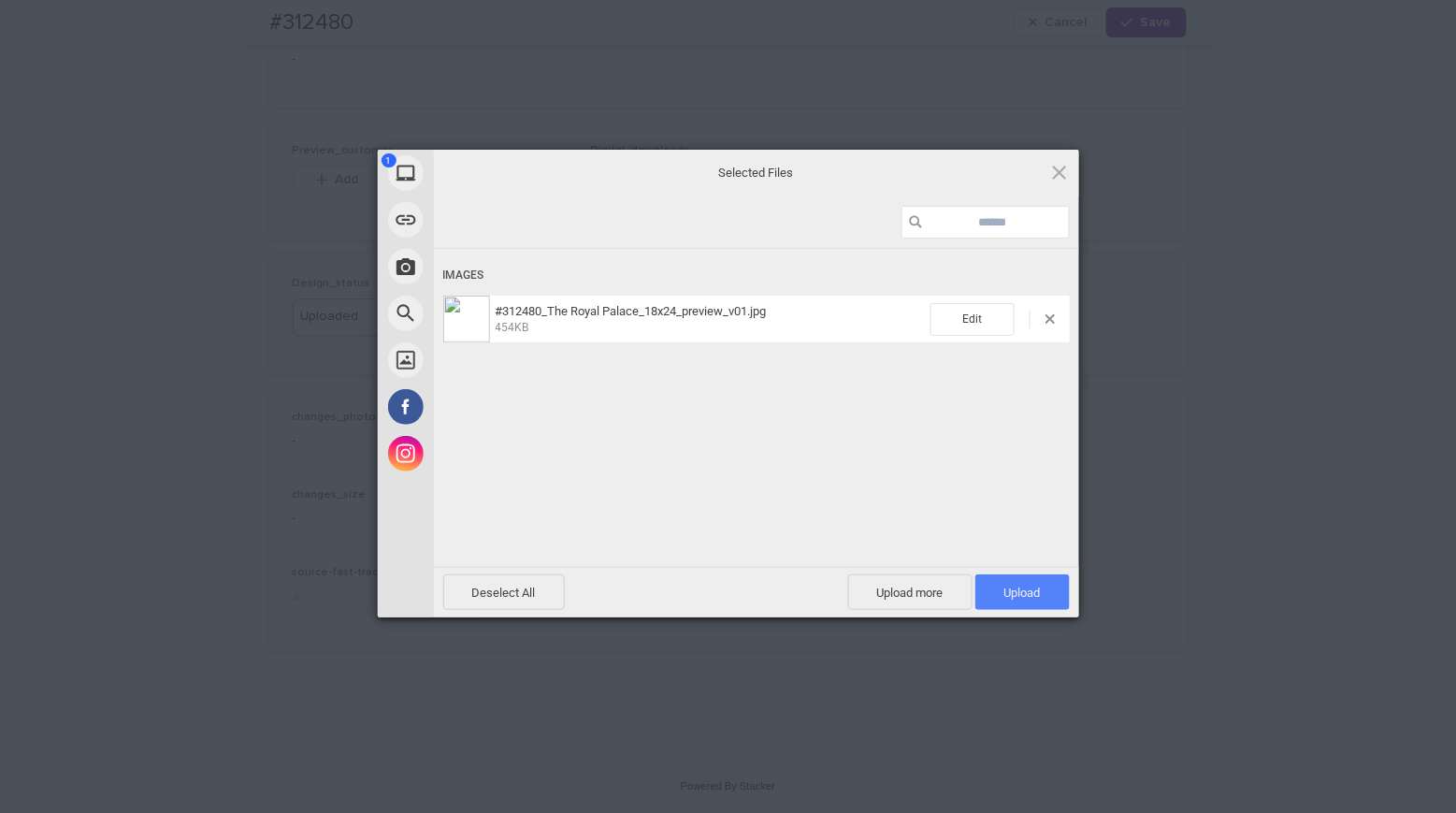
click at [1013, 581] on span "Upload 1" at bounding box center [1022, 592] width 94 height 36
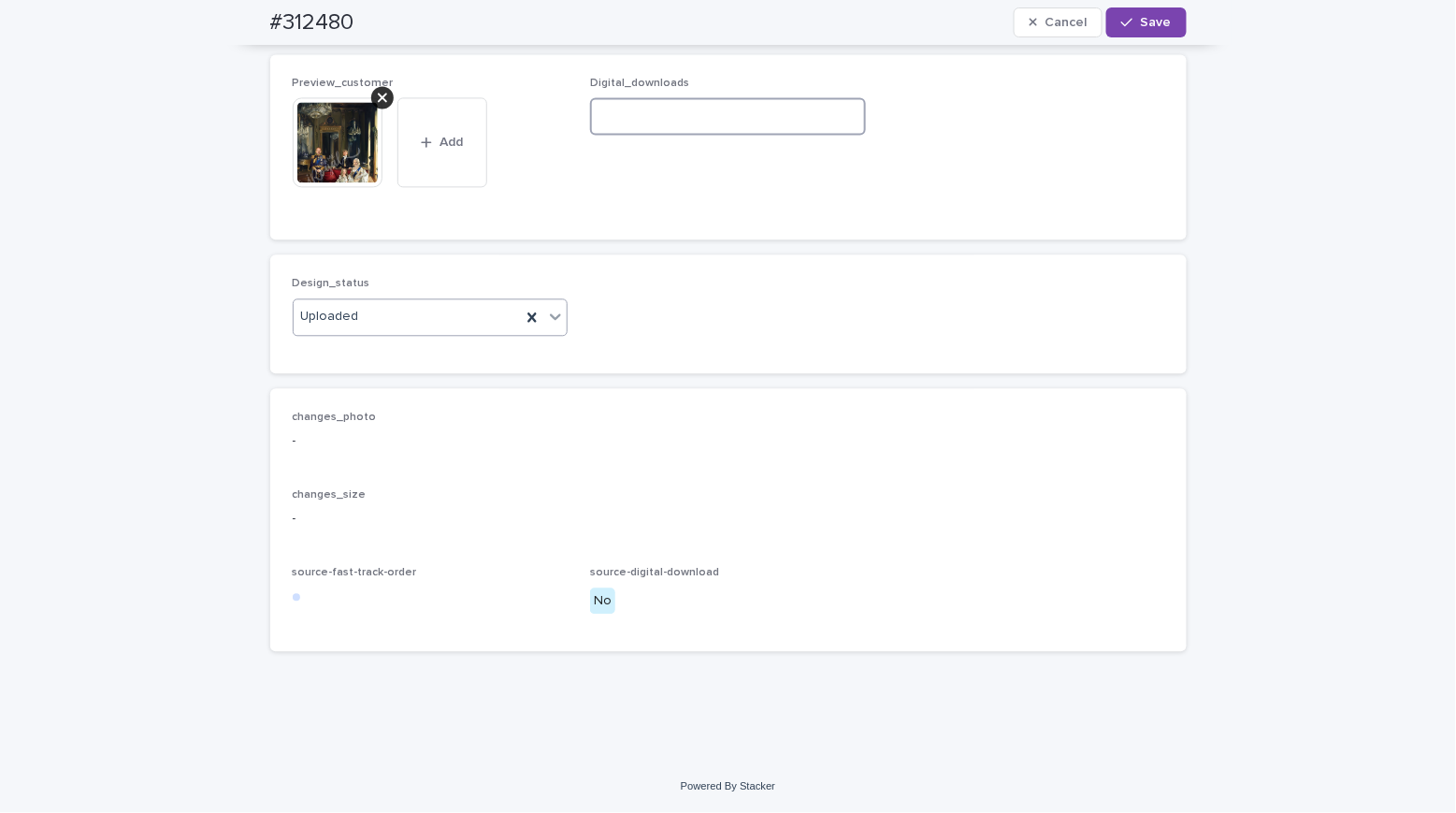
click at [639, 135] on input at bounding box center [728, 116] width 276 height 37
paste input "**********"
type input "**********"
click at [1147, 28] on span "Save" at bounding box center [1156, 22] width 31 height 13
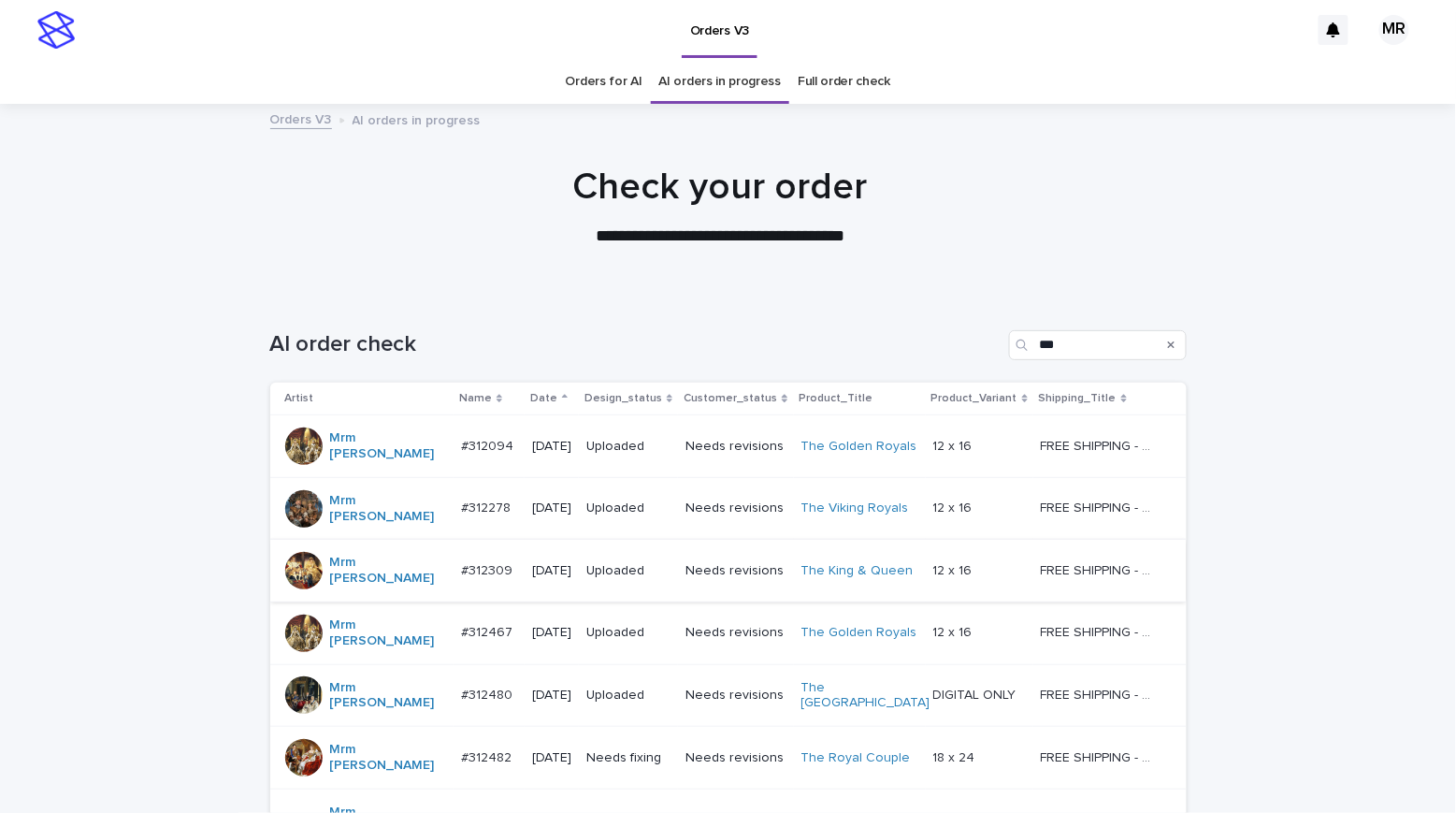
scroll to position [241, 0]
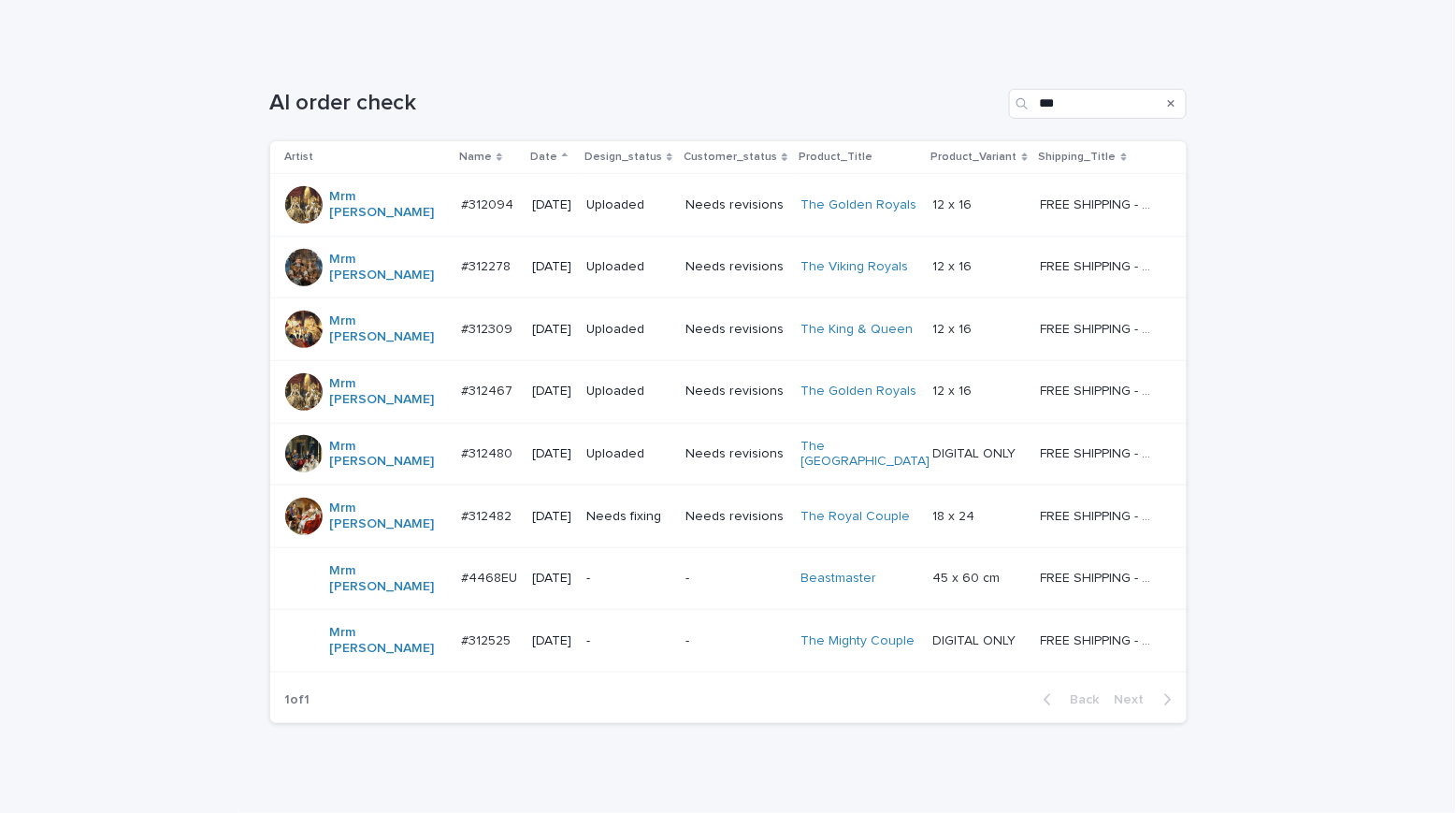
click at [666, 509] on p "Needs fixing" at bounding box center [628, 516] width 84 height 16
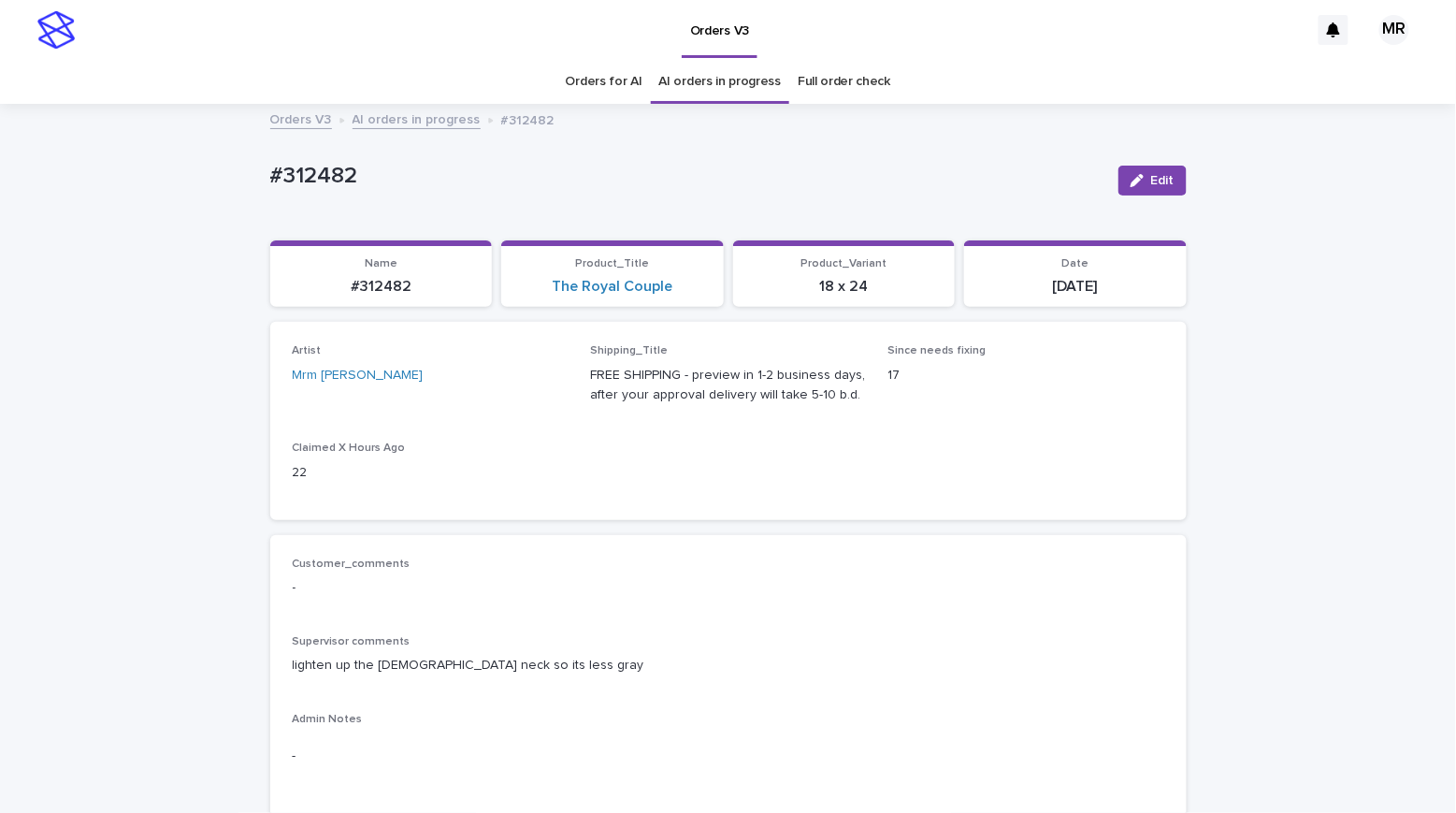
drag, startPoint x: 510, startPoint y: 668, endPoint x: 252, endPoint y: 662, distance: 258.1
drag, startPoint x: 550, startPoint y: 660, endPoint x: 267, endPoint y: 662, distance: 283.0
click at [270, 662] on div "Customer_comments - Supervisor comments lighten up the ladies neck so its less …" at bounding box center [728, 676] width 916 height 283
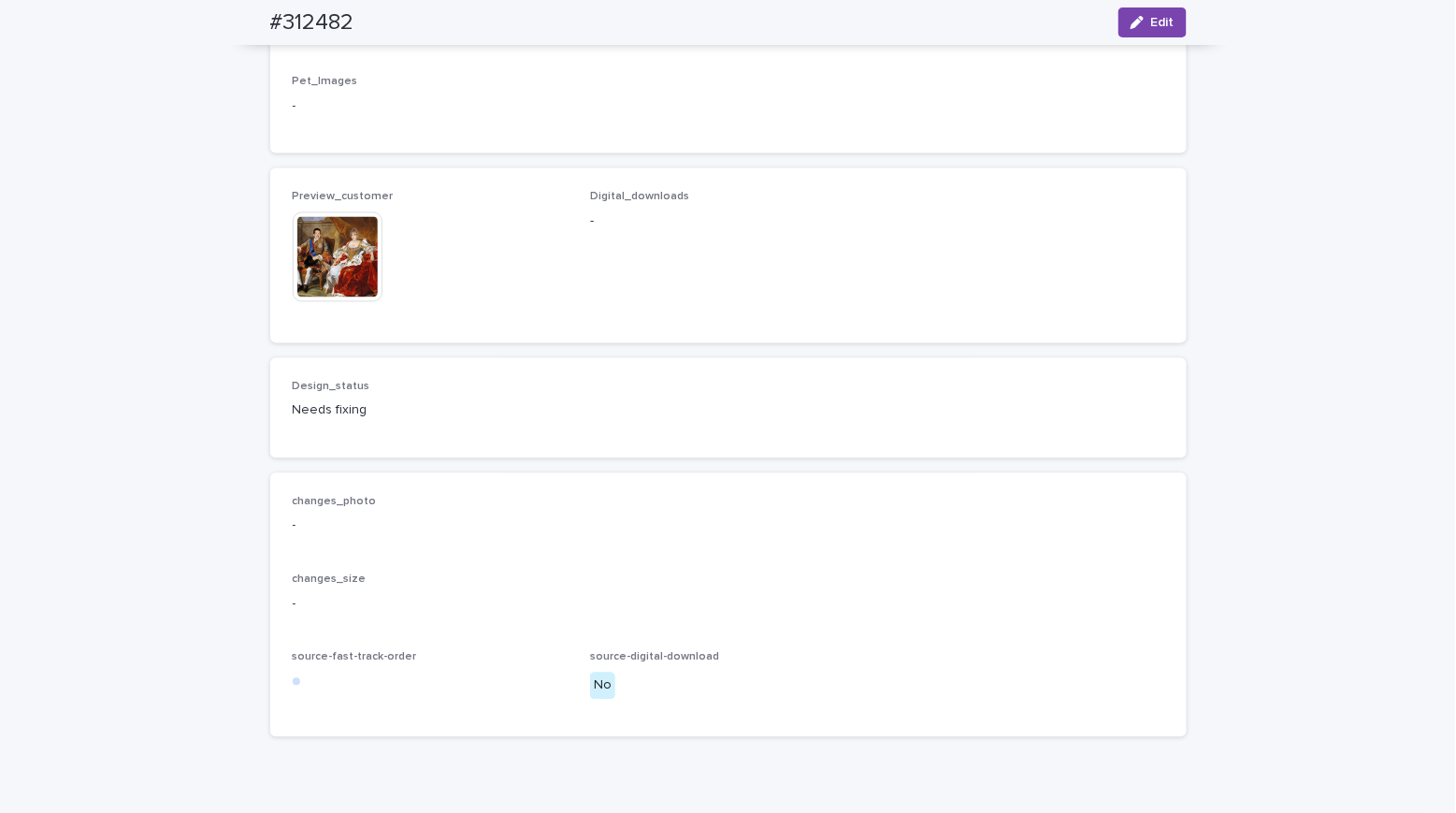
click at [326, 302] on img at bounding box center [338, 257] width 90 height 90
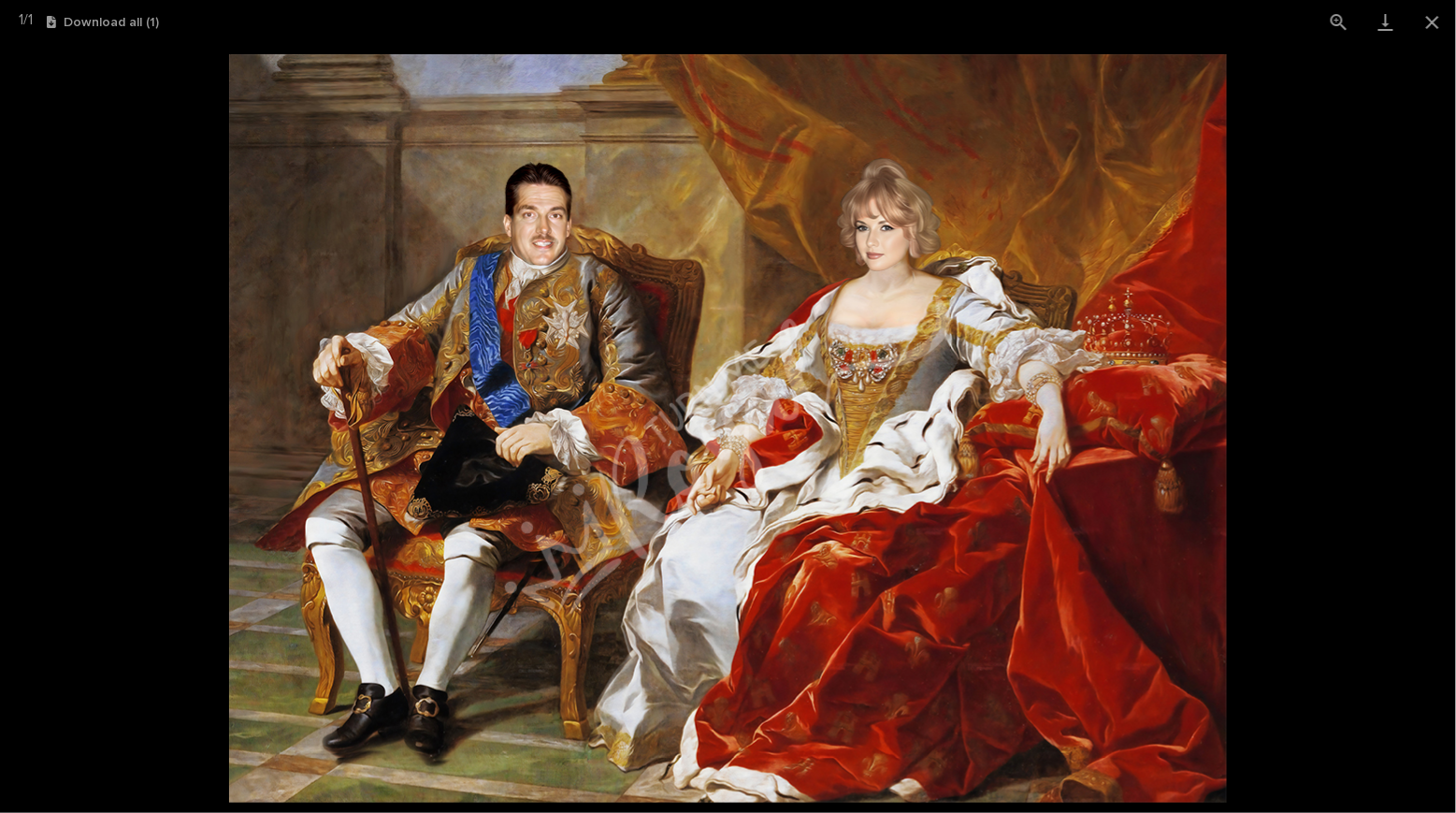
click at [151, 245] on picture at bounding box center [728, 428] width 1456 height 769
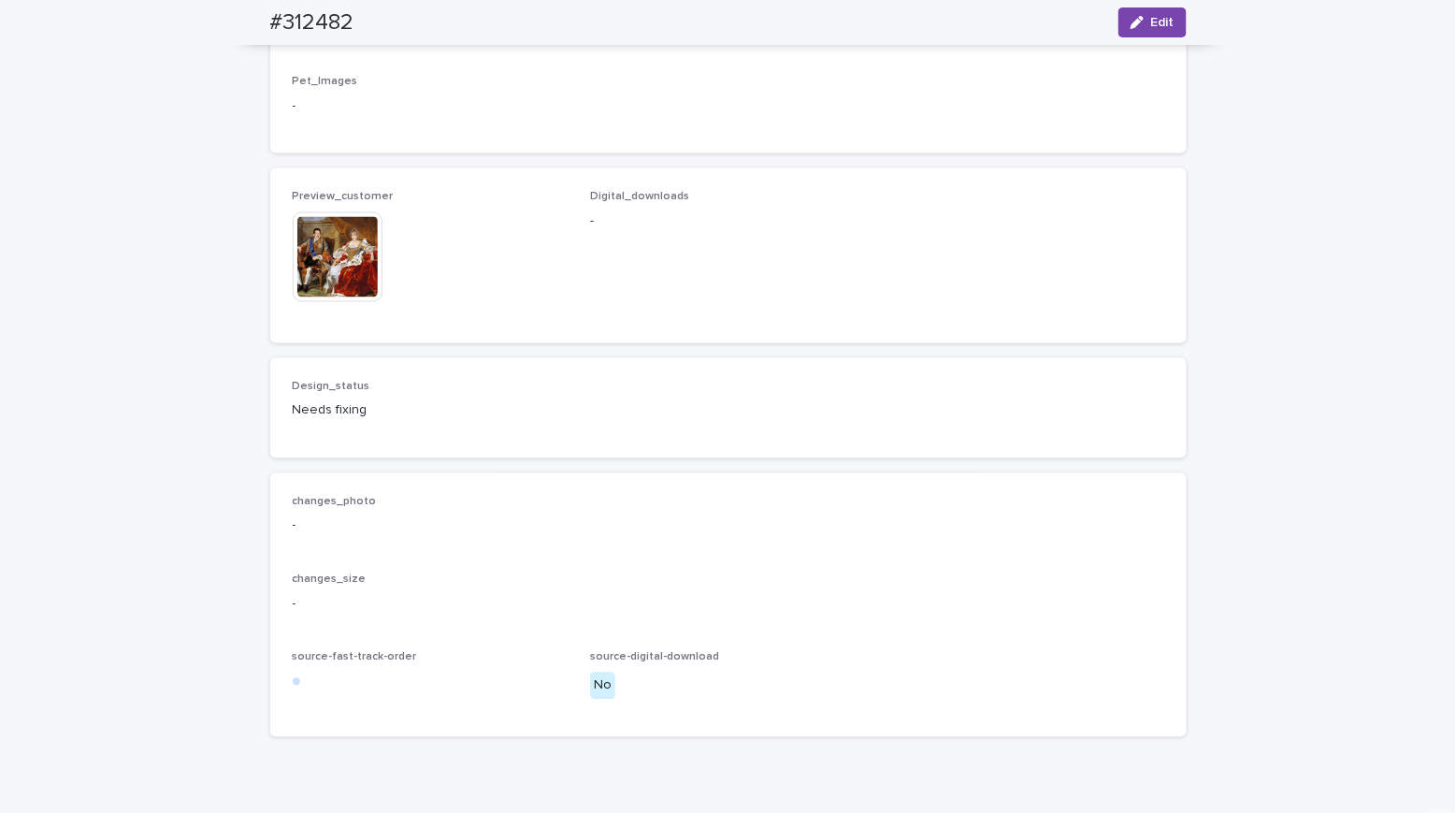
scroll to position [0, 0]
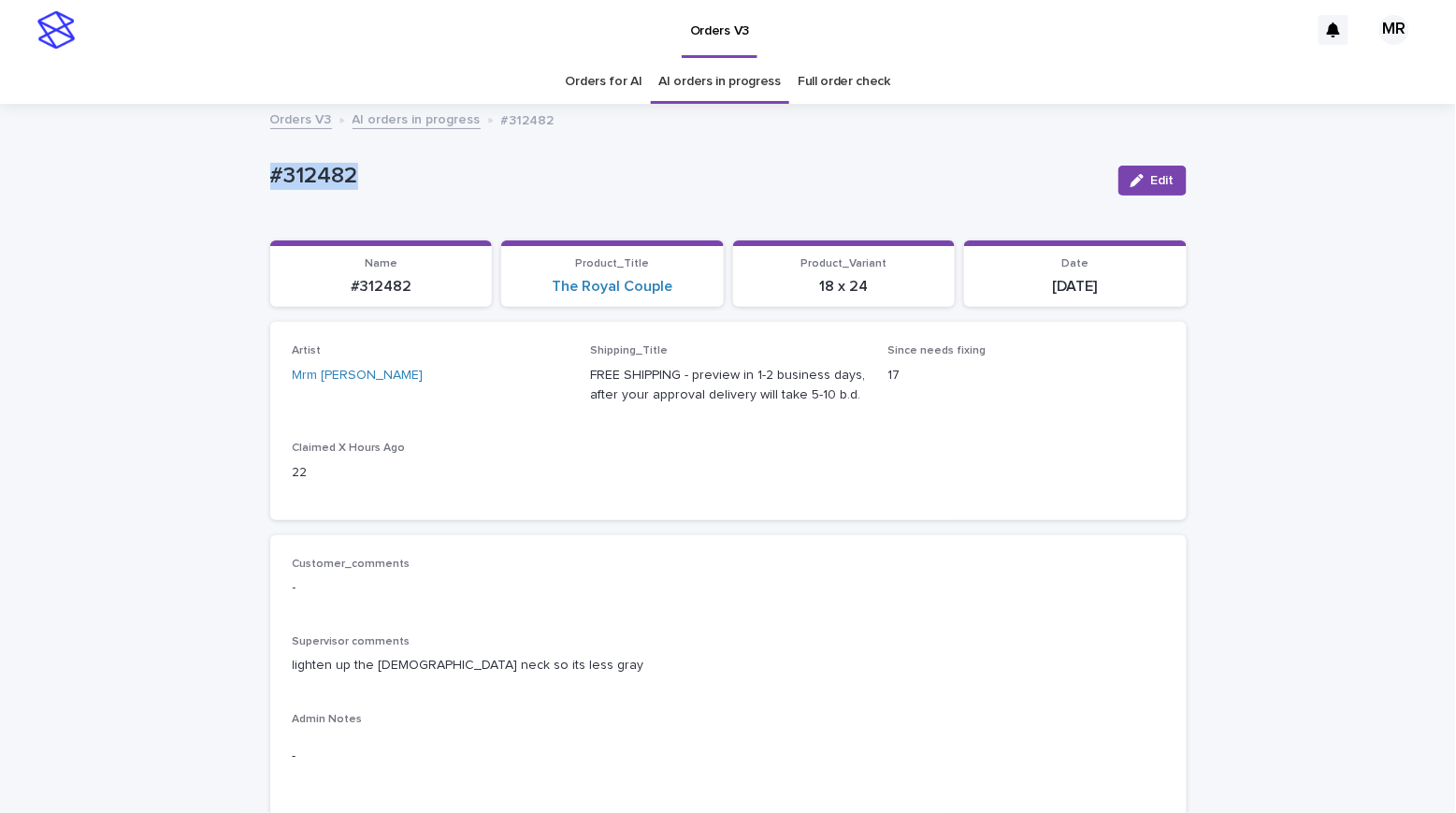
drag, startPoint x: 186, startPoint y: 175, endPoint x: 175, endPoint y: 175, distance: 11.0
click at [1151, 176] on span "Edit" at bounding box center [1162, 181] width 23 height 13
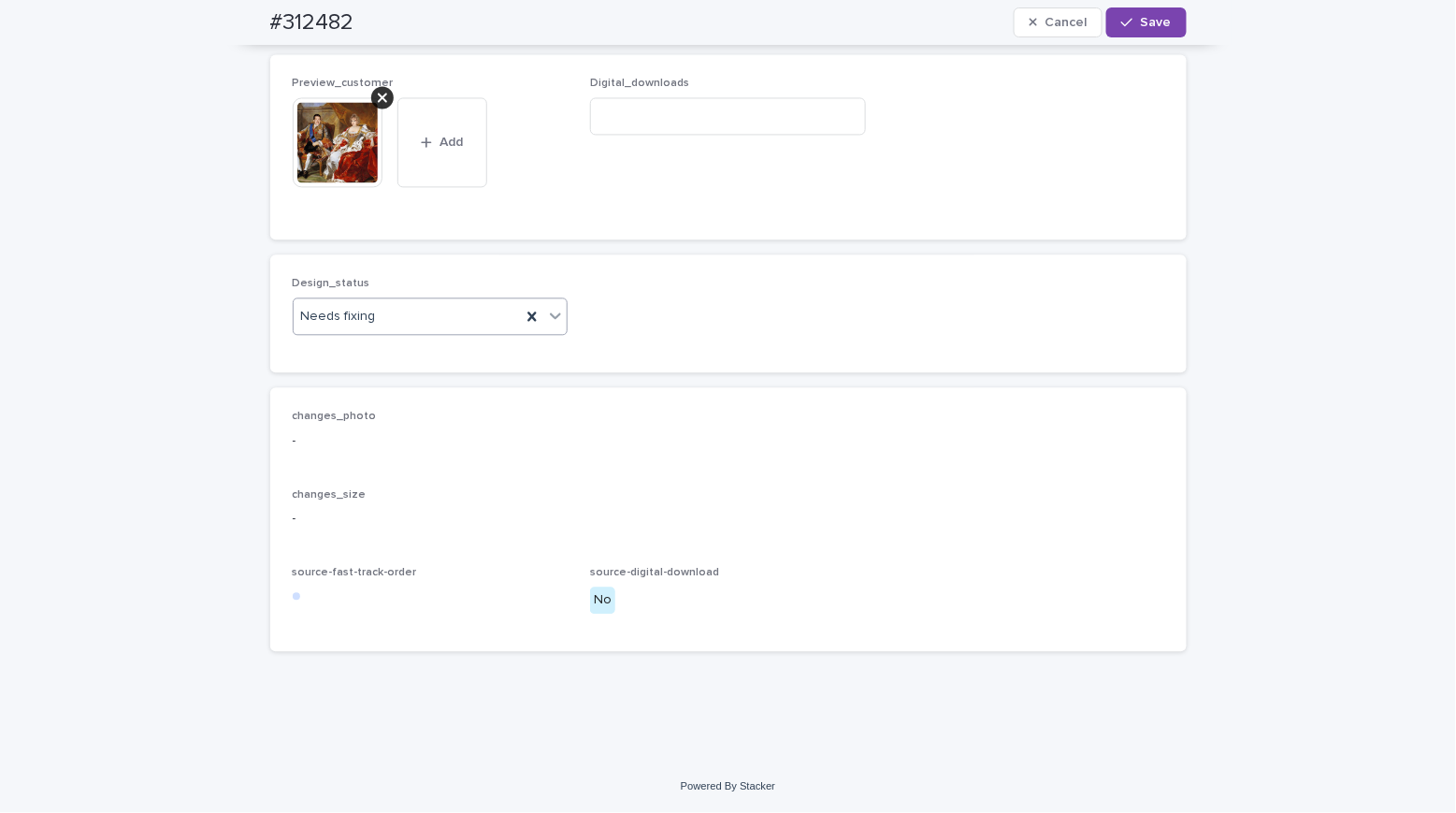
click at [365, 332] on div "Needs fixing" at bounding box center [408, 316] width 228 height 31
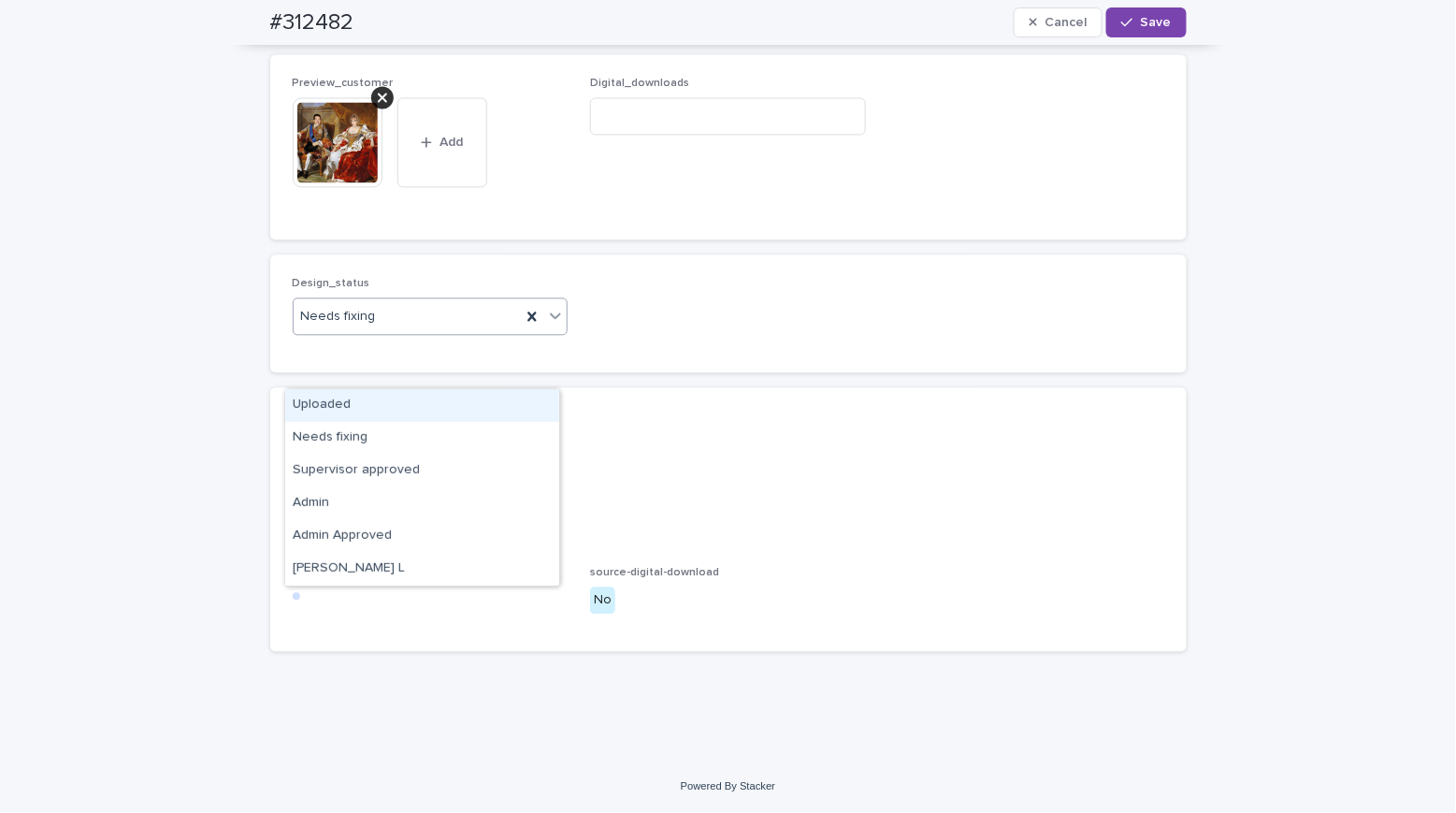
click at [345, 407] on div "Uploaded" at bounding box center [422, 405] width 274 height 33
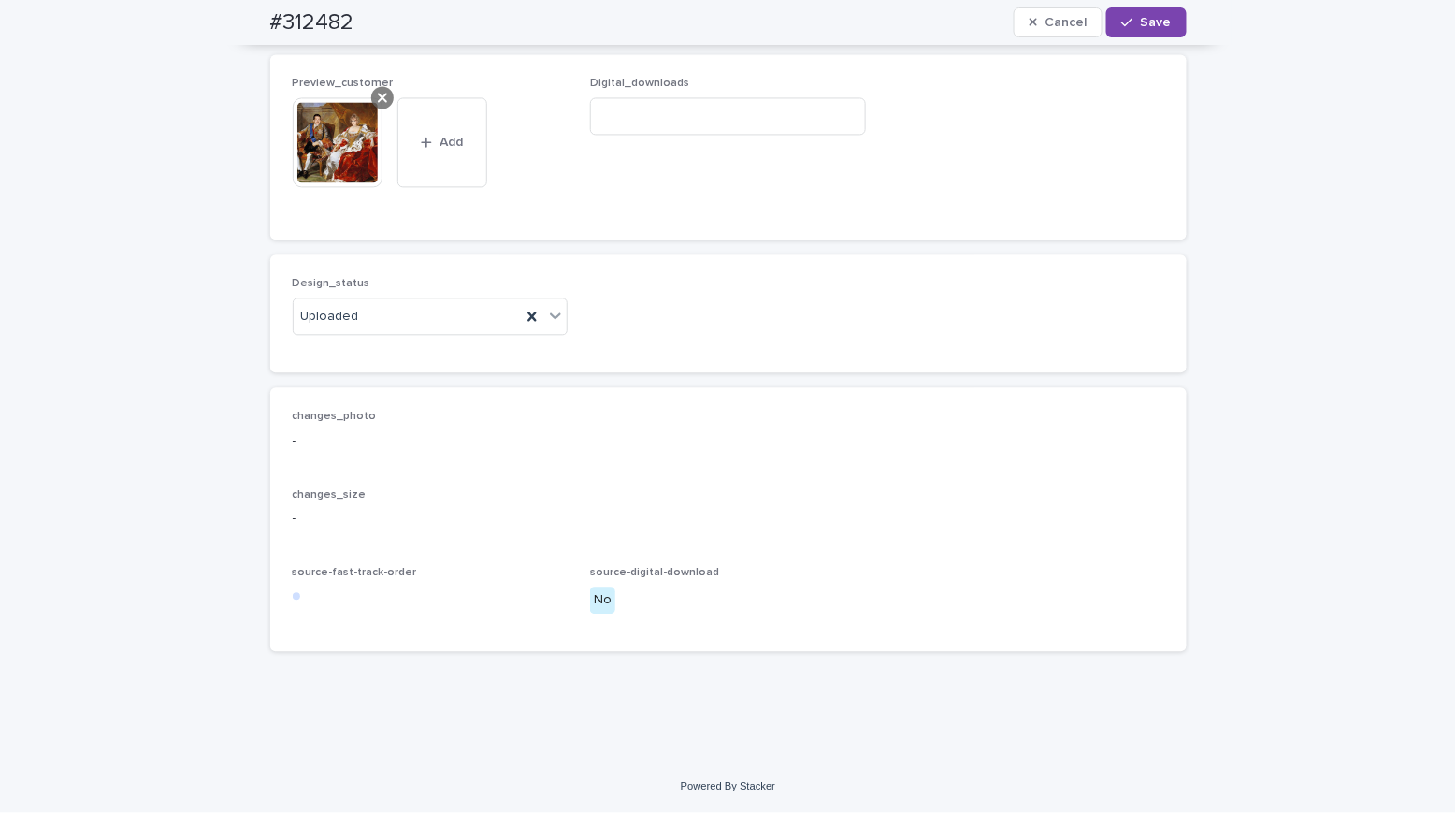
click at [378, 102] on icon at bounding box center [382, 97] width 9 height 9
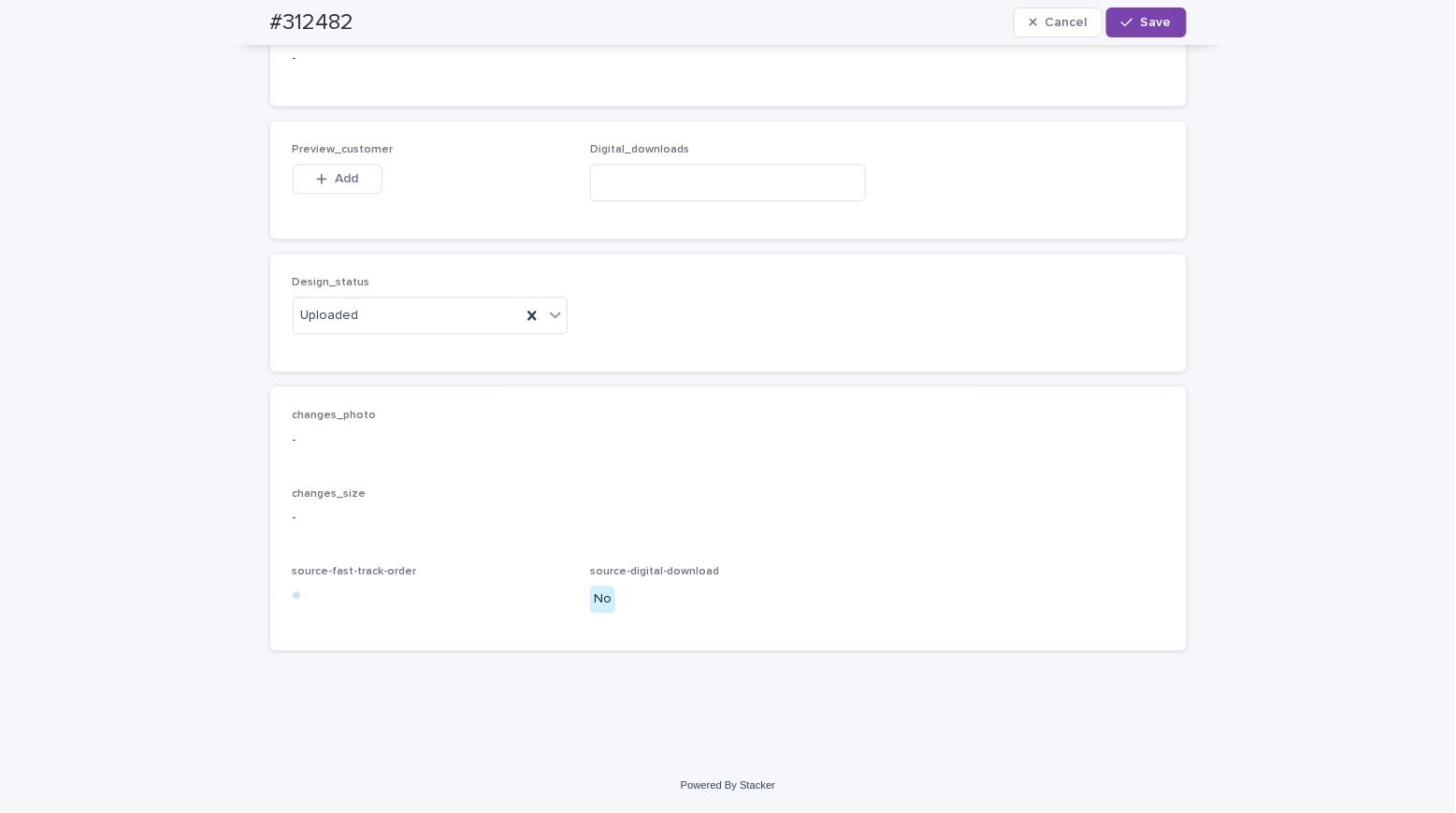
scroll to position [1295, 0]
click at [340, 186] on span "Add" at bounding box center [346, 180] width 23 height 13
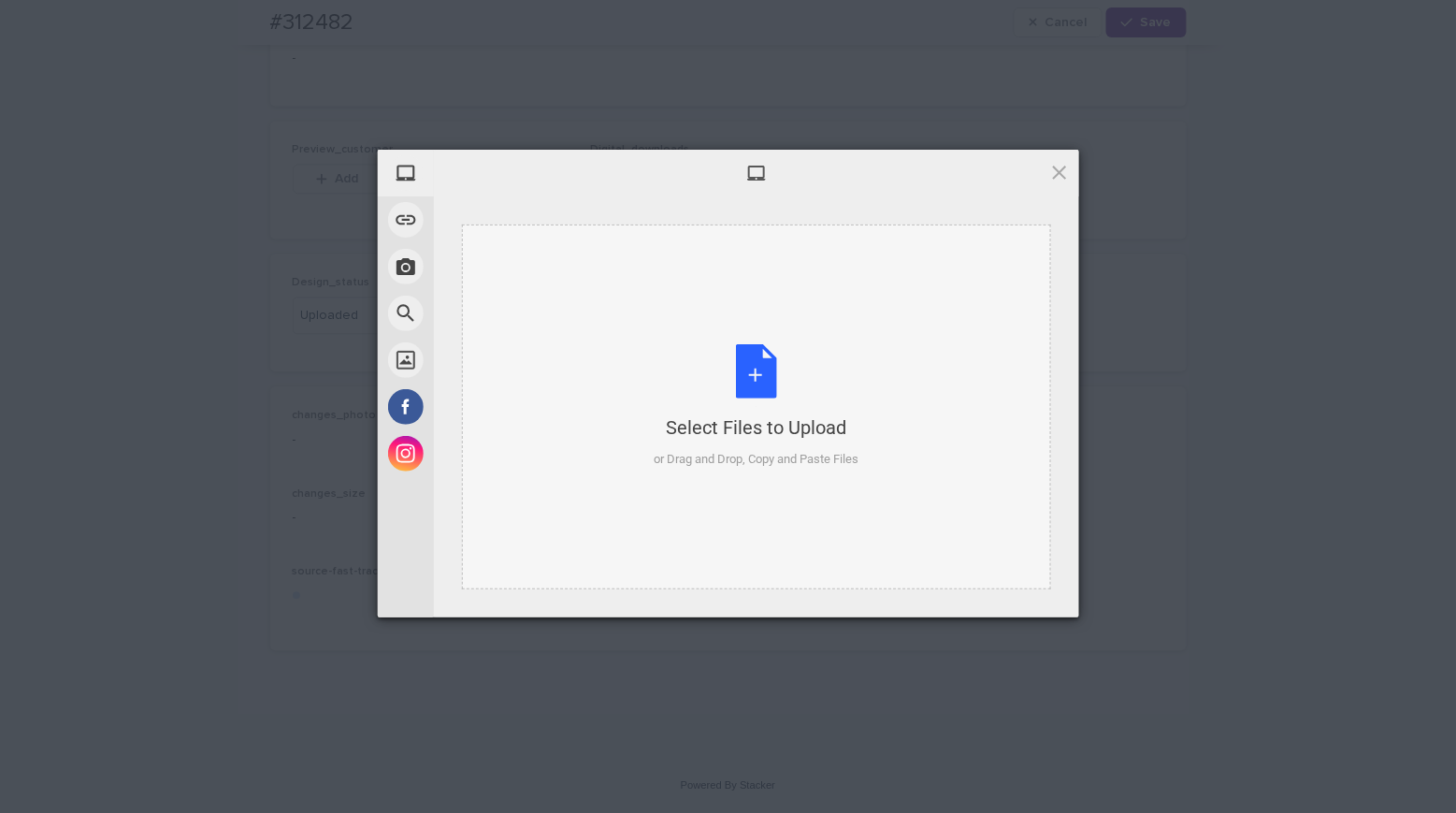
click at [749, 366] on div "Select Files to Upload or Drag and Drop, Copy and Paste Files" at bounding box center [756, 406] width 205 height 124
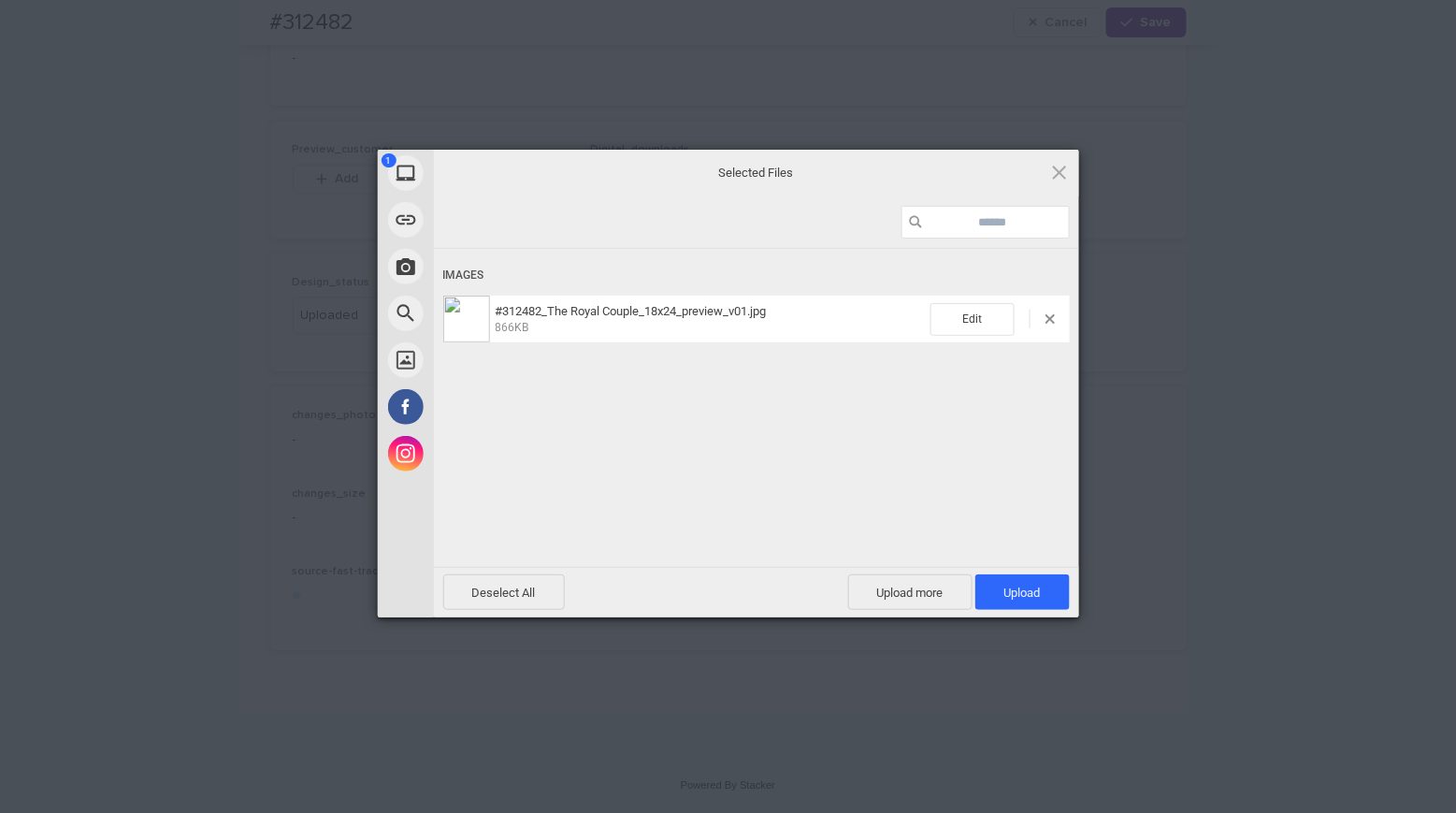
drag, startPoint x: 1056, startPoint y: 582, endPoint x: 1048, endPoint y: 572, distance: 12.8
click at [1056, 582] on span "Upload 1" at bounding box center [1022, 592] width 94 height 36
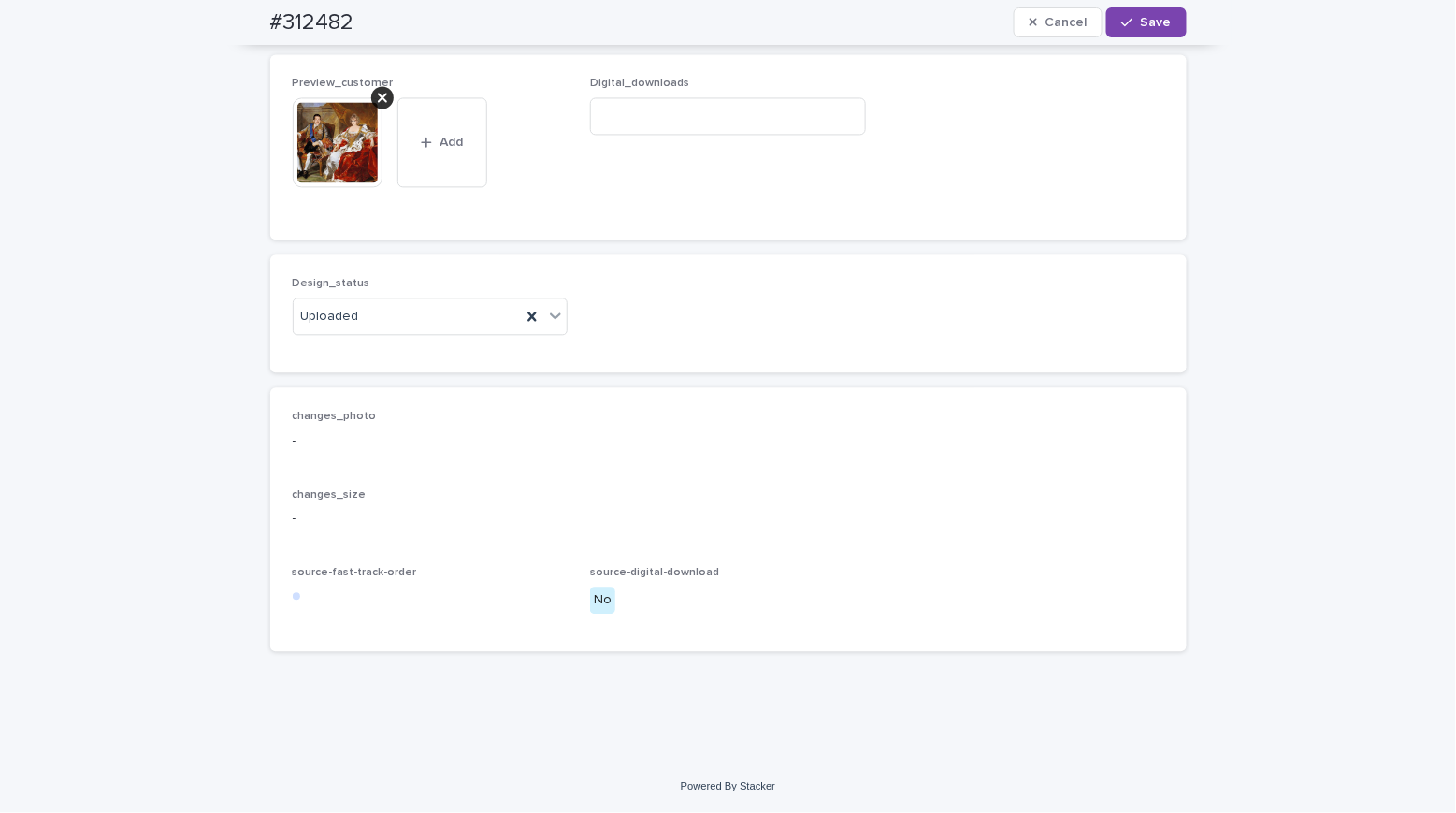
click at [1147, 23] on span "Save" at bounding box center [1156, 22] width 31 height 13
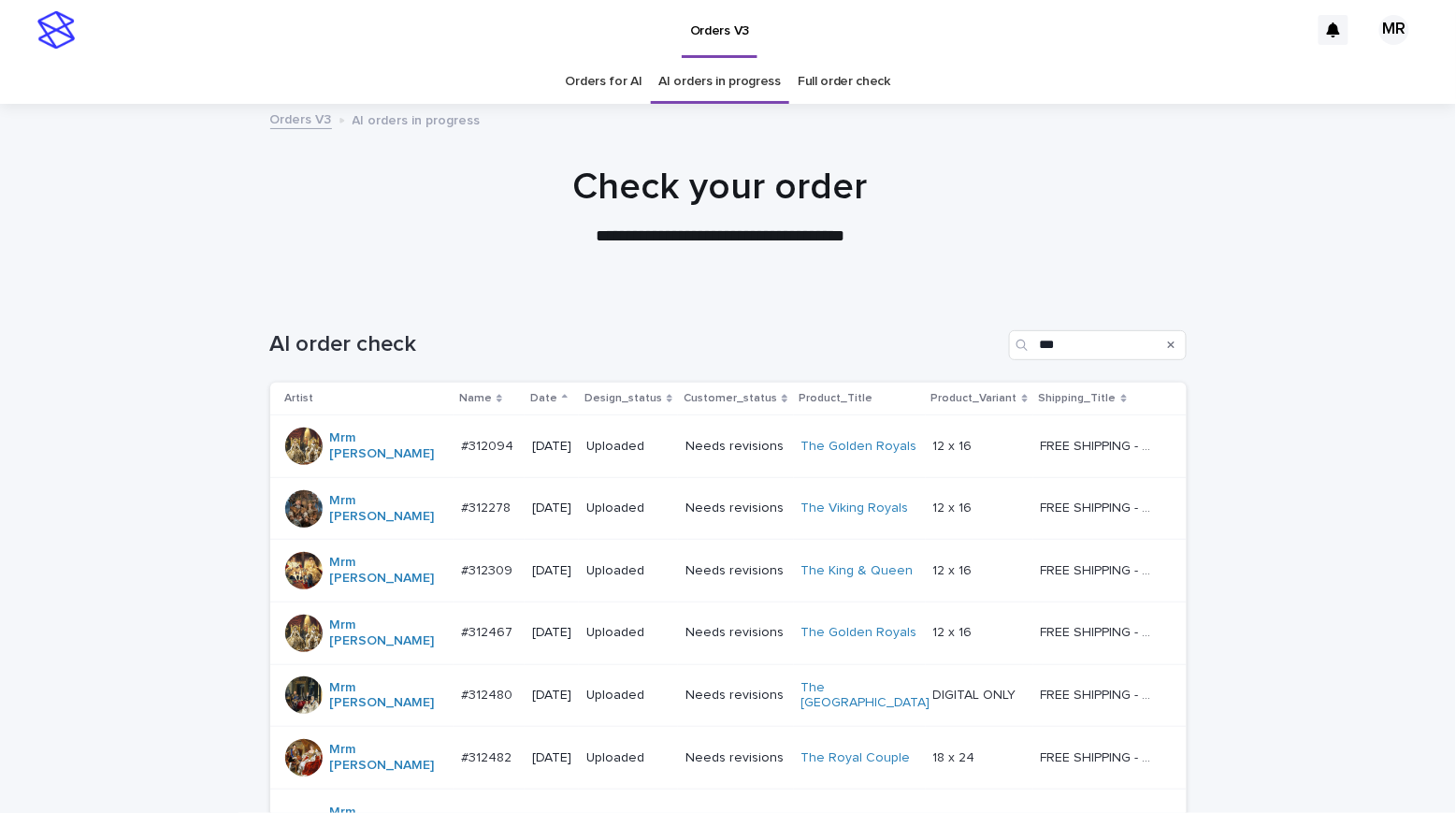
scroll to position [241, 0]
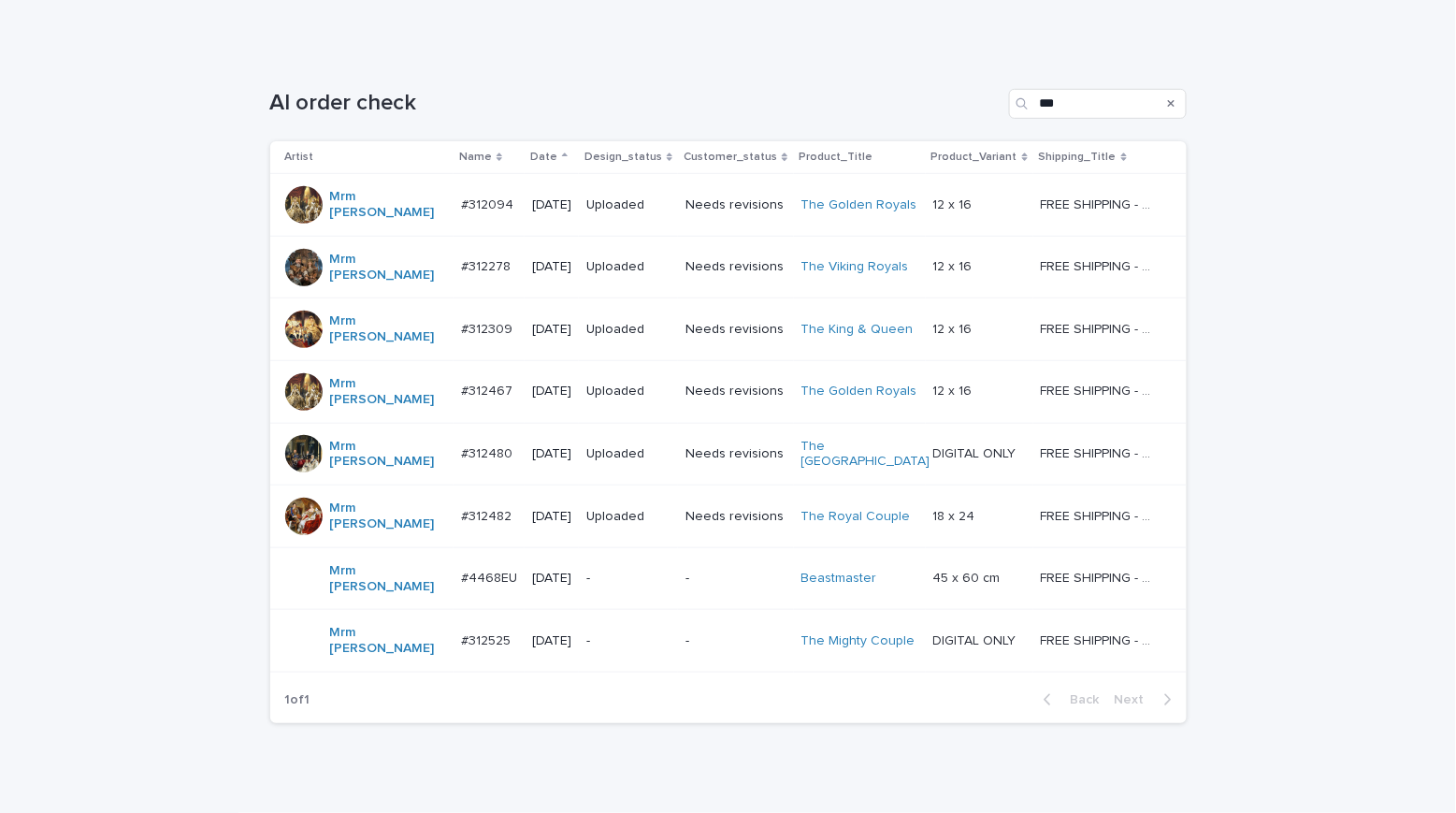
click at [208, 105] on div "Loading... Saving… Loading... Saving… AI order check *** Artist Name Date Desig…" at bounding box center [728, 442] width 1456 height 780
click at [125, 190] on div "Loading... Saving… Loading... Saving… AI order check *** Artist Name Date Desig…" at bounding box center [728, 442] width 1456 height 780
click at [164, 113] on div "Loading... Saving… Loading... Saving… AI order check *** Artist Name Date Desig…" at bounding box center [728, 442] width 1456 height 780
click at [1241, 320] on div "Loading... Saving… Loading... Saving… AI order check *** Artist Name Date Desig…" at bounding box center [728, 442] width 1456 height 780
click at [657, 563] on div "-" at bounding box center [628, 578] width 84 height 31
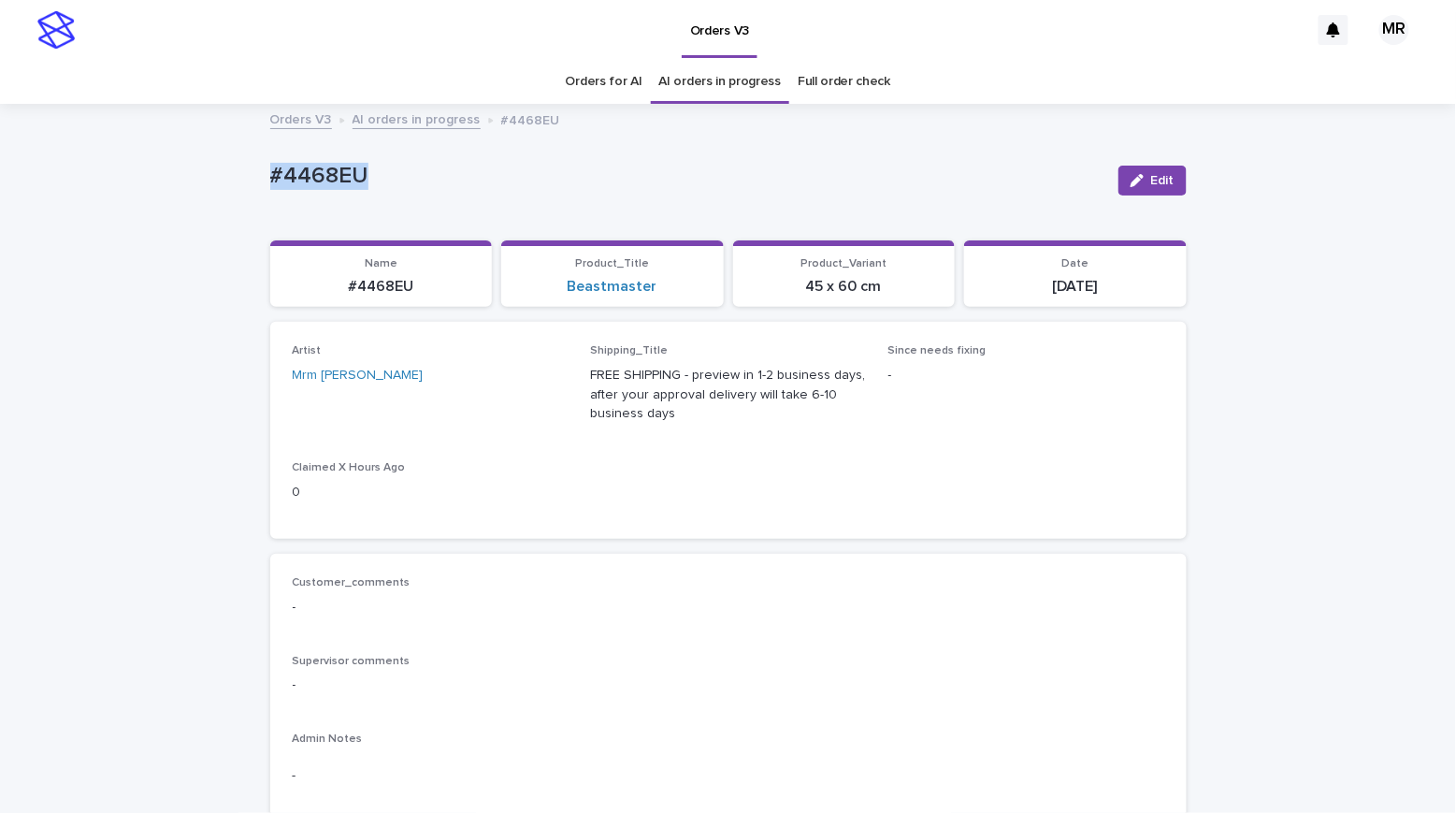
drag, startPoint x: 379, startPoint y: 177, endPoint x: 167, endPoint y: 185, distance: 212.2
click at [605, 291] on link "Beastmaster" at bounding box center [613, 286] width 90 height 18
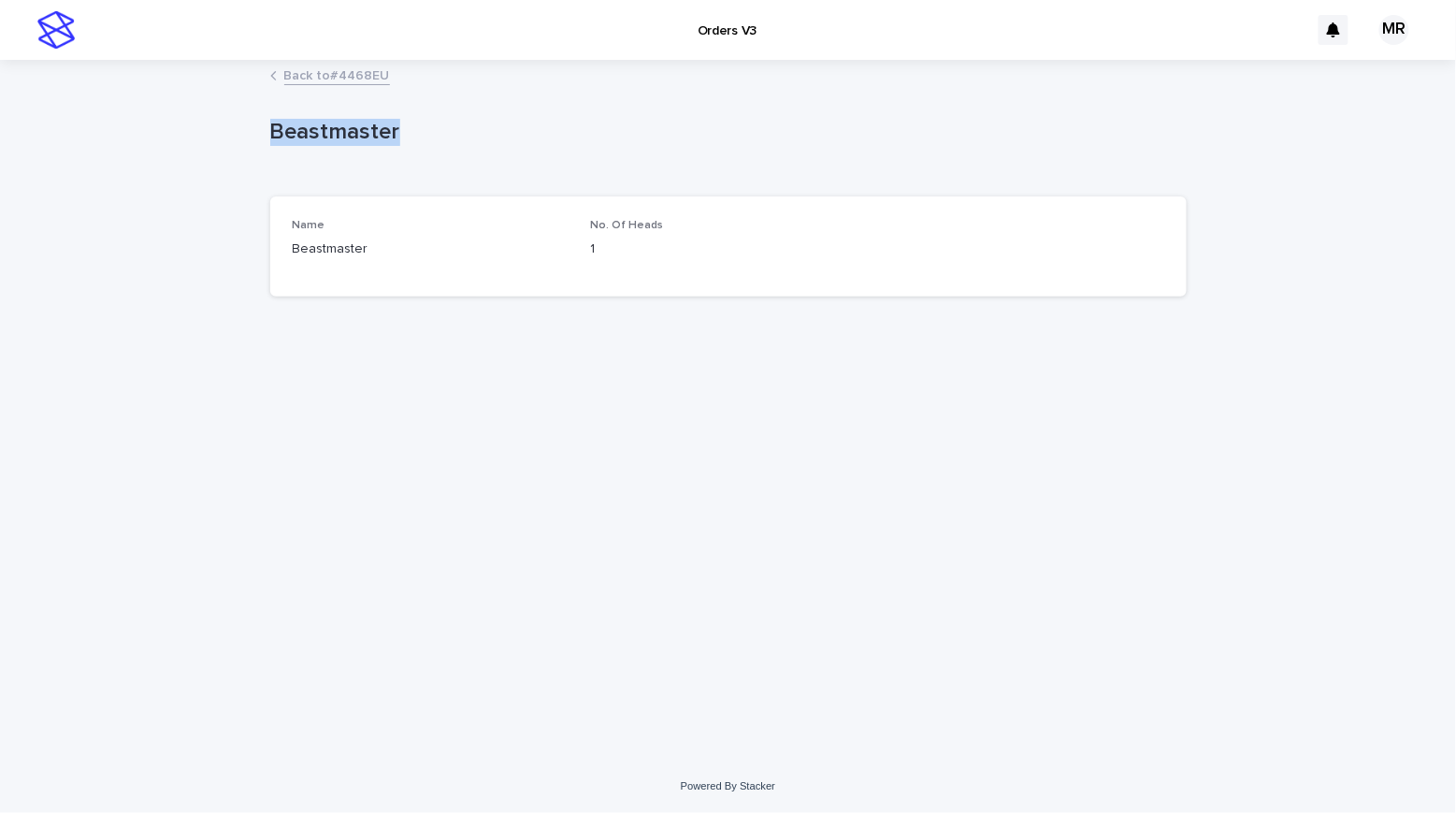
drag, startPoint x: 326, startPoint y: 141, endPoint x: 175, endPoint y: 141, distance: 151.0
click at [175, 141] on div "Loading... Saving… Loading... Saving… Beastmaster Beastmaster Sorry, there was …" at bounding box center [728, 411] width 1456 height 698
drag, startPoint x: 165, startPoint y: 73, endPoint x: 175, endPoint y: 2, distance: 71.7
click at [165, 69] on div "Back to #4468EU" at bounding box center [728, 77] width 1456 height 26
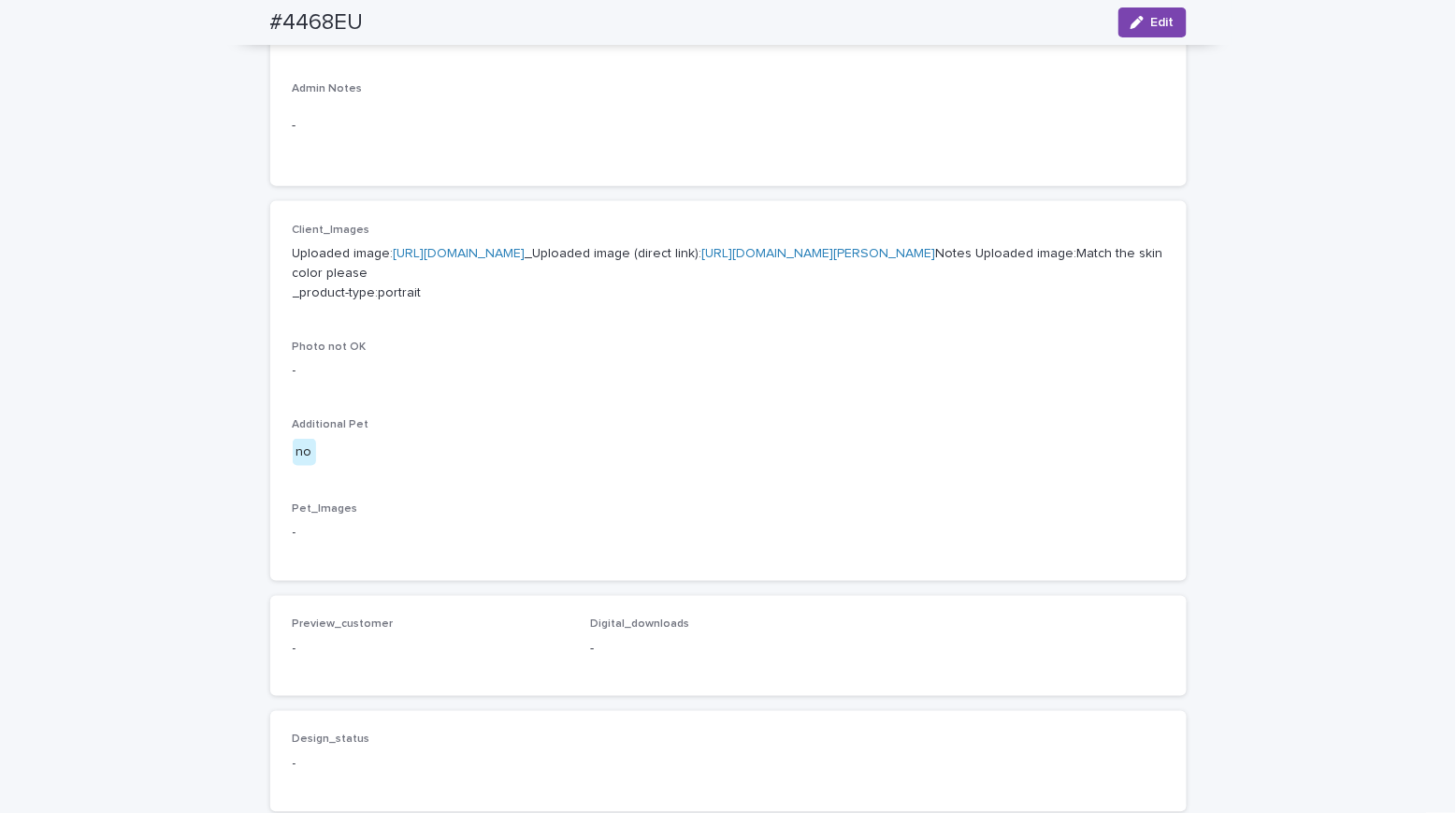
scroll to position [433, 0]
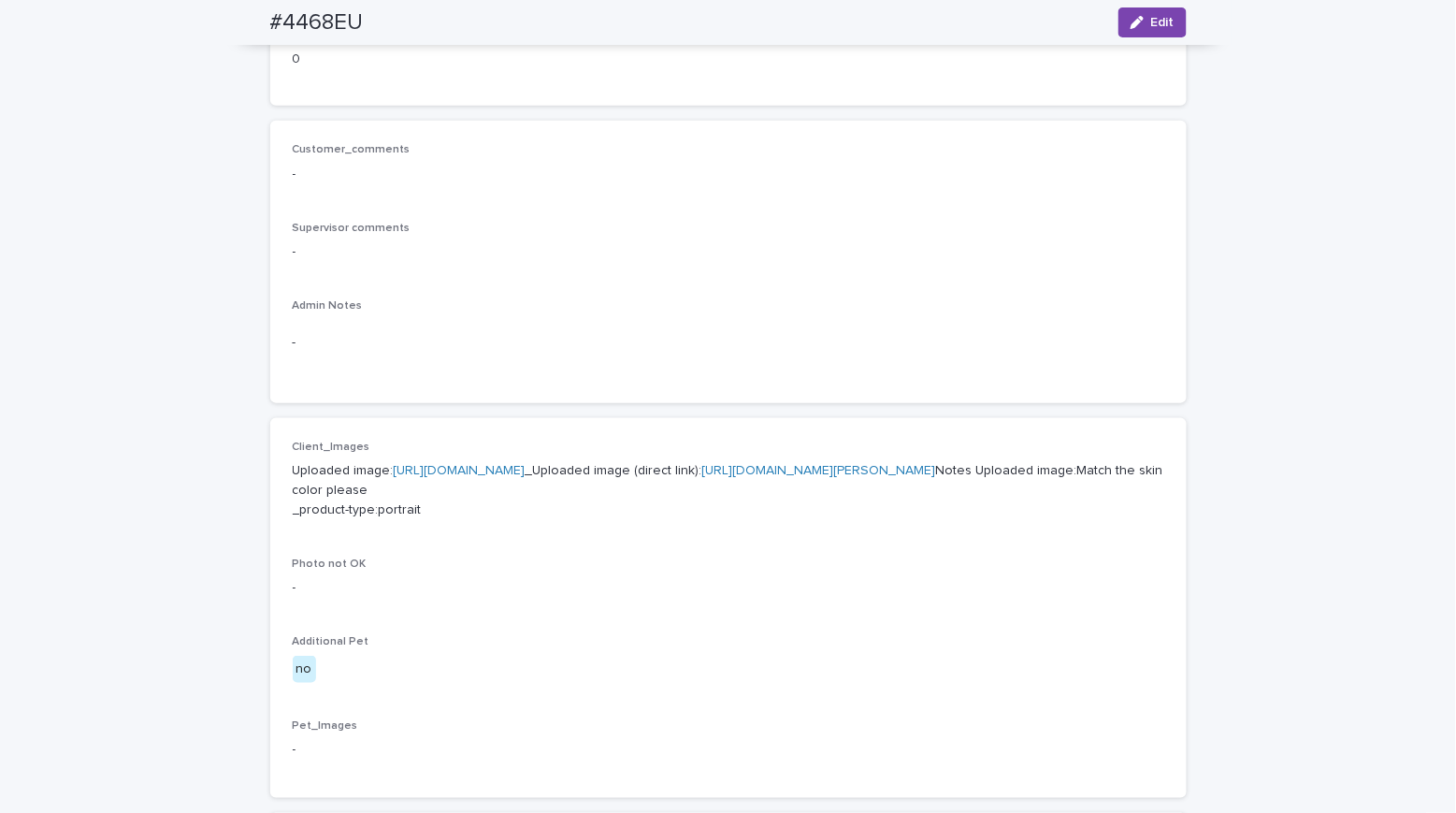
click at [526, 477] on link "[URL][DOMAIN_NAME]" at bounding box center [459, 471] width 132 height 13
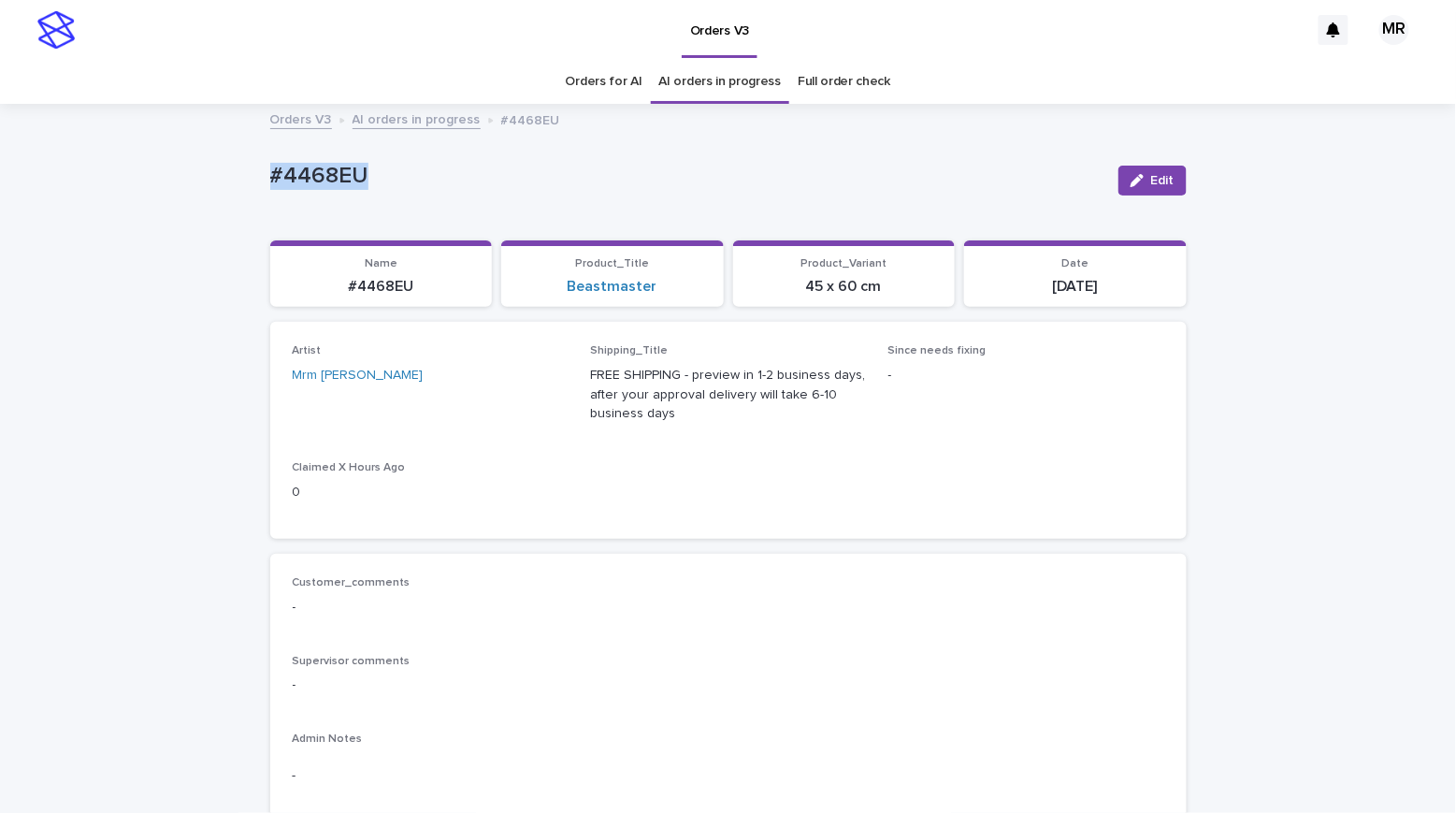
drag, startPoint x: 372, startPoint y: 169, endPoint x: 171, endPoint y: 169, distance: 201.0
drag, startPoint x: 344, startPoint y: 178, endPoint x: 267, endPoint y: 165, distance: 78.1
copy p "#4468EU"
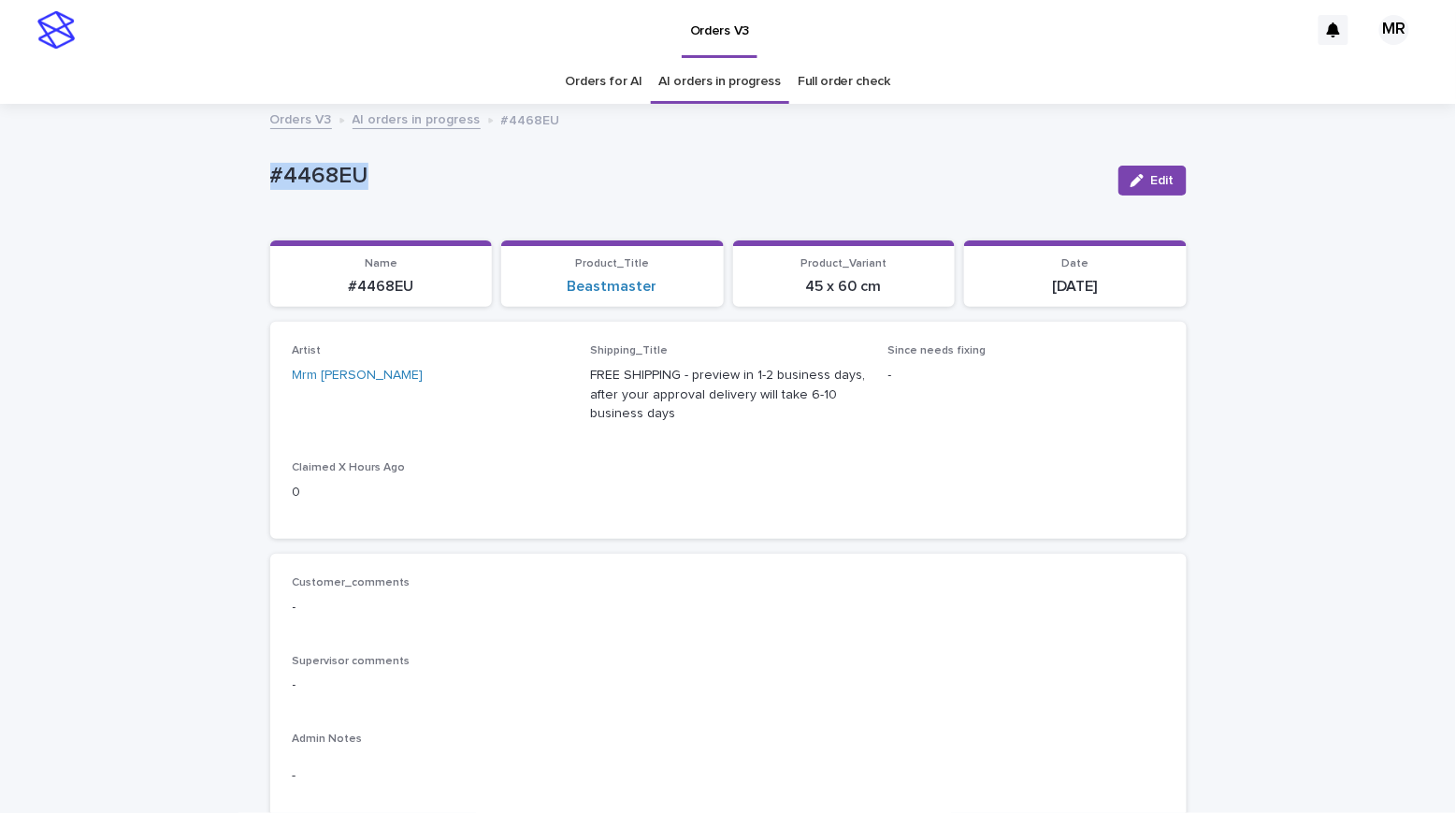
copy p "#4468EU"
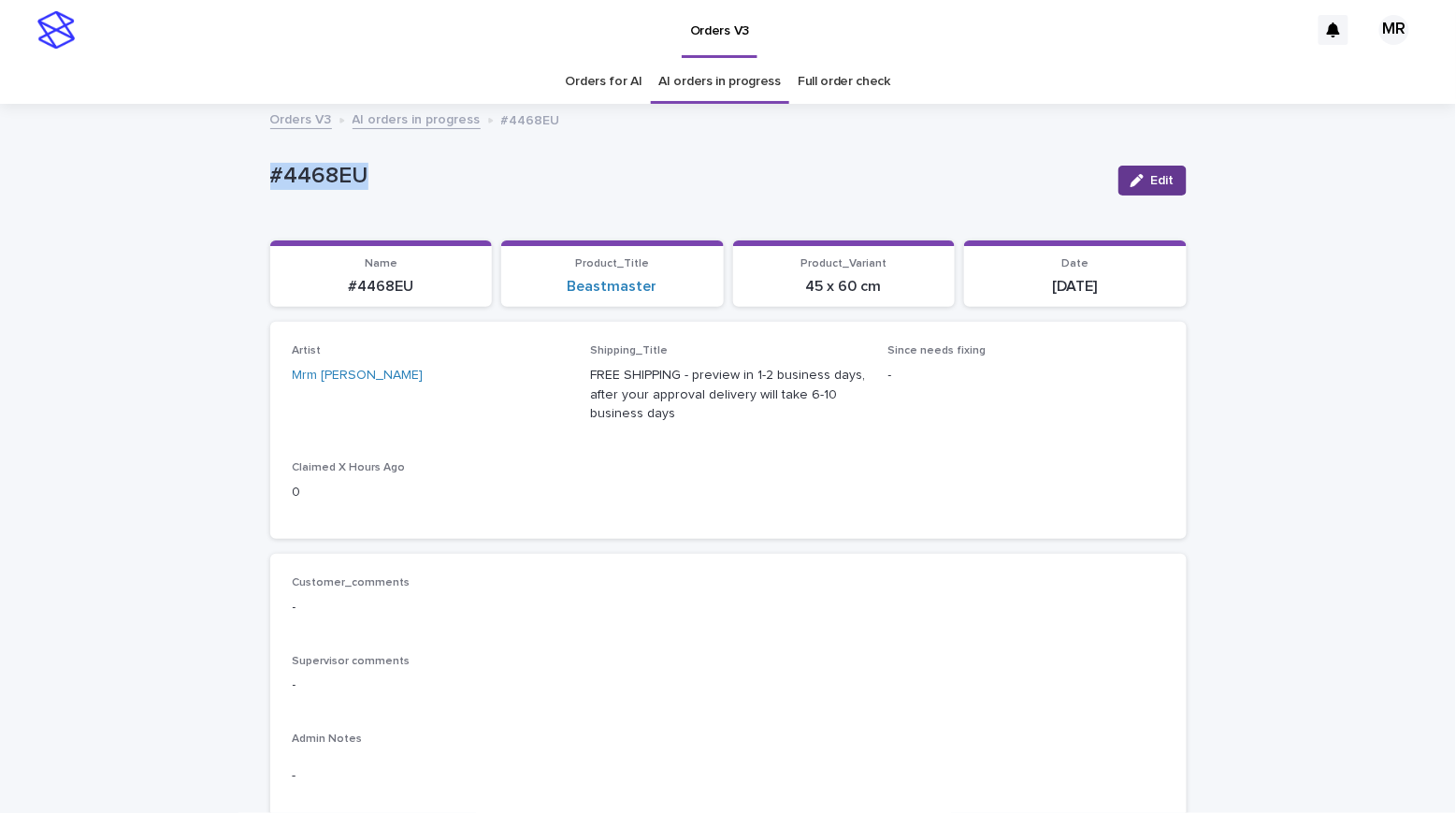
click at [1129, 194] on button "Edit" at bounding box center [1152, 181] width 68 height 30
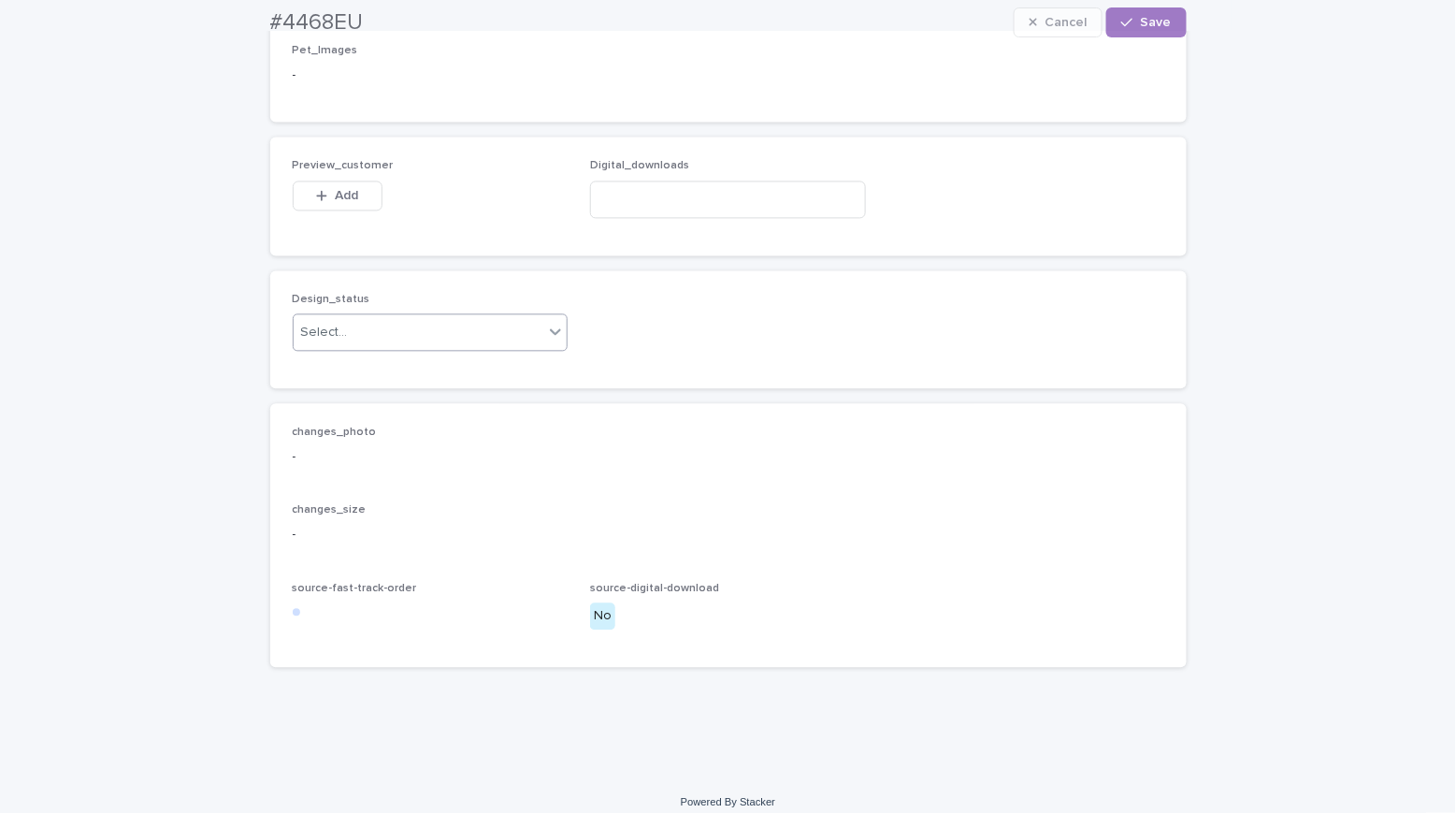
click at [350, 349] on div "Select..." at bounding box center [419, 333] width 251 height 31
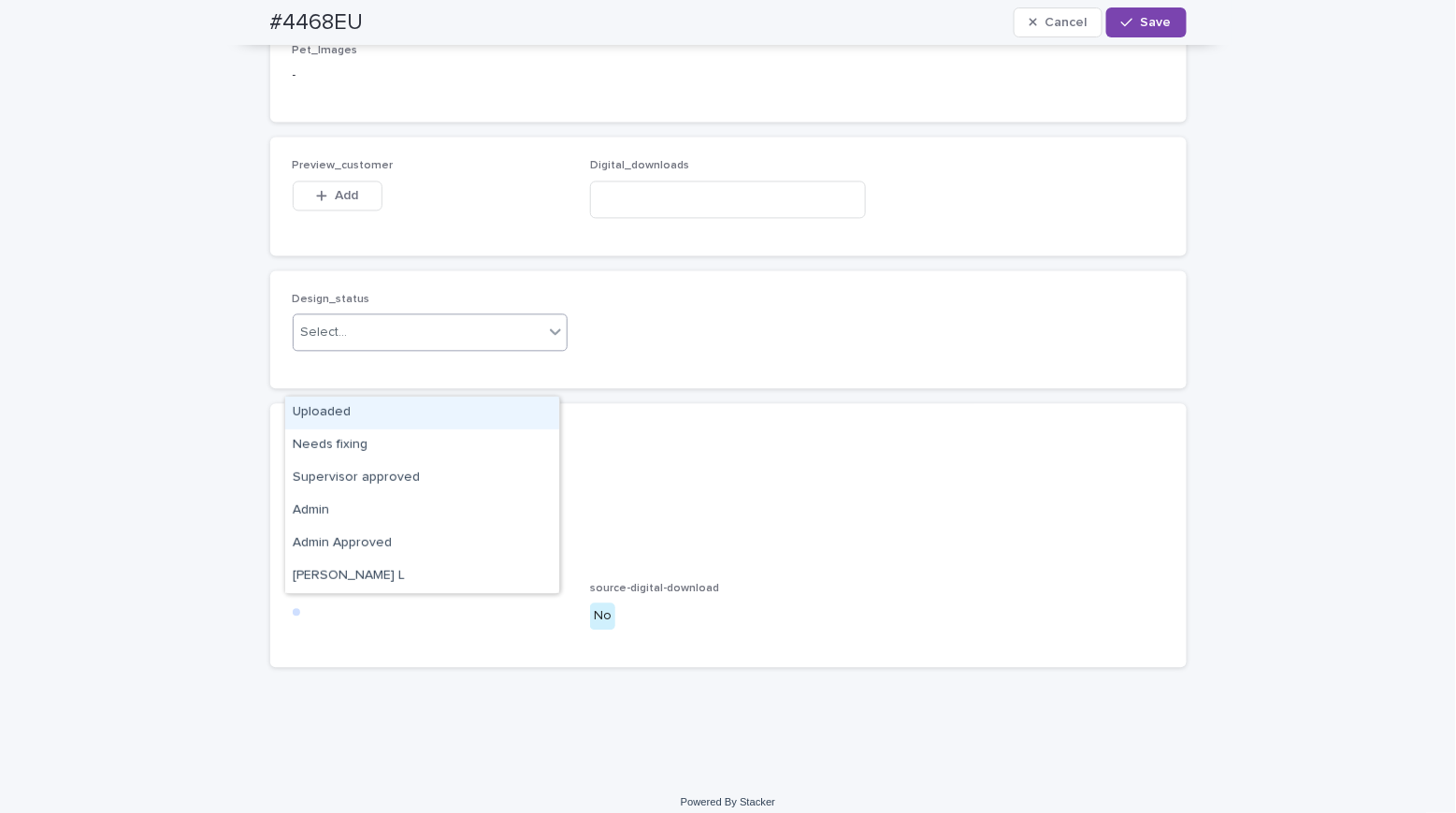
click at [345, 414] on div "Uploaded" at bounding box center [422, 413] width 274 height 33
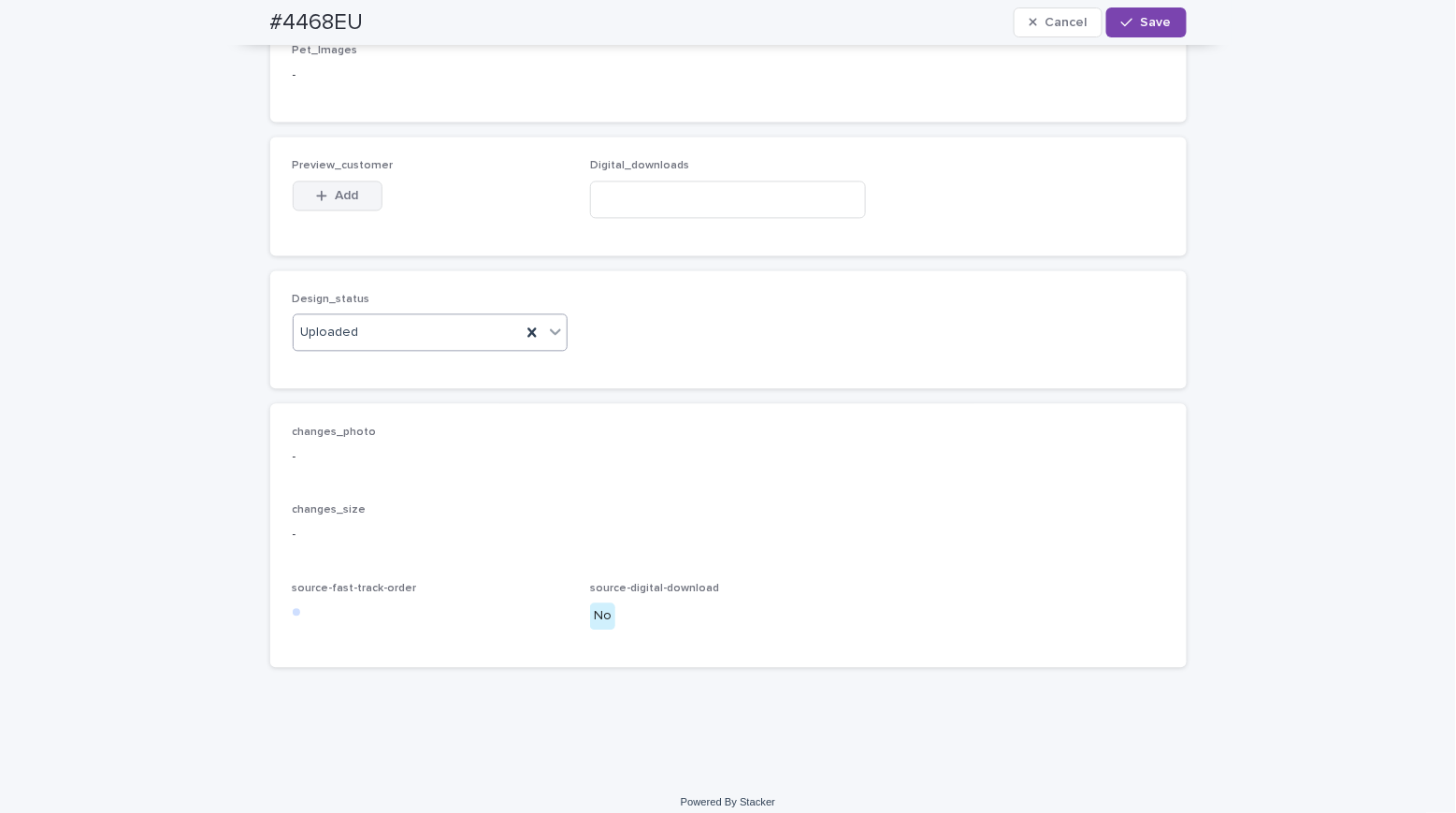
click at [341, 203] on span "Add" at bounding box center [346, 196] width 23 height 13
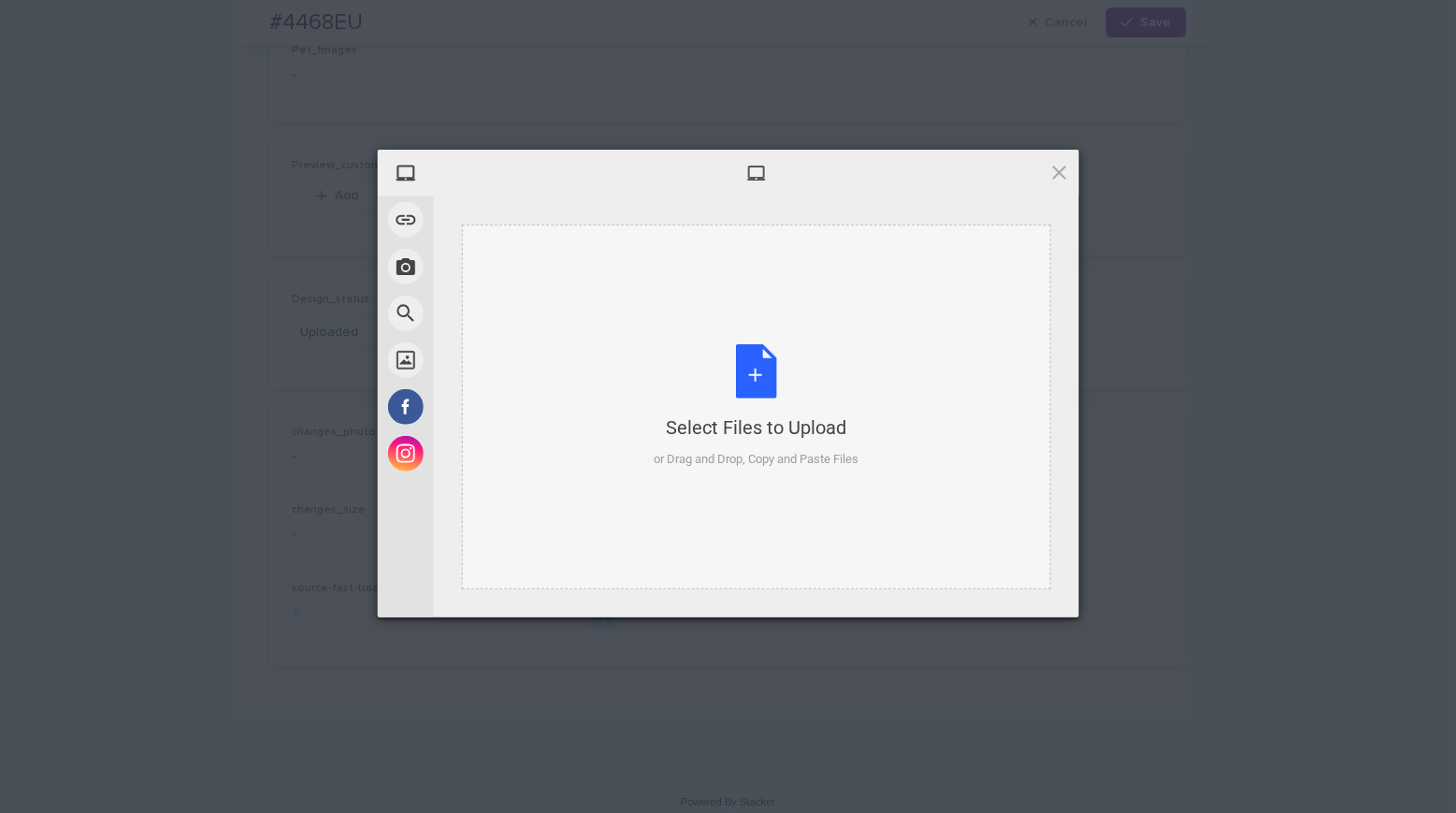
click at [753, 381] on div "Select Files to Upload or Drag and Drop, Copy and Paste Files" at bounding box center [756, 406] width 205 height 124
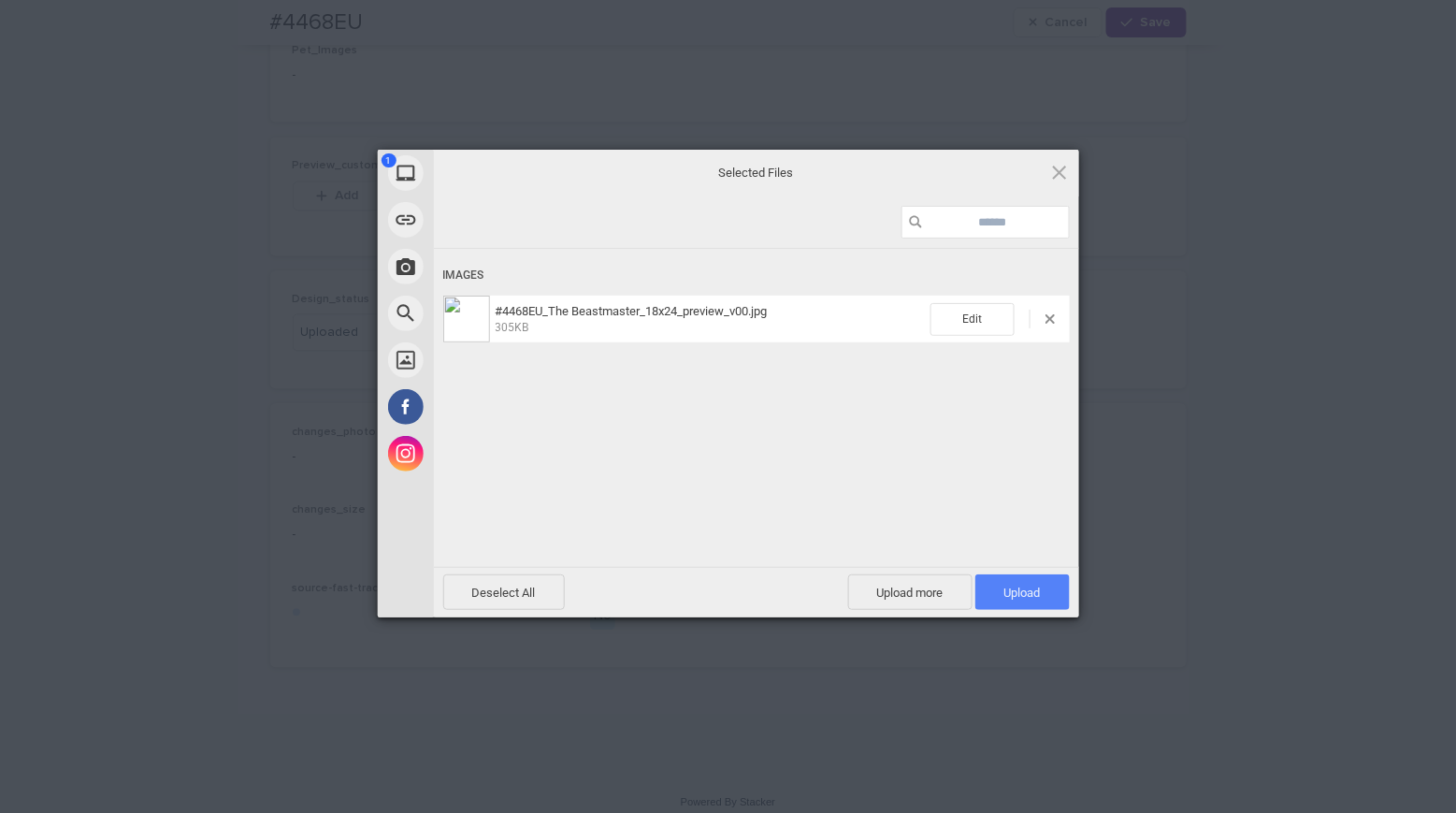
click at [1019, 601] on span "Upload 1" at bounding box center [1022, 592] width 94 height 36
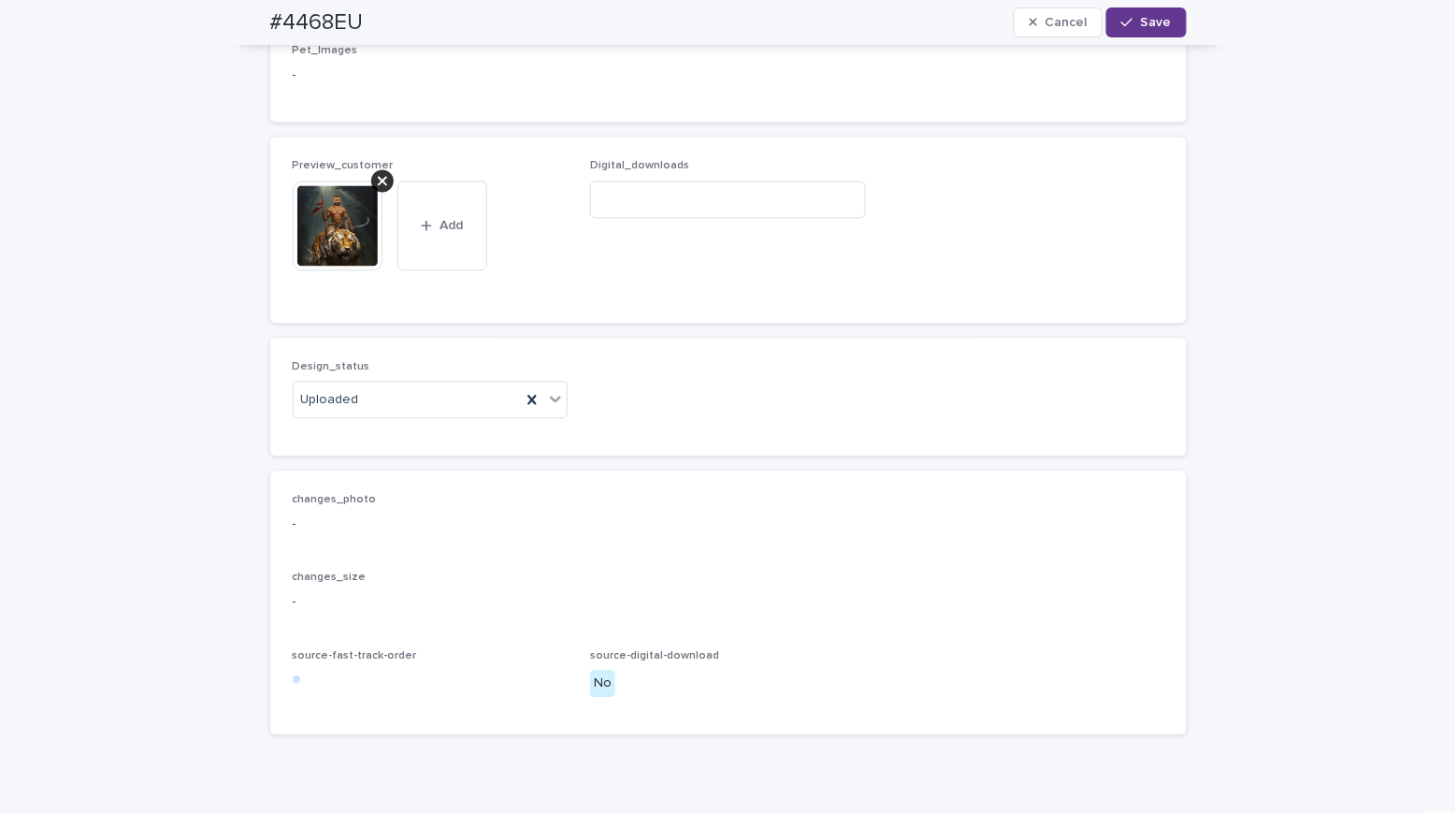
click at [1132, 20] on div "button" at bounding box center [1131, 22] width 19 height 13
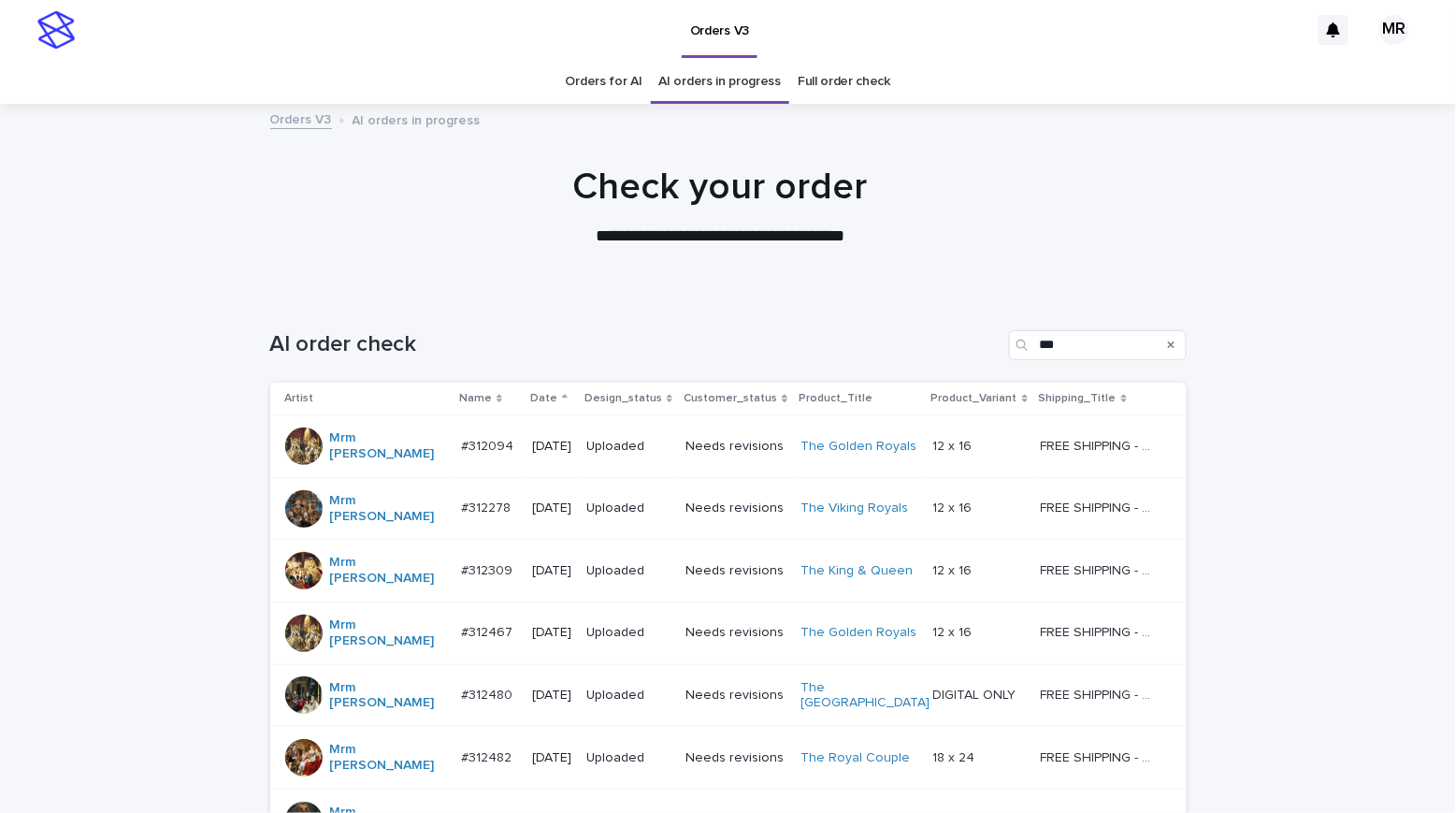
scroll to position [241, 0]
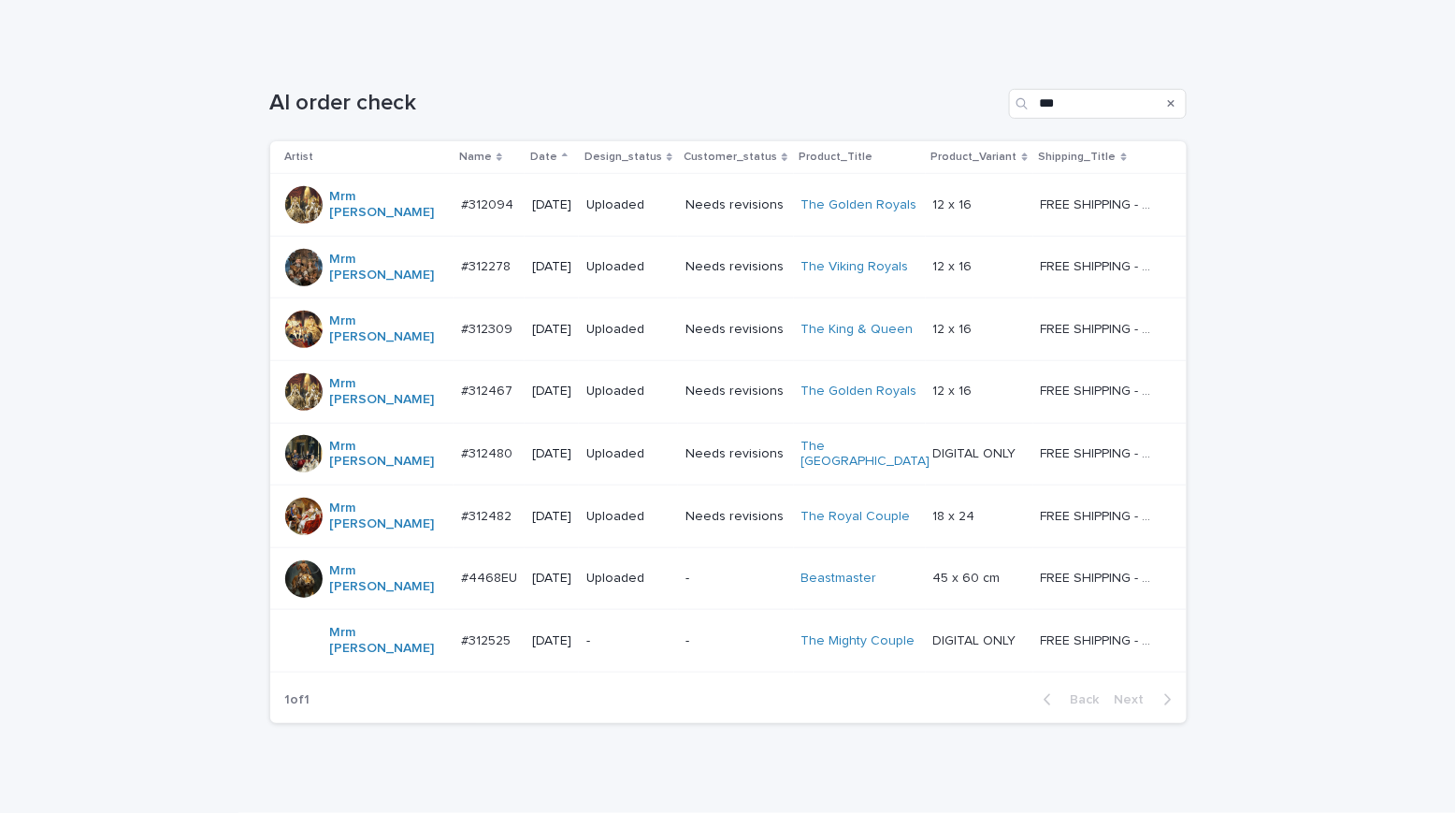
click at [645, 633] on p "-" at bounding box center [628, 641] width 84 height 16
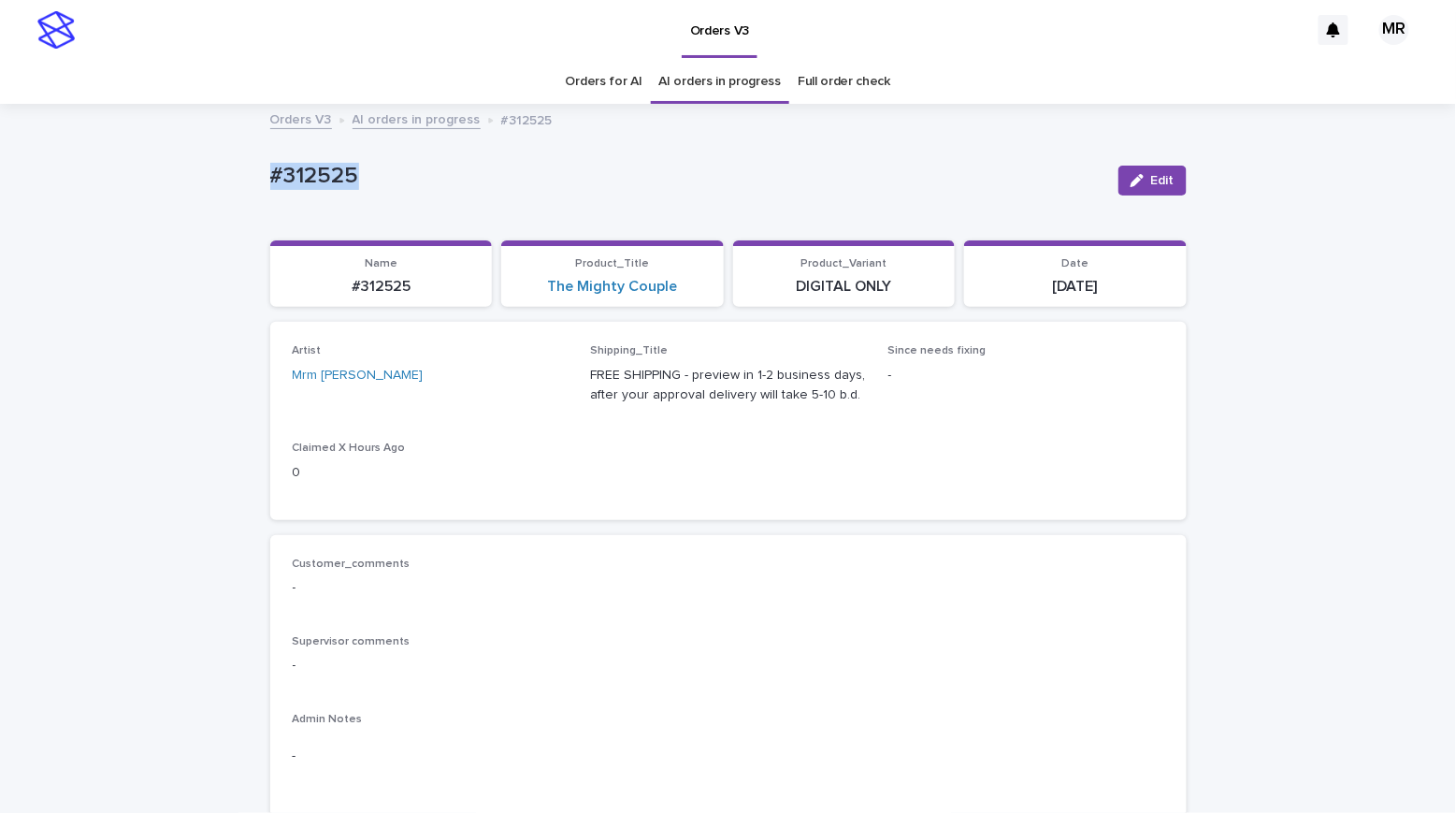
drag, startPoint x: 395, startPoint y: 180, endPoint x: 130, endPoint y: 165, distance: 265.4
copy p "#312525"
click at [603, 289] on link "The Mighty Couple" at bounding box center [612, 286] width 130 height 18
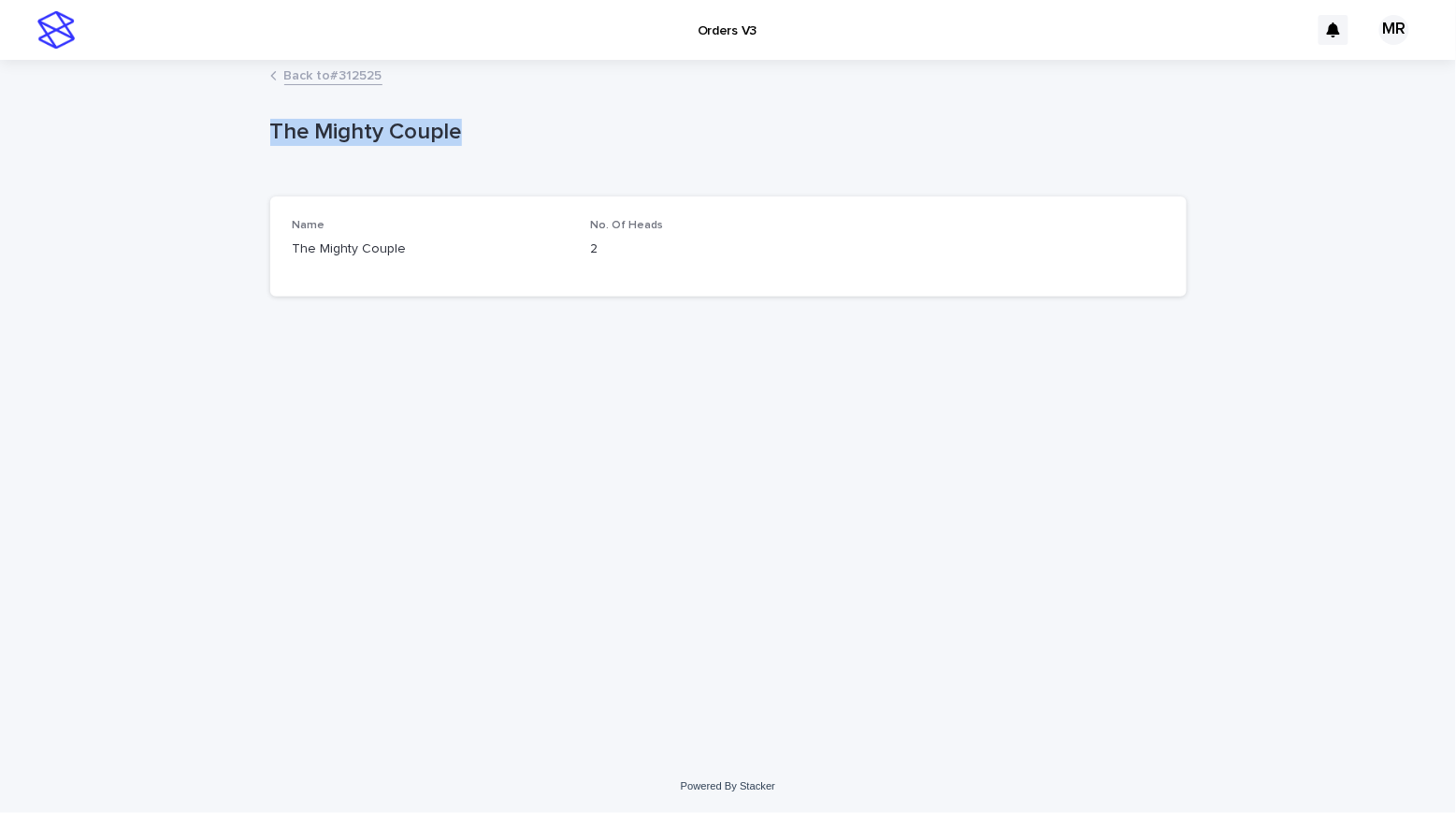
drag, startPoint x: 460, startPoint y: 138, endPoint x: 58, endPoint y: 138, distance: 402.0
click at [55, 138] on div "Loading... Saving… Loading... Saving… The Mighty Couple The Mighty Couple Sorry…" at bounding box center [728, 411] width 1456 height 698
copy p "The Mighty Couple"
drag, startPoint x: 151, startPoint y: 114, endPoint x: 152, endPoint y: 103, distance: 11.0
click at [151, 108] on div "Loading... Saving… Loading... Saving… The Mighty Couple The Mighty Couple Sorry…" at bounding box center [728, 411] width 1456 height 698
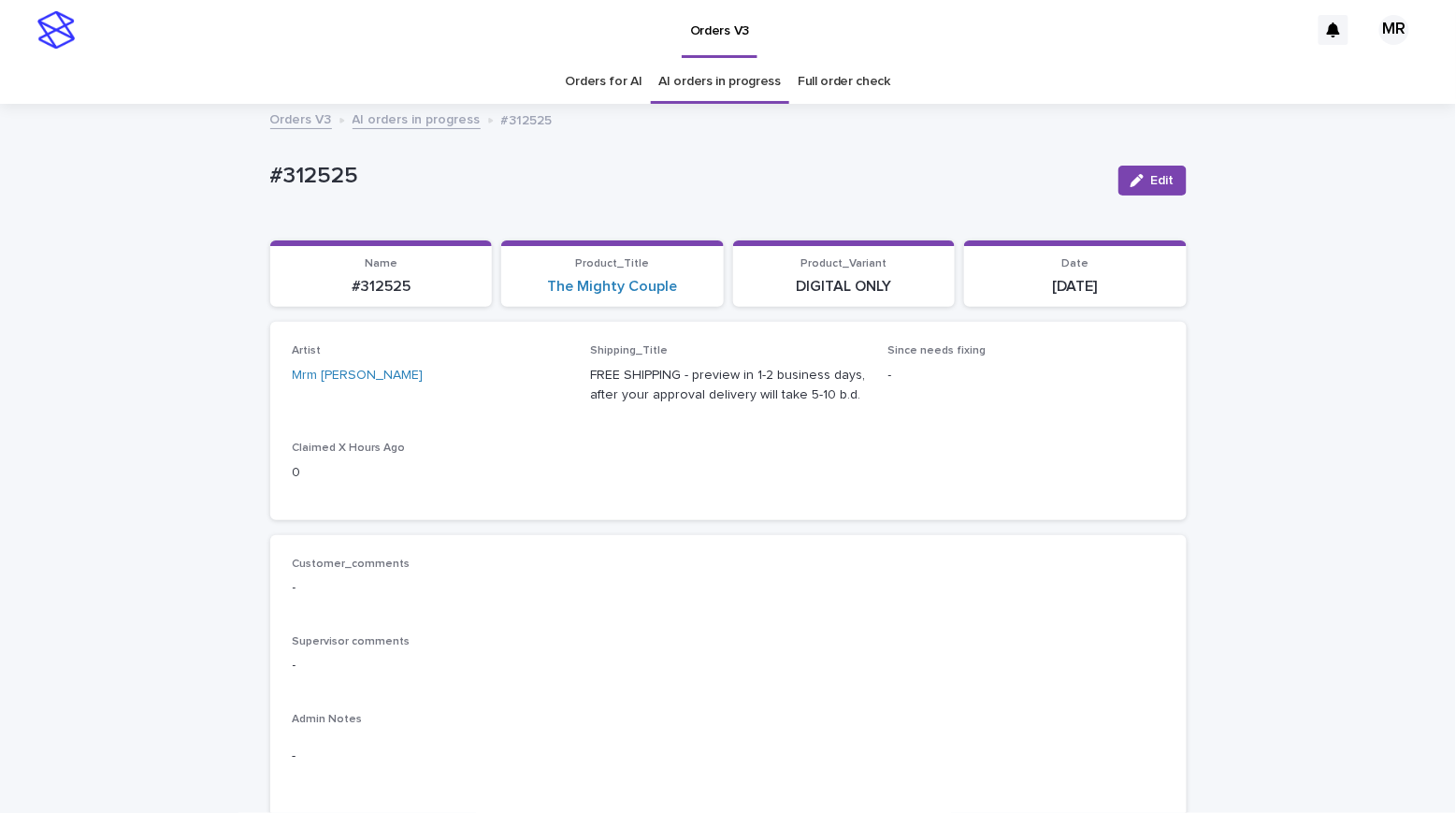
scroll to position [60, 0]
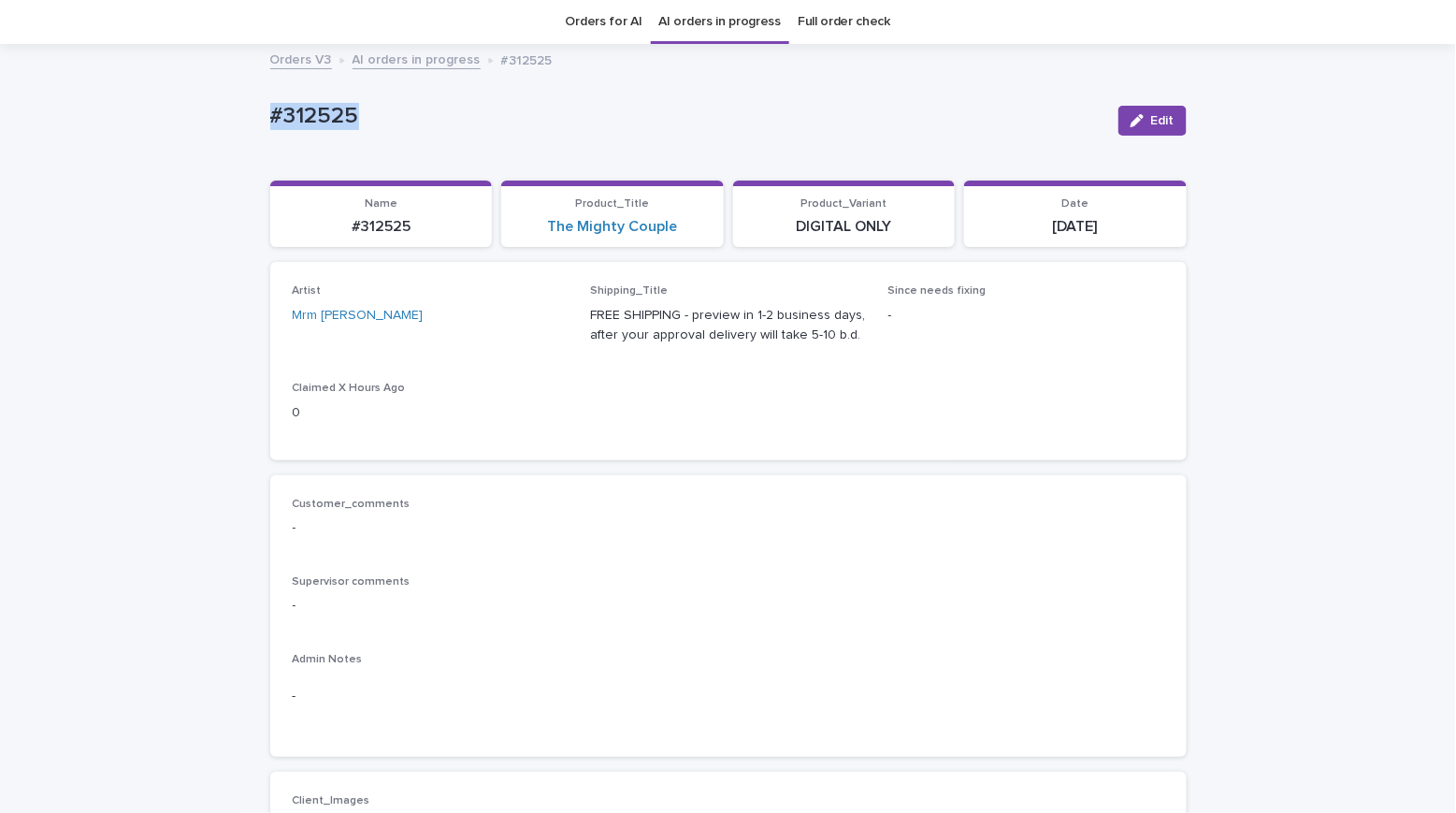
drag, startPoint x: 351, startPoint y: 119, endPoint x: 236, endPoint y: 116, distance: 115.0
copy p "#312525"
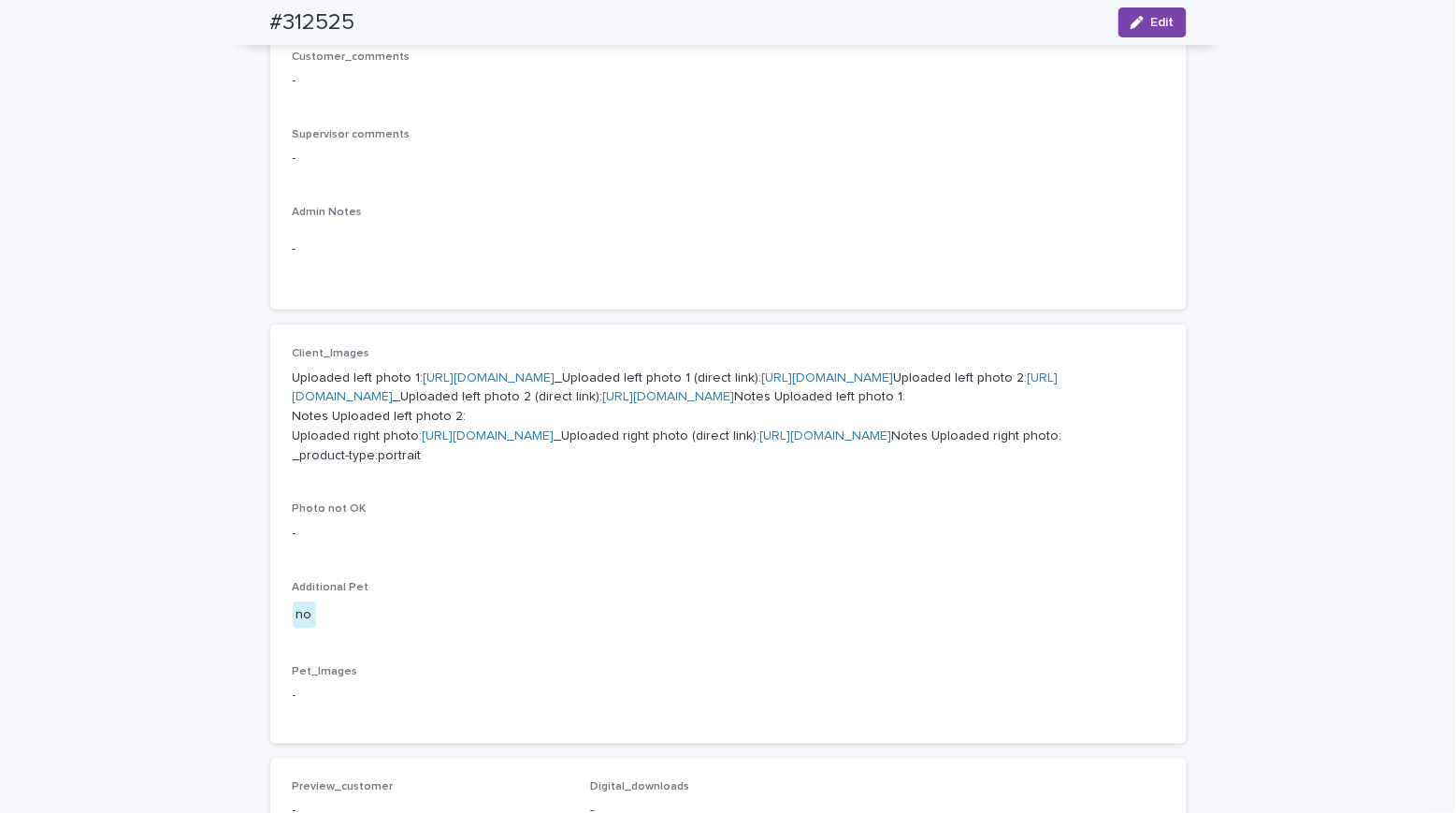
click at [462, 383] on link "[URL][DOMAIN_NAME]" at bounding box center [489, 378] width 132 height 13
click at [475, 404] on link "[URL][DOMAIN_NAME]" at bounding box center [675, 387] width 766 height 33
click at [438, 443] on link "[URL][DOMAIN_NAME]" at bounding box center [488, 436] width 132 height 13
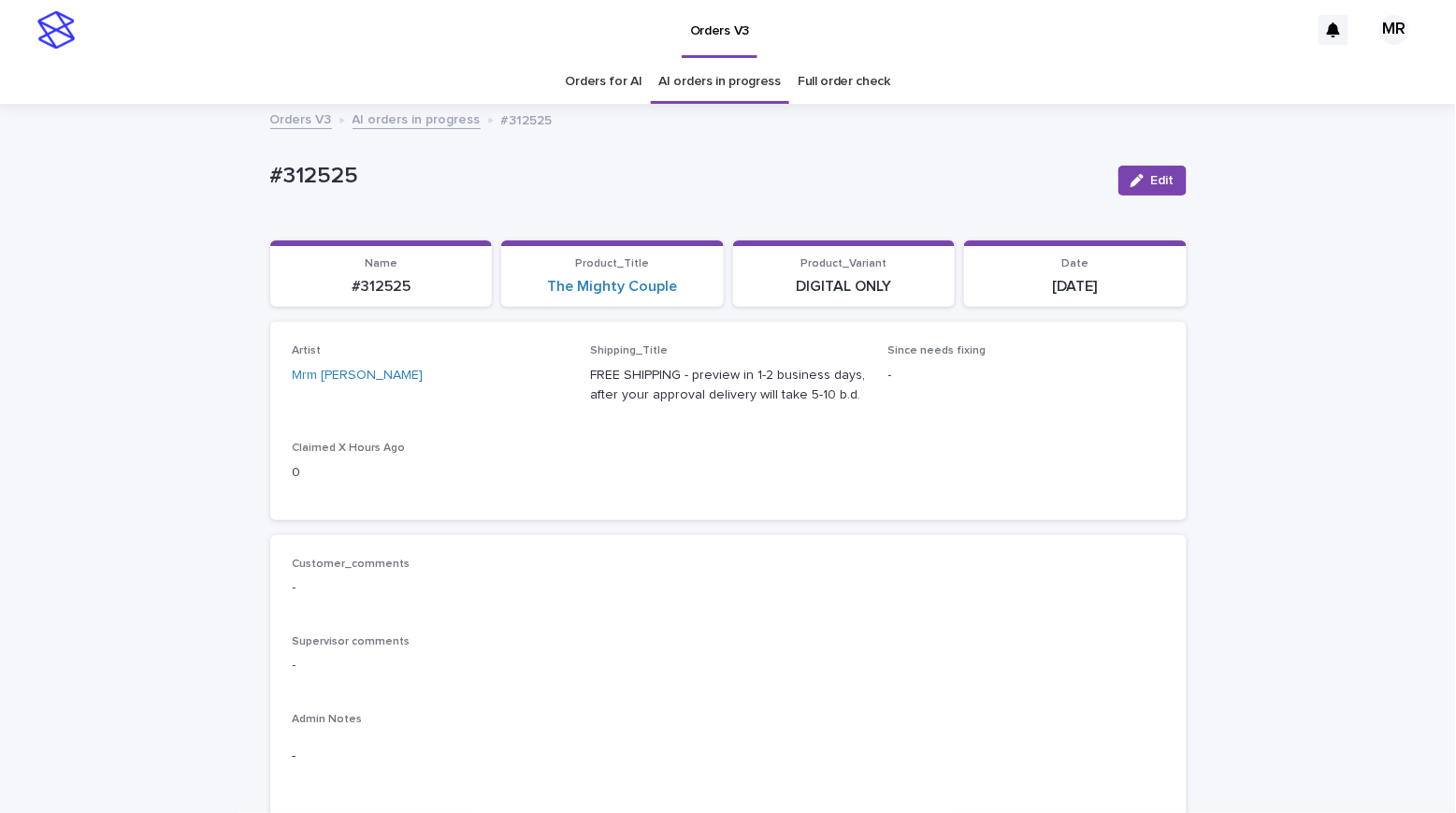
drag, startPoint x: 367, startPoint y: 176, endPoint x: 188, endPoint y: 176, distance: 179.0
copy p "#312525"
click at [1163, 182] on span "Edit" at bounding box center [1162, 181] width 23 height 13
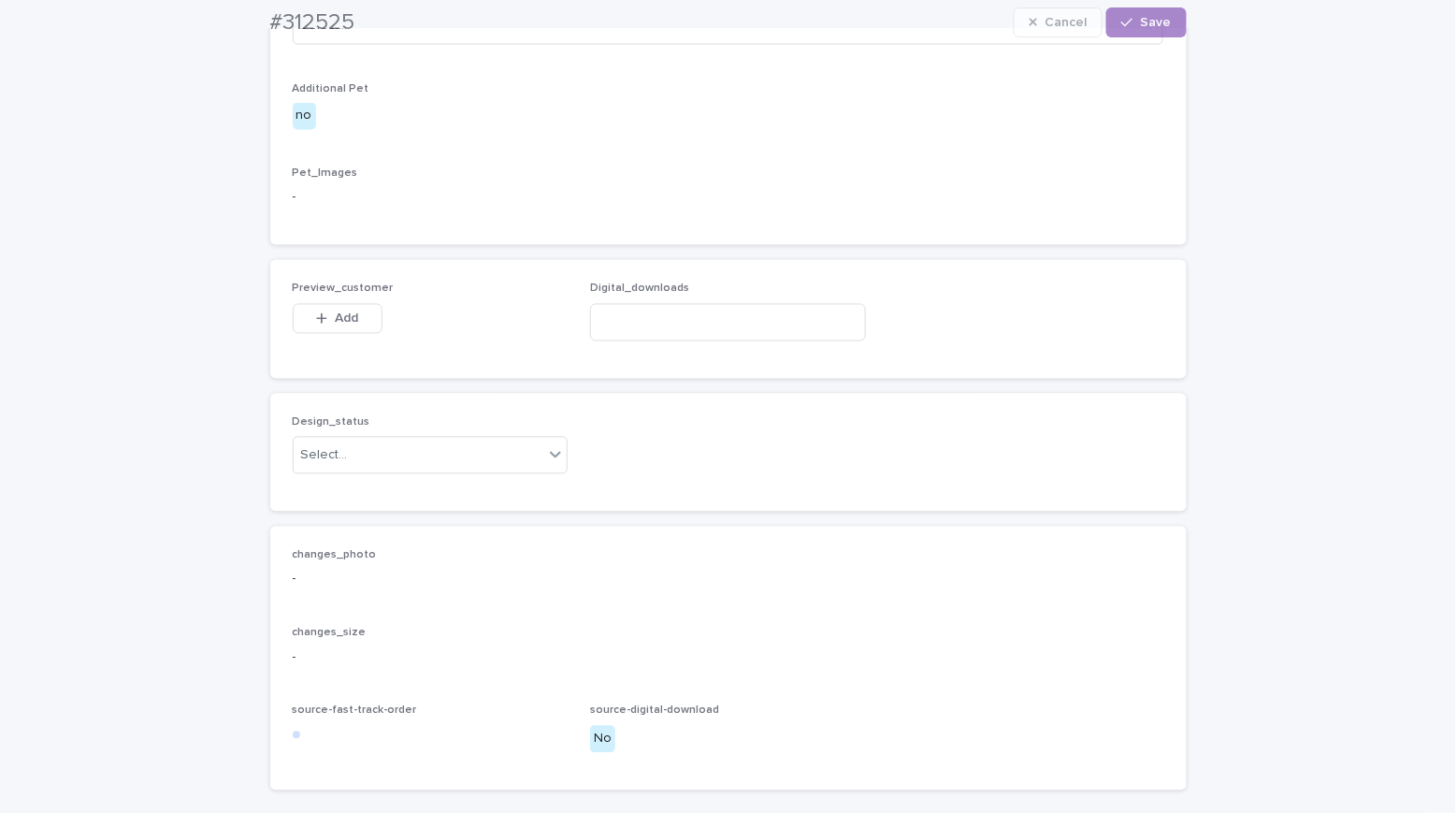
scroll to position [1167, 0]
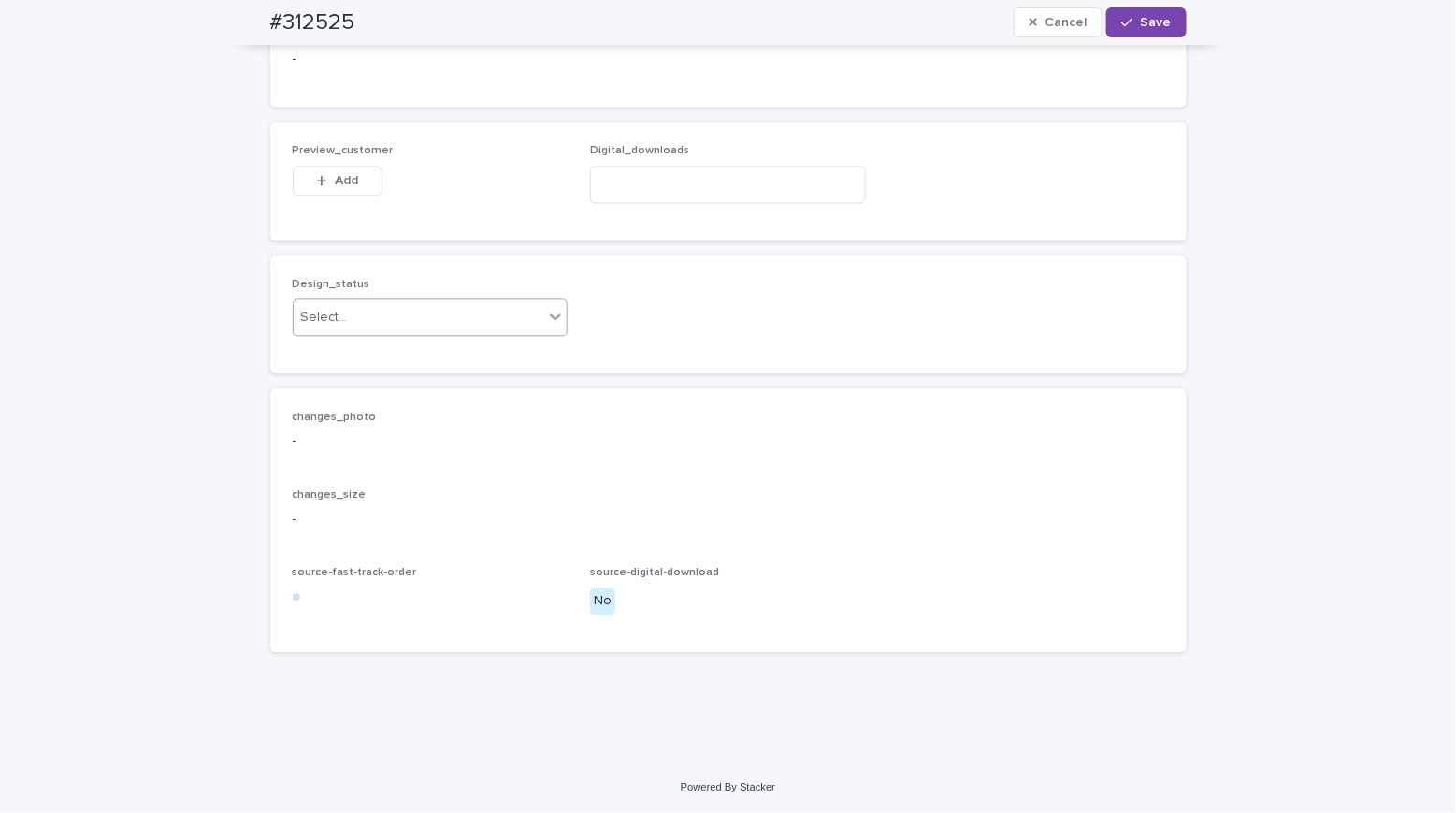
click at [333, 327] on div "Select..." at bounding box center [324, 317] width 47 height 20
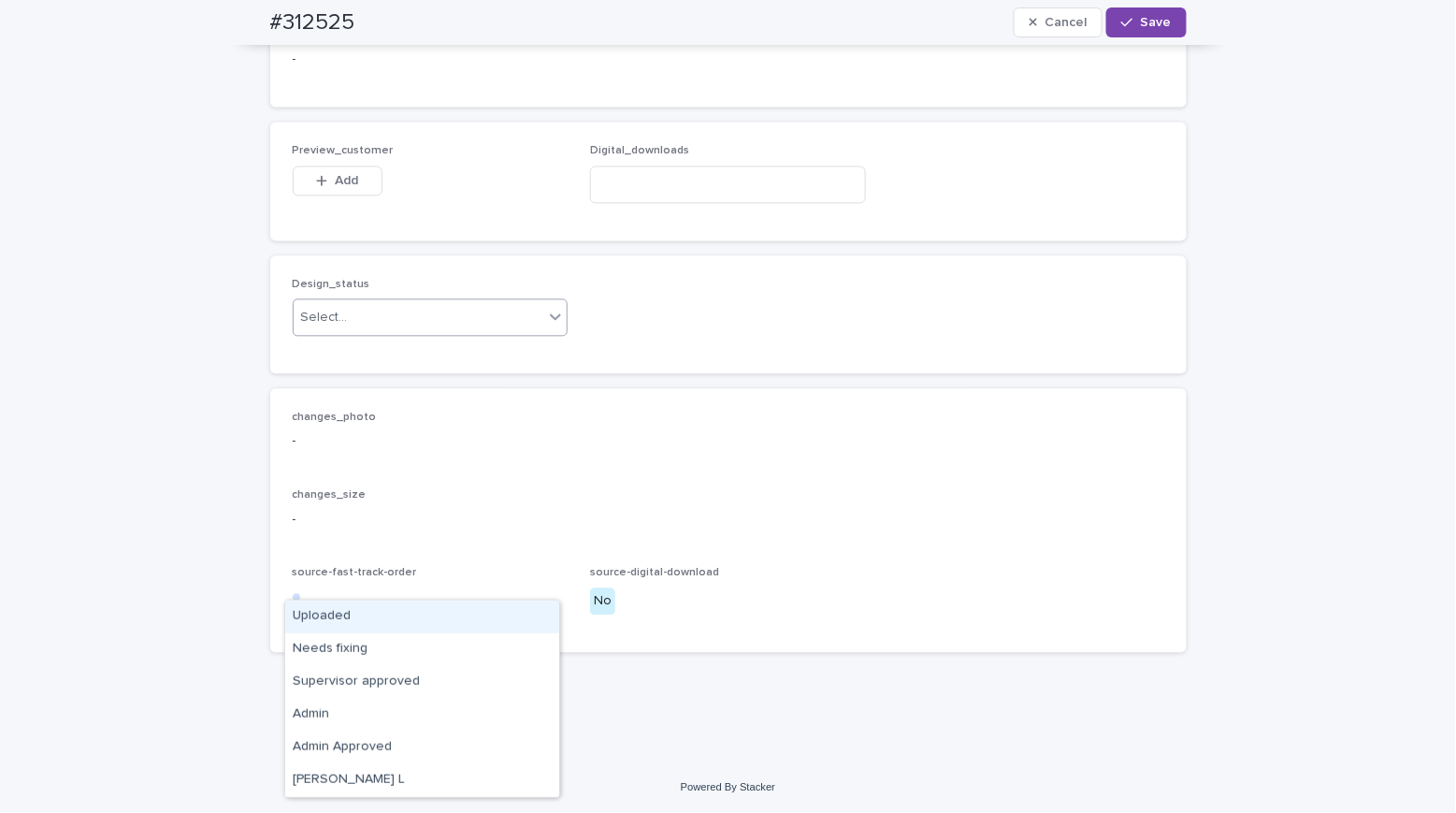
drag, startPoint x: 343, startPoint y: 612, endPoint x: 336, endPoint y: 483, distance: 129.2
click at [341, 612] on div "Uploaded" at bounding box center [422, 617] width 274 height 33
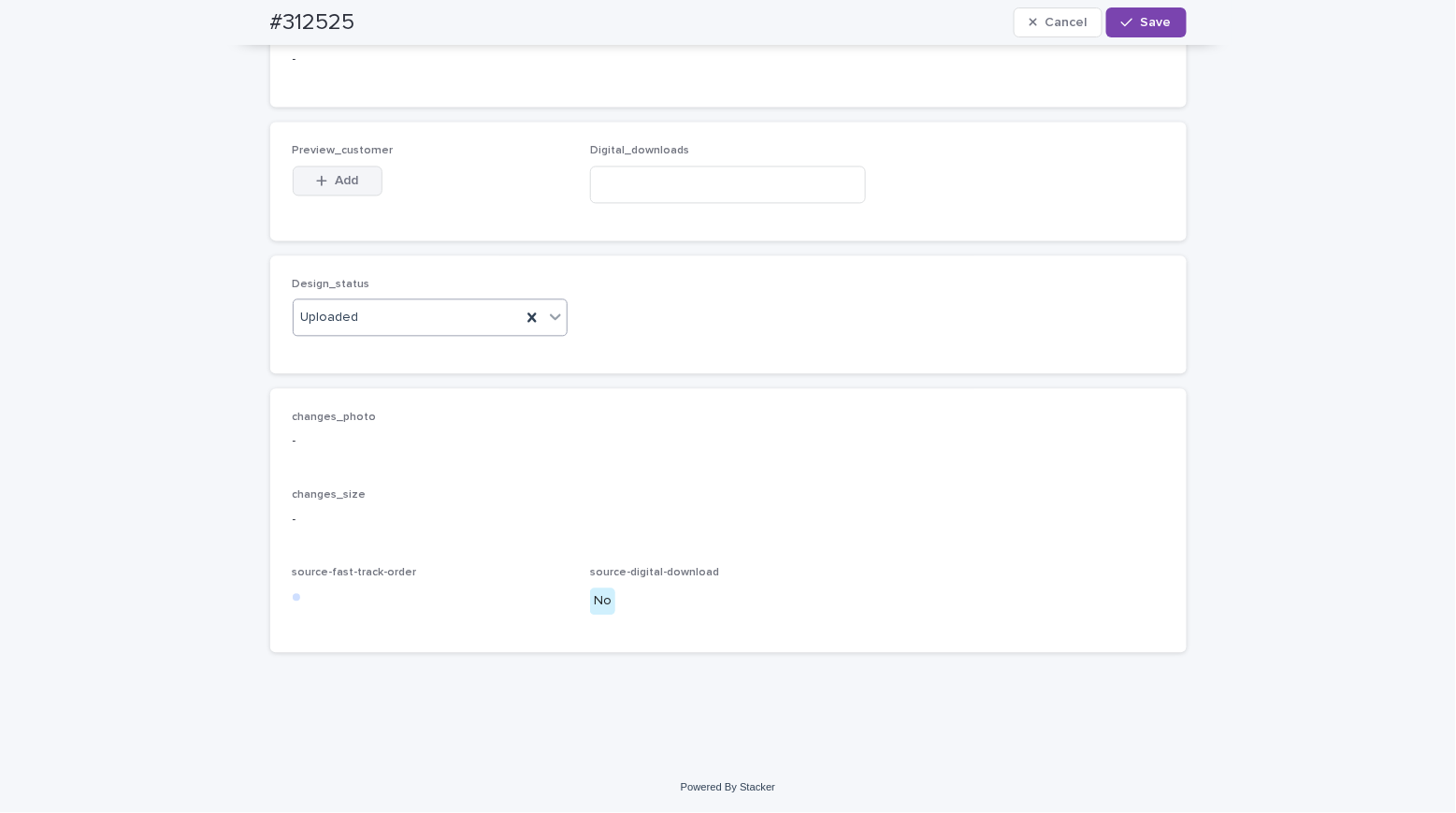
click at [340, 187] on span "Add" at bounding box center [346, 181] width 23 height 13
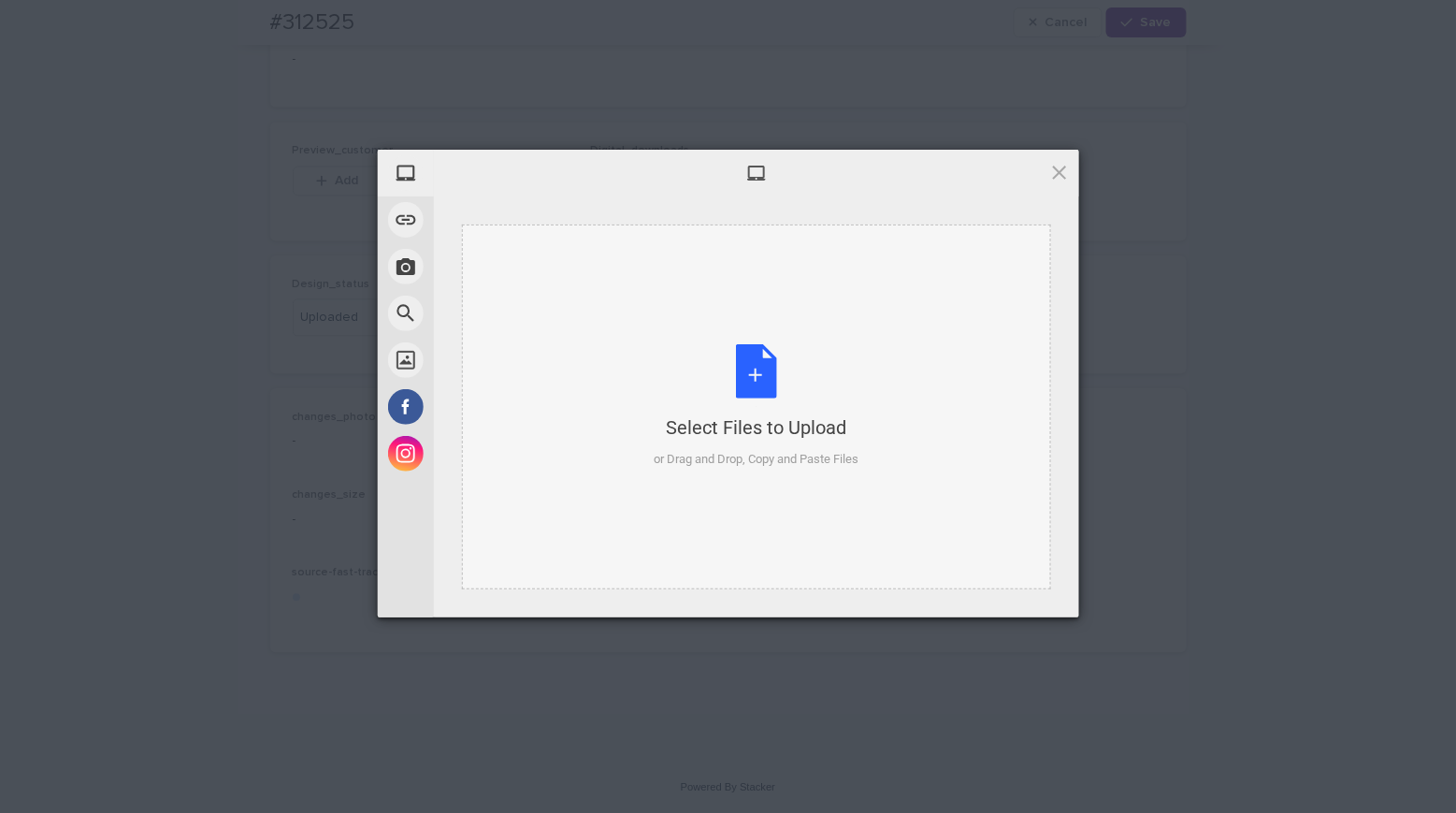
click at [745, 382] on div "Select Files to Upload or Drag and Drop, Copy and Paste Files" at bounding box center [756, 406] width 205 height 124
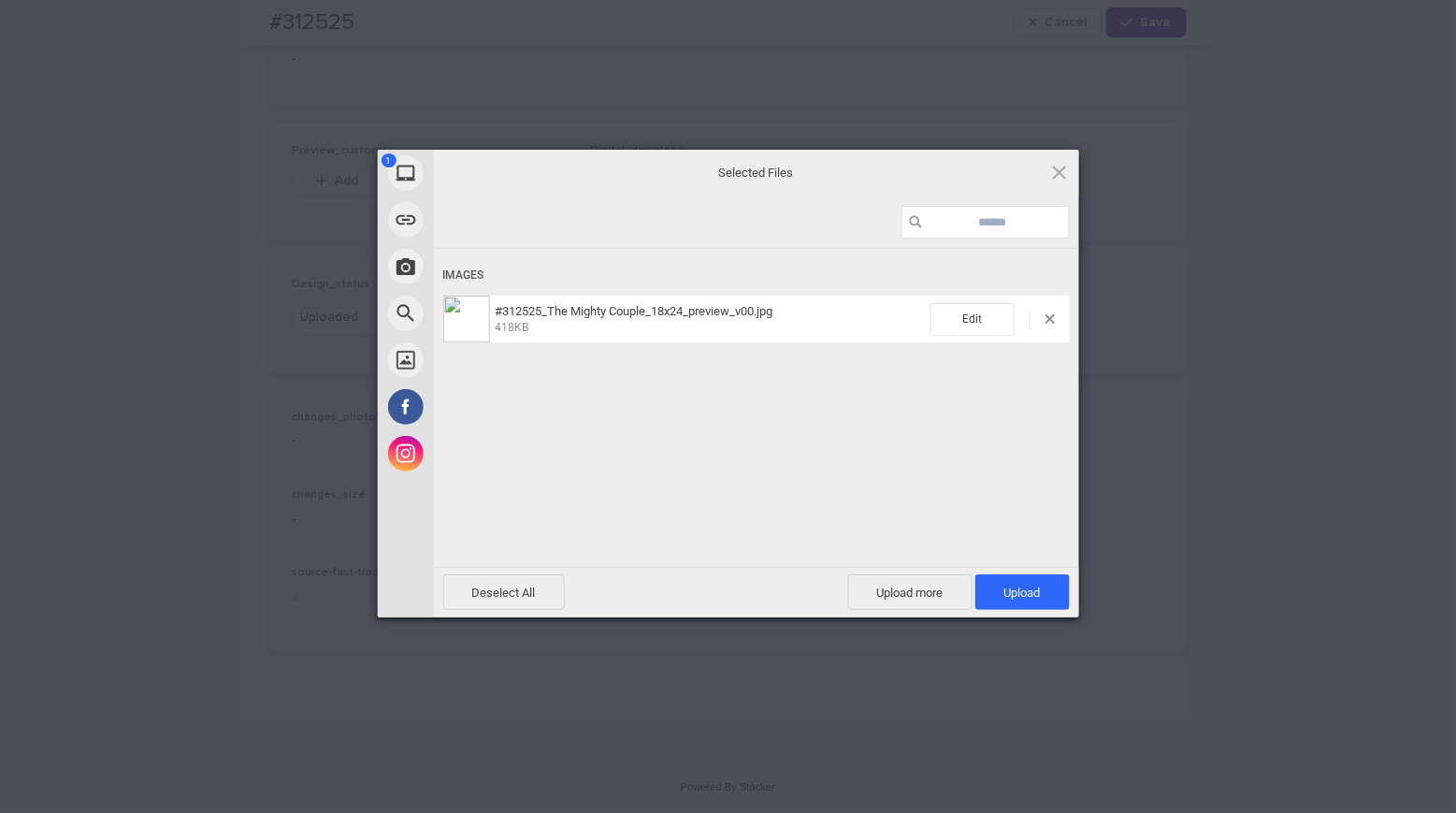
drag, startPoint x: 1027, startPoint y: 594, endPoint x: 844, endPoint y: 351, distance: 304.2
click at [1027, 594] on span "Upload 1" at bounding box center [1022, 592] width 36 height 14
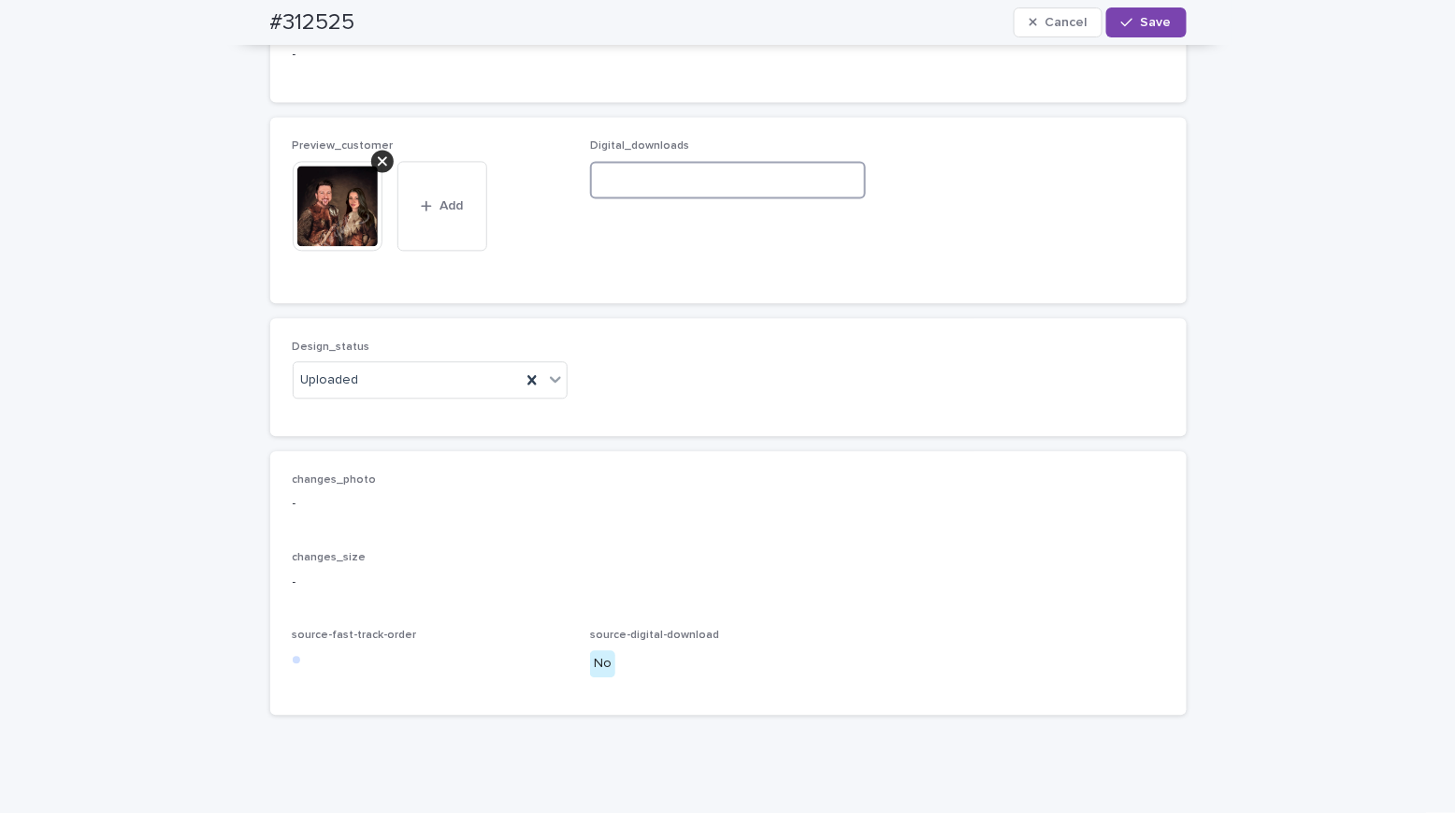
click at [616, 198] on input at bounding box center [728, 180] width 276 height 37
paste input "**********"
type input "**********"
click at [1164, 27] on button "Save" at bounding box center [1146, 22] width 79 height 30
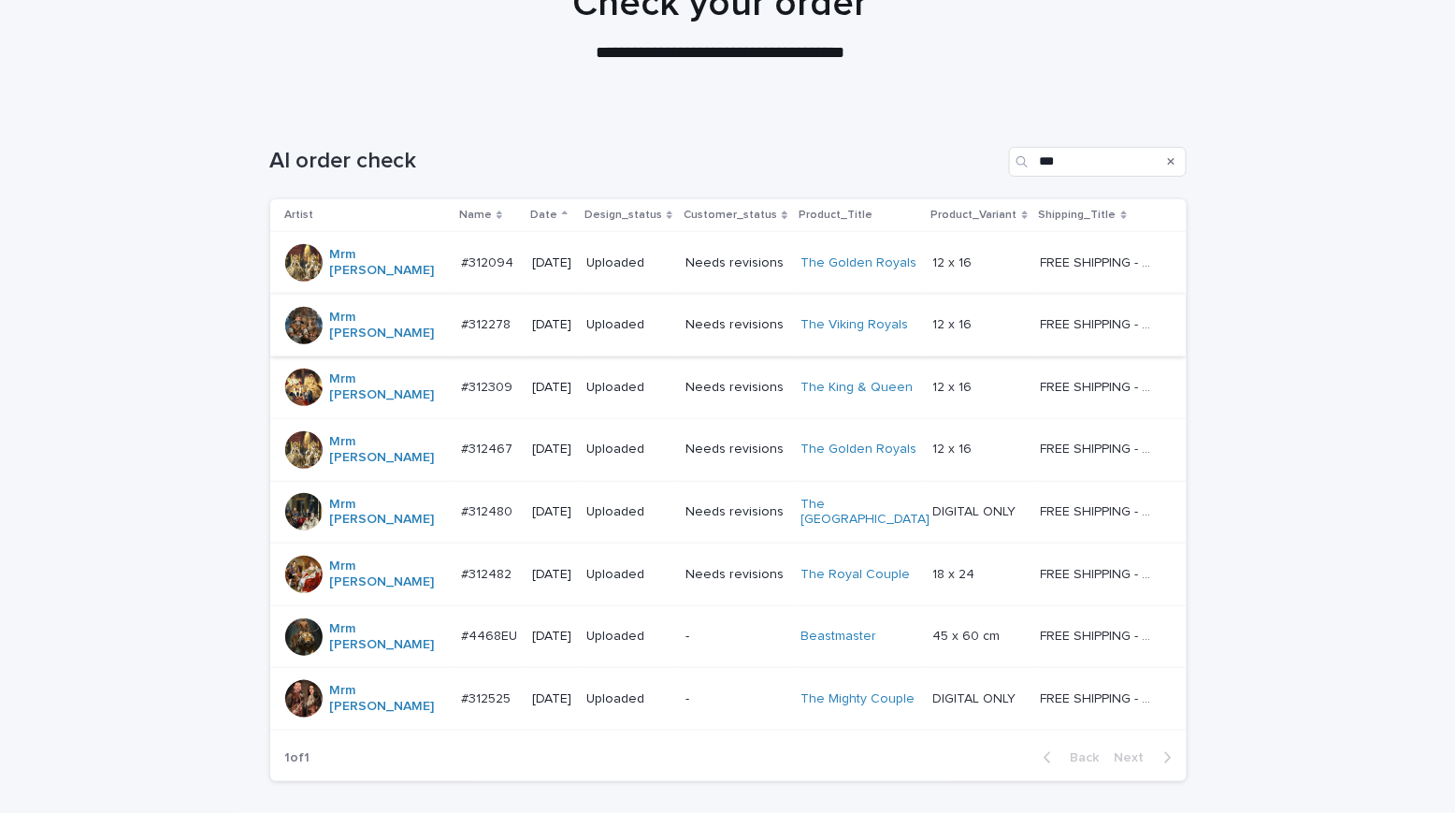
scroll to position [241, 0]
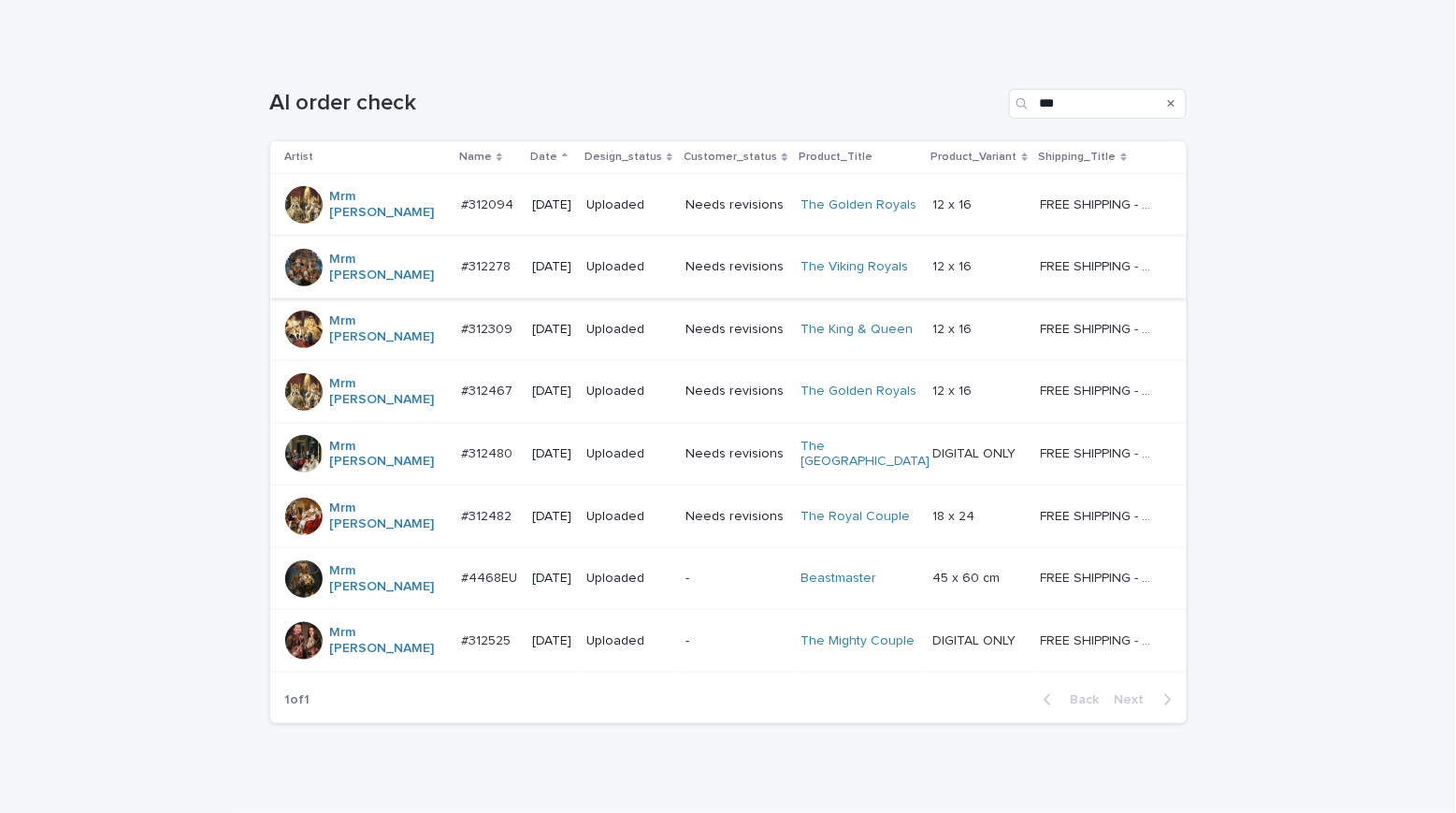
click at [132, 123] on div "Loading... Saving… Loading... Saving… AI order check *** Artist Name Date Desig…" at bounding box center [728, 442] width 1456 height 780
